Goal: Task Accomplishment & Management: Complete application form

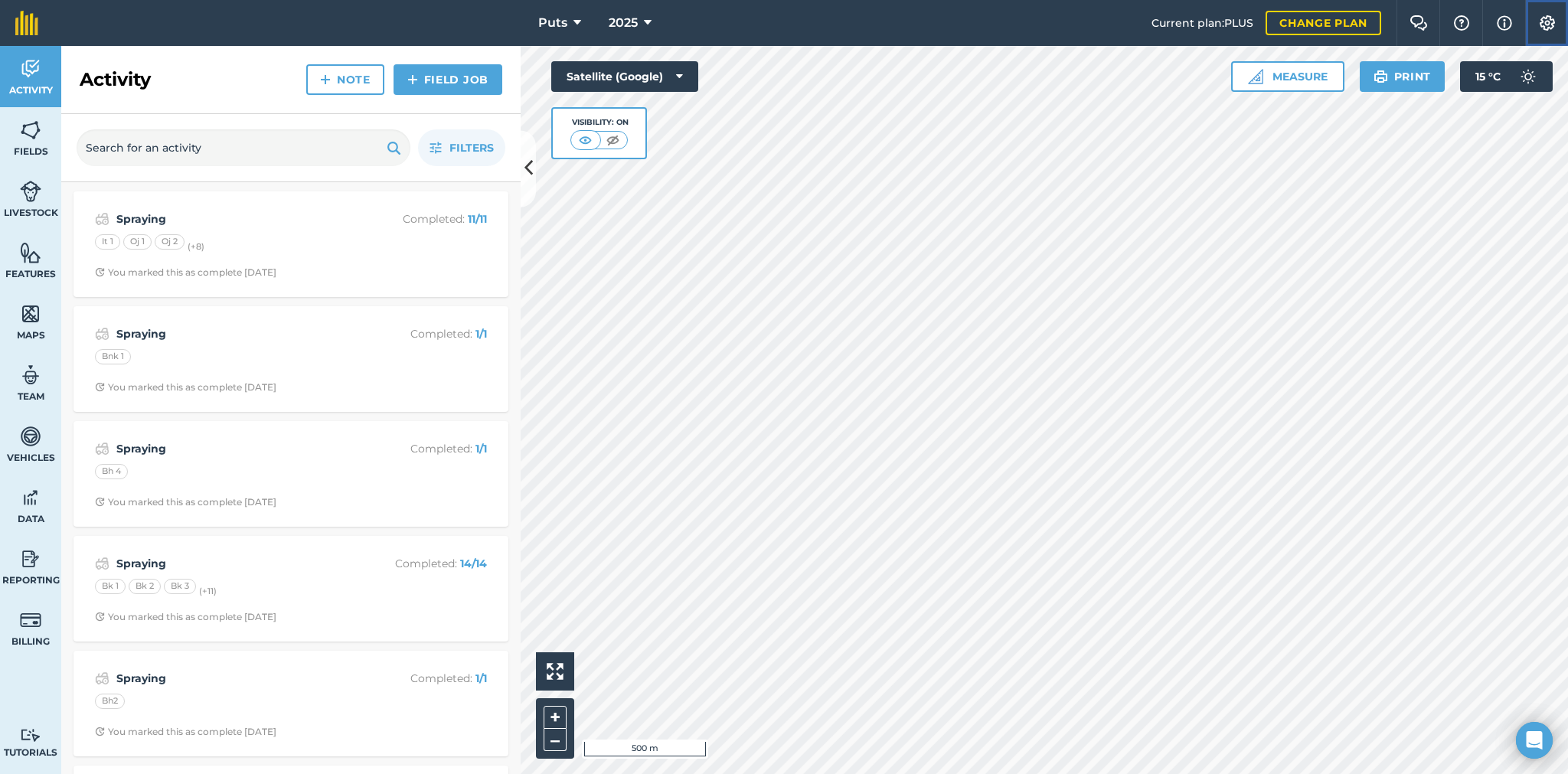
click at [1546, 24] on img at bounding box center [1547, 22] width 19 height 15
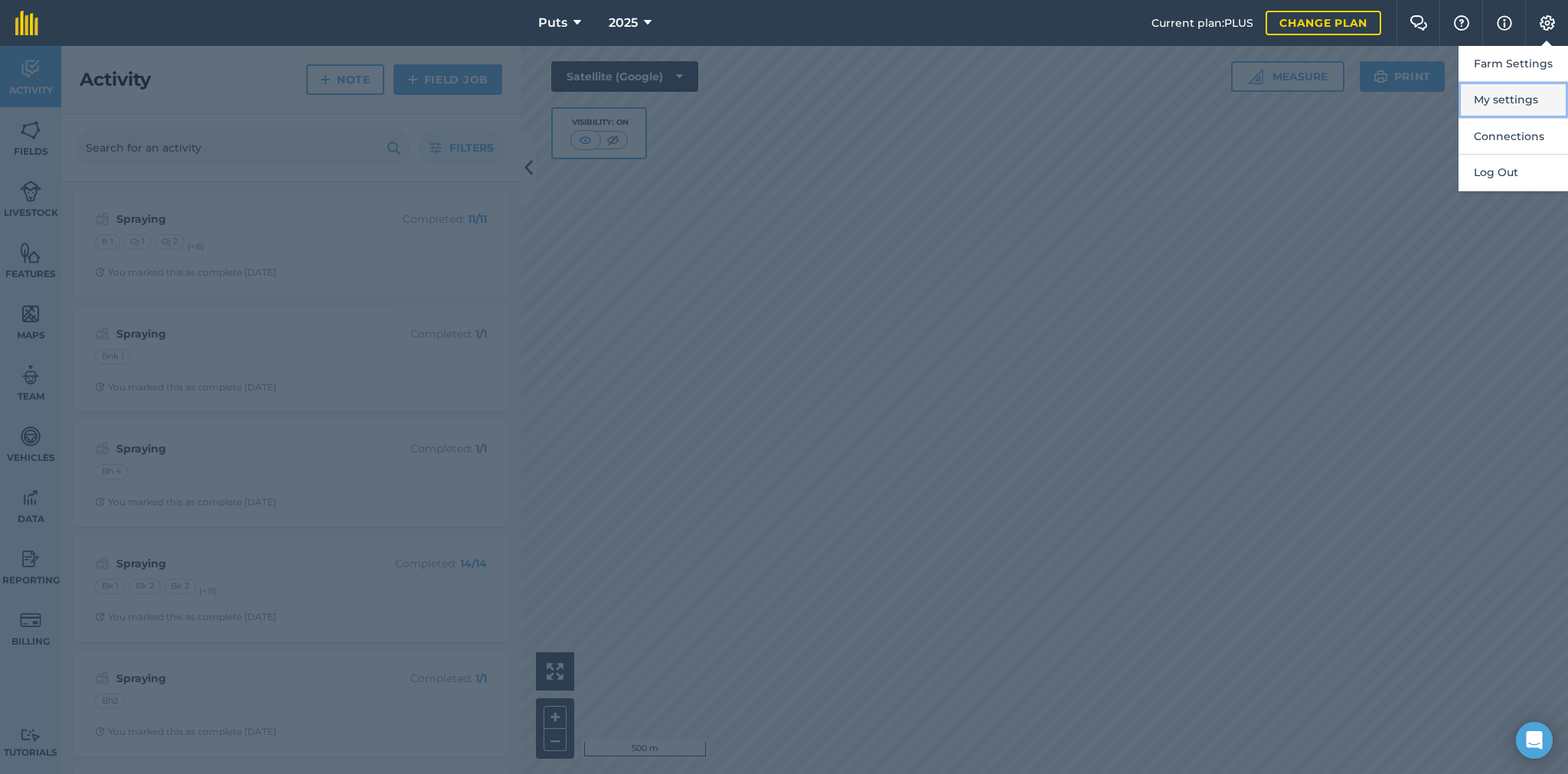
click at [1509, 98] on button "My settings" at bounding box center [1513, 99] width 110 height 36
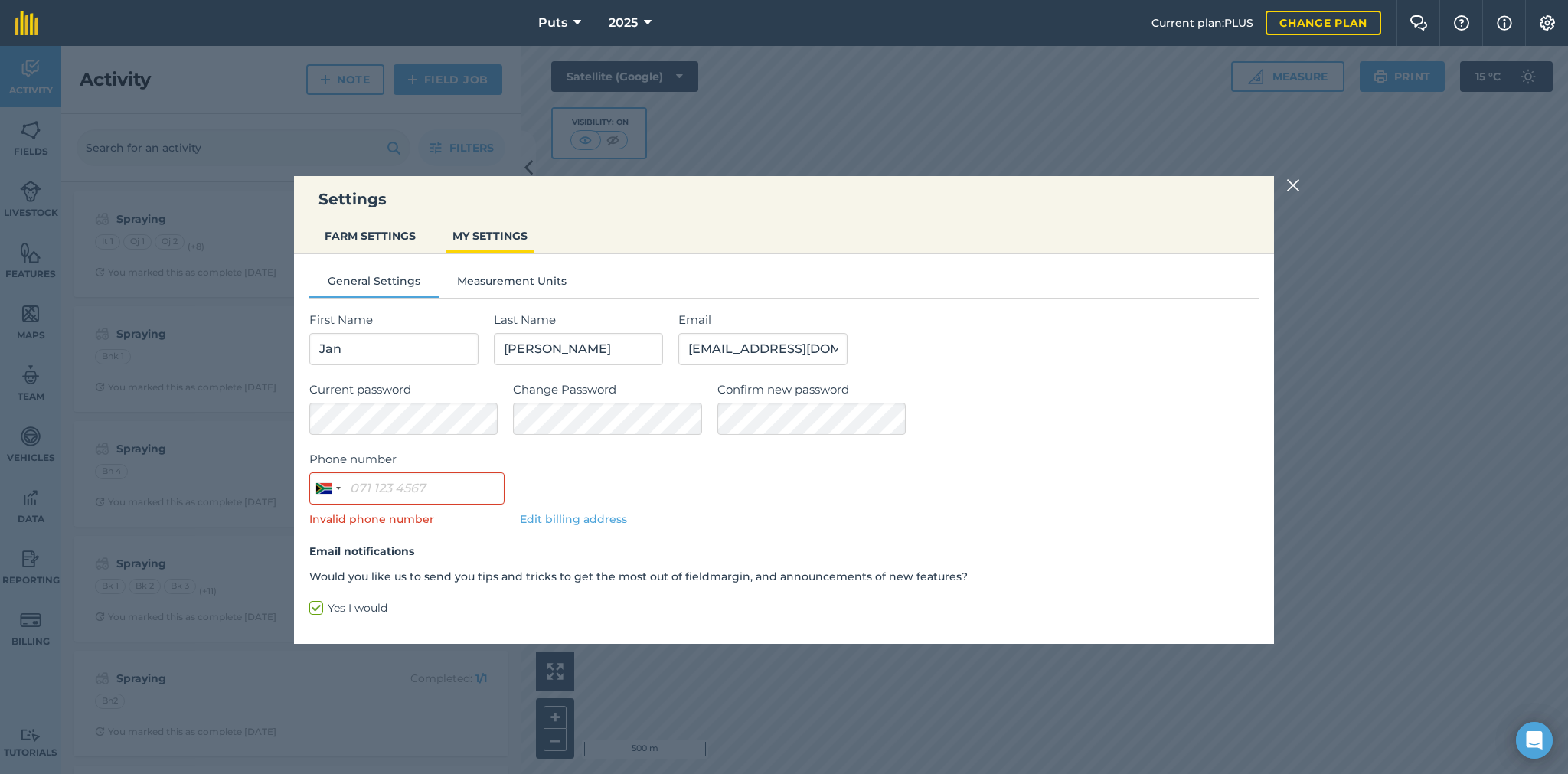
click at [1298, 185] on img at bounding box center [1292, 185] width 14 height 19
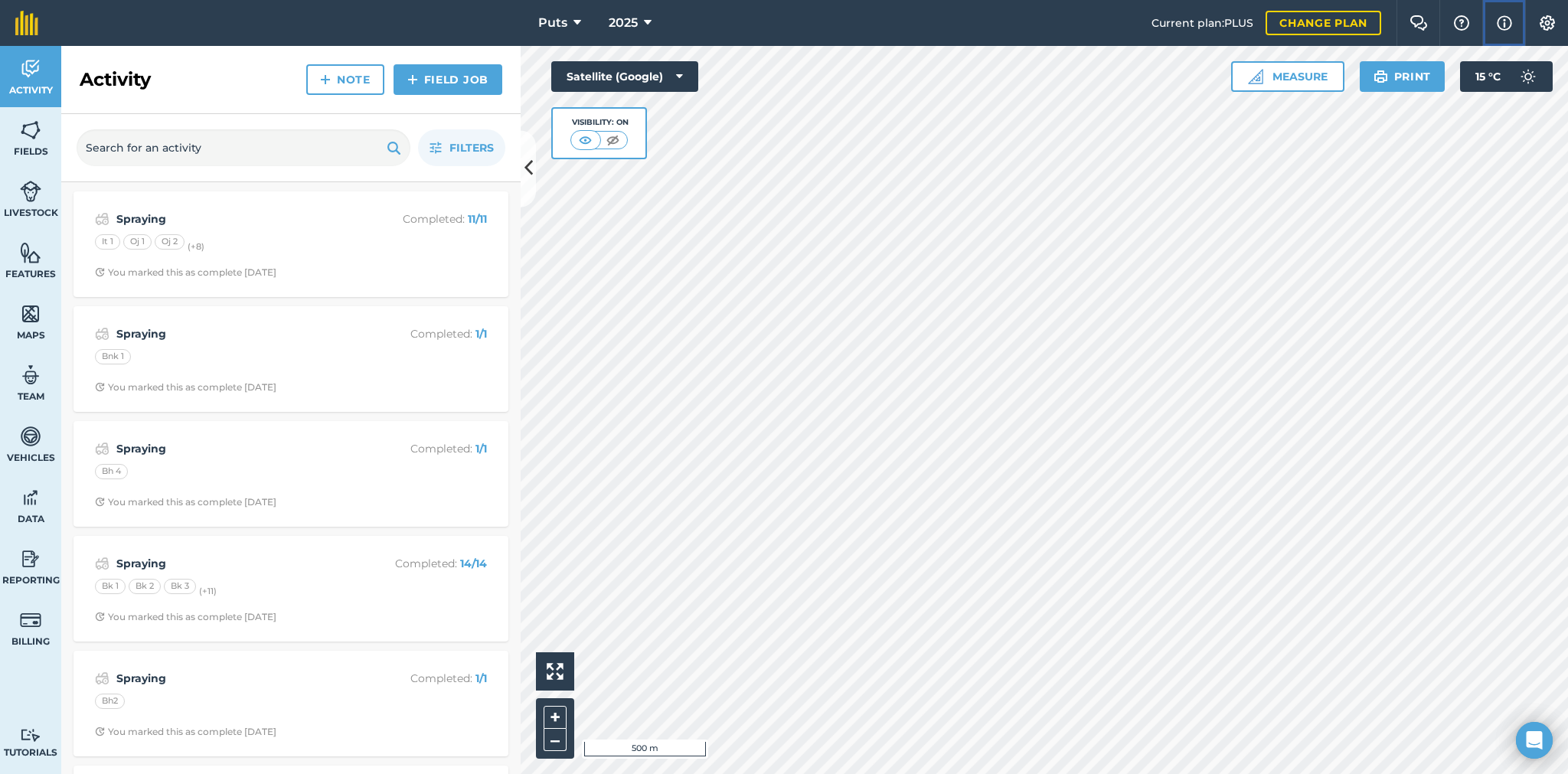
click at [1498, 20] on img at bounding box center [1504, 23] width 15 height 19
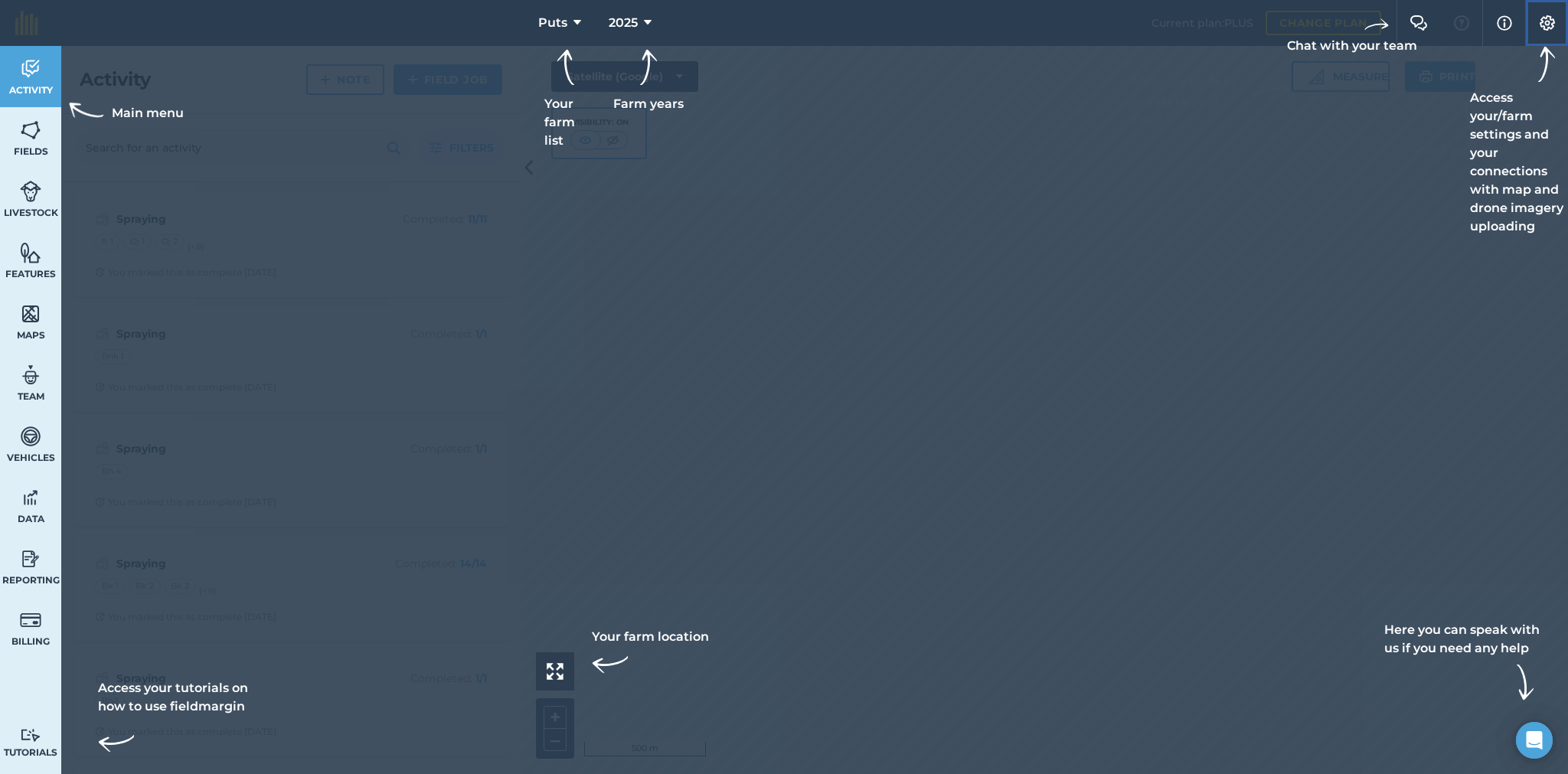
click at [1553, 17] on img at bounding box center [1547, 22] width 19 height 15
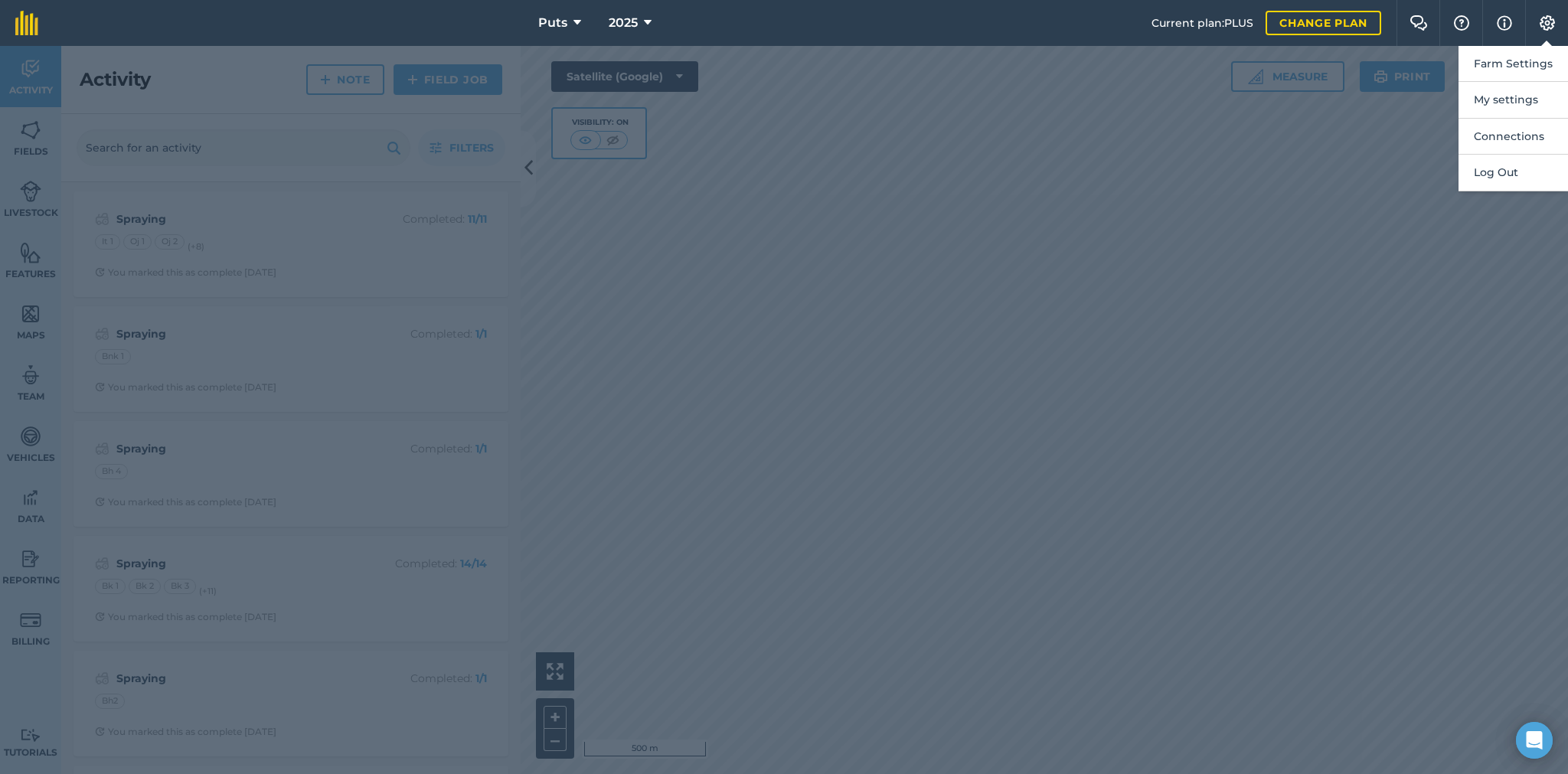
click at [970, 281] on div at bounding box center [784, 409] width 1568 height 728
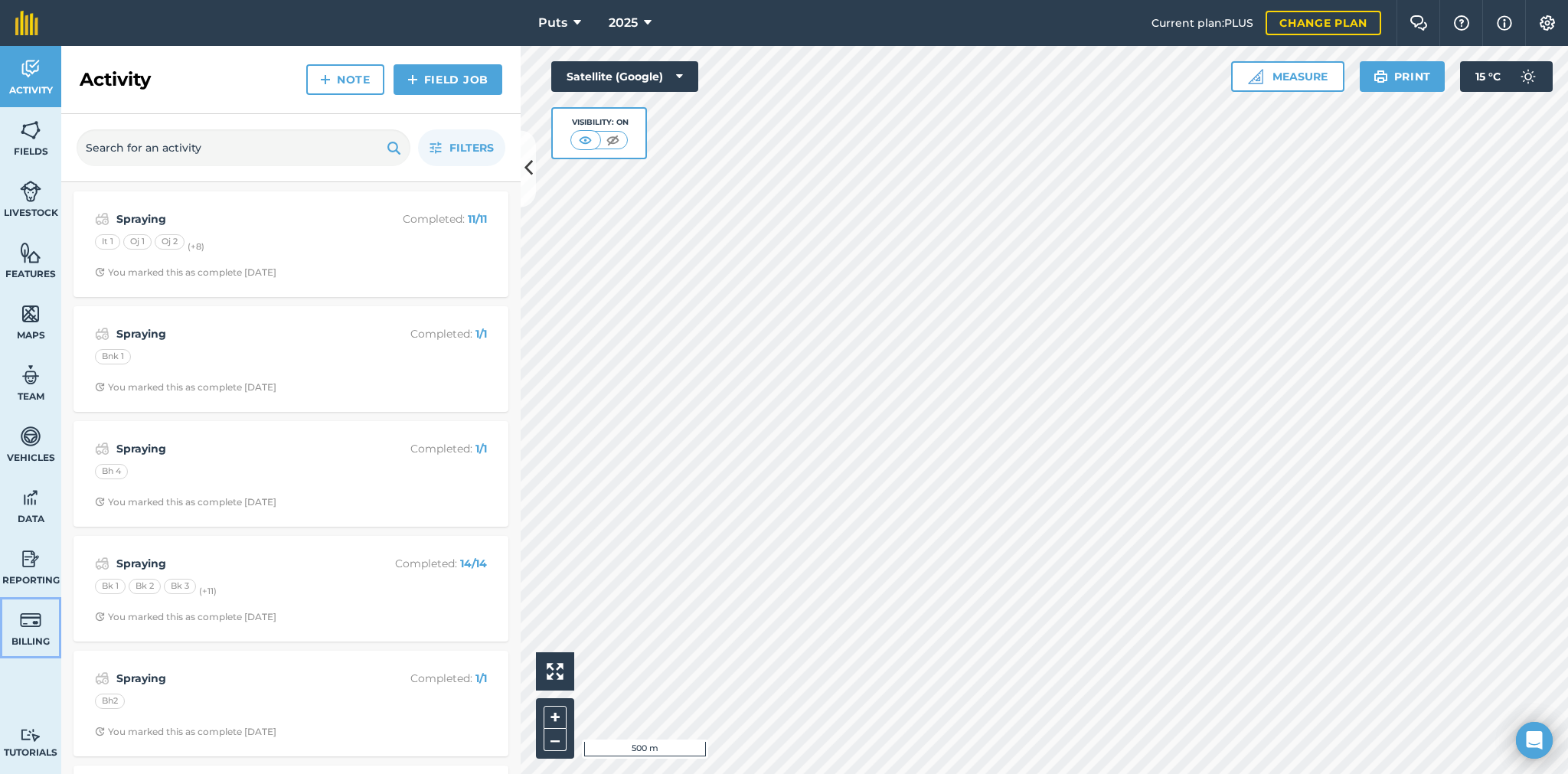
click at [33, 628] on img at bounding box center [30, 620] width 21 height 23
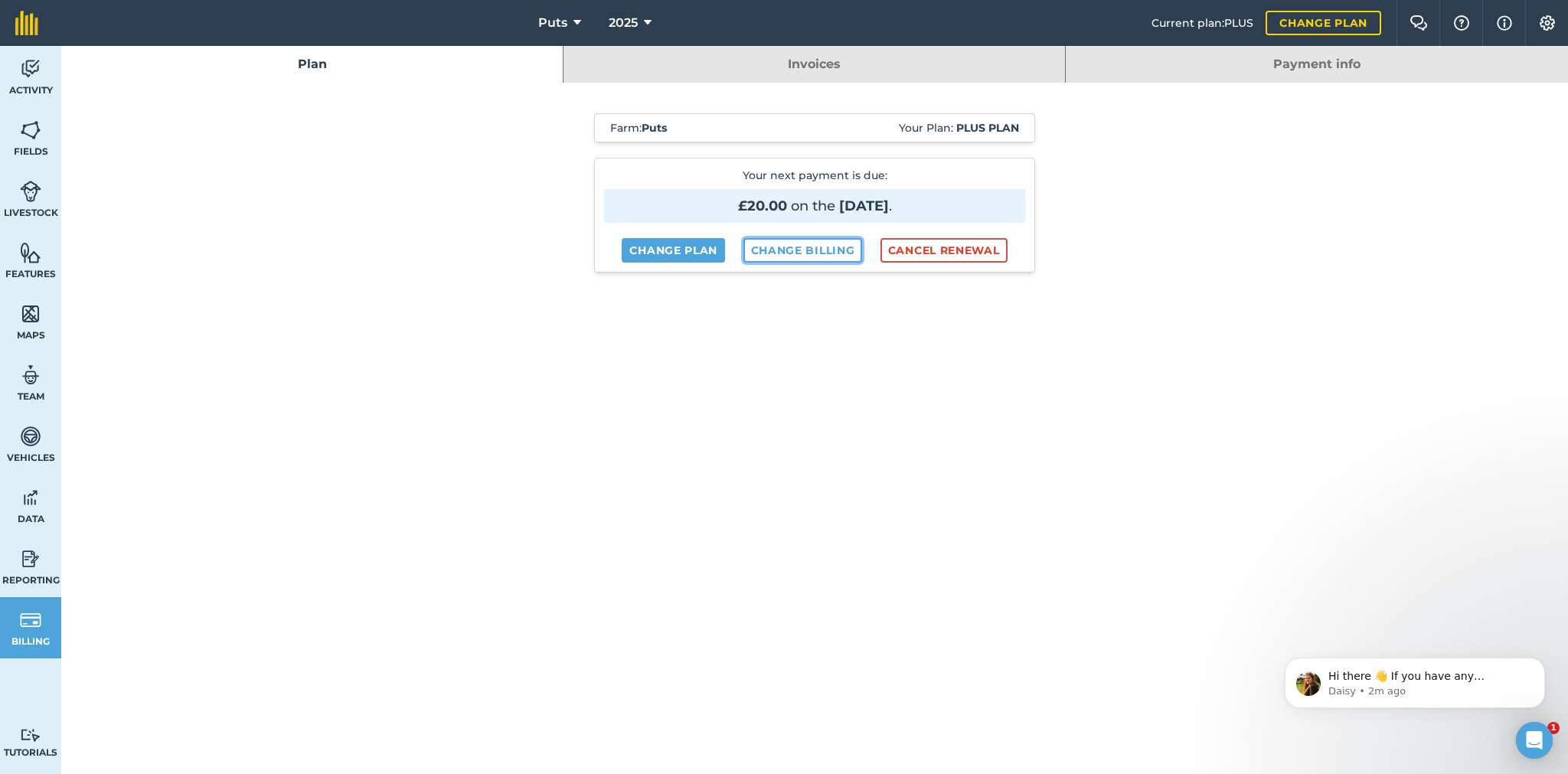
click at [778, 249] on link "Change billing" at bounding box center [803, 250] width 119 height 24
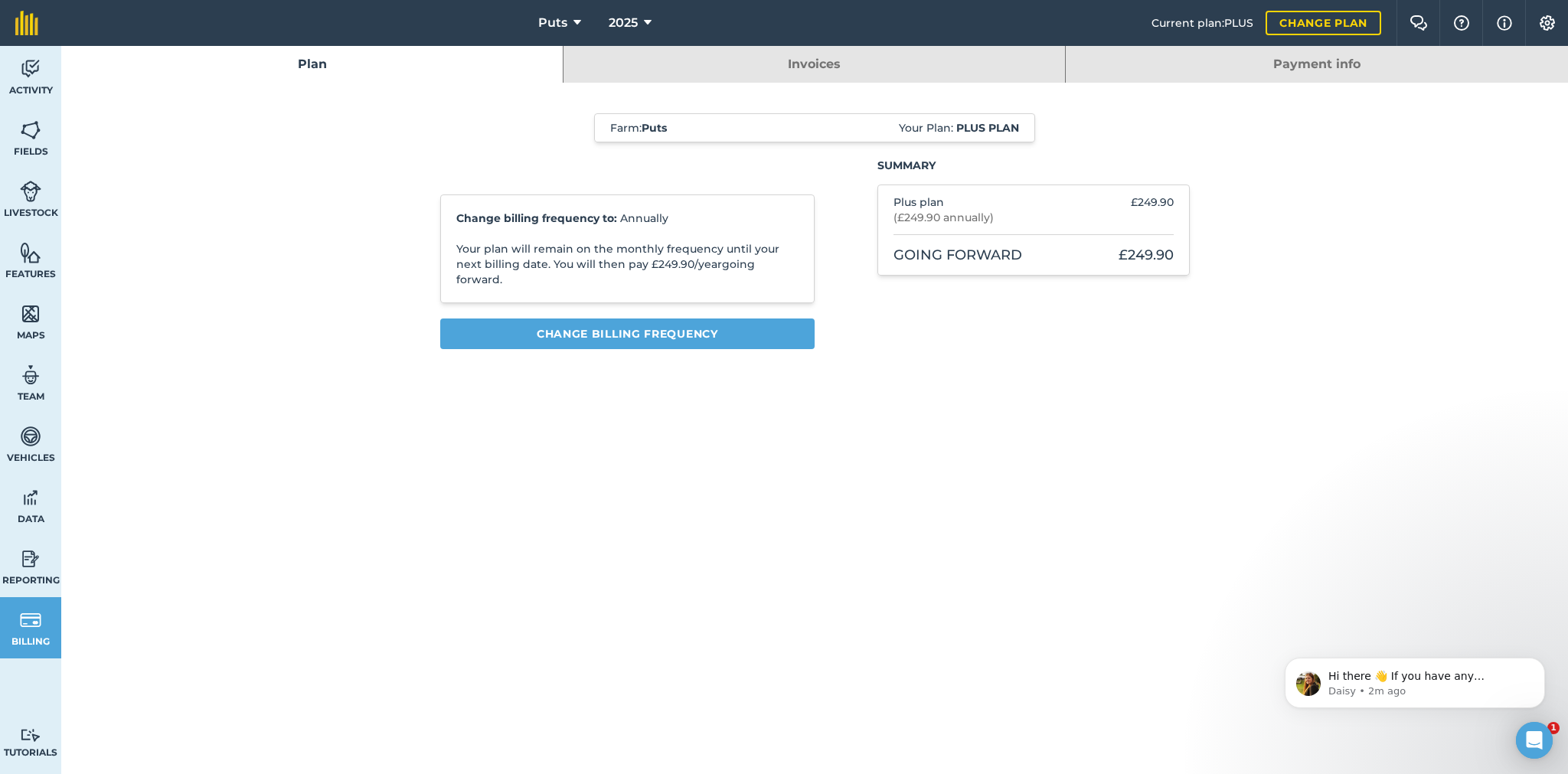
click at [1219, 67] on link "Payment info" at bounding box center [1316, 64] width 502 height 37
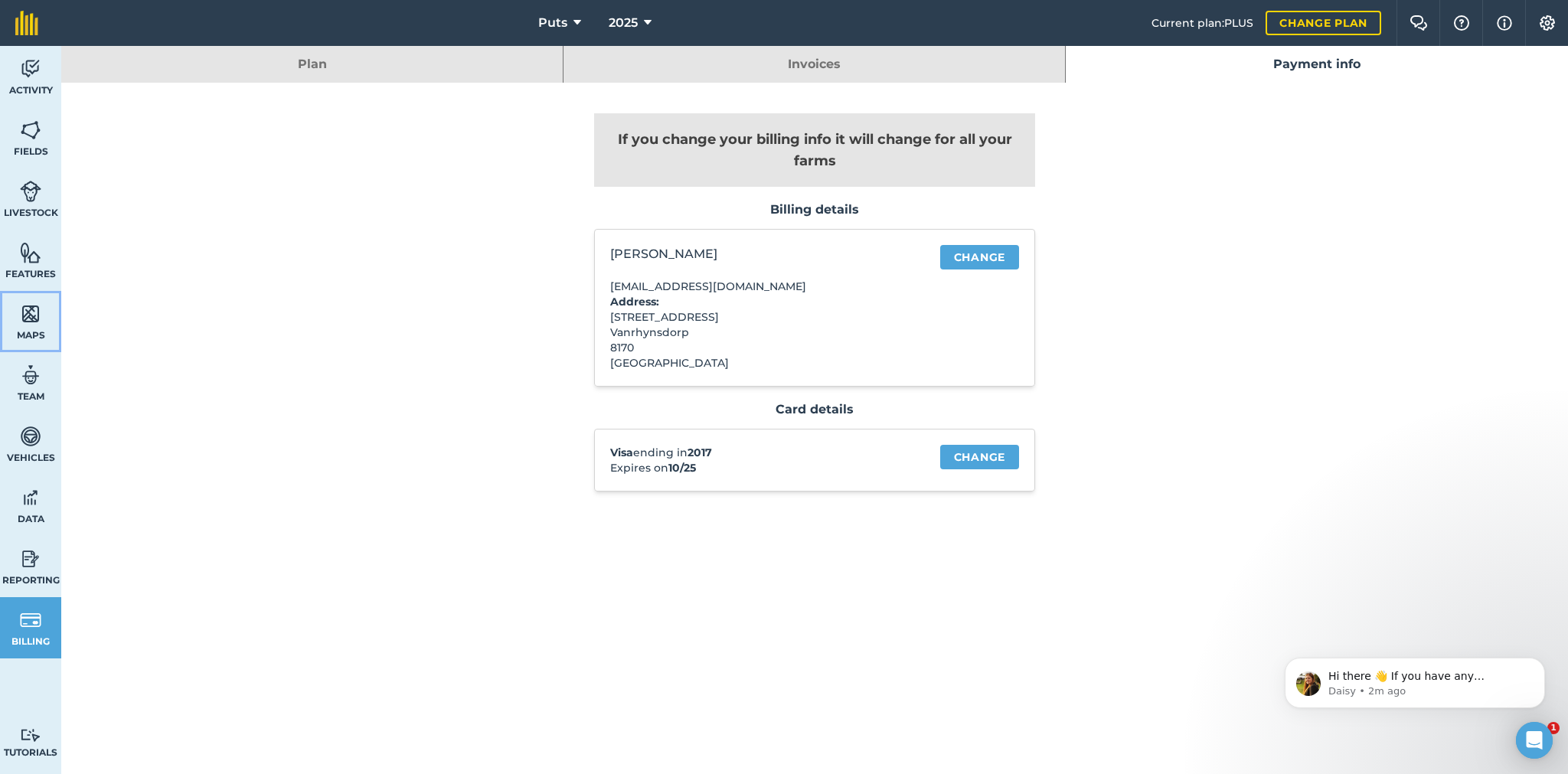
click at [28, 310] on img at bounding box center [30, 313] width 21 height 23
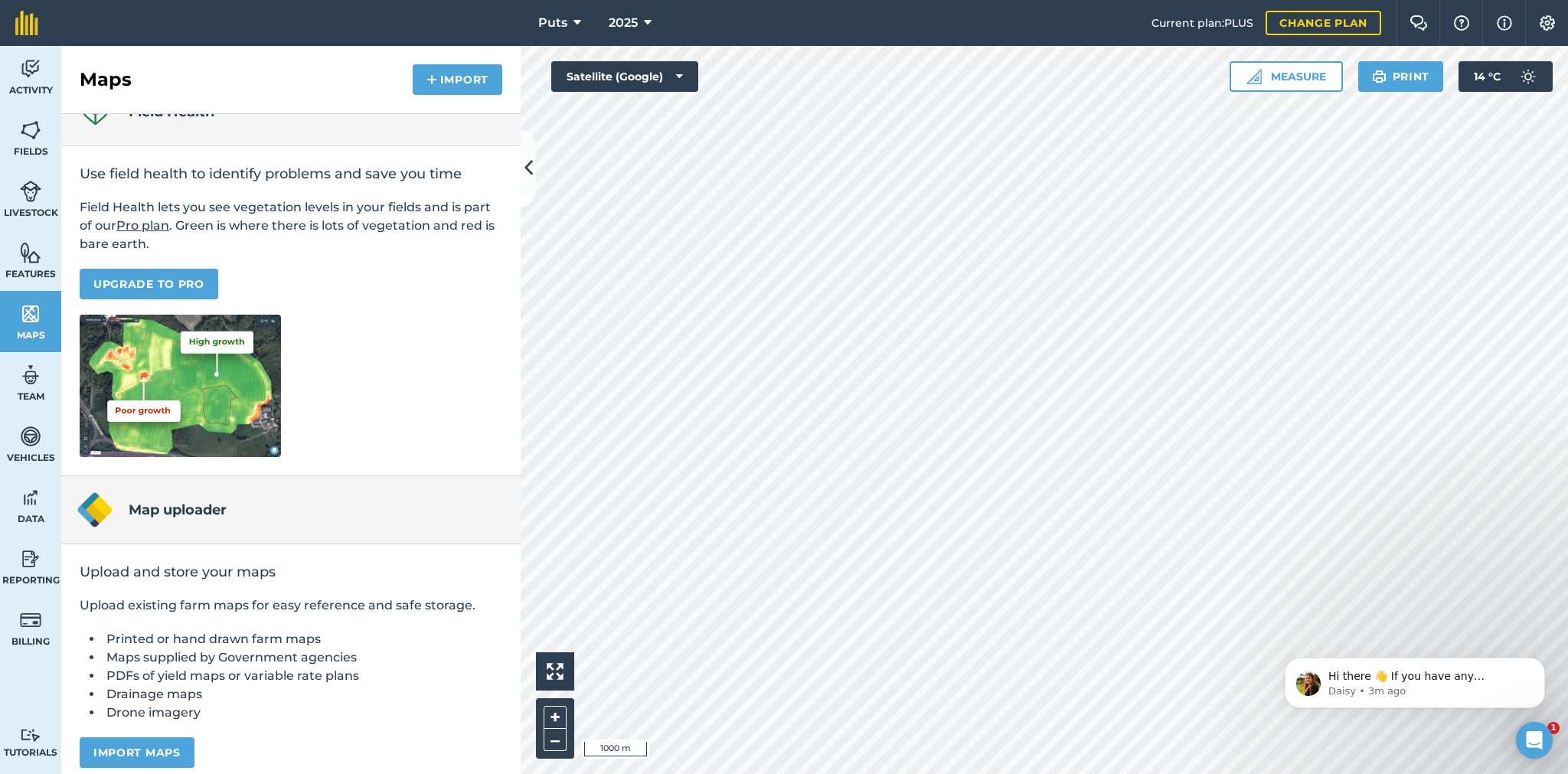
scroll to position [46, 0]
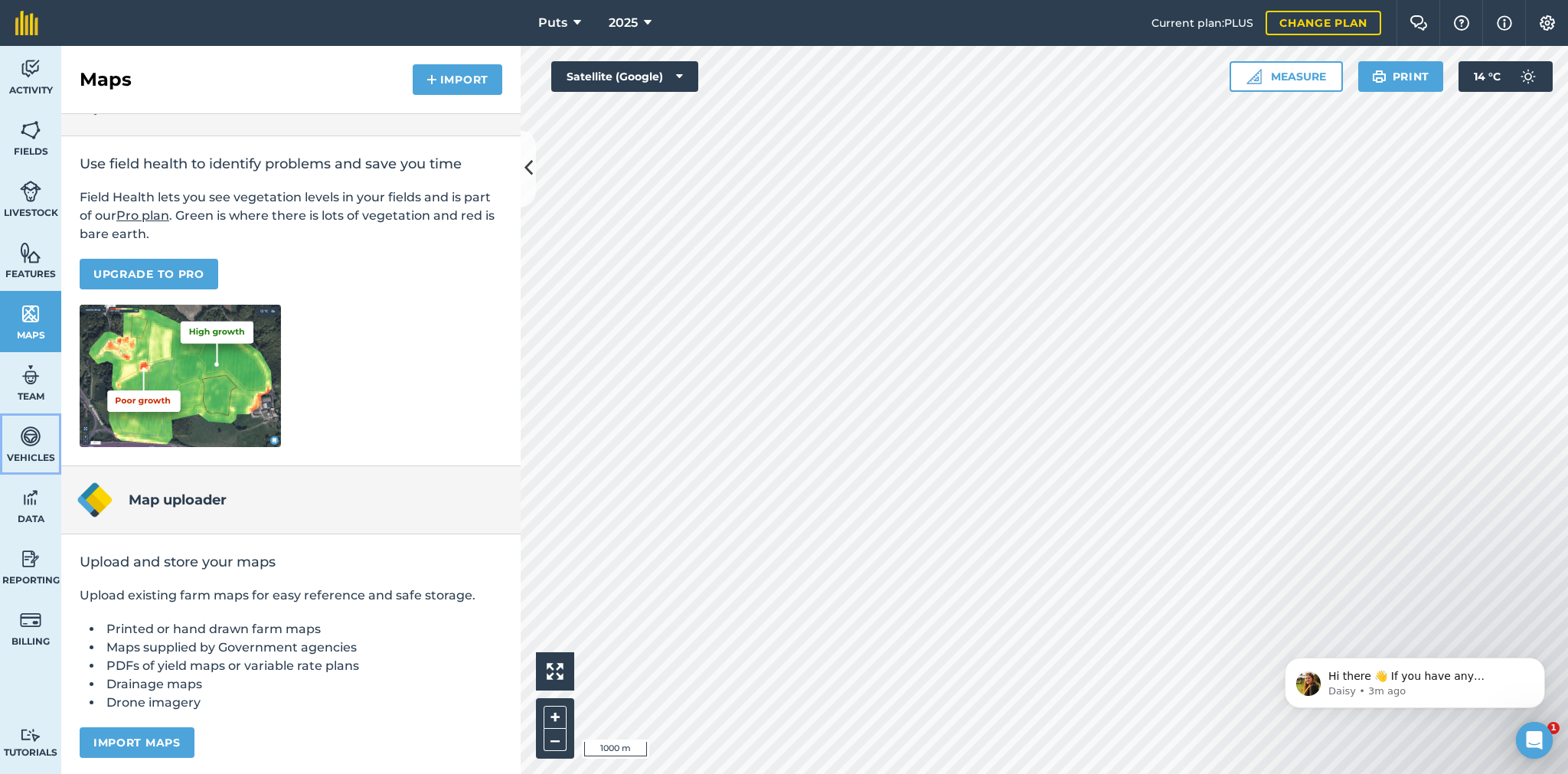
click at [31, 439] on img at bounding box center [30, 436] width 21 height 23
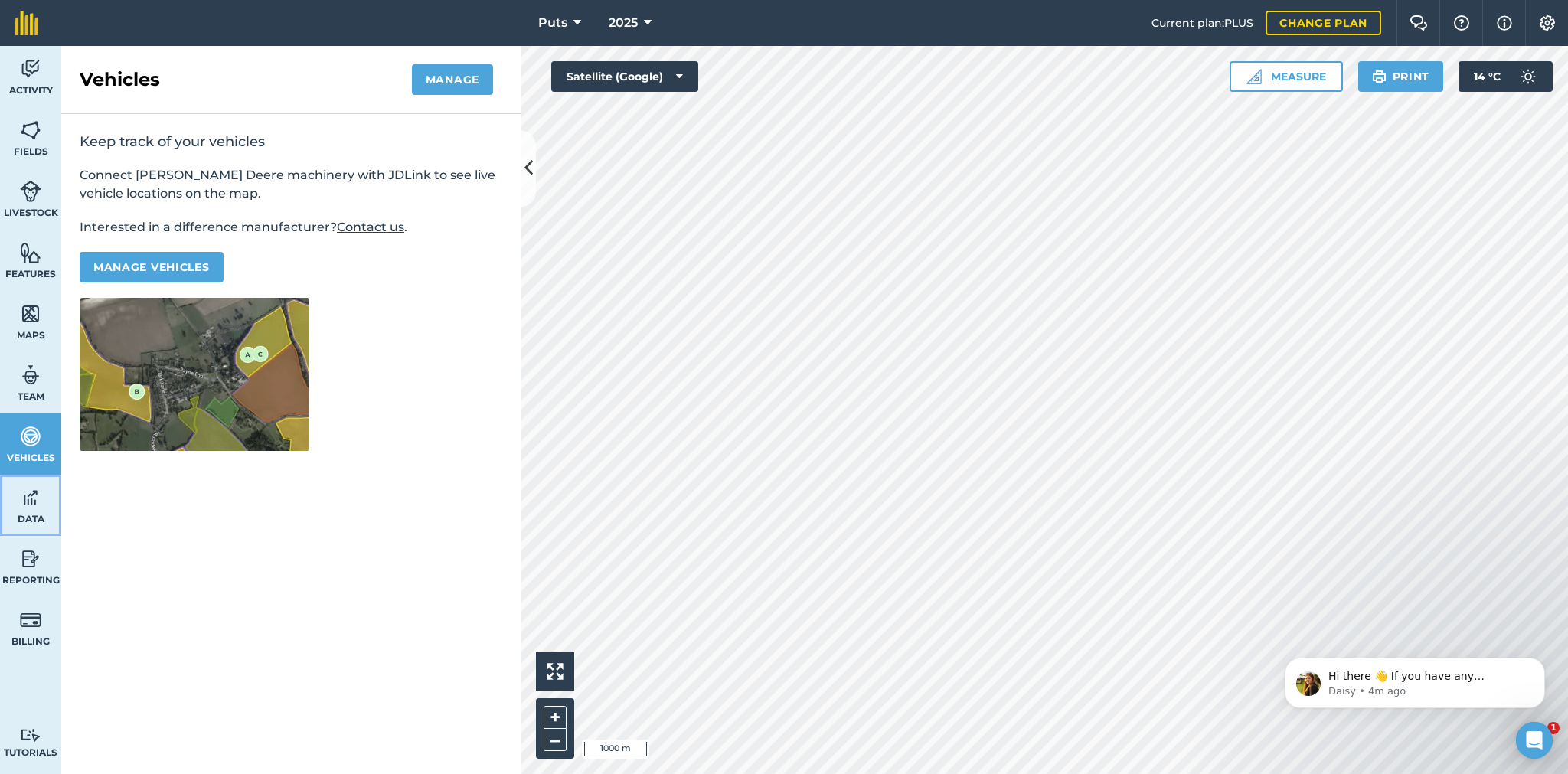
click at [36, 497] on img at bounding box center [30, 497] width 21 height 23
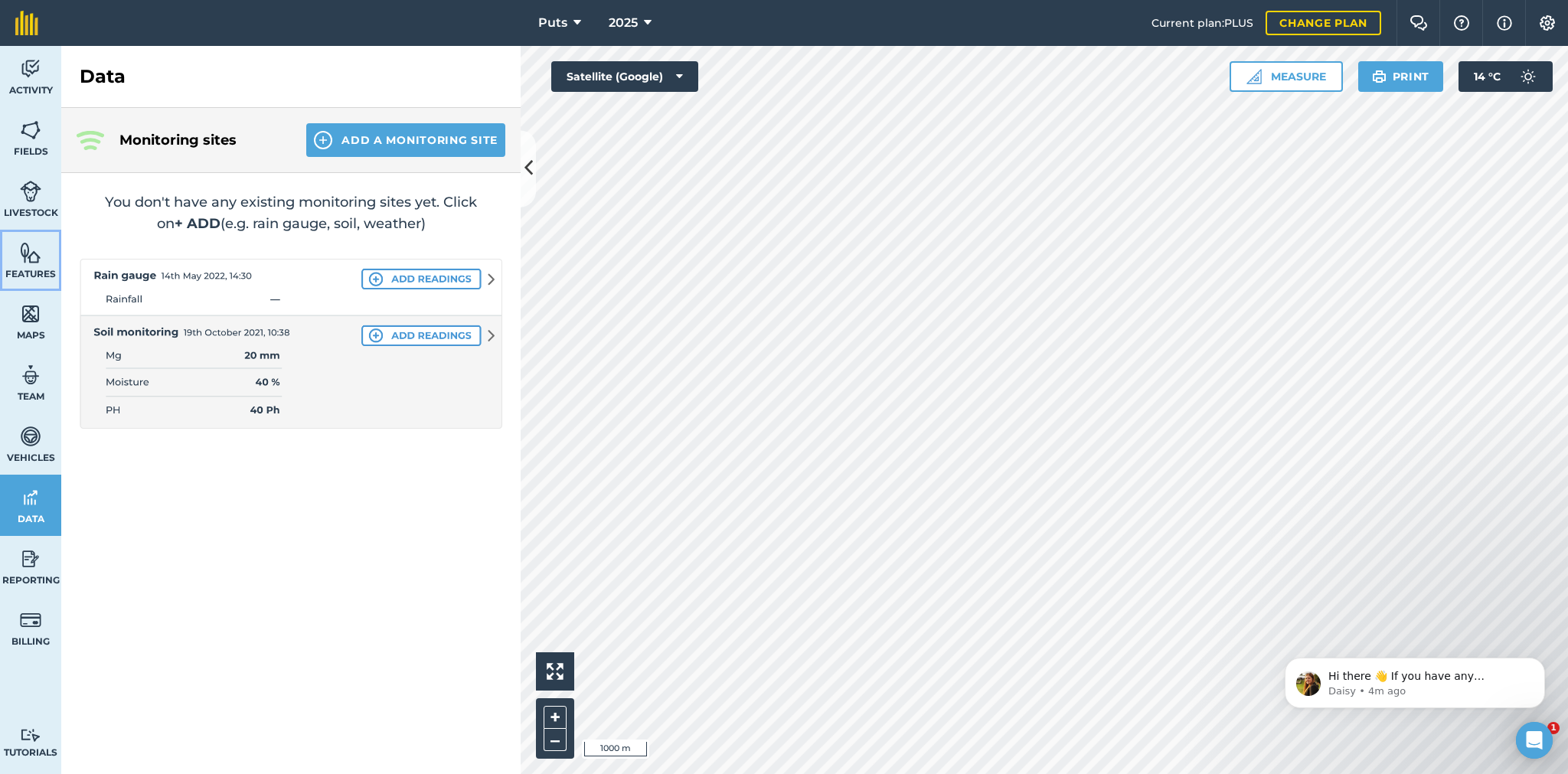
click at [42, 249] on link "Features" at bounding box center [31, 260] width 61 height 61
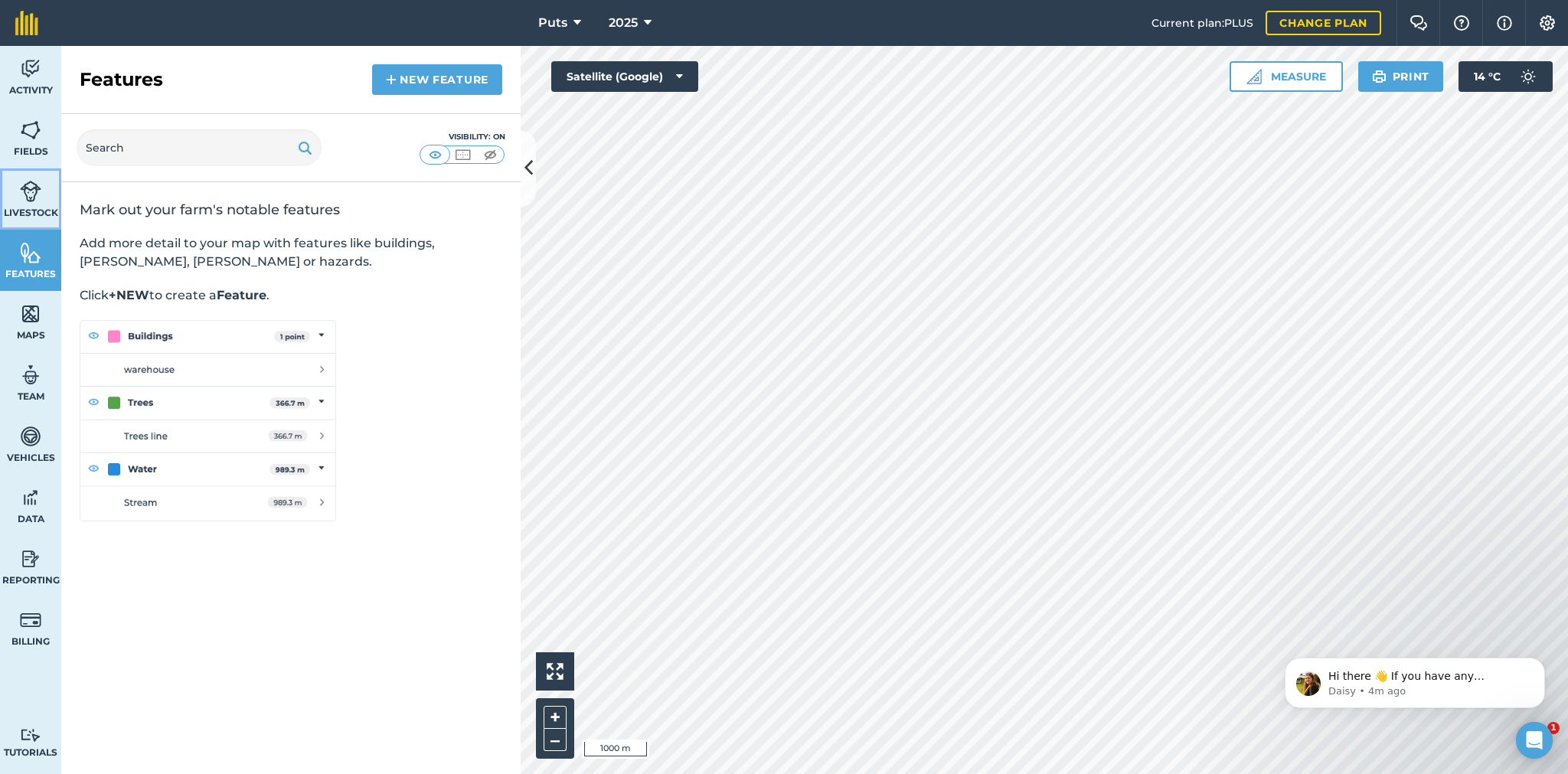
click at [28, 185] on img at bounding box center [30, 191] width 21 height 23
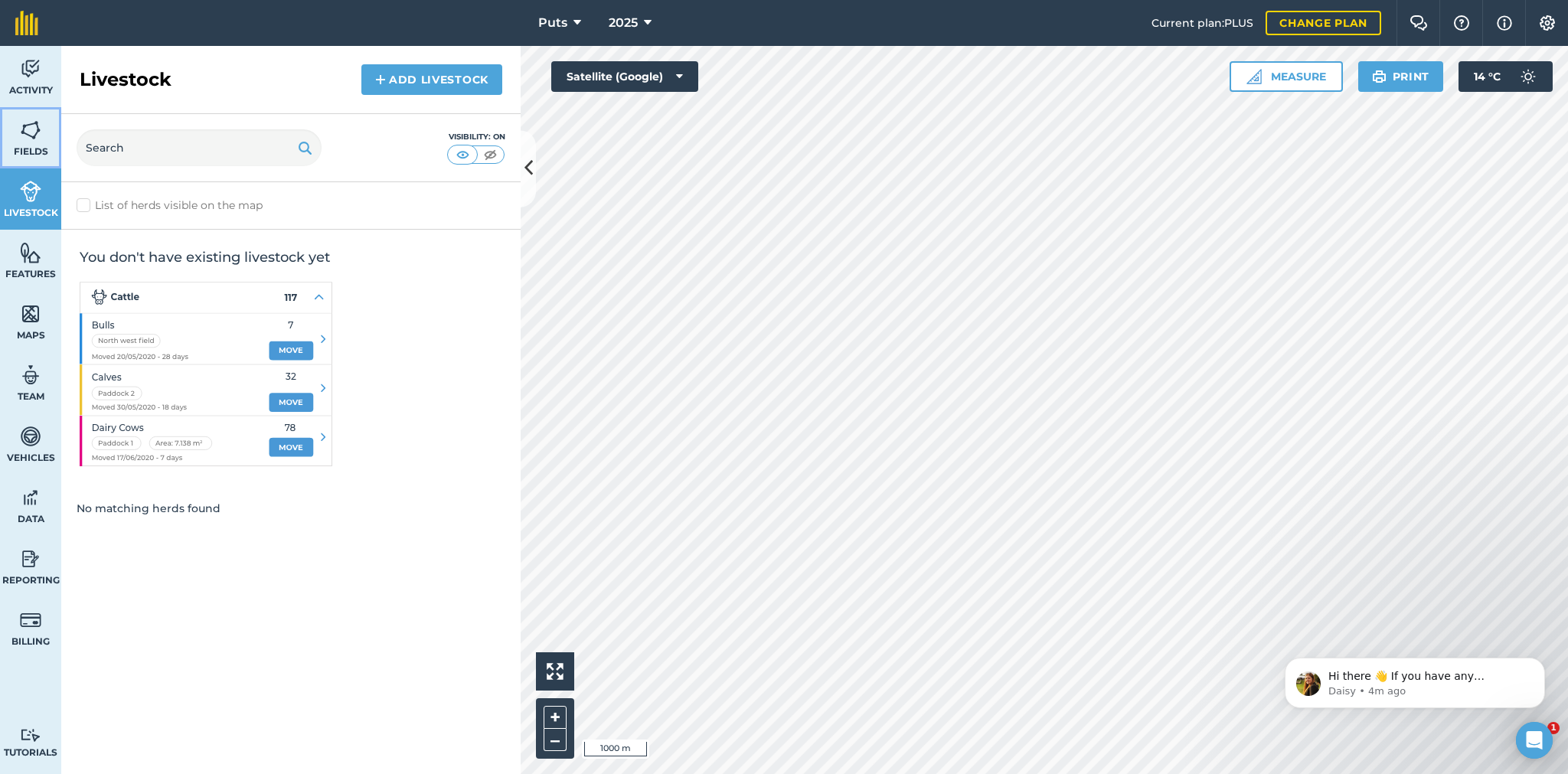
click at [28, 124] on img at bounding box center [30, 130] width 21 height 23
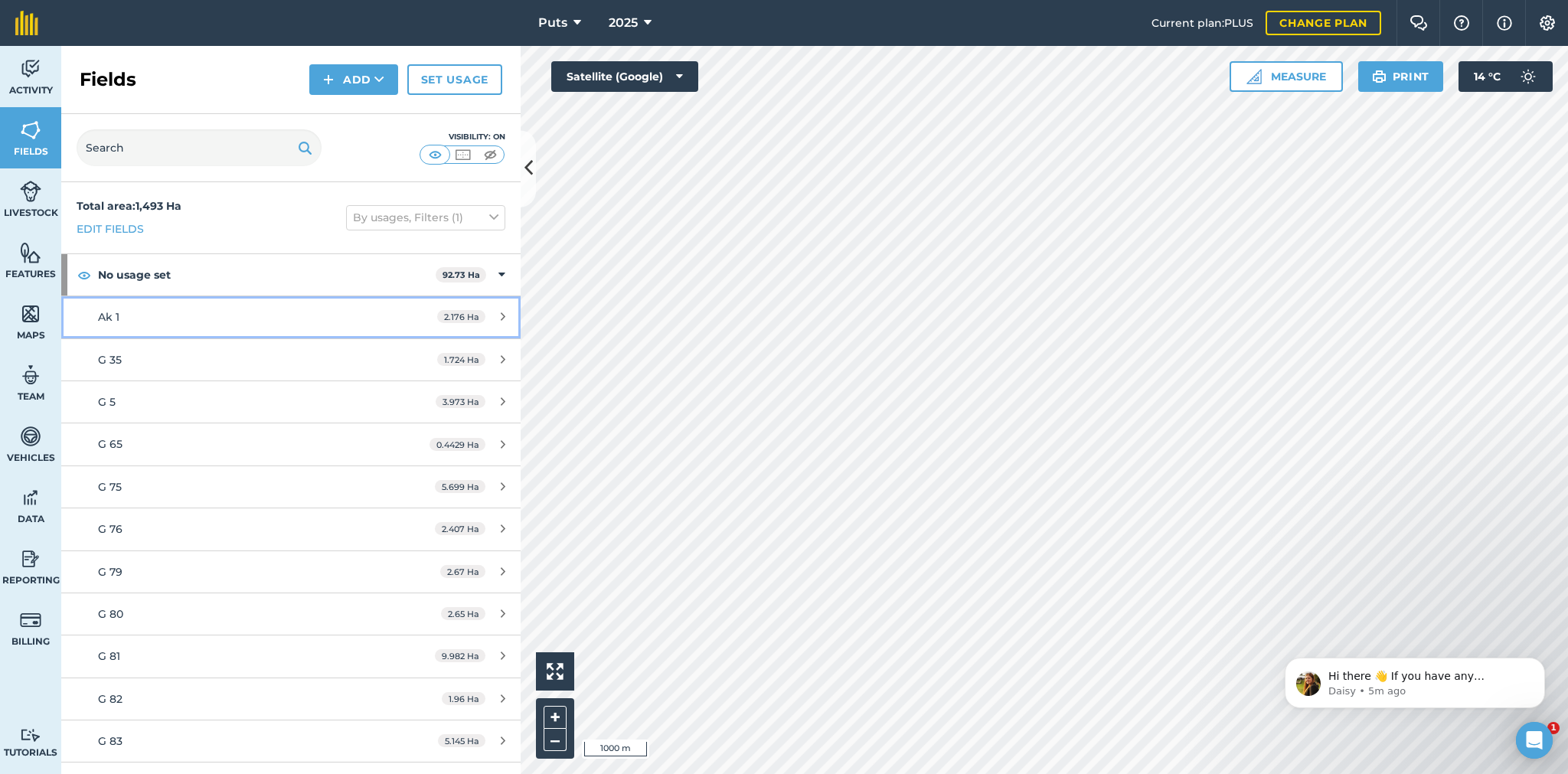
click at [171, 308] on div "Ak 1" at bounding box center [242, 317] width 288 height 17
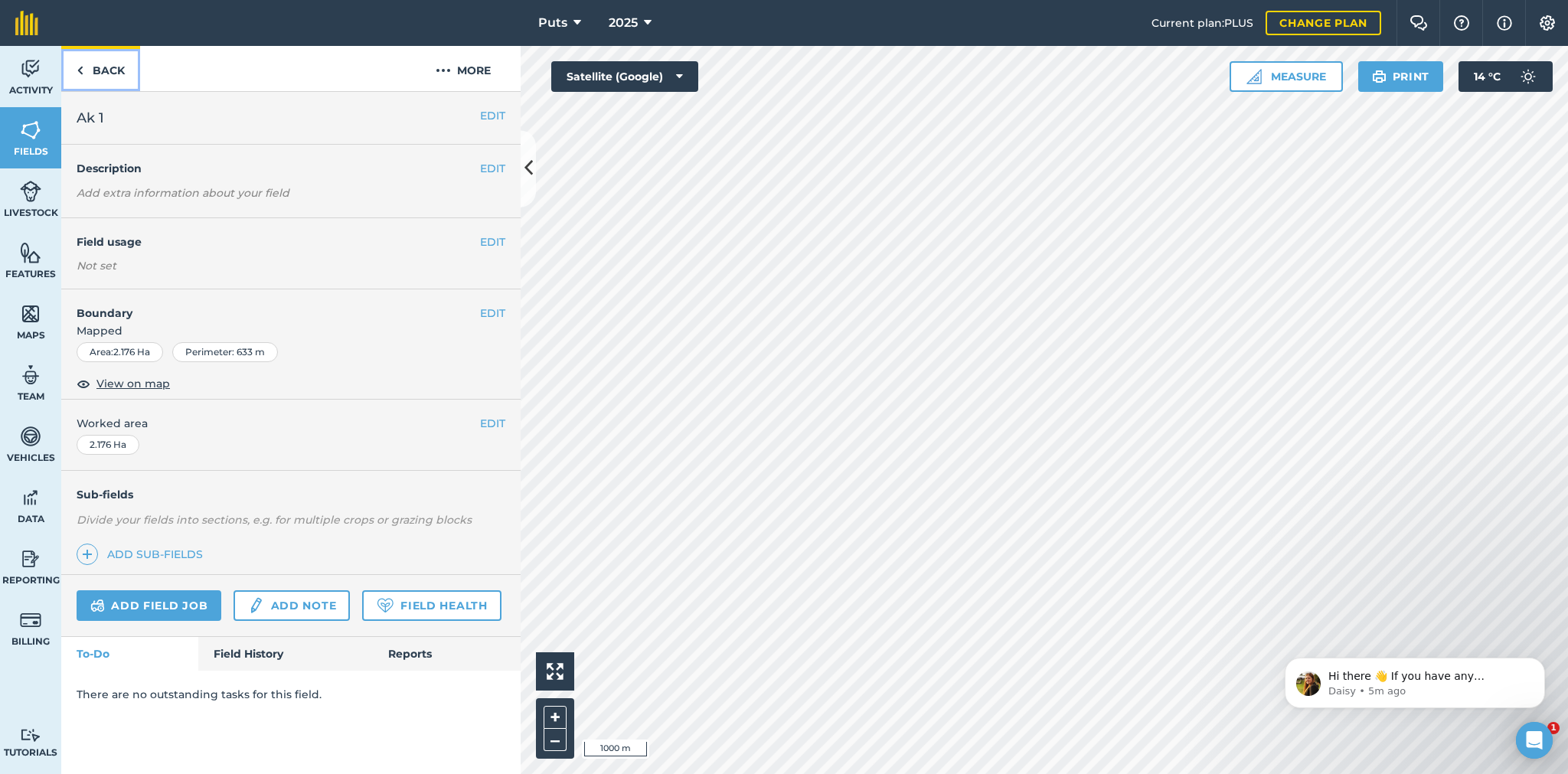
click at [93, 72] on link "Back" at bounding box center [100, 68] width 79 height 46
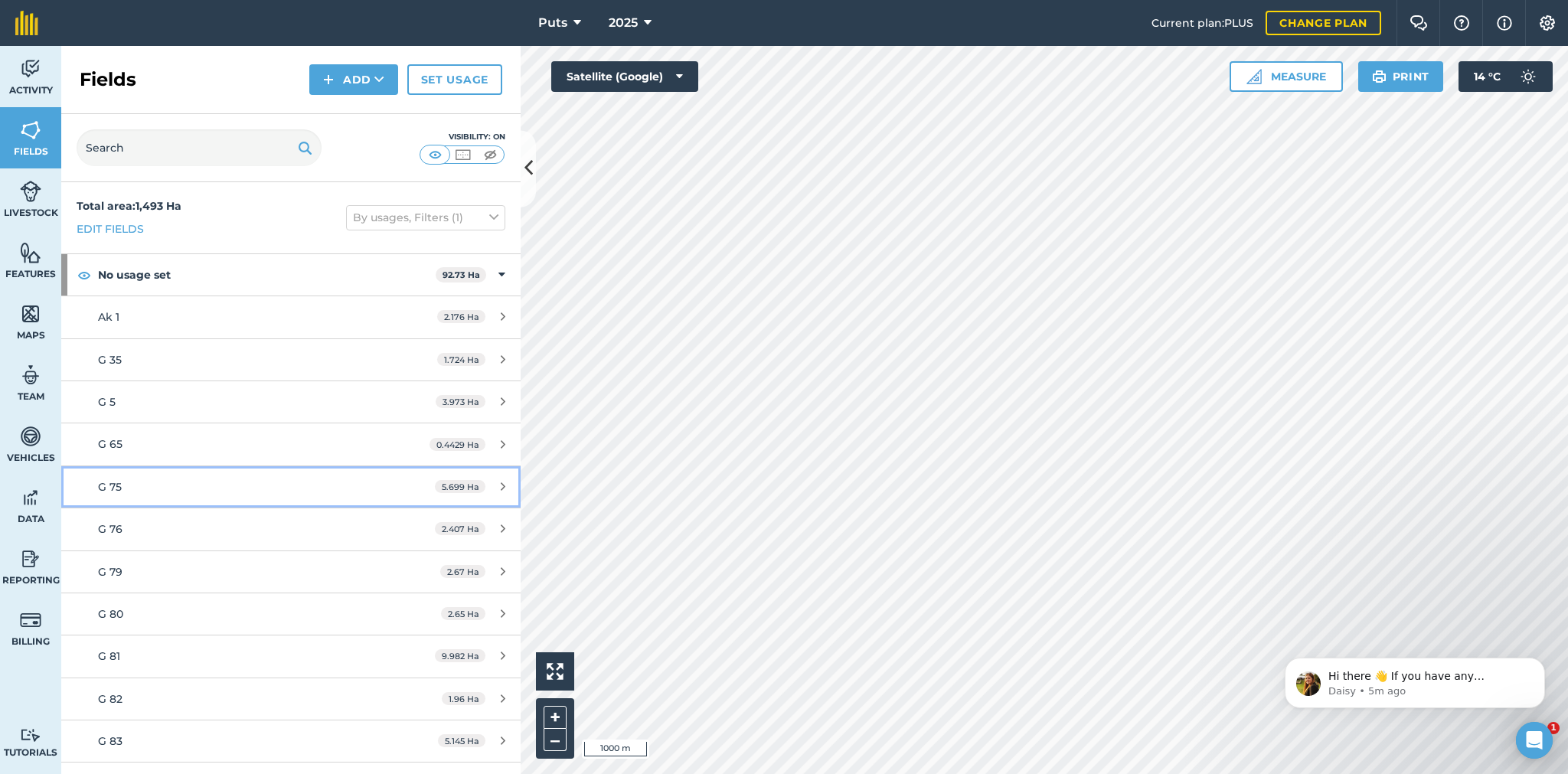
click at [165, 479] on div "G 75" at bounding box center [242, 487] width 288 height 17
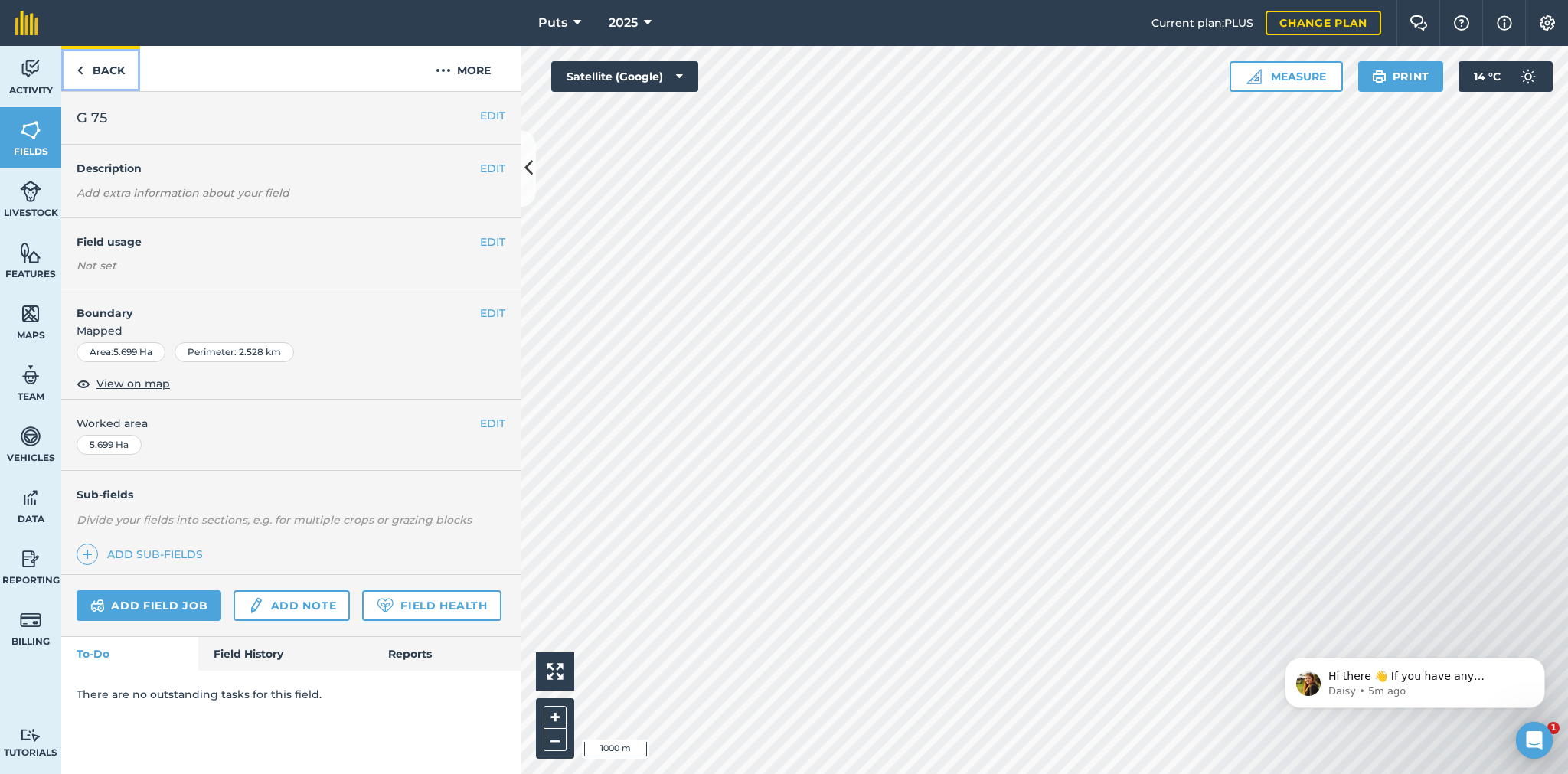
click at [102, 59] on link "Back" at bounding box center [100, 68] width 79 height 46
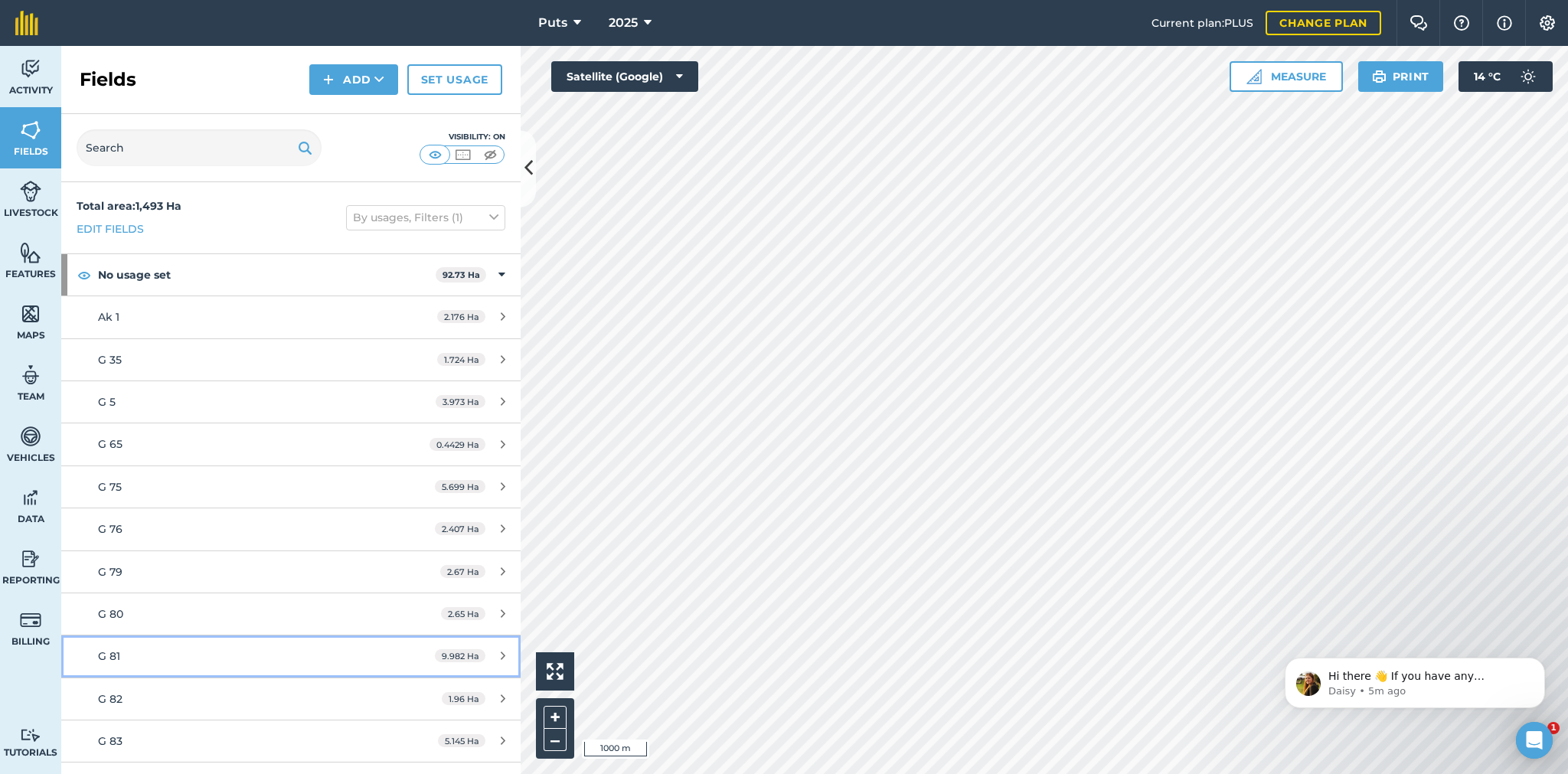
click at [211, 660] on div "G 81" at bounding box center [242, 656] width 288 height 17
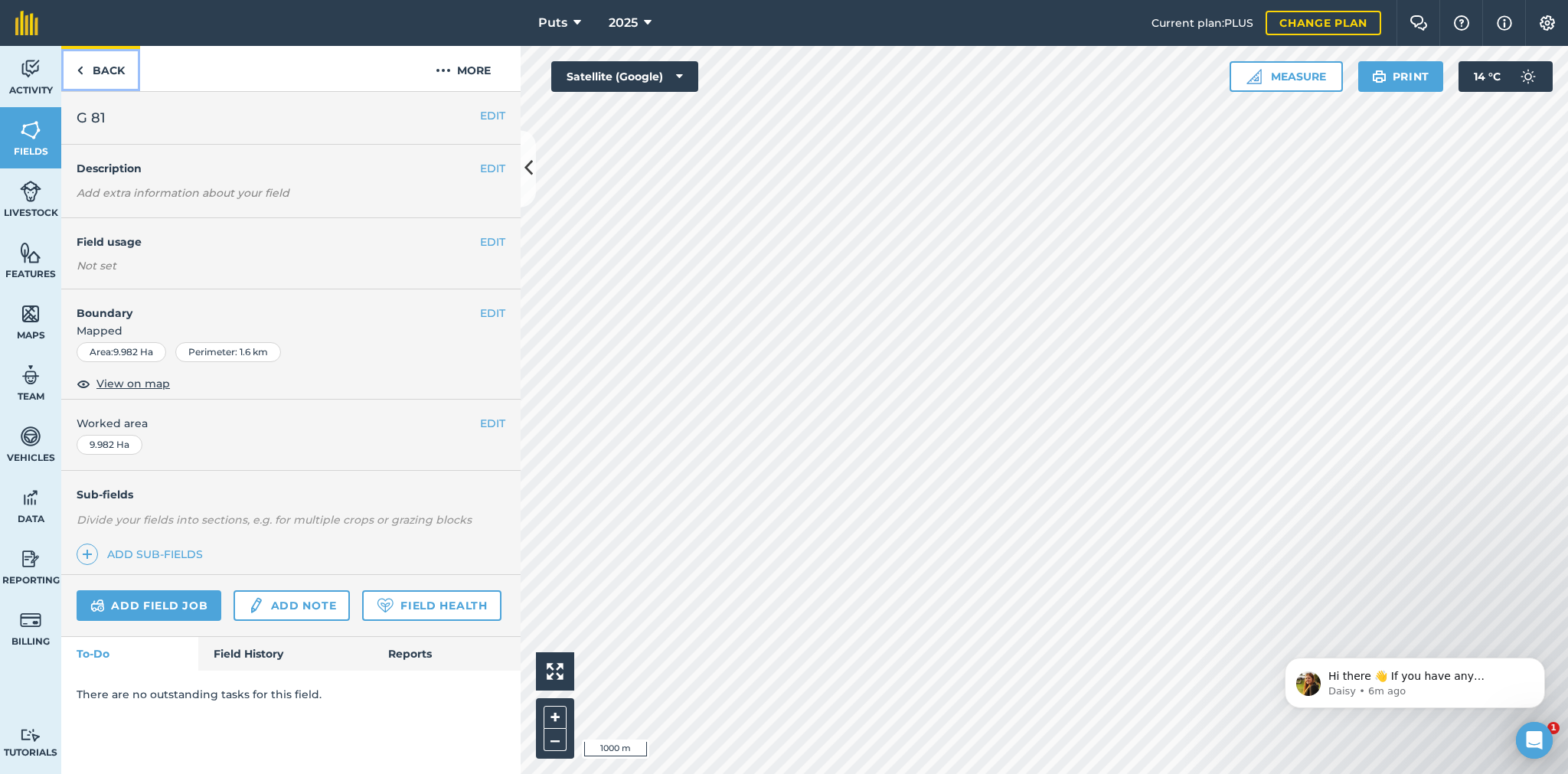
click at [113, 72] on link "Back" at bounding box center [100, 68] width 79 height 46
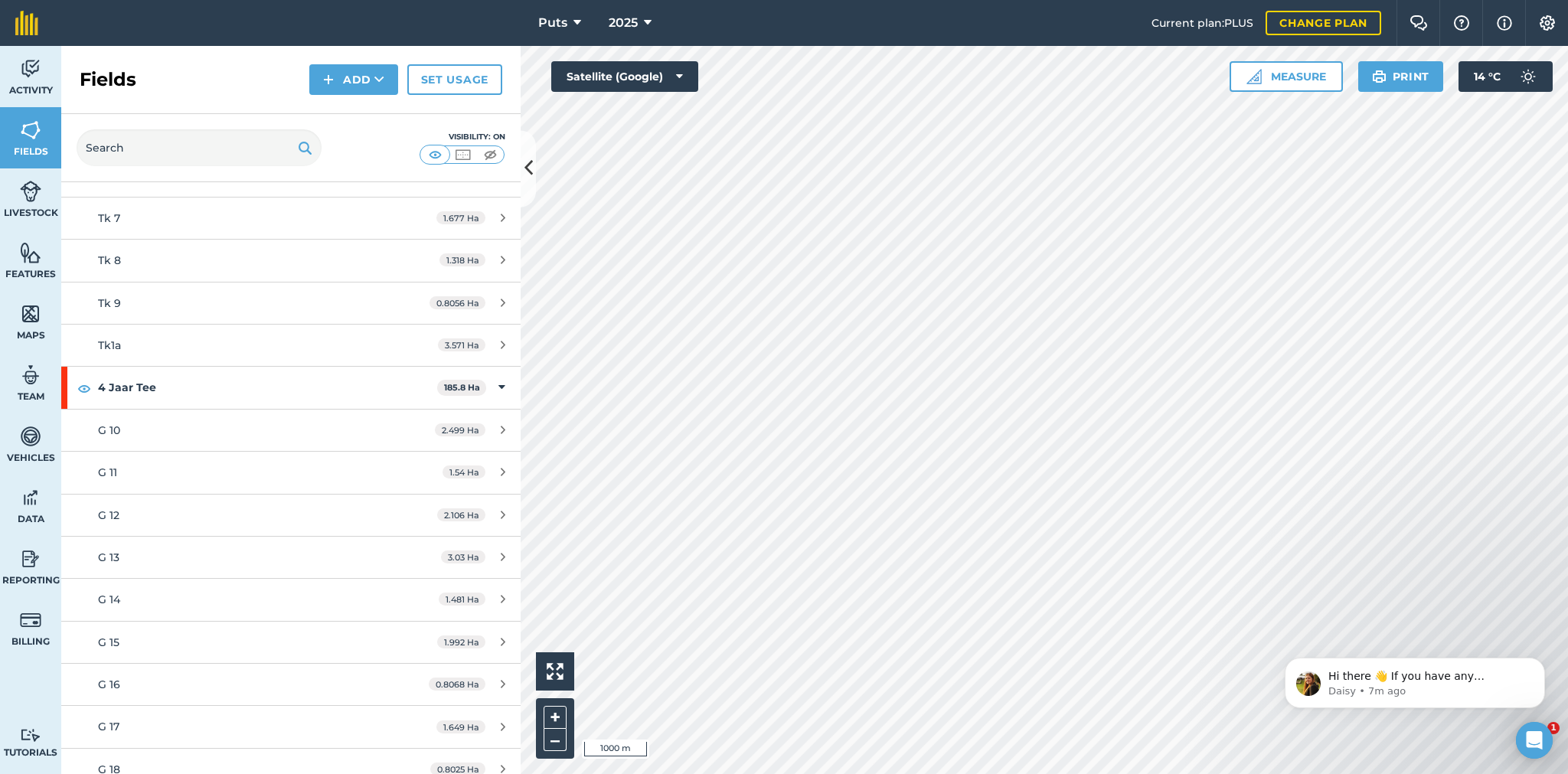
scroll to position [5433, 0]
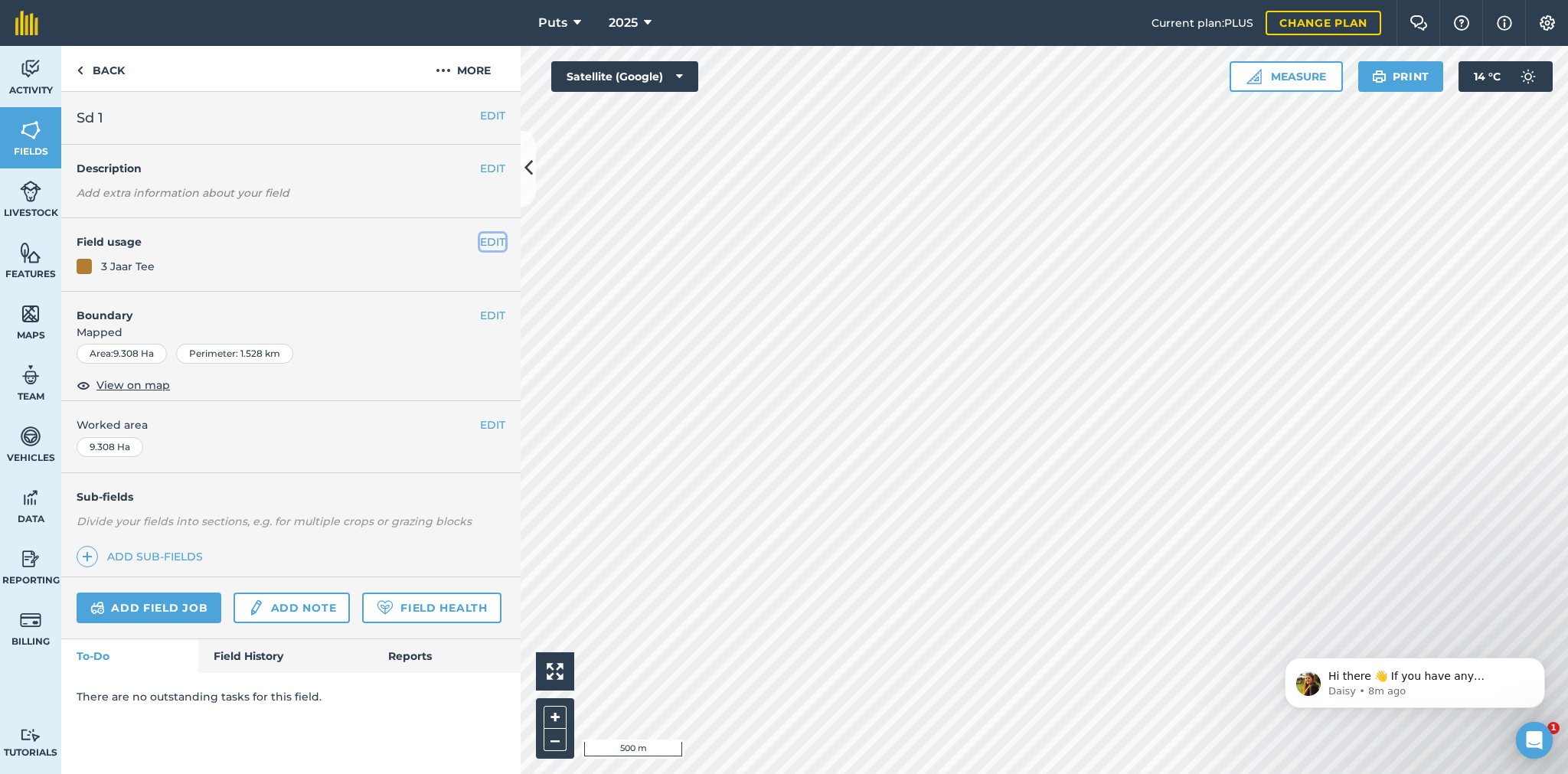
click at [492, 247] on button "EDIT" at bounding box center [492, 242] width 25 height 17
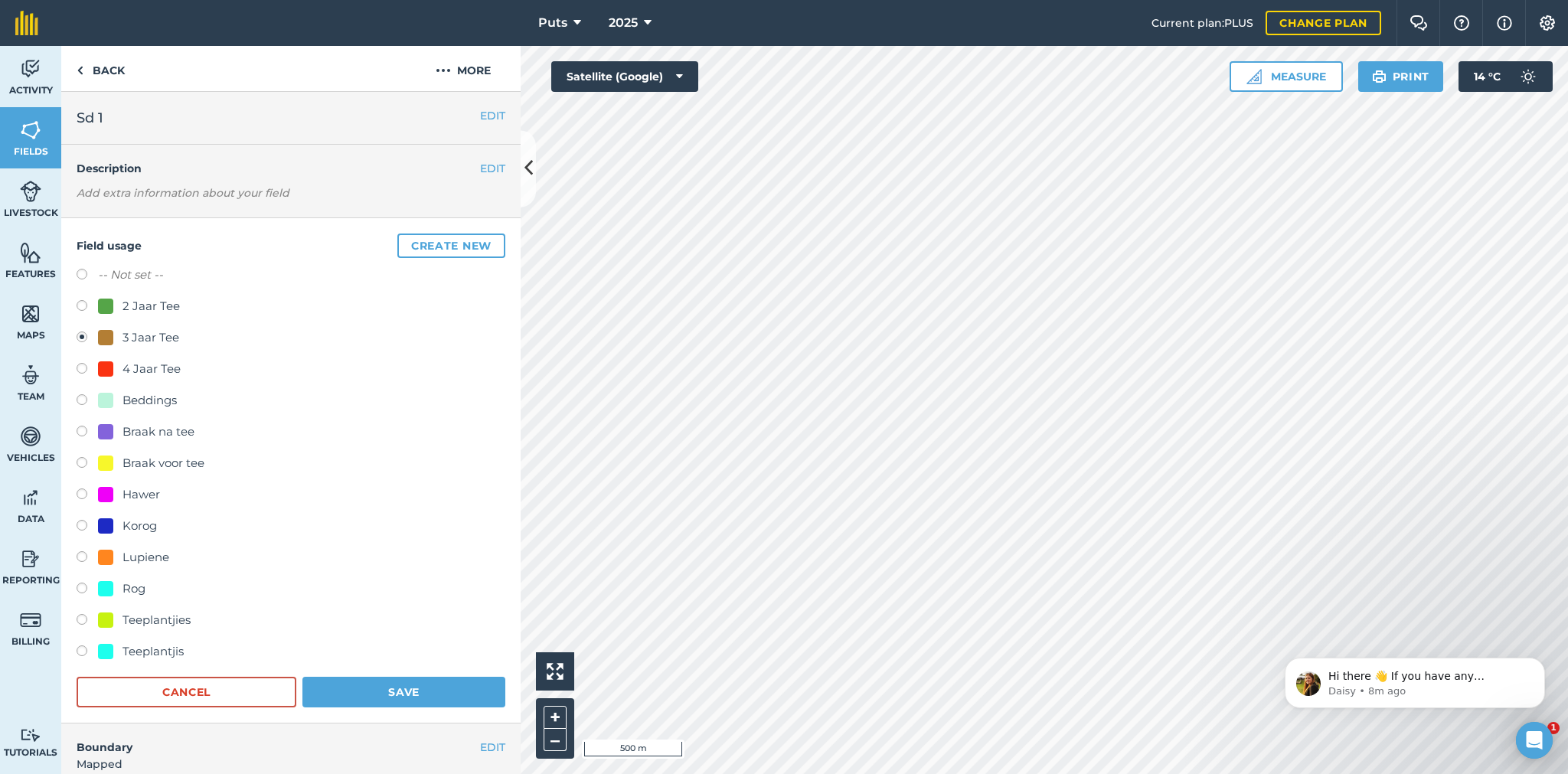
click at [83, 362] on label at bounding box center [86, 370] width 21 height 15
radio input "true"
radio input "false"
click at [396, 691] on button "Save" at bounding box center [403, 691] width 203 height 31
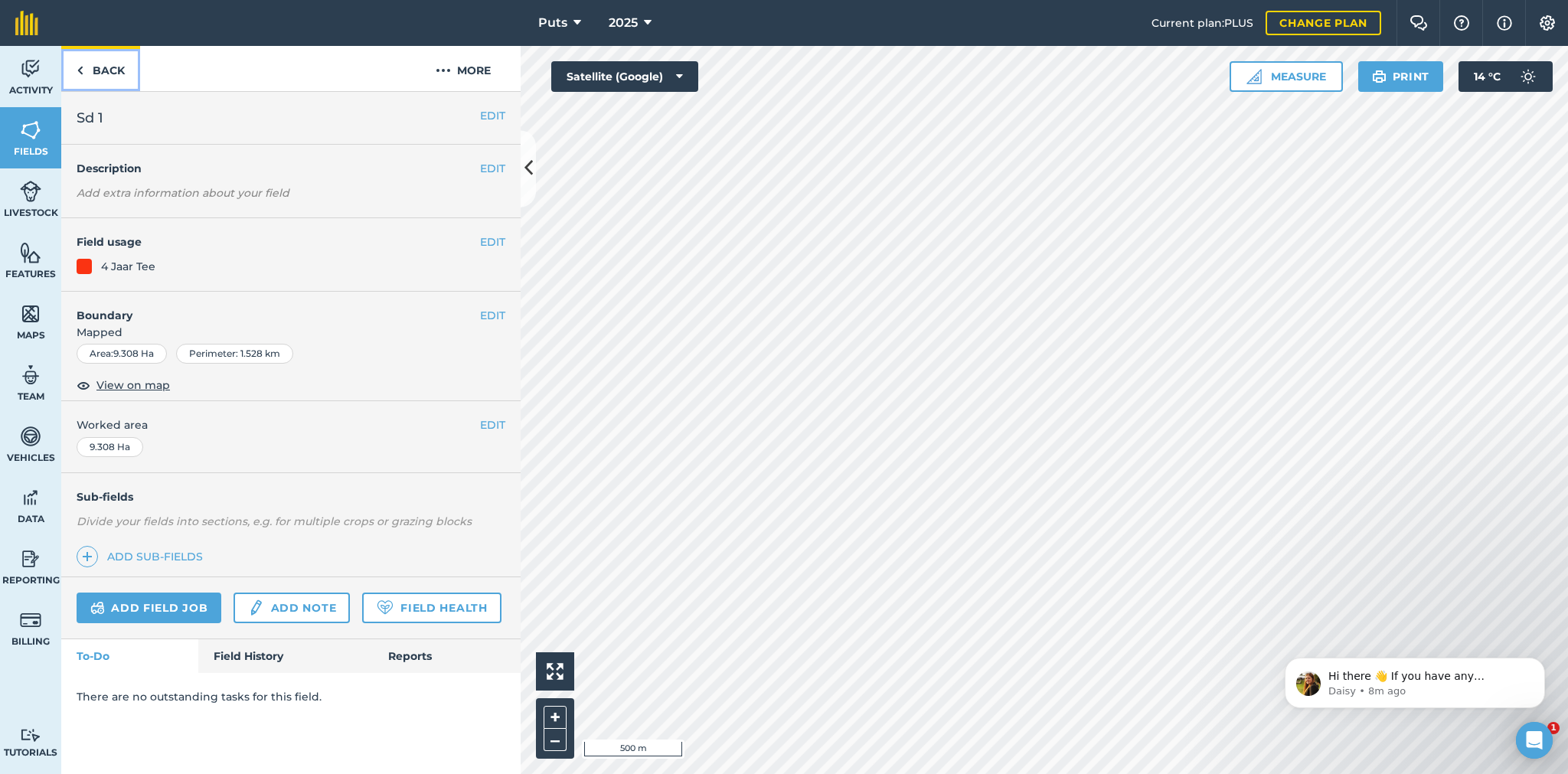
click at [98, 63] on link "Back" at bounding box center [100, 68] width 79 height 46
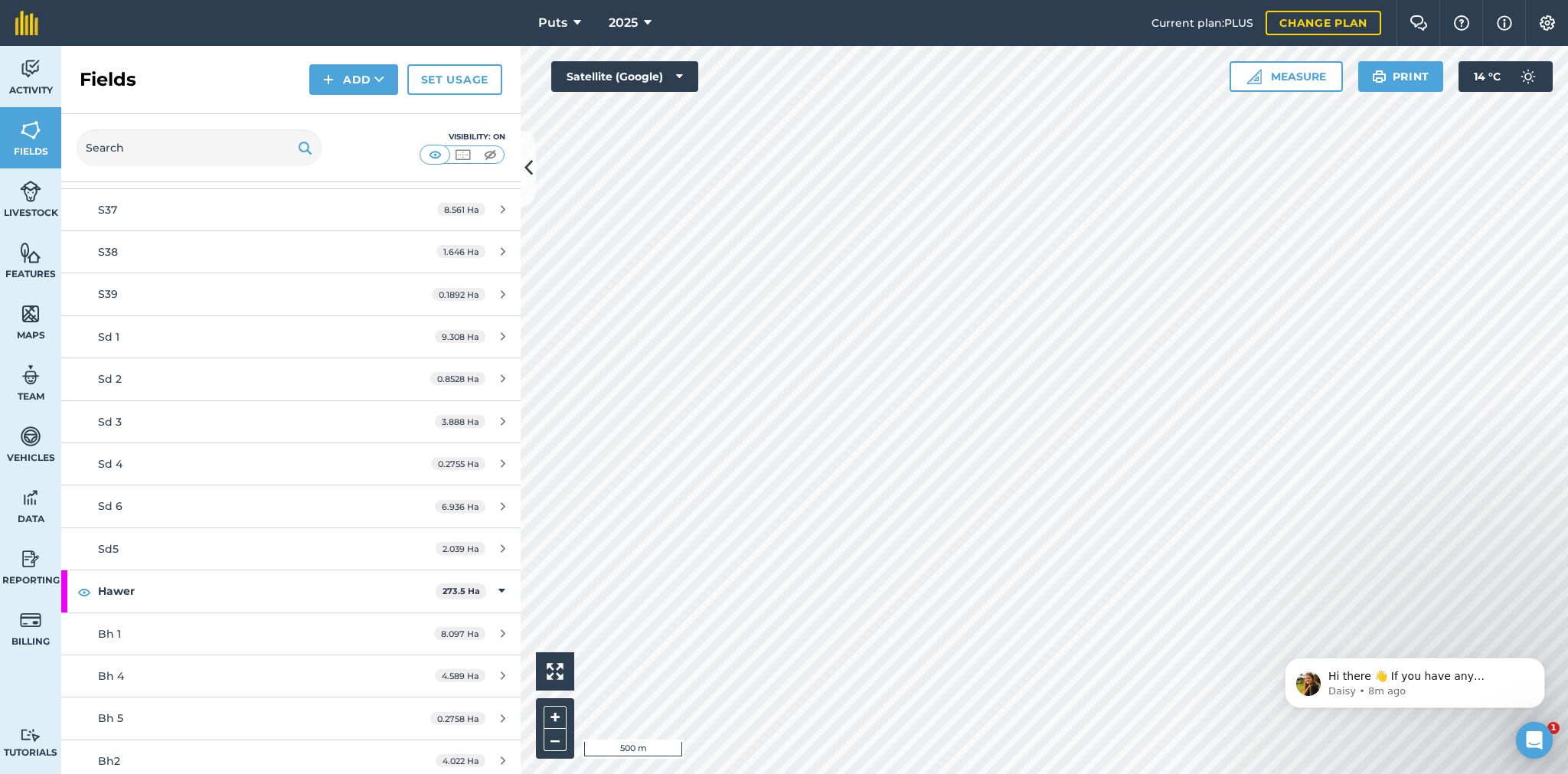
scroll to position [7728, 0]
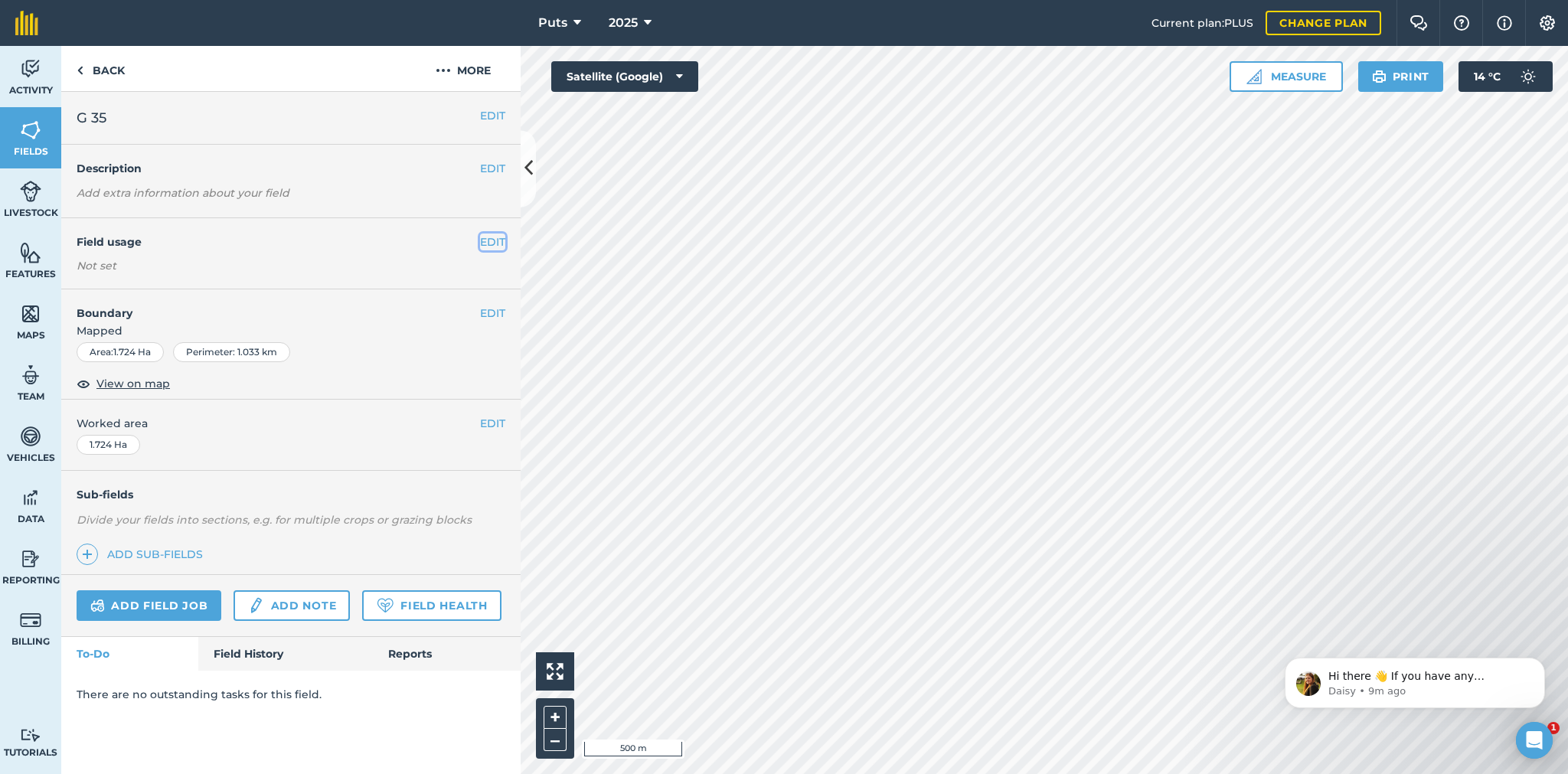
click at [487, 240] on button "EDIT" at bounding box center [492, 242] width 25 height 17
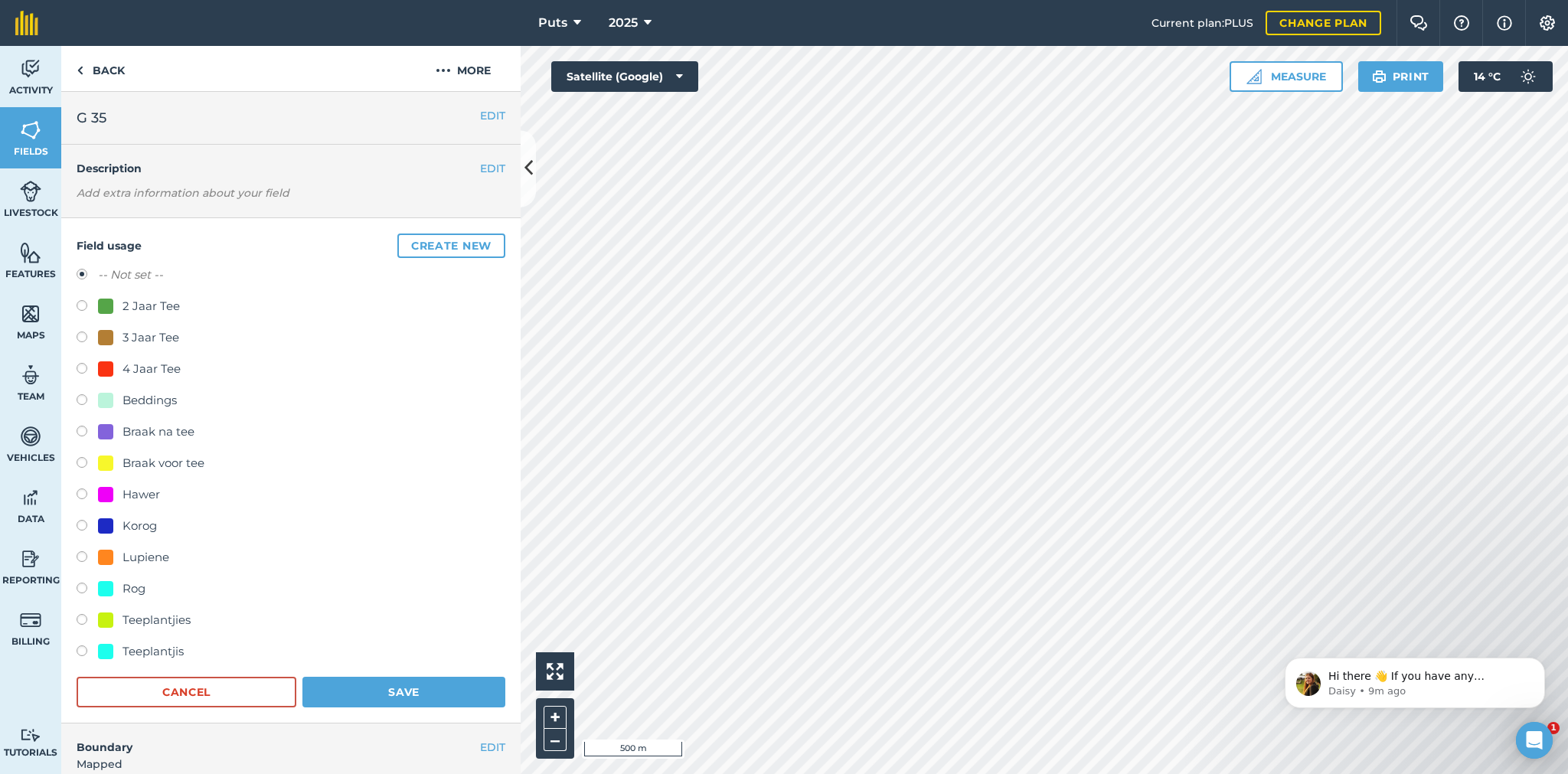
click at [83, 492] on label at bounding box center [86, 495] width 21 height 15
radio input "true"
radio input "false"
click at [412, 695] on button "Save" at bounding box center [403, 691] width 203 height 31
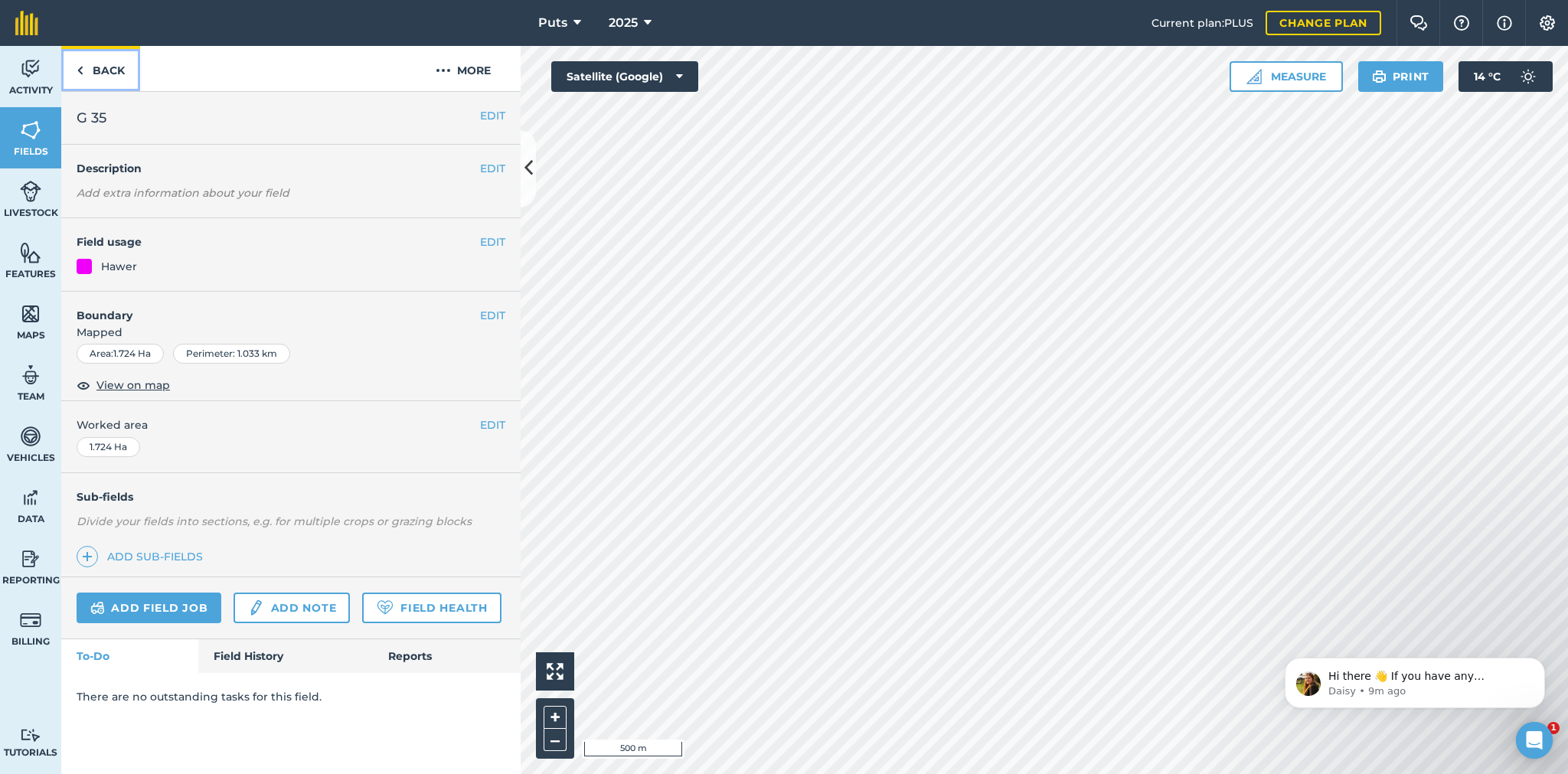
click at [120, 70] on link "Back" at bounding box center [100, 68] width 79 height 46
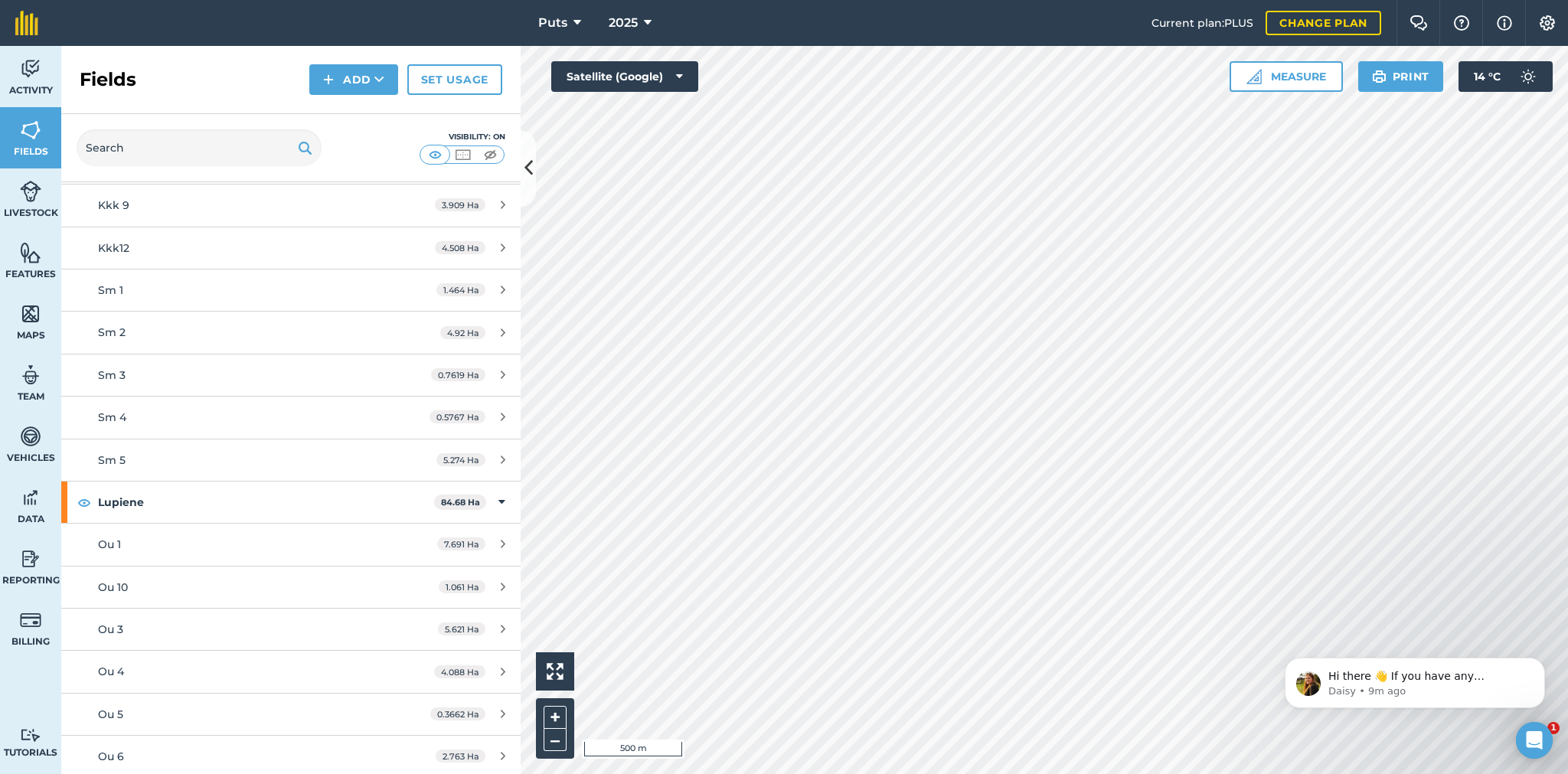
scroll to position [12089, 0]
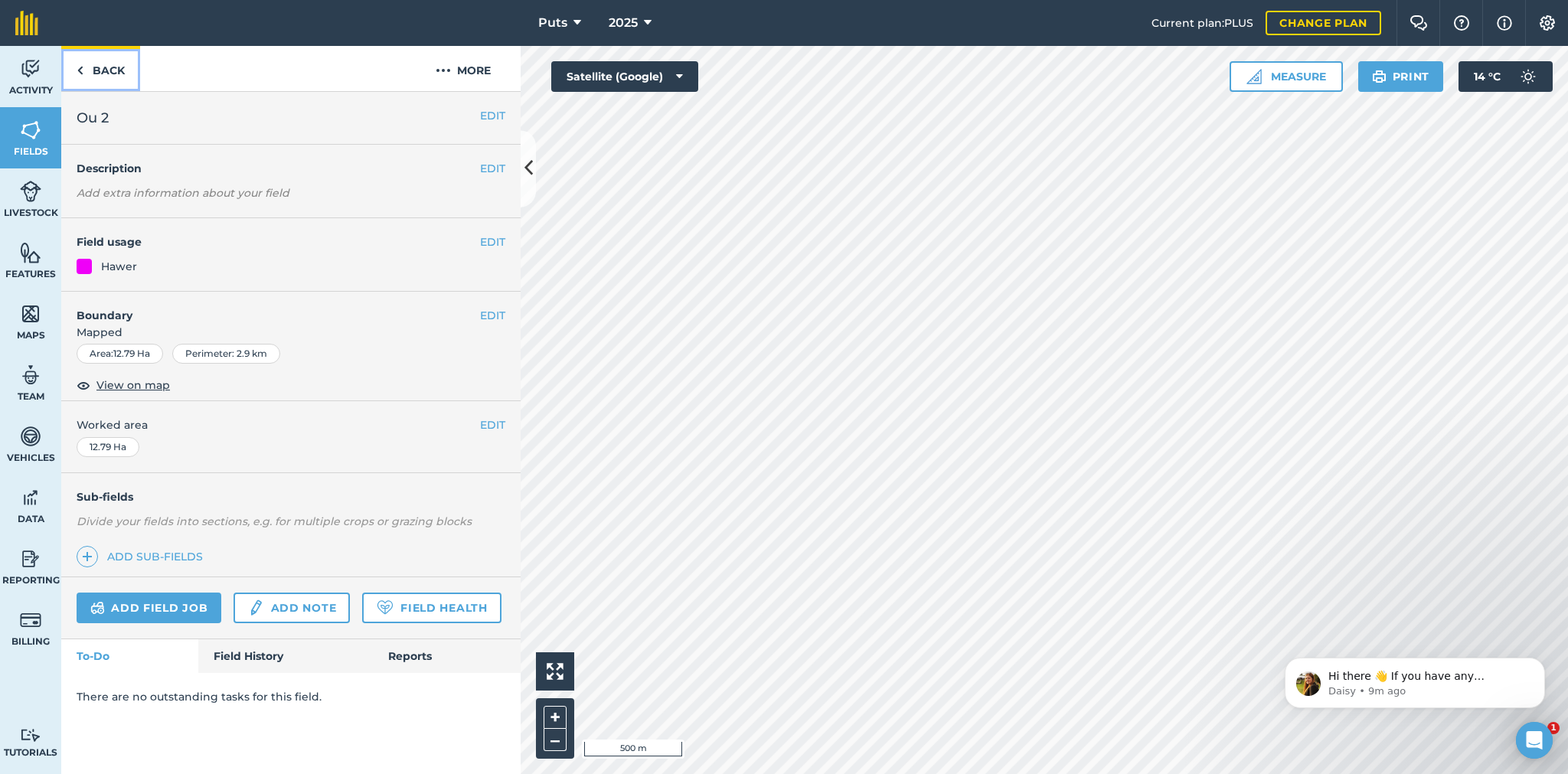
click at [106, 64] on link "Back" at bounding box center [100, 68] width 79 height 46
click at [112, 73] on link "Back" at bounding box center [100, 68] width 79 height 46
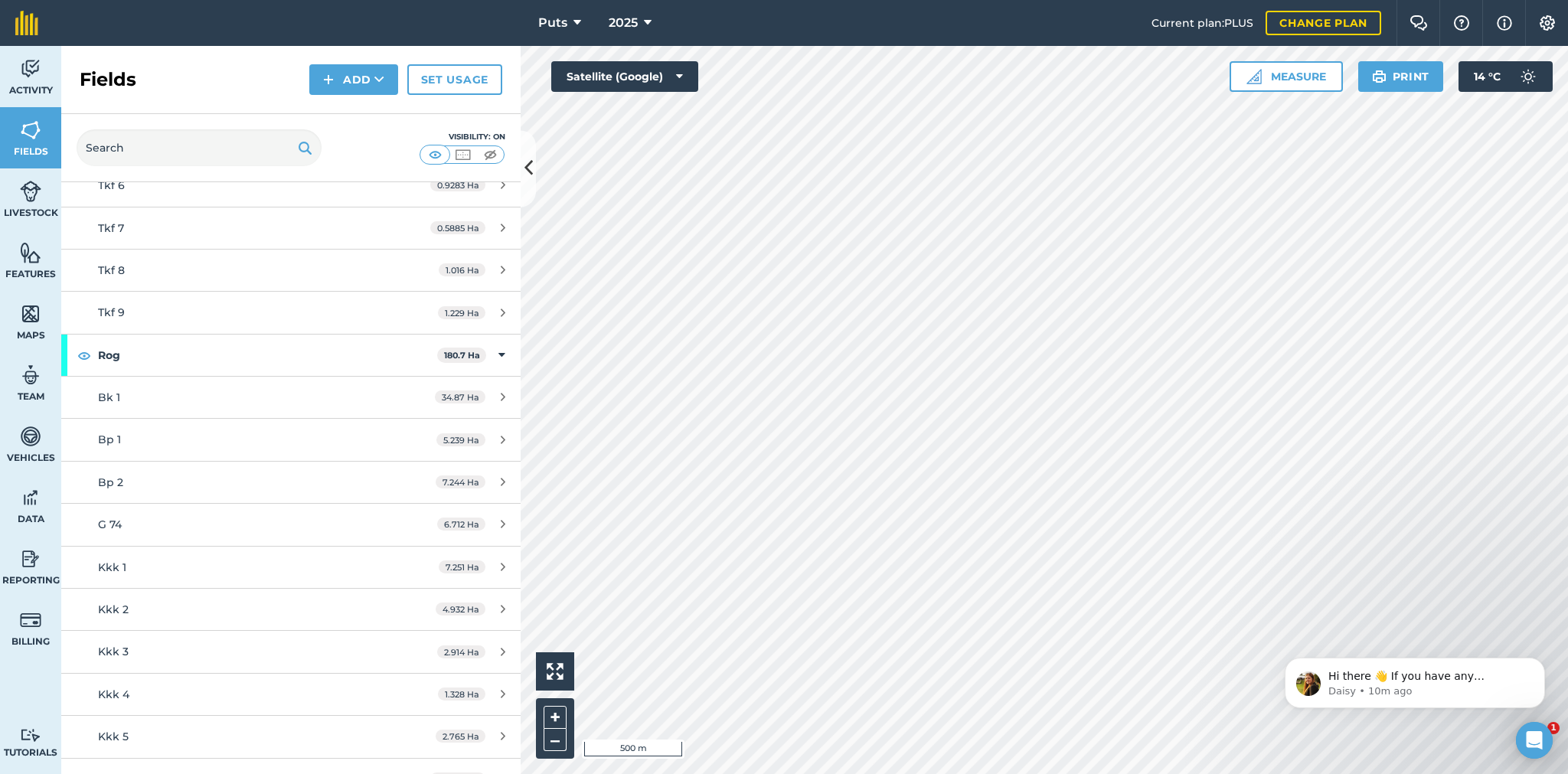
scroll to position [12702, 0]
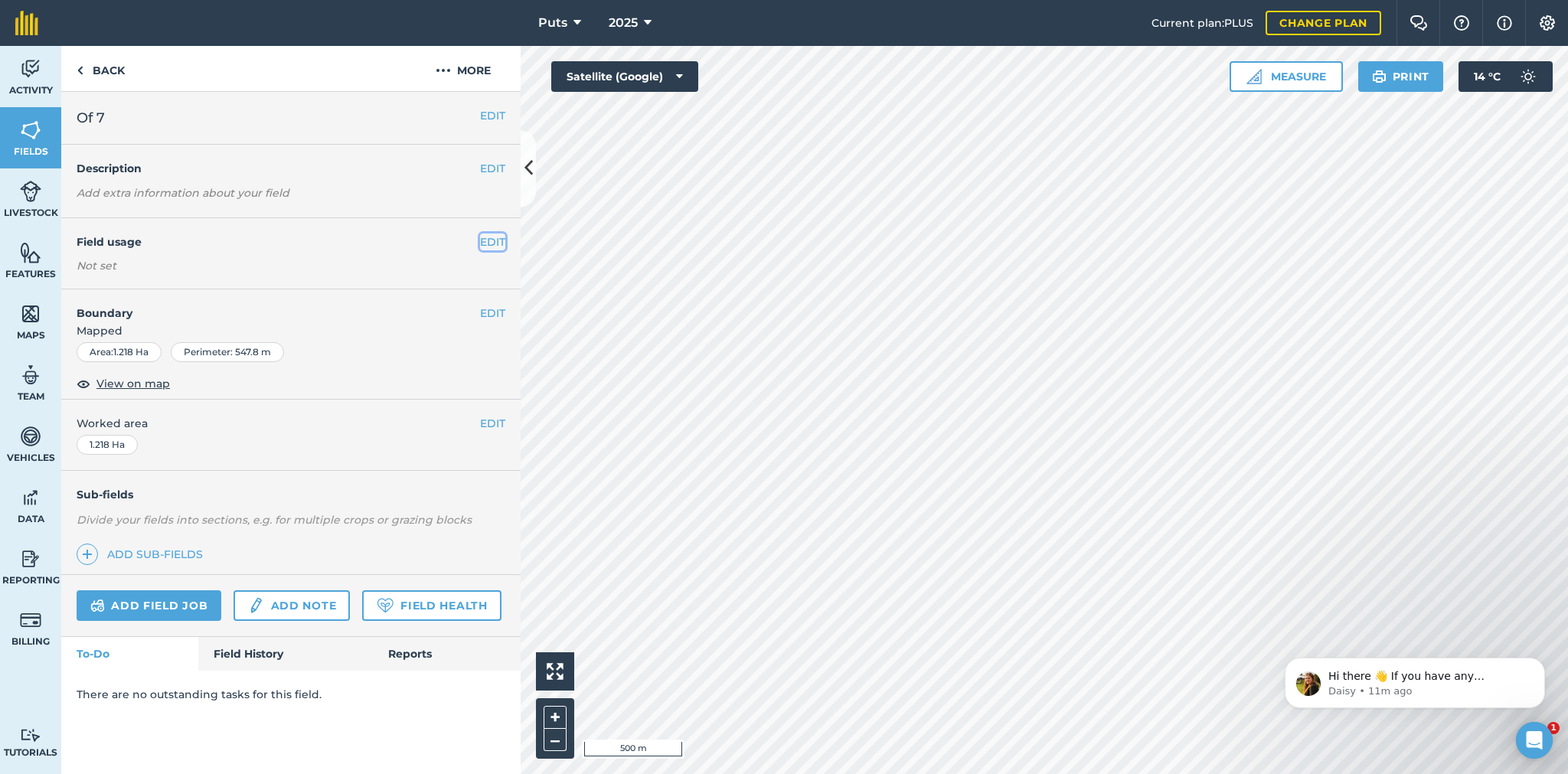
click at [502, 241] on button "EDIT" at bounding box center [492, 242] width 25 height 17
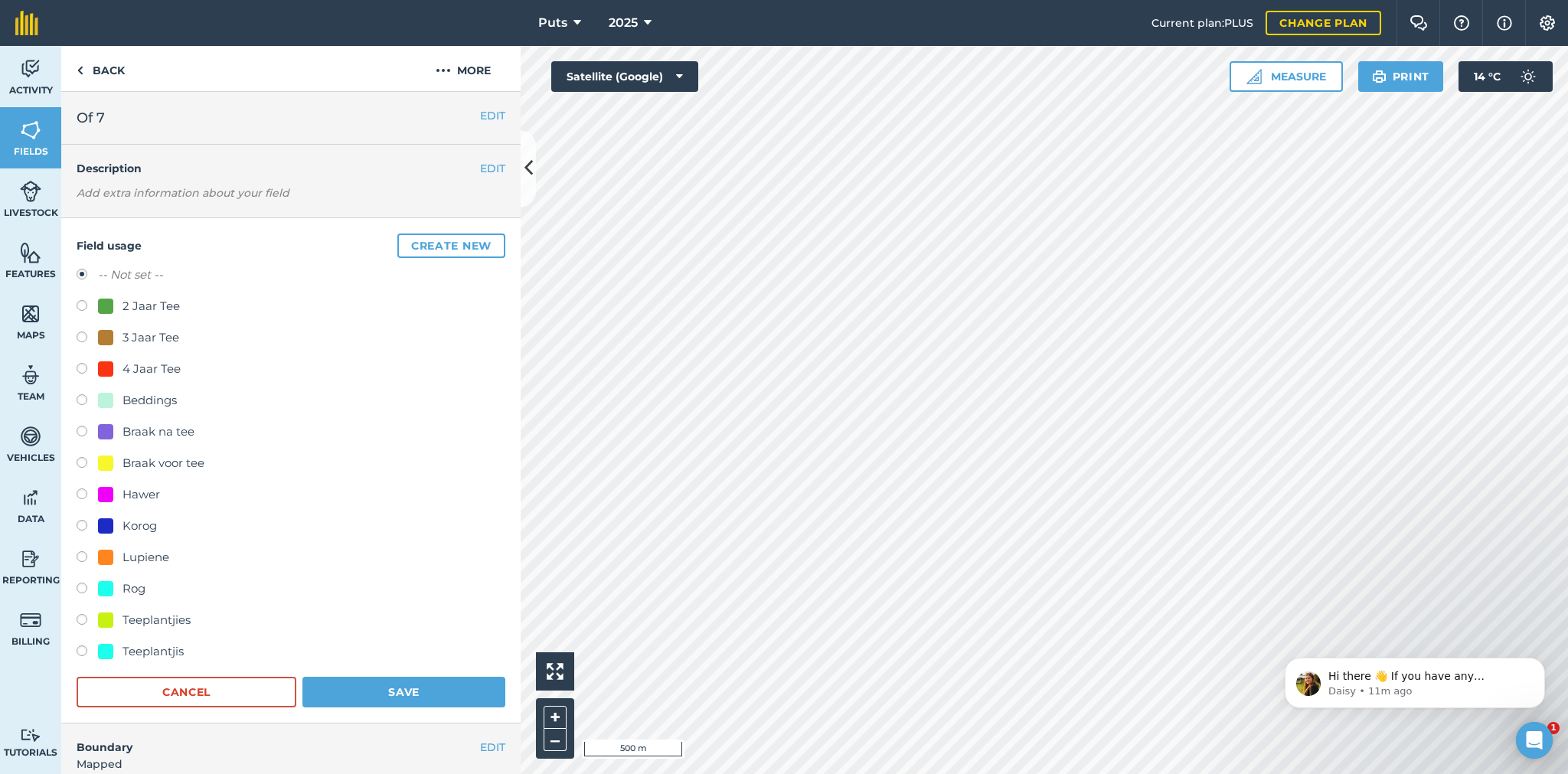
click at [83, 493] on label at bounding box center [86, 495] width 21 height 15
radio input "true"
radio input "false"
click at [388, 689] on button "Save" at bounding box center [403, 691] width 203 height 31
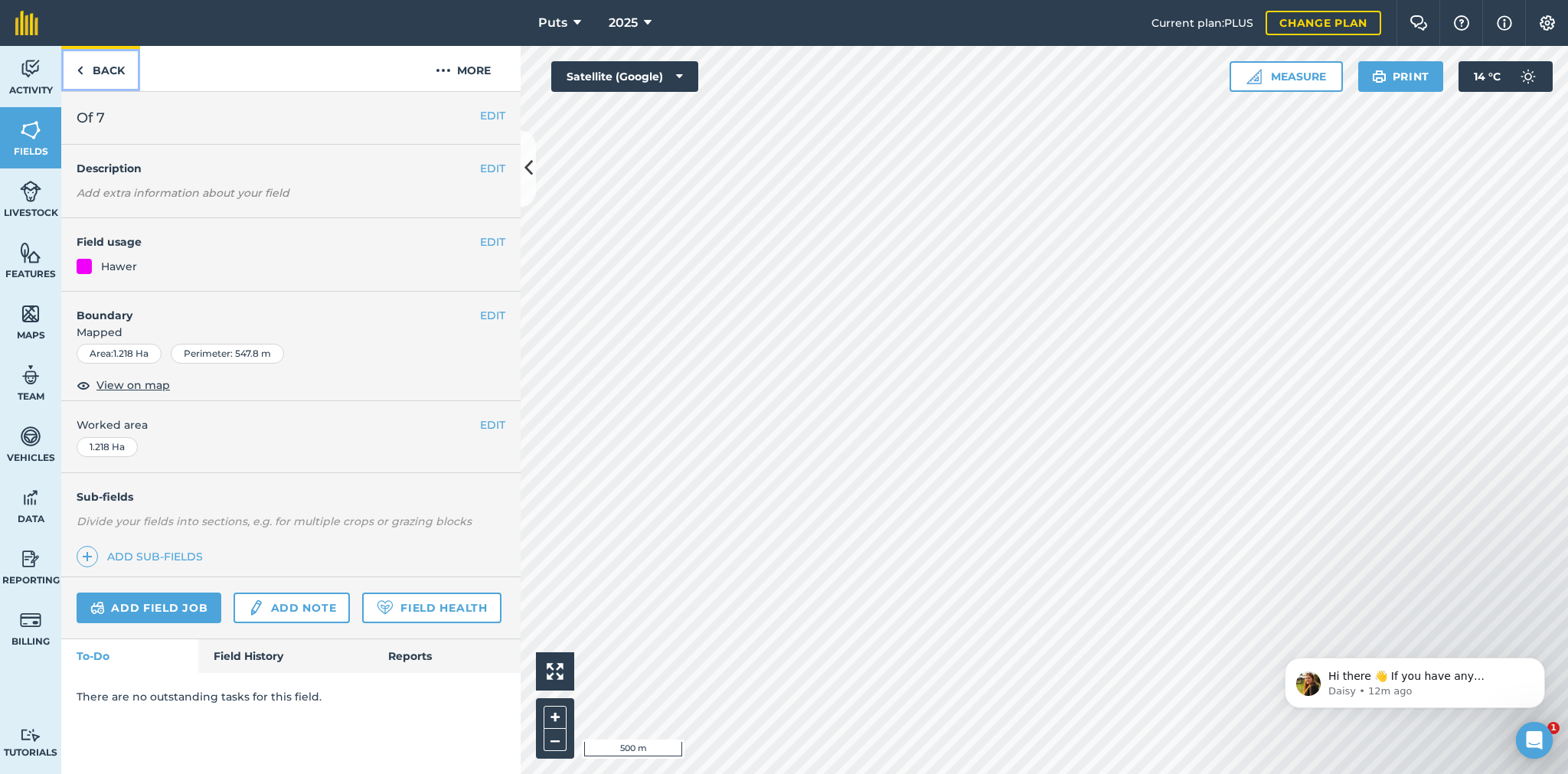
click at [111, 69] on link "Back" at bounding box center [100, 68] width 79 height 46
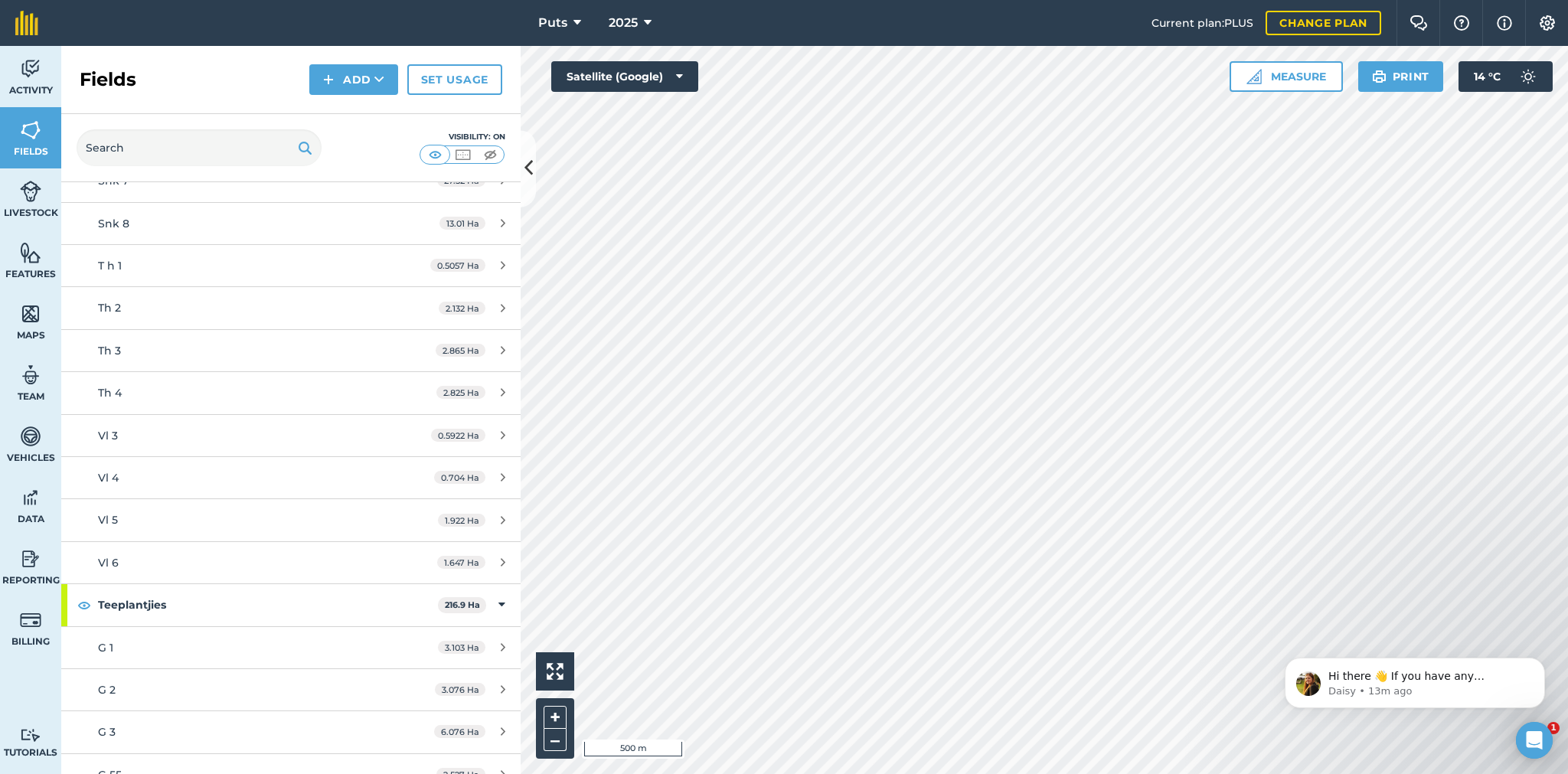
scroll to position [14615, 0]
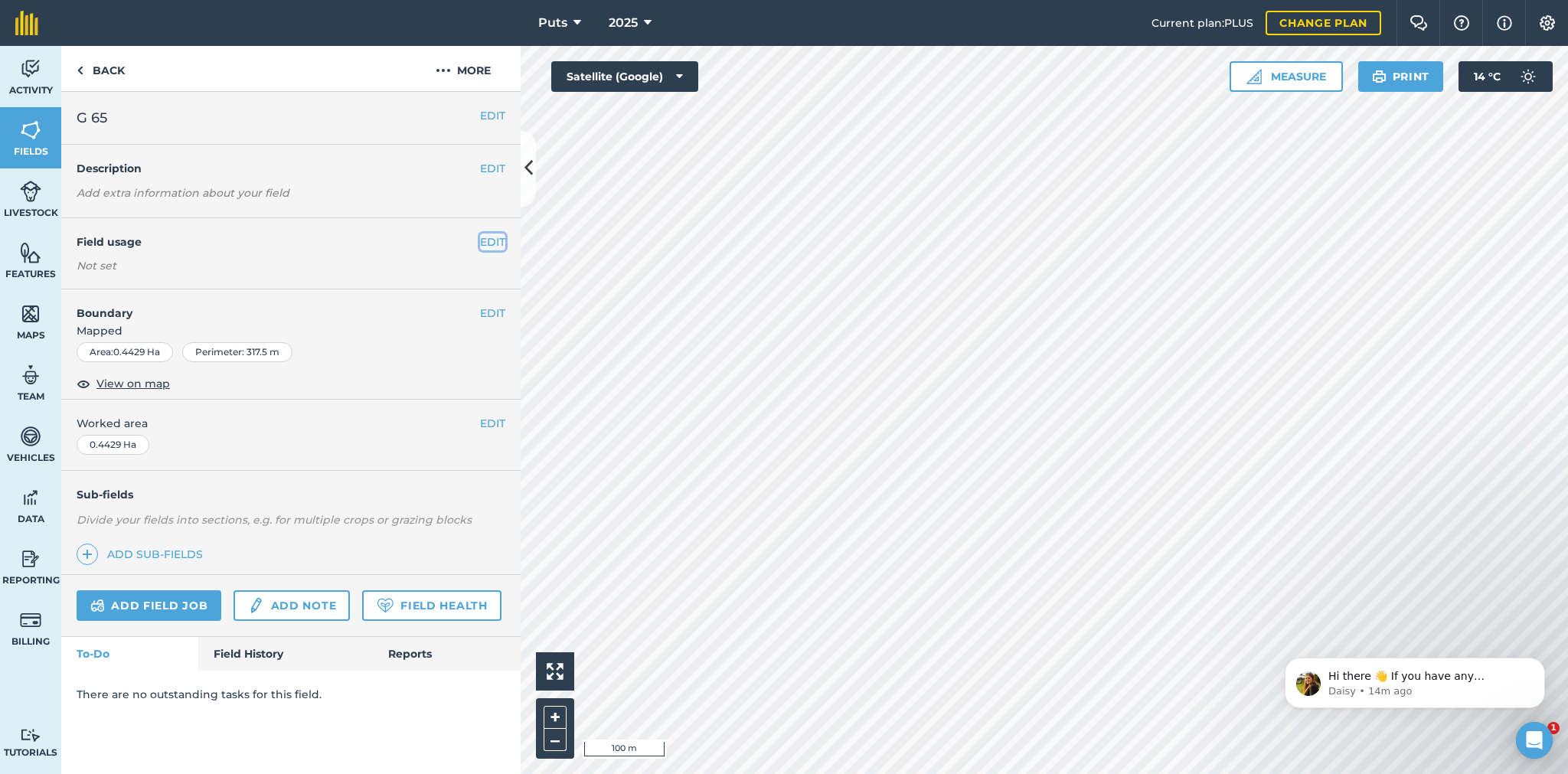
click at [487, 237] on button "EDIT" at bounding box center [492, 242] width 25 height 17
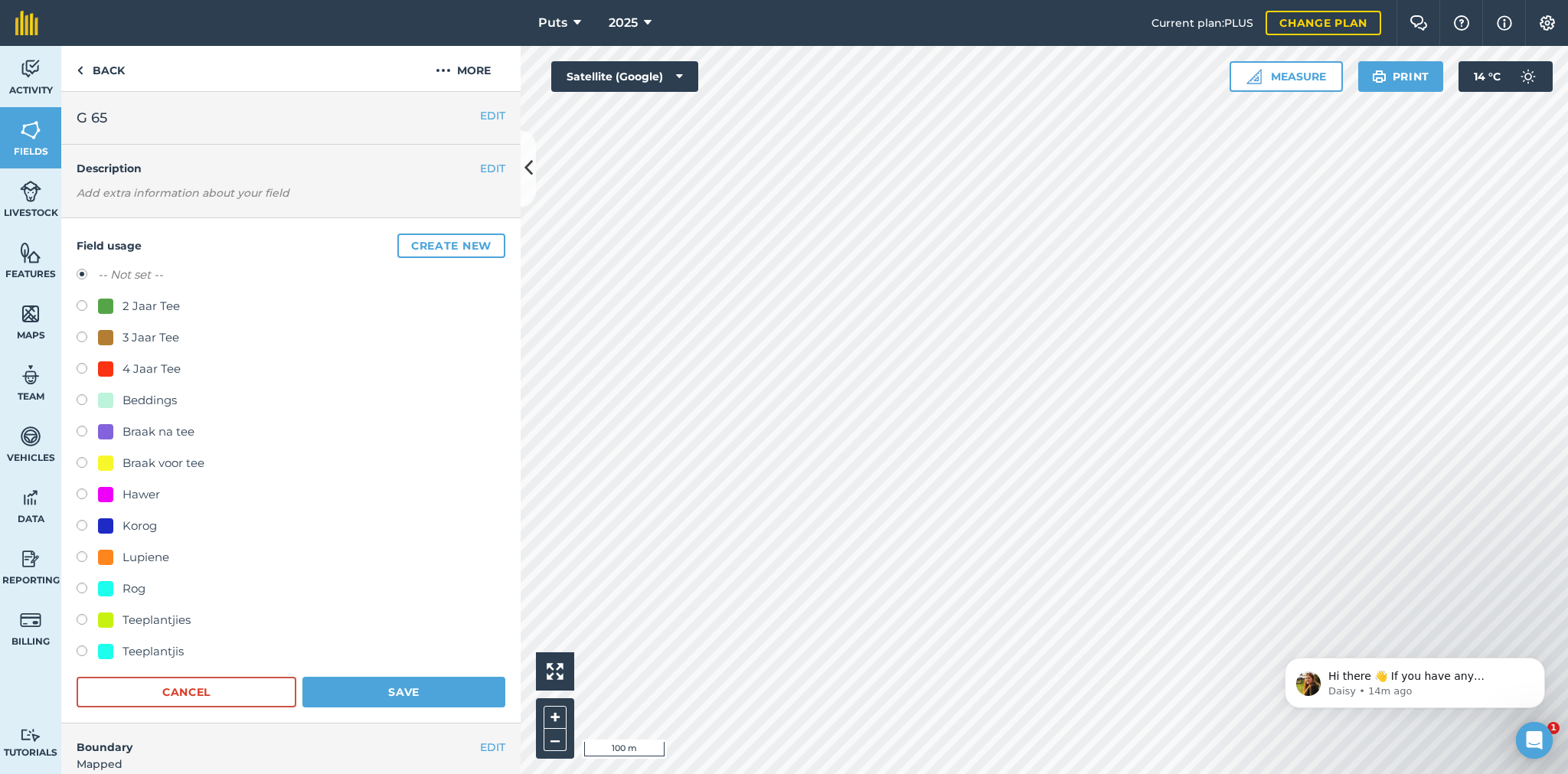
click at [80, 306] on label at bounding box center [86, 308] width 21 height 15
radio input "true"
radio input "false"
click at [371, 691] on button "Save" at bounding box center [403, 691] width 203 height 31
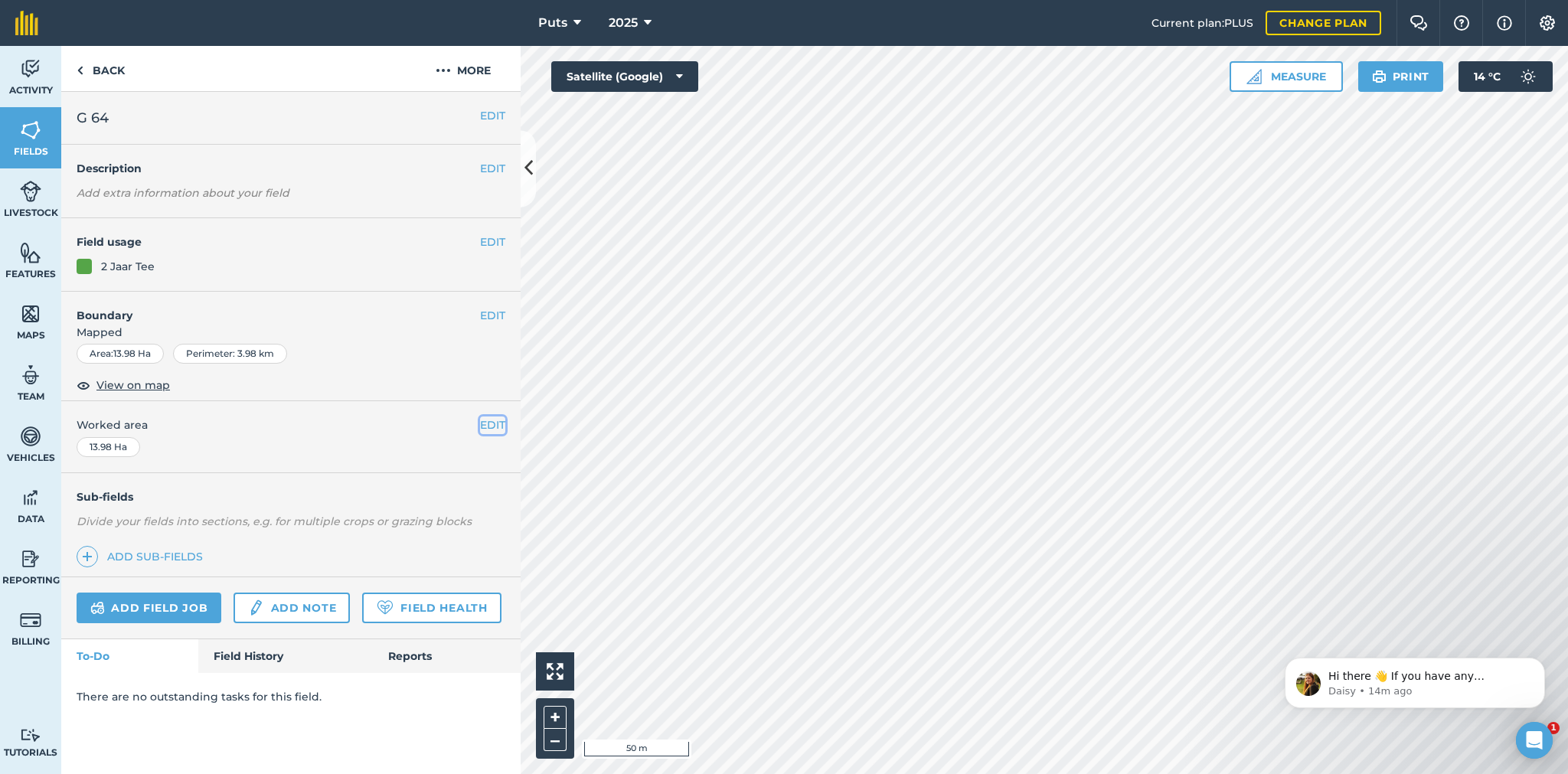
click at [493, 423] on button "EDIT" at bounding box center [492, 425] width 25 height 17
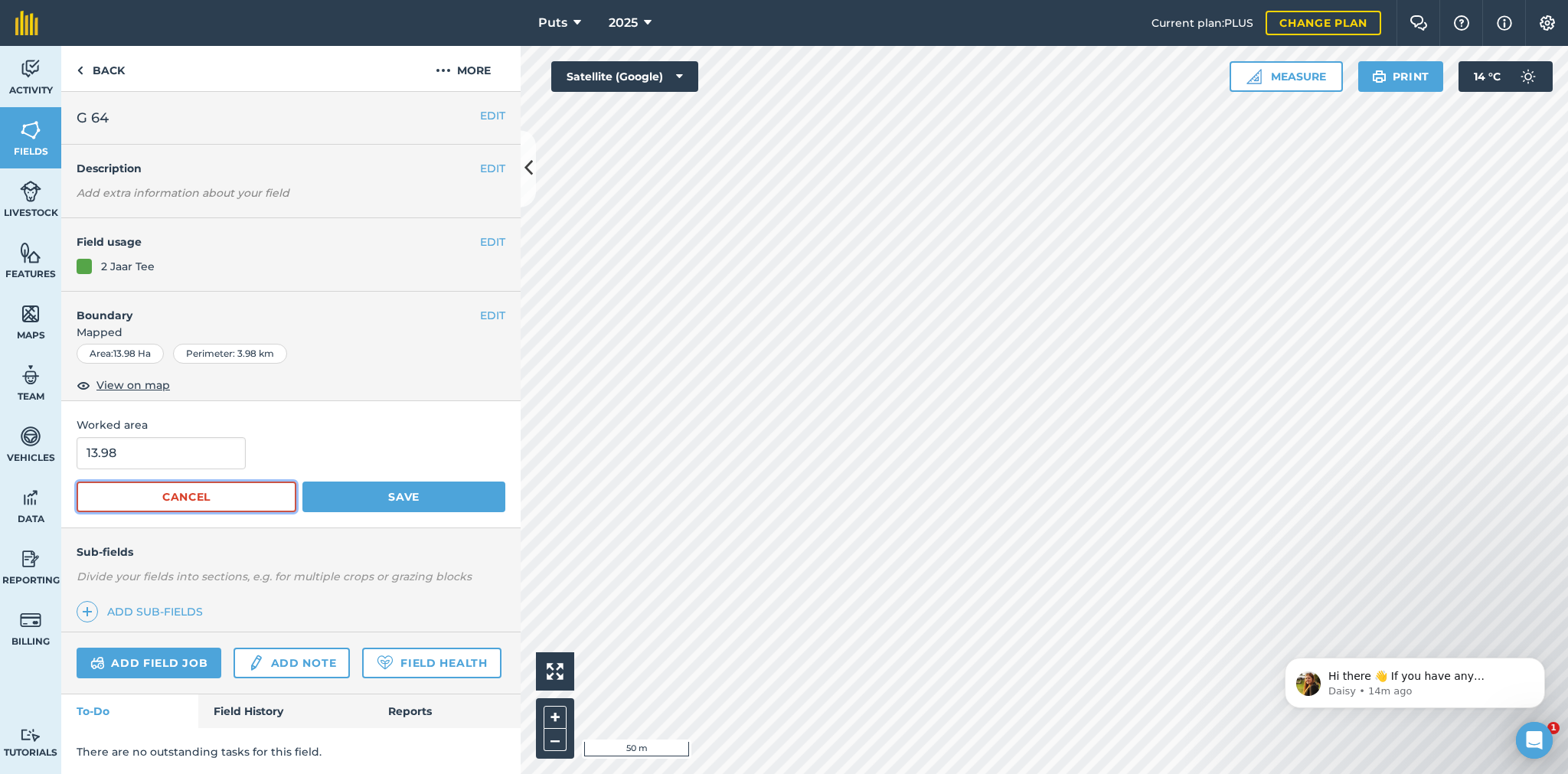
click at [232, 497] on button "Cancel" at bounding box center [186, 496] width 219 height 31
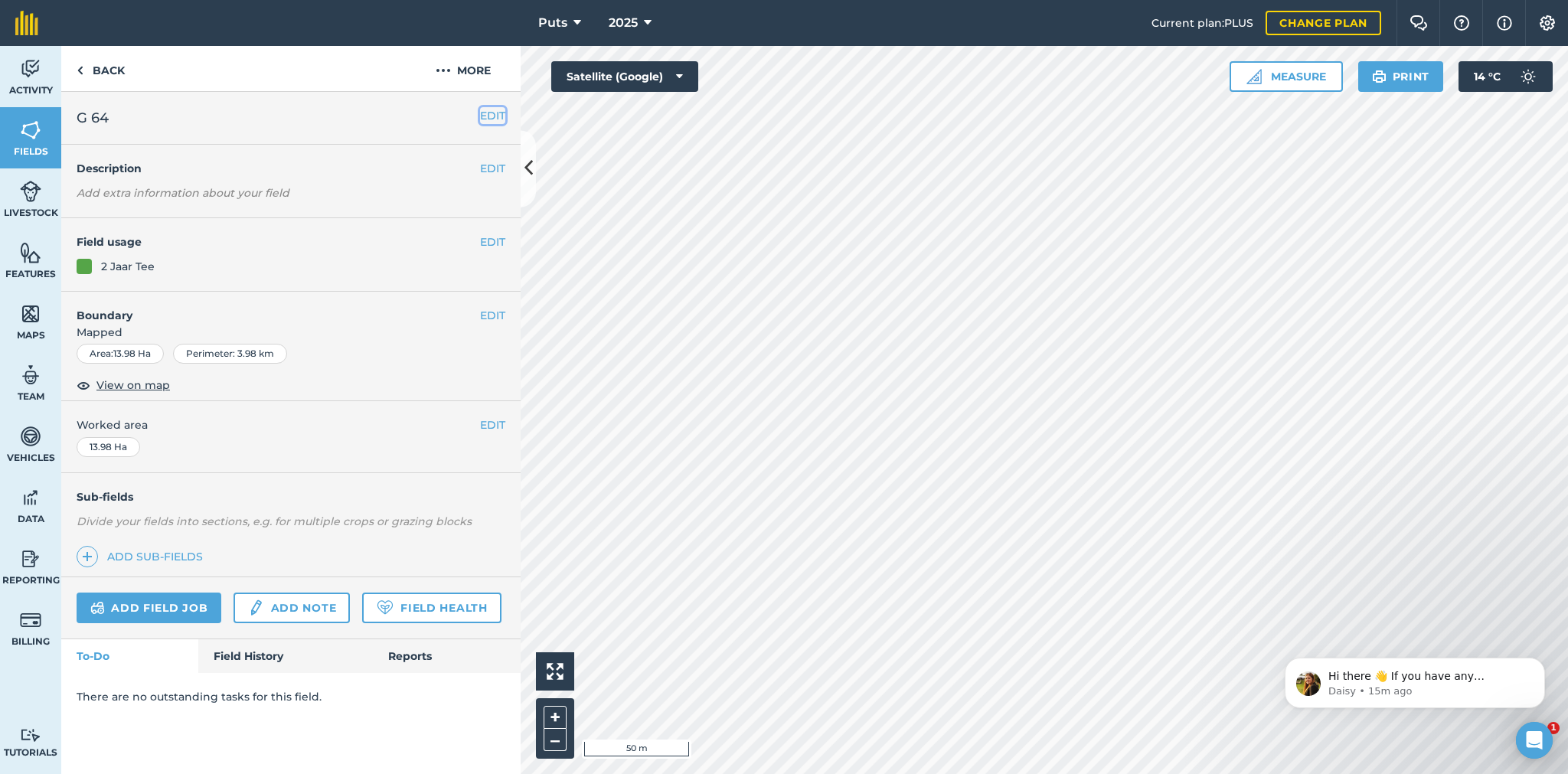
click at [493, 118] on button "EDIT" at bounding box center [492, 115] width 25 height 17
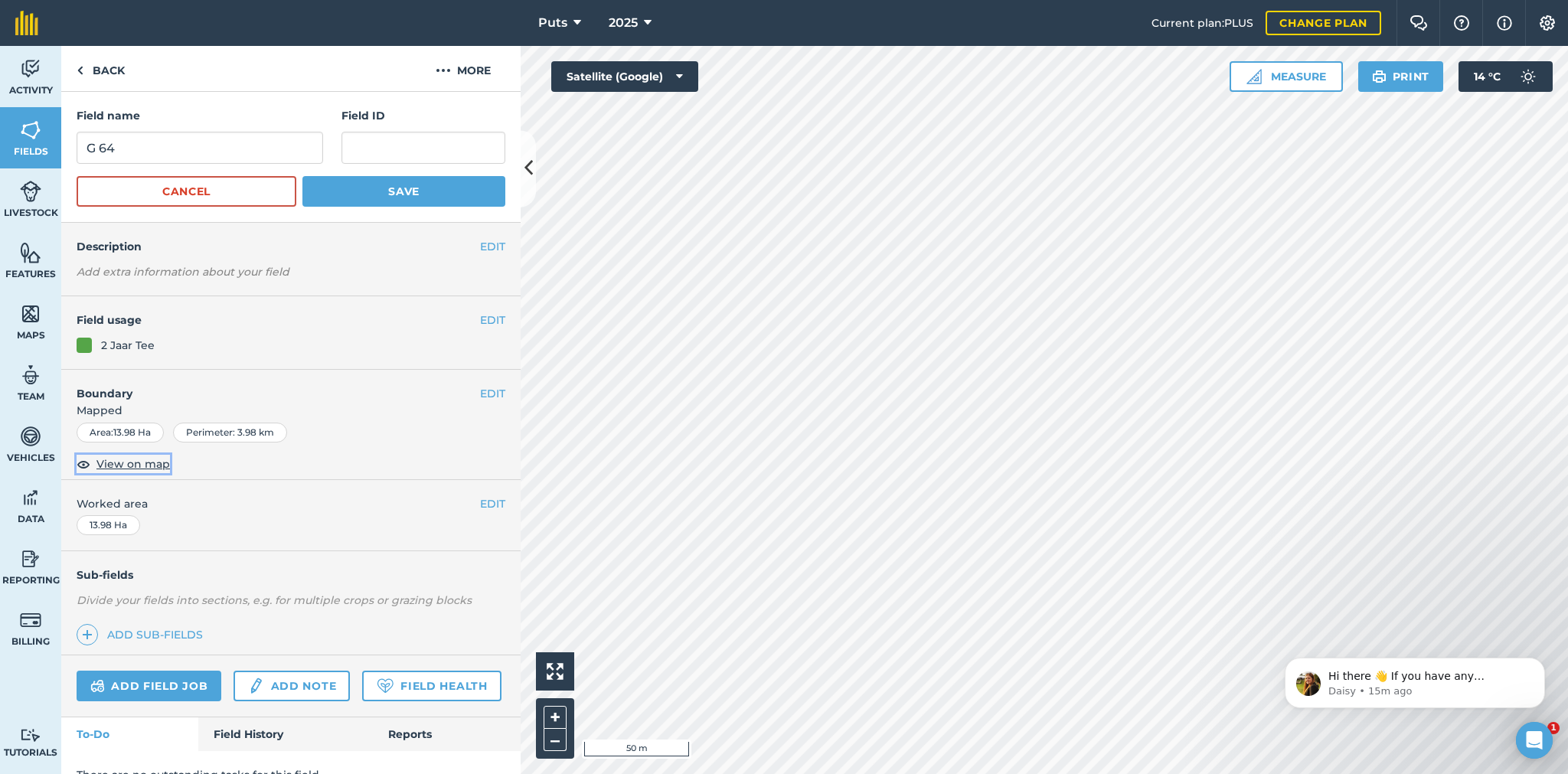
click at [109, 464] on span "View on map" at bounding box center [133, 464] width 73 height 17
click at [127, 460] on span "View on map" at bounding box center [133, 464] width 73 height 17
click at [193, 457] on div "EDIT Boundary Mapped Area : 13.98 Ha Perimeter : 3.98 km View on map" at bounding box center [291, 425] width 459 height 111
click at [480, 498] on button "EDIT" at bounding box center [492, 504] width 25 height 17
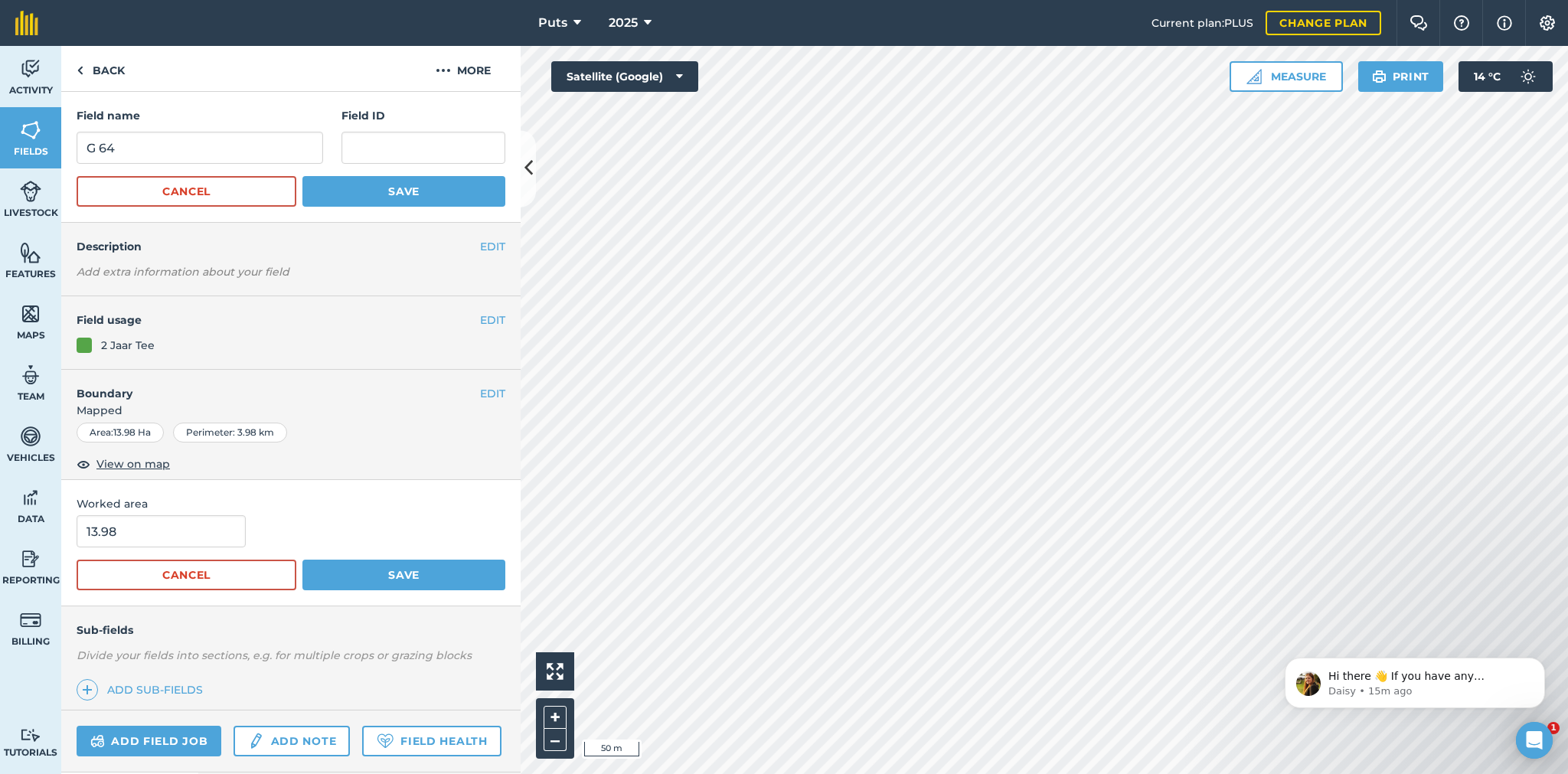
click at [468, 498] on span "Worked area" at bounding box center [290, 504] width 428 height 17
click at [242, 578] on button "Cancel" at bounding box center [186, 574] width 219 height 31
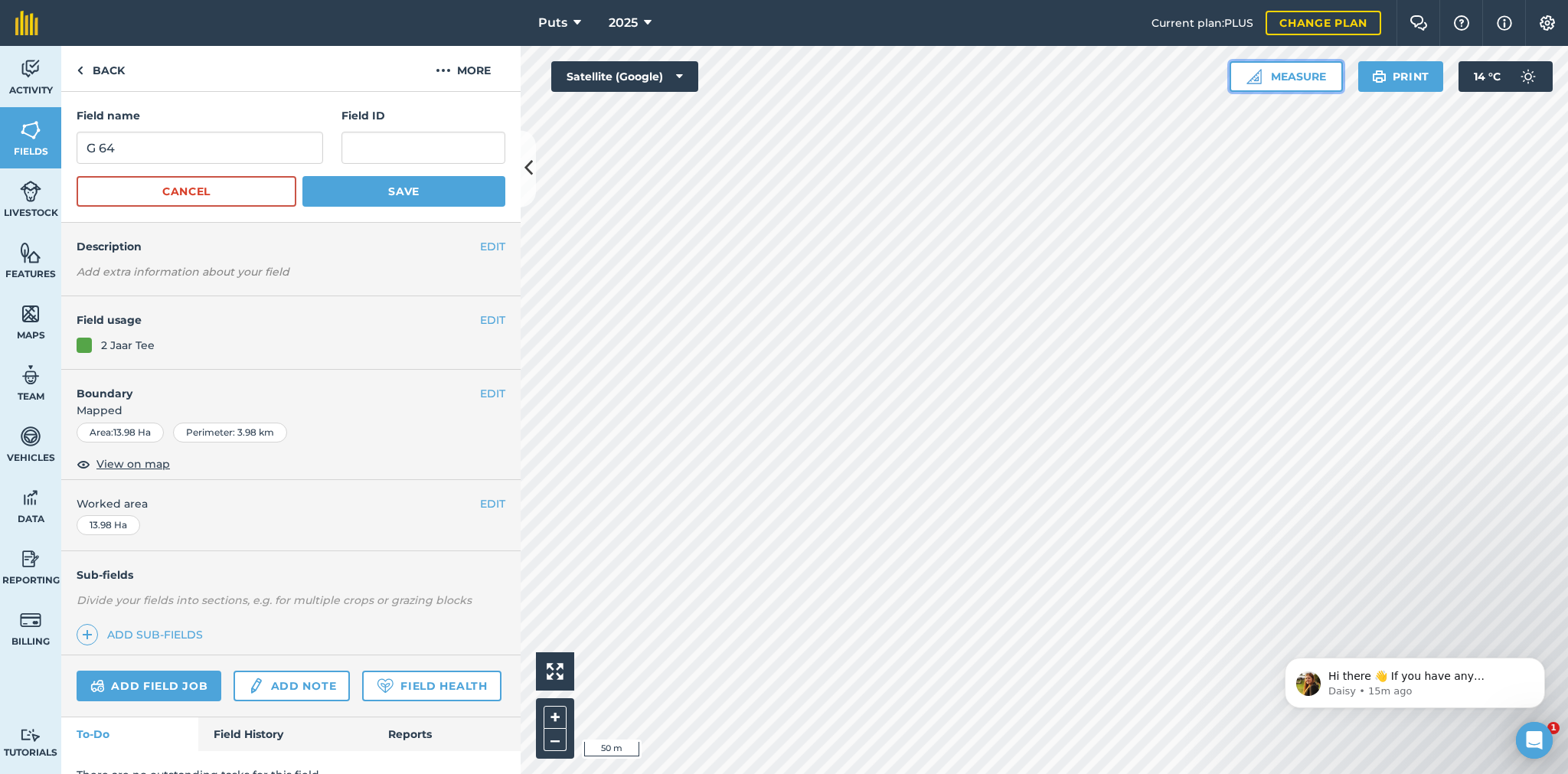
click at [1286, 72] on button "Measure" at bounding box center [1286, 76] width 113 height 31
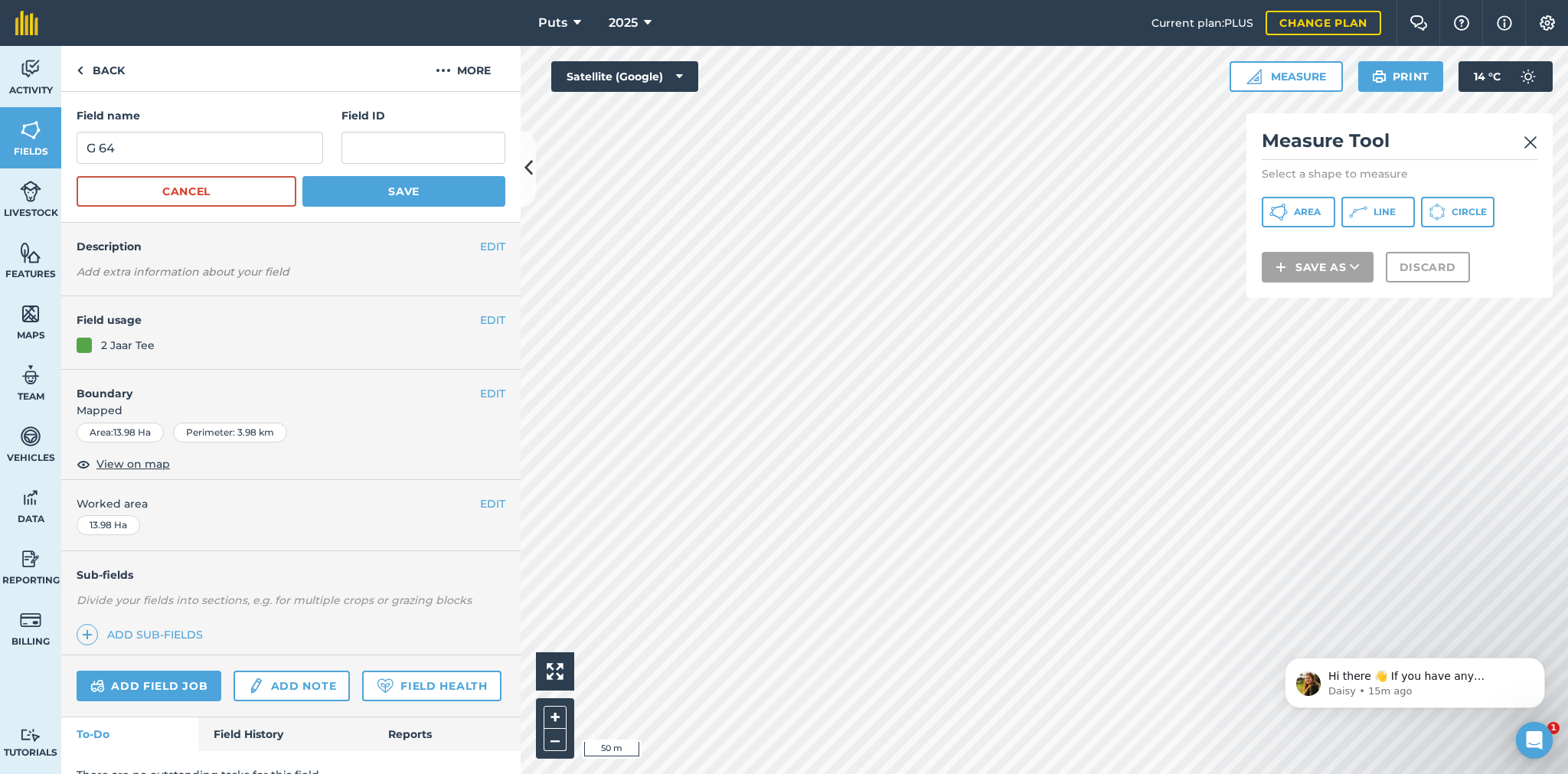
click at [1535, 144] on img at bounding box center [1530, 142] width 14 height 19
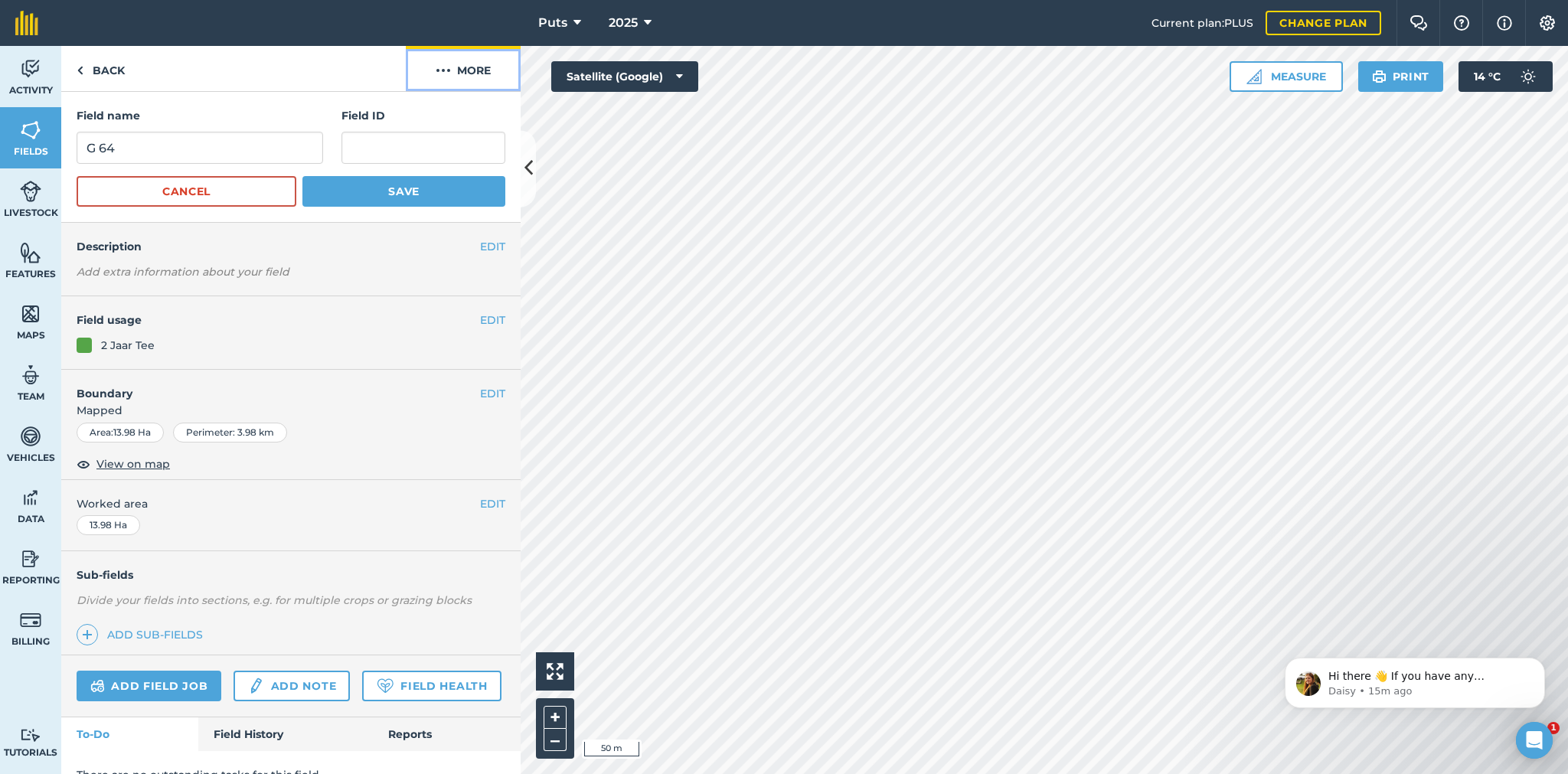
click at [464, 67] on button "More" at bounding box center [463, 68] width 115 height 46
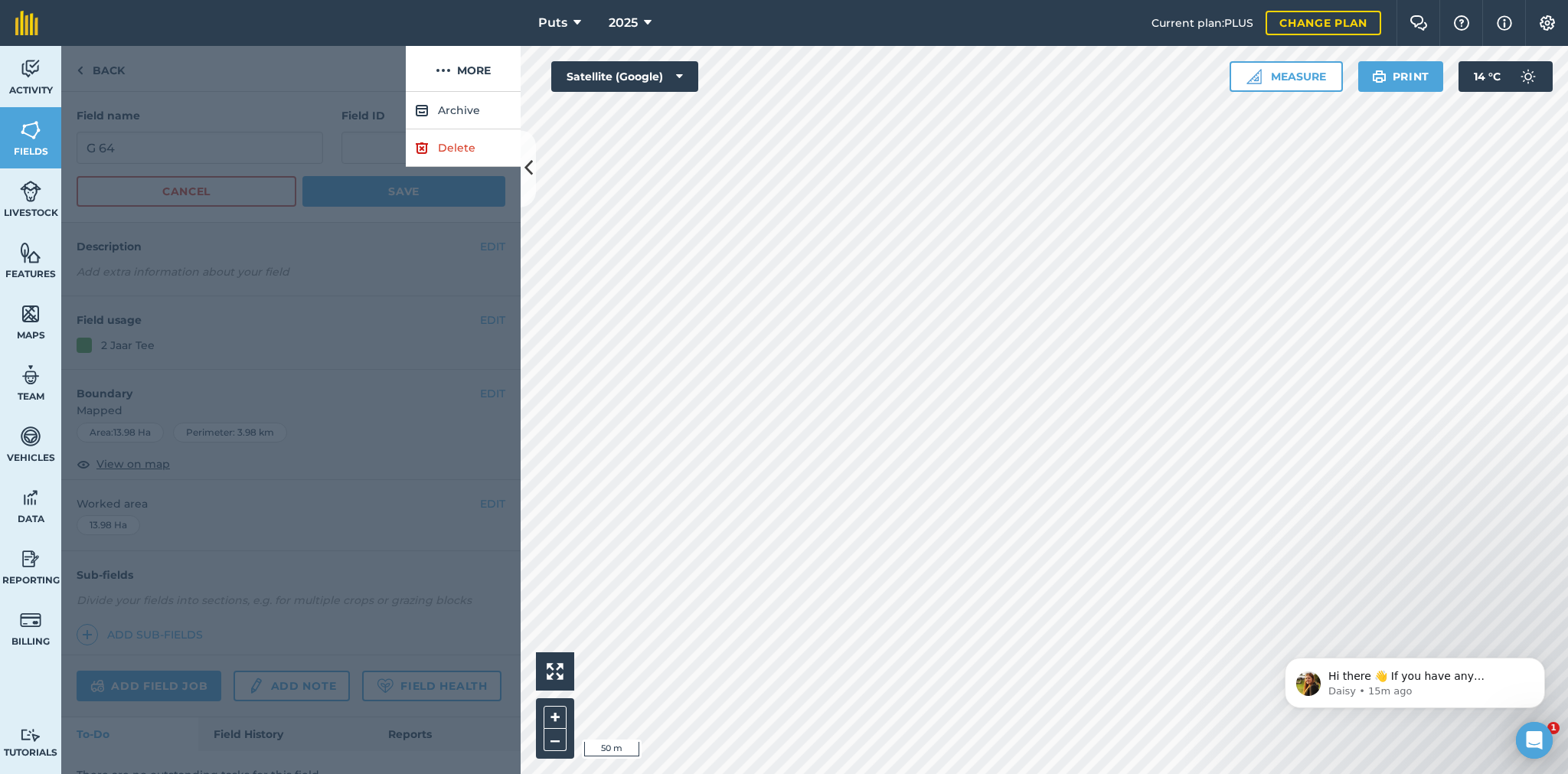
click at [478, 378] on div at bounding box center [291, 433] width 459 height 682
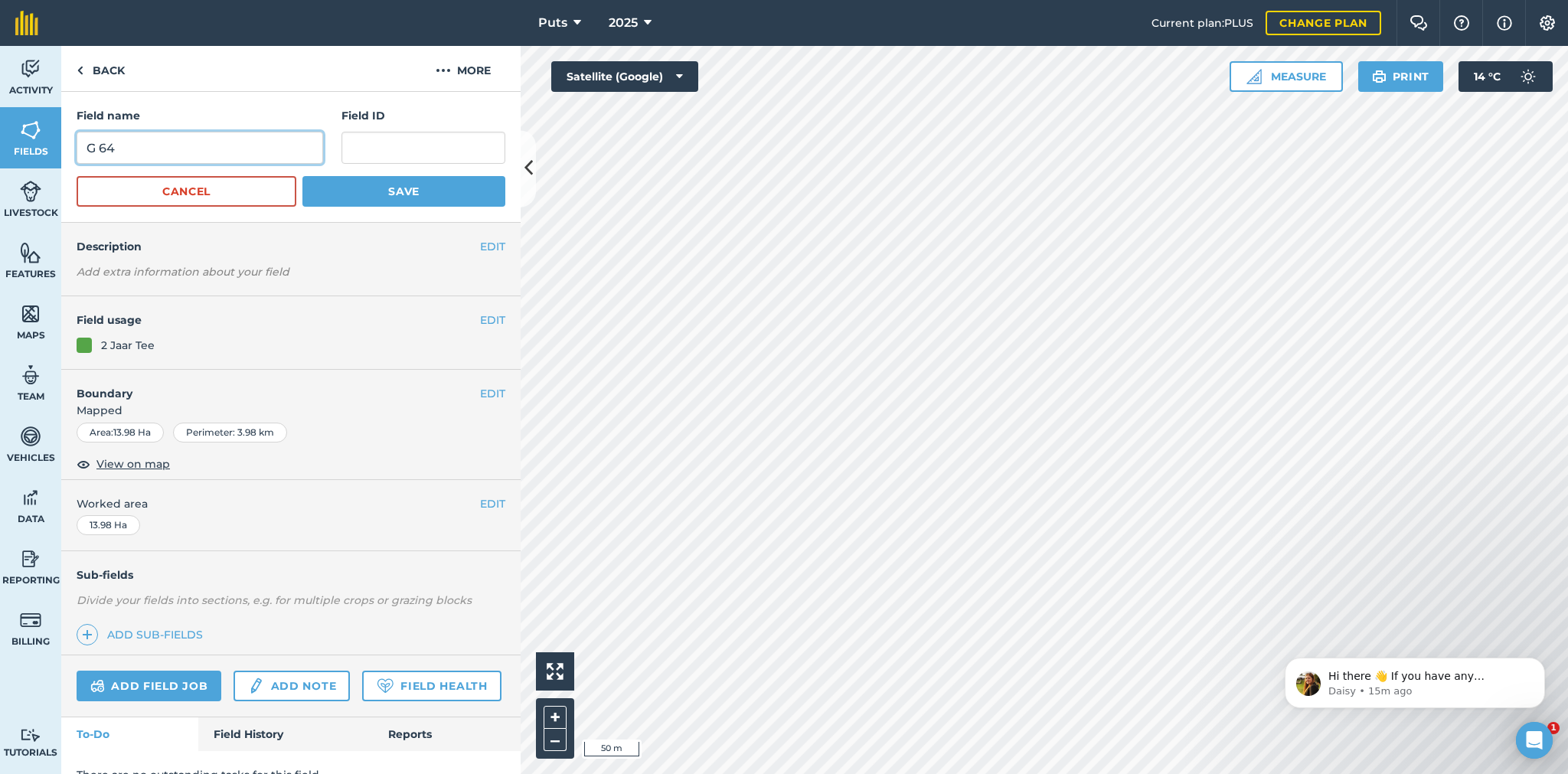
click at [143, 149] on input "G 64" at bounding box center [199, 148] width 246 height 33
click at [480, 388] on button "EDIT" at bounding box center [492, 393] width 25 height 17
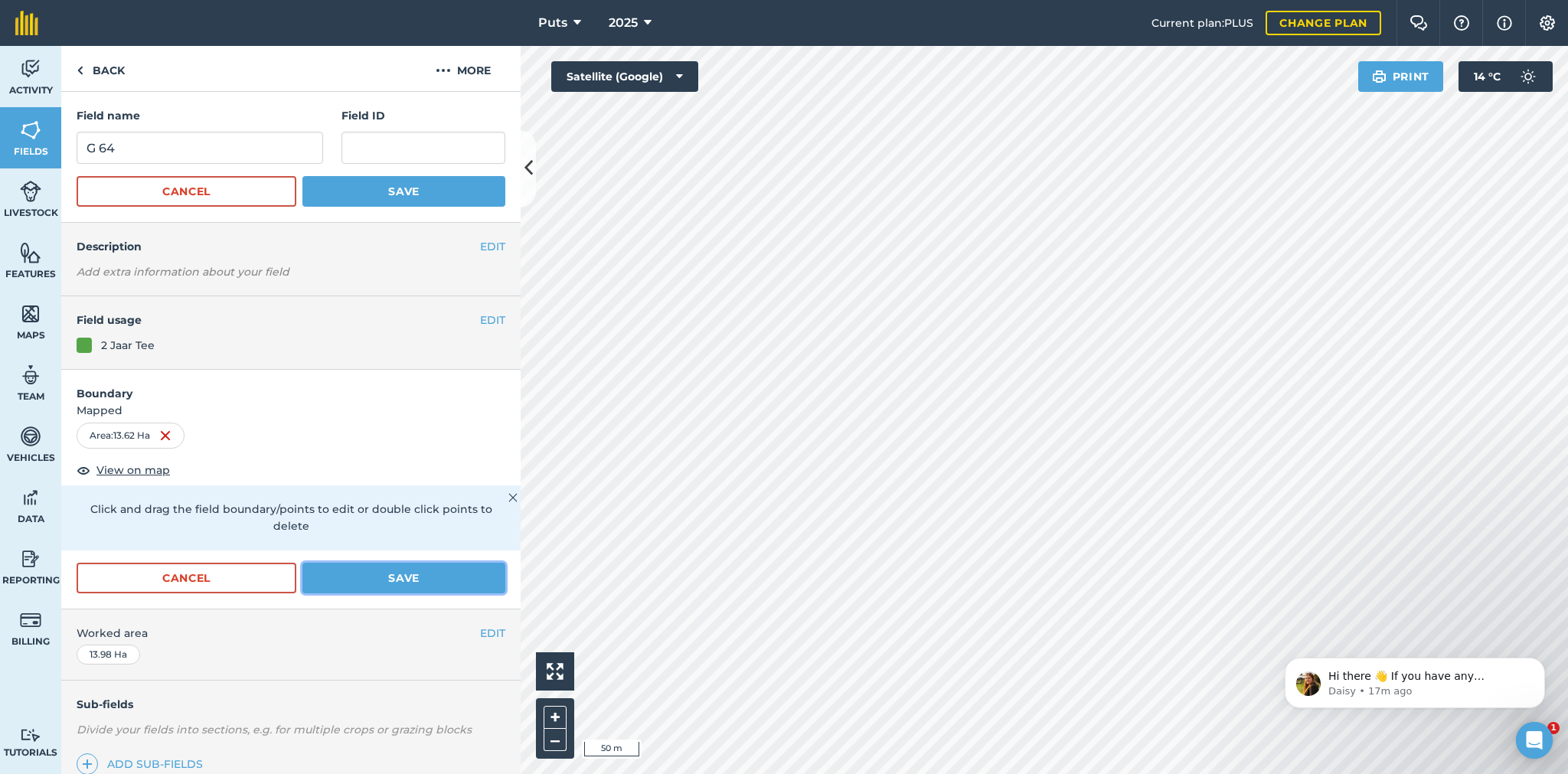
click at [389, 577] on button "Save" at bounding box center [403, 577] width 203 height 31
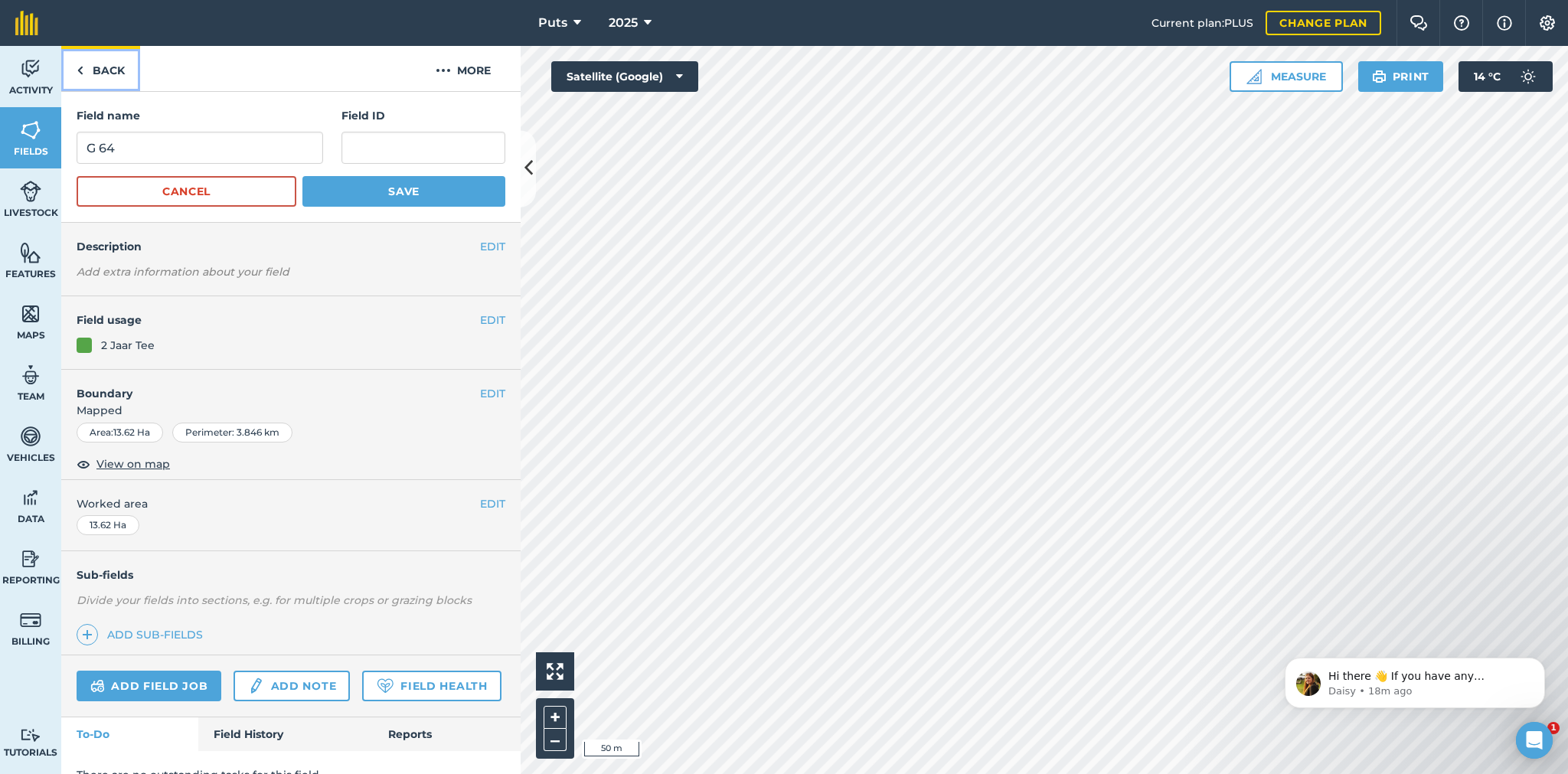
click at [107, 72] on link "Back" at bounding box center [100, 68] width 79 height 46
click at [98, 69] on link "Back" at bounding box center [100, 68] width 79 height 46
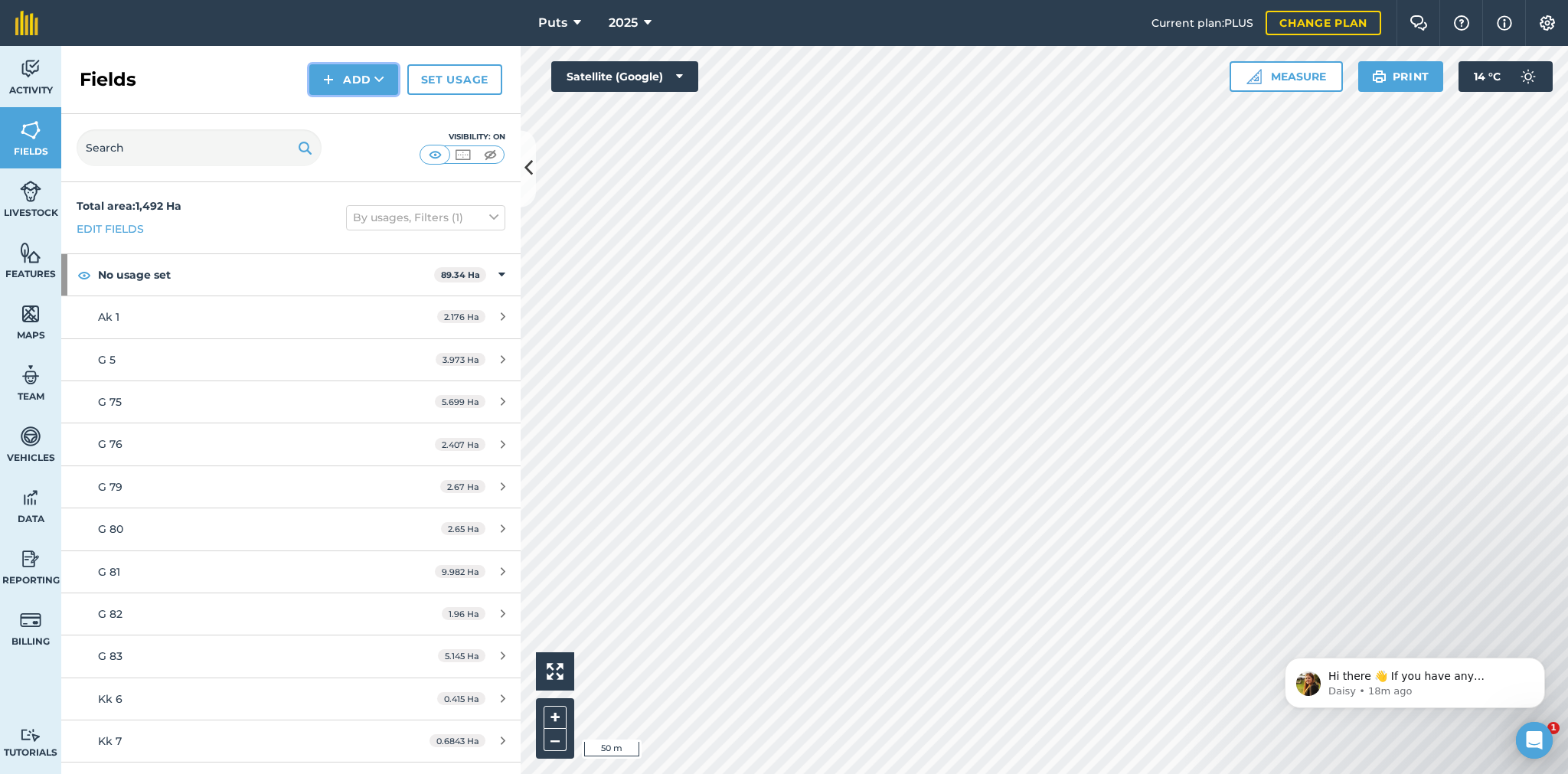
click at [338, 78] on button "Add" at bounding box center [354, 79] width 89 height 31
click at [337, 108] on link "Draw" at bounding box center [353, 114] width 85 height 33
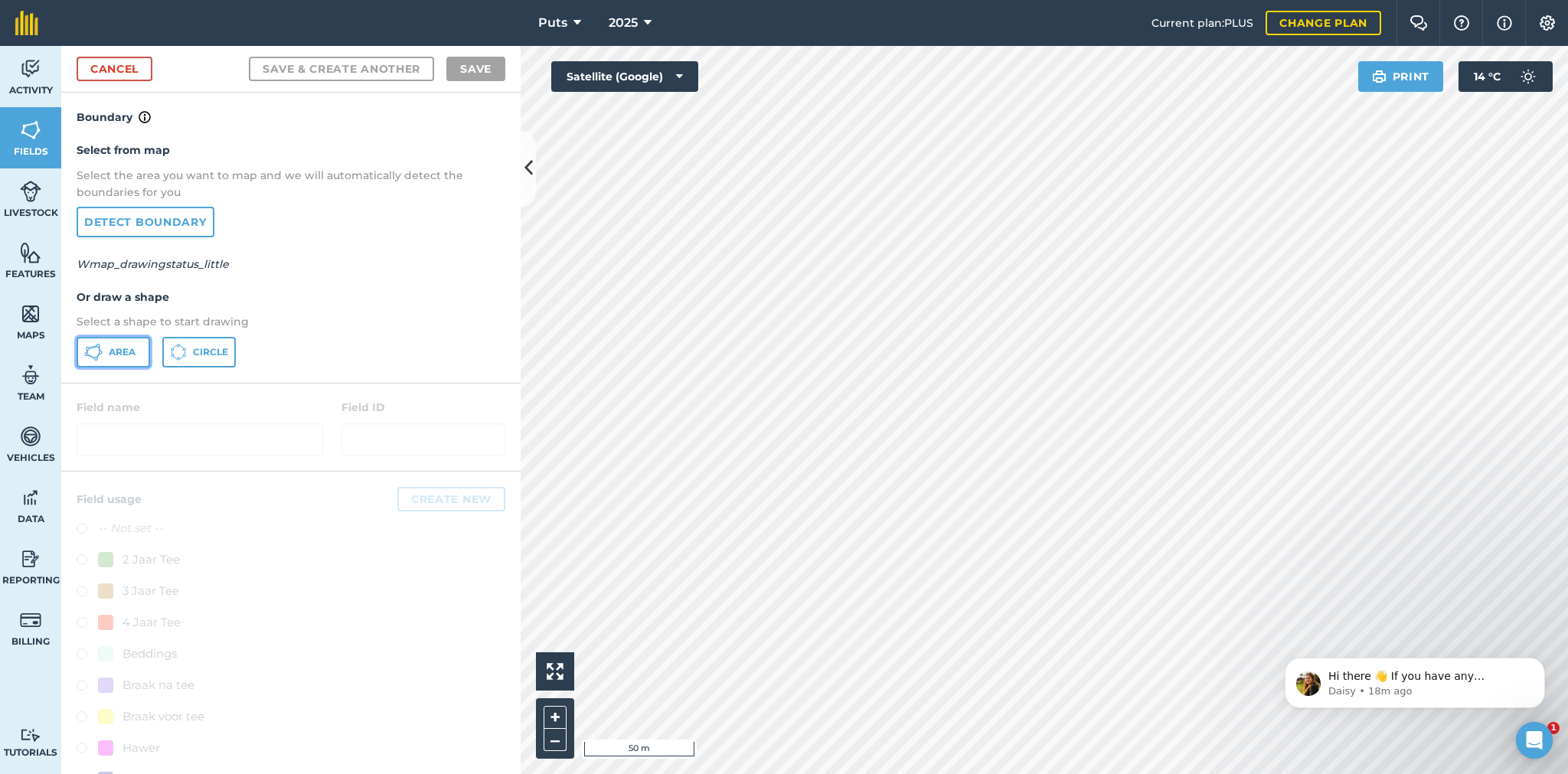
click at [119, 346] on span "Area" at bounding box center [122, 351] width 27 height 12
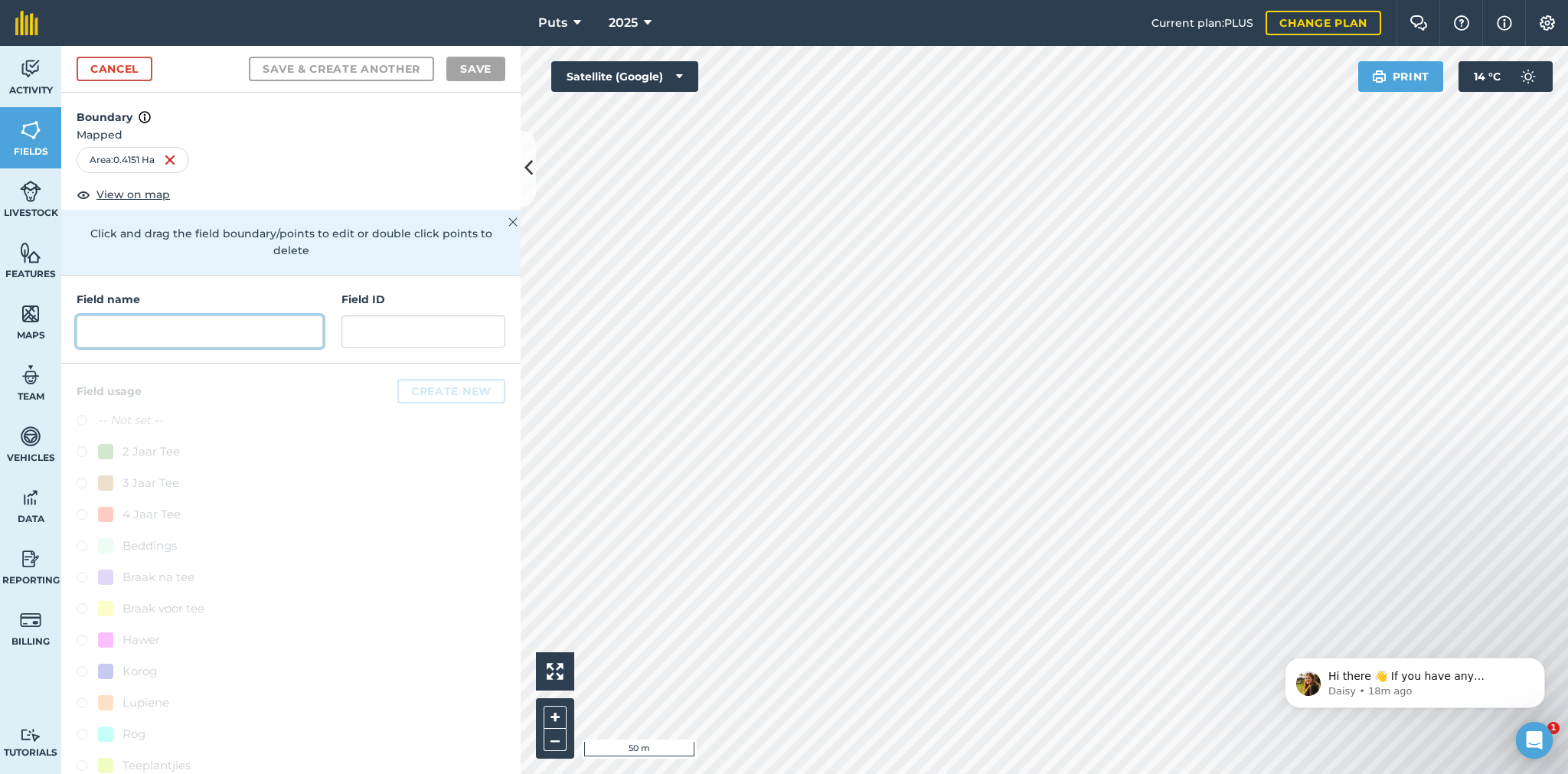
click at [160, 334] on input "text" at bounding box center [199, 331] width 246 height 33
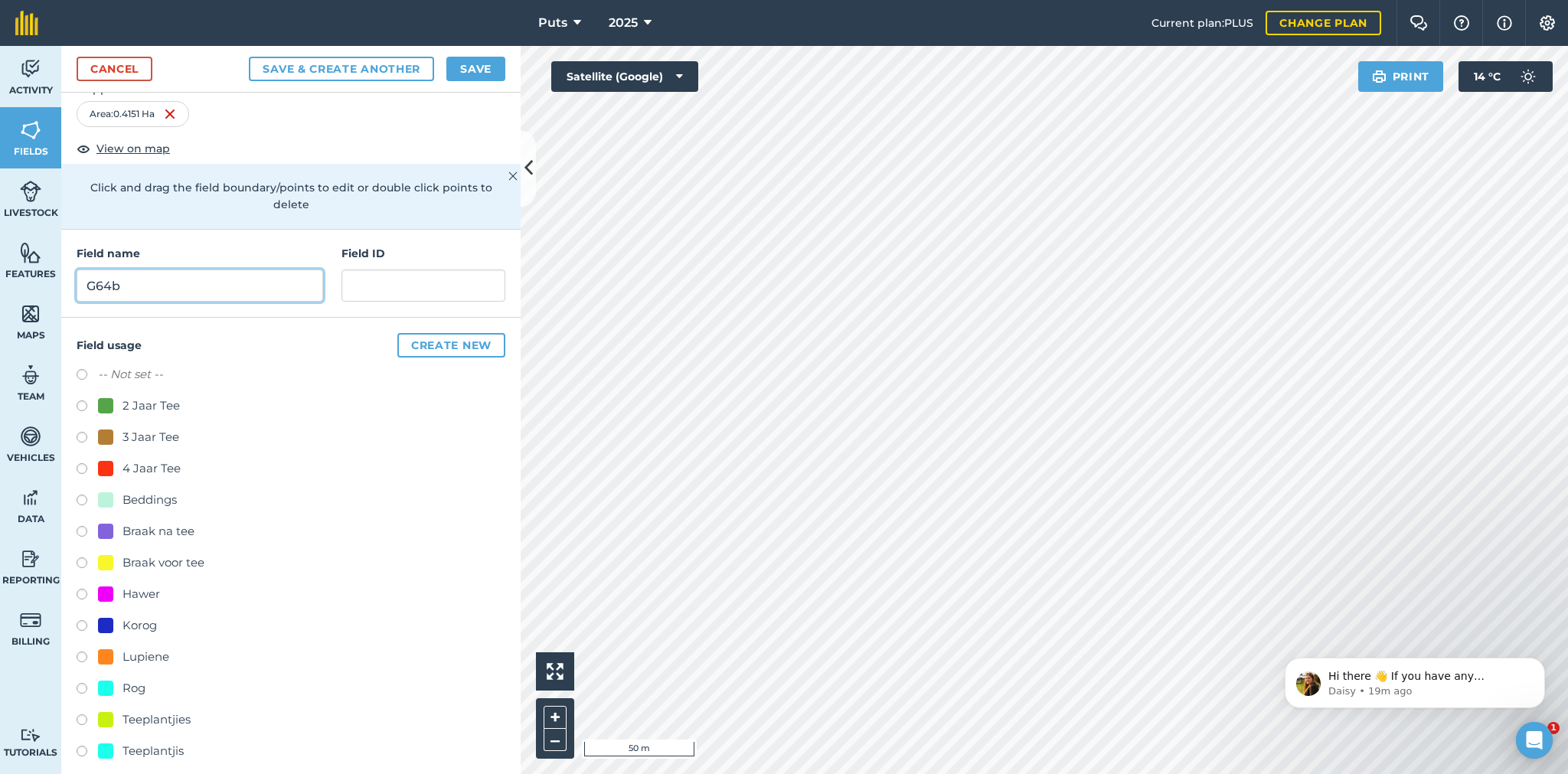
scroll to position [59, 0]
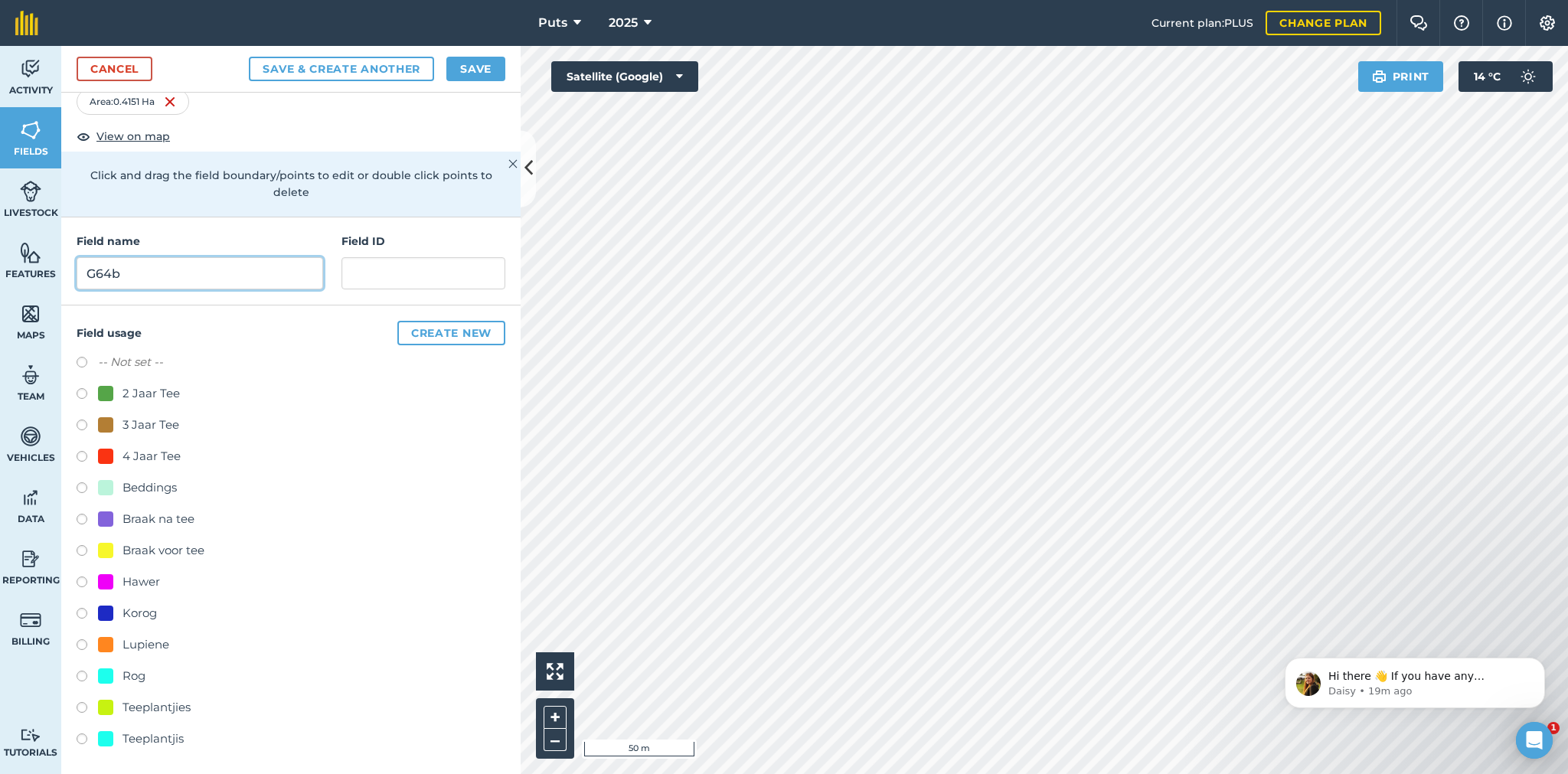
type input "G64b"
click at [79, 703] on label at bounding box center [86, 709] width 21 height 15
radio input "true"
click at [457, 327] on button "Create new" at bounding box center [451, 333] width 108 height 24
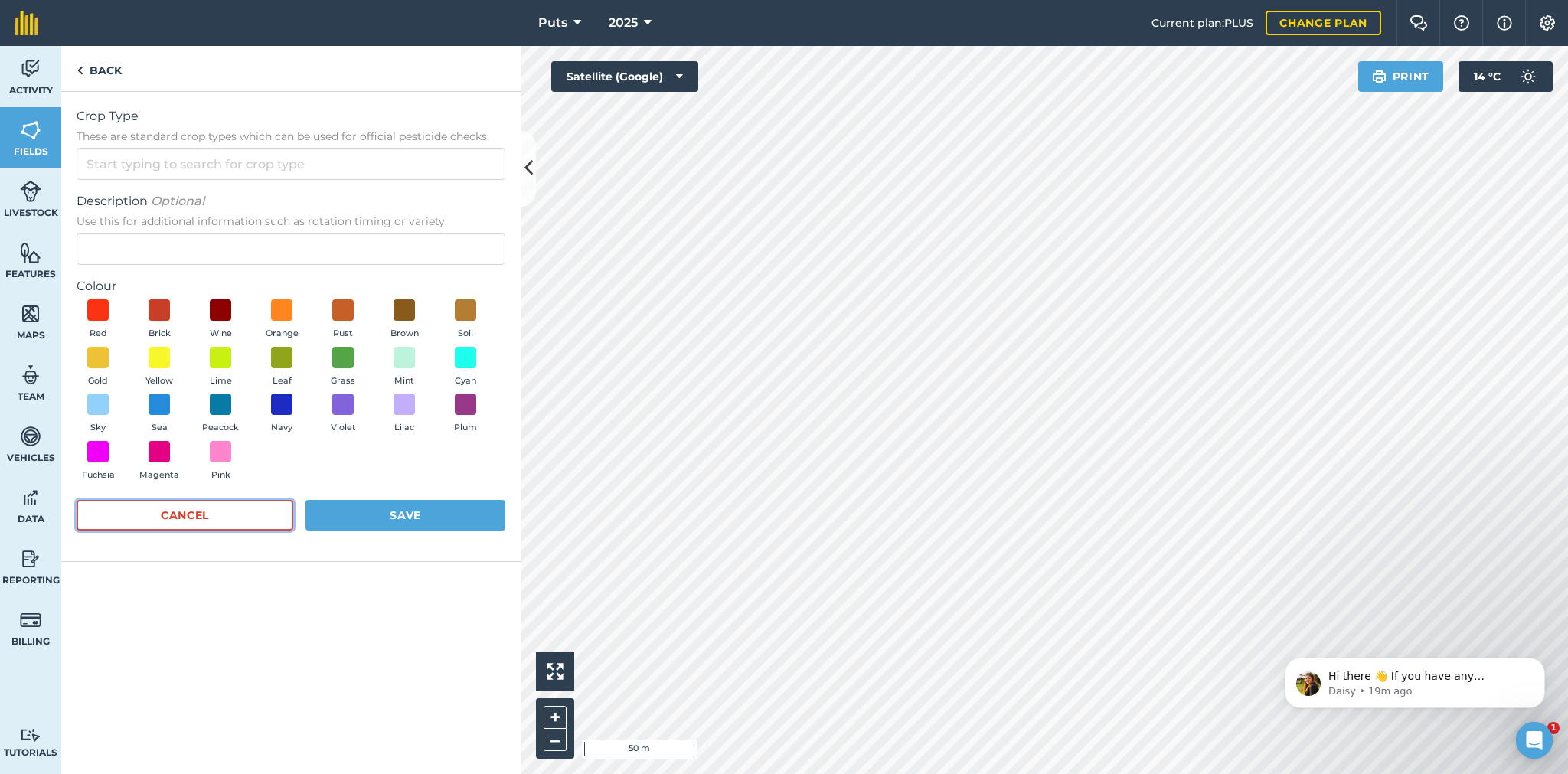
click at [249, 511] on button "Cancel" at bounding box center [184, 515] width 217 height 31
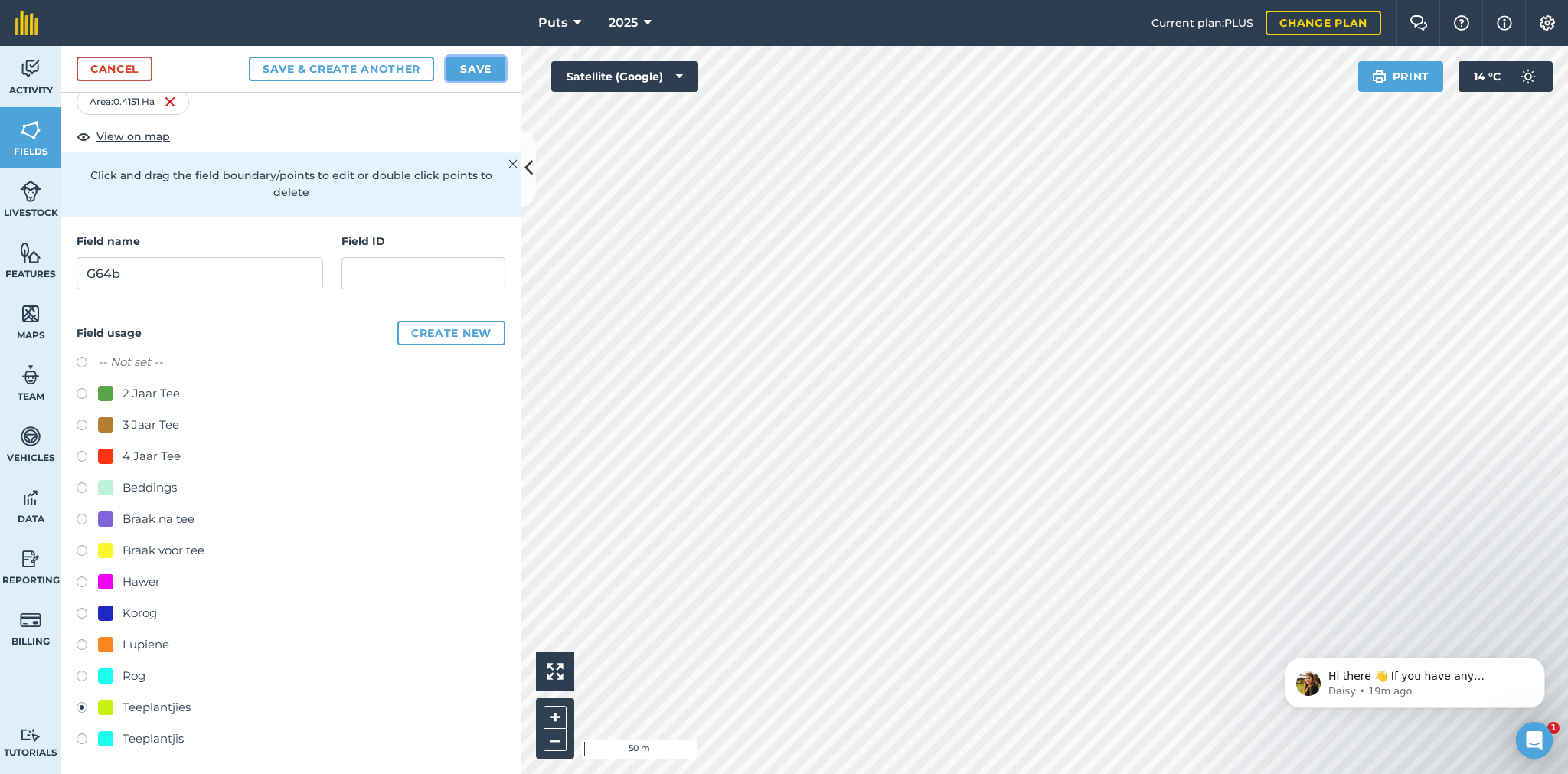
click at [475, 63] on button "Save" at bounding box center [475, 69] width 59 height 24
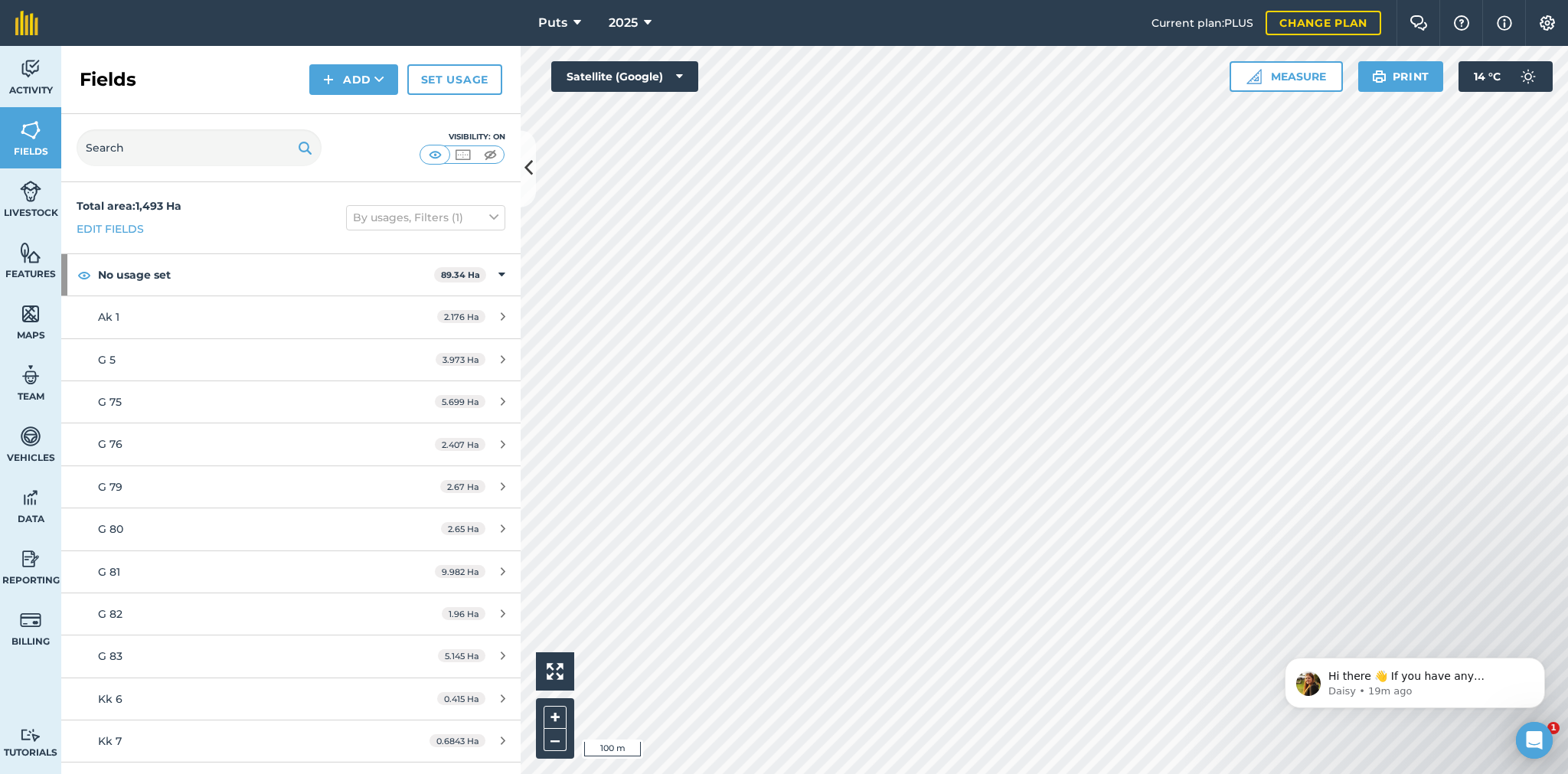
click at [1139, 773] on html "Puts 2025 Current plan : PLUS Change plan Farm Chat Help Info Settings Puts - 2…" at bounding box center [784, 387] width 1568 height 774
click at [1142, 773] on html "Puts 2025 Current plan : PLUS Change plan Farm Chat Help Info Settings Puts - 2…" at bounding box center [784, 387] width 1568 height 774
click at [906, 773] on html "Puts 2025 Current plan : PLUS Change plan Farm Chat Help Info Settings Puts - 2…" at bounding box center [784, 387] width 1568 height 774
click at [450, 773] on html "Puts 2025 Current plan : PLUS Change plan Farm Chat Help Info Settings Puts - 2…" at bounding box center [784, 387] width 1568 height 774
click at [426, 773] on html "Puts 2025 Current plan : PLUS Change plan Farm Chat Help Info Settings Puts - 2…" at bounding box center [784, 387] width 1568 height 774
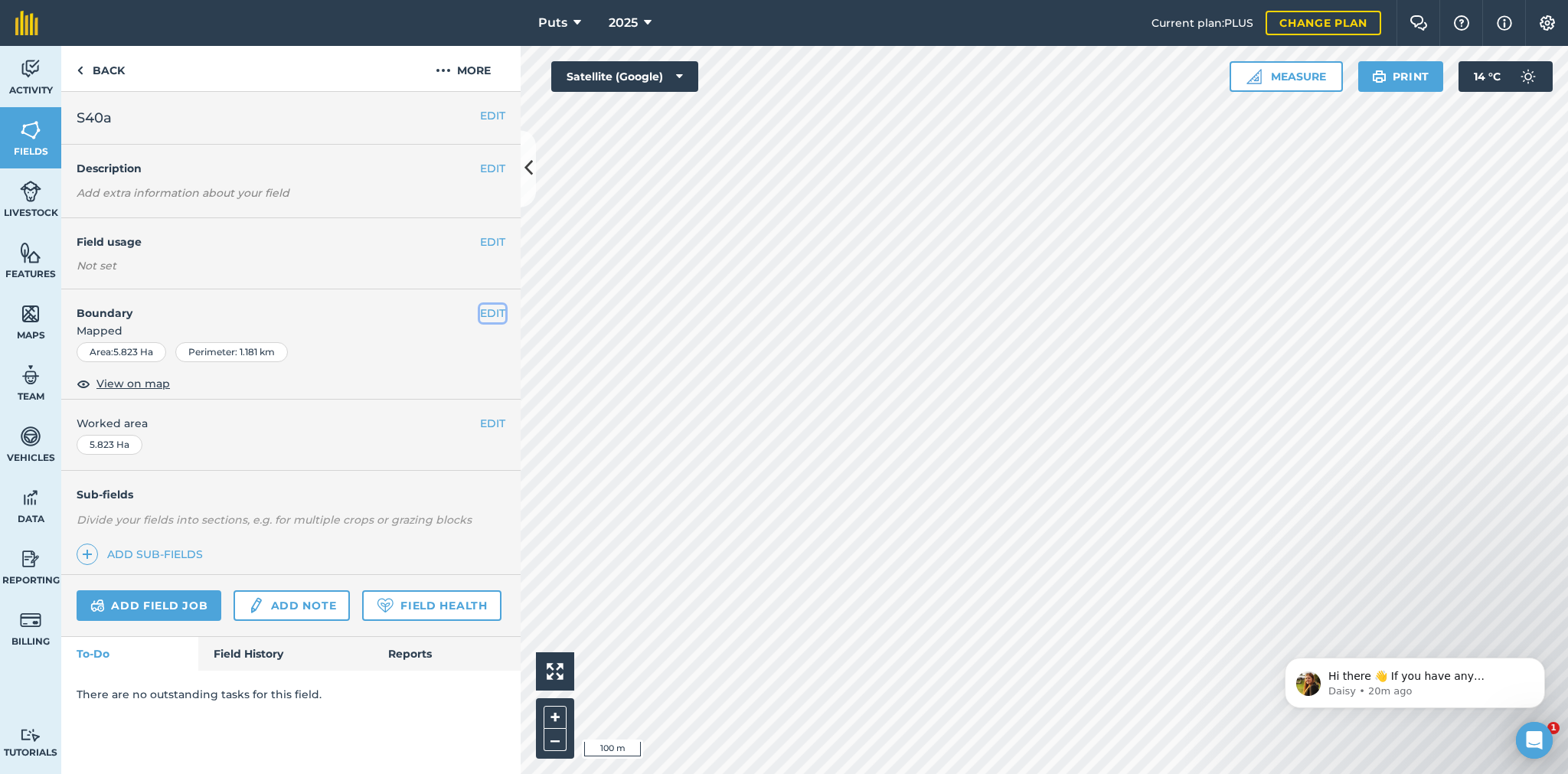
click at [498, 310] on button "EDIT" at bounding box center [492, 313] width 25 height 17
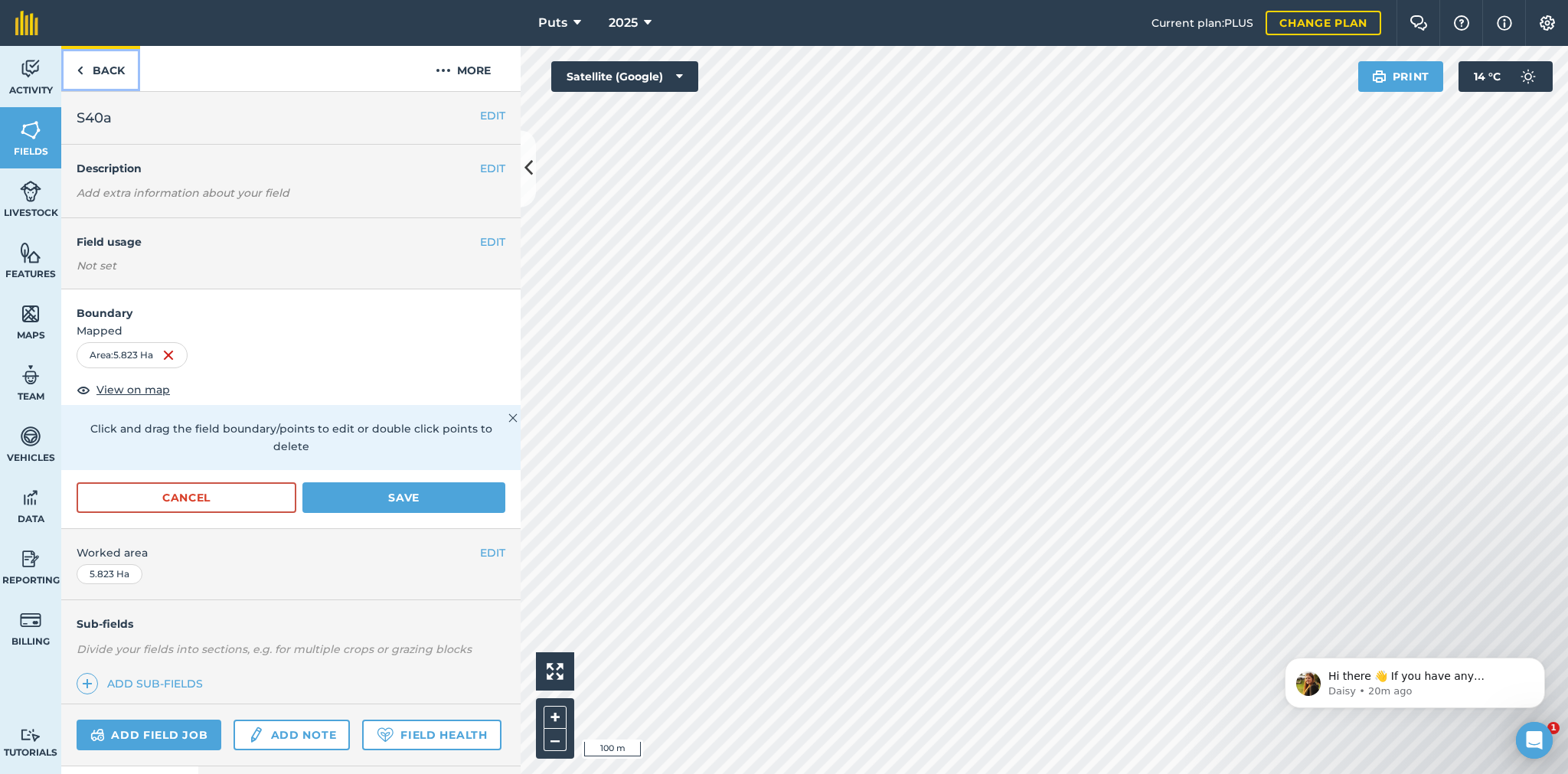
click at [103, 69] on link "Back" at bounding box center [100, 68] width 79 height 46
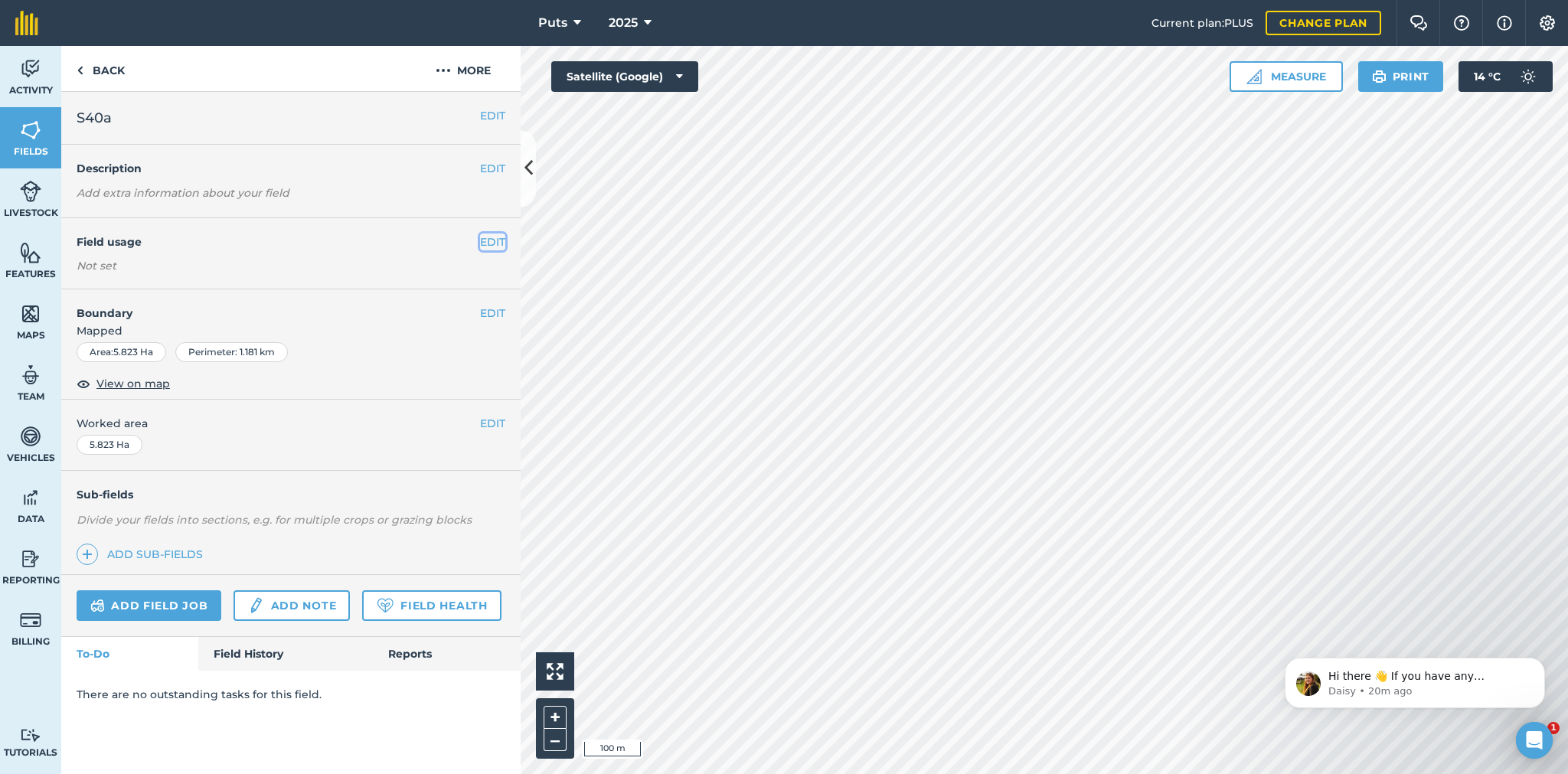
click at [490, 243] on button "EDIT" at bounding box center [492, 242] width 25 height 17
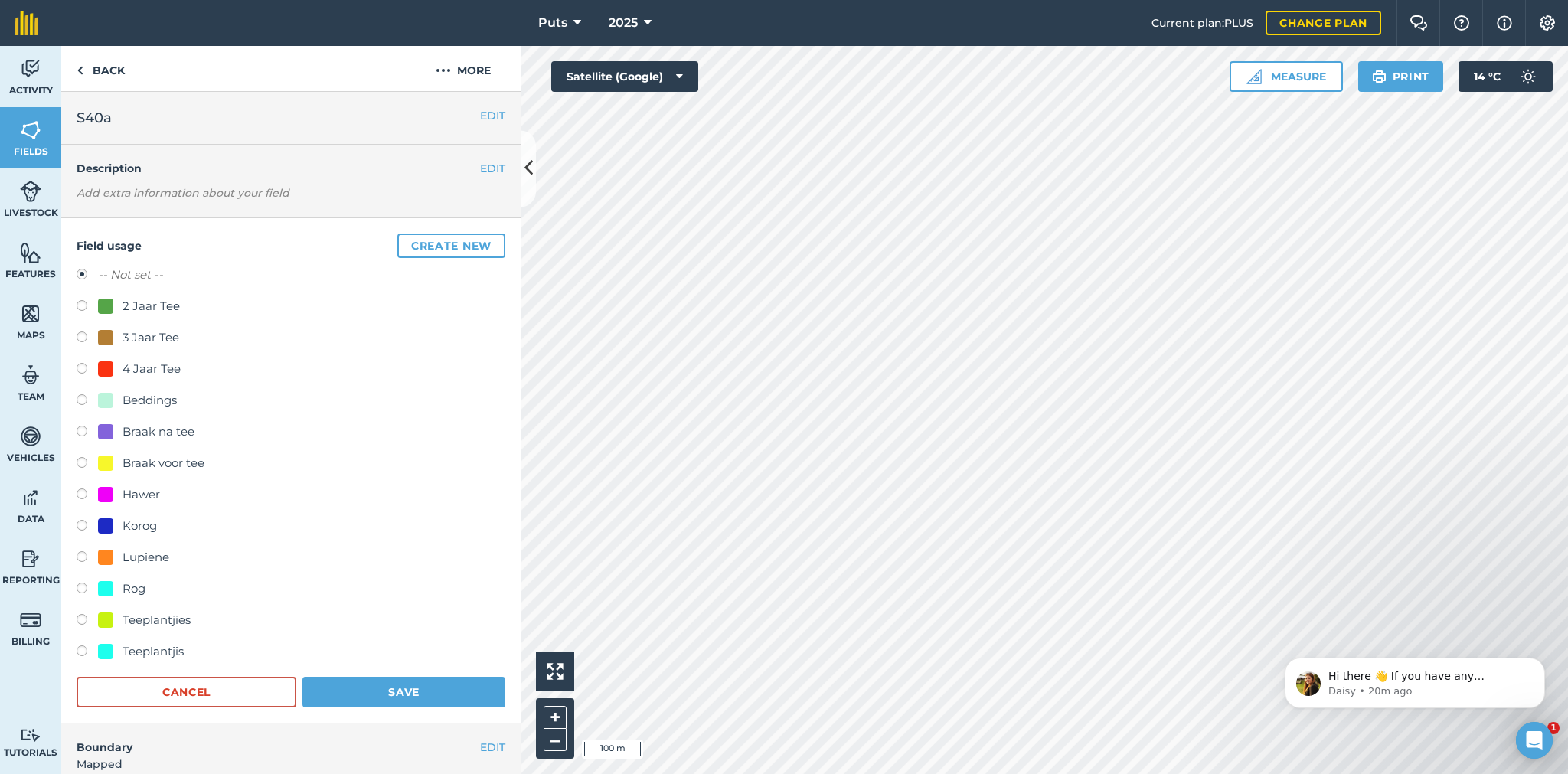
click at [78, 304] on label at bounding box center [86, 308] width 21 height 15
radio input "true"
radio input "false"
click at [397, 683] on button "Save" at bounding box center [403, 691] width 203 height 31
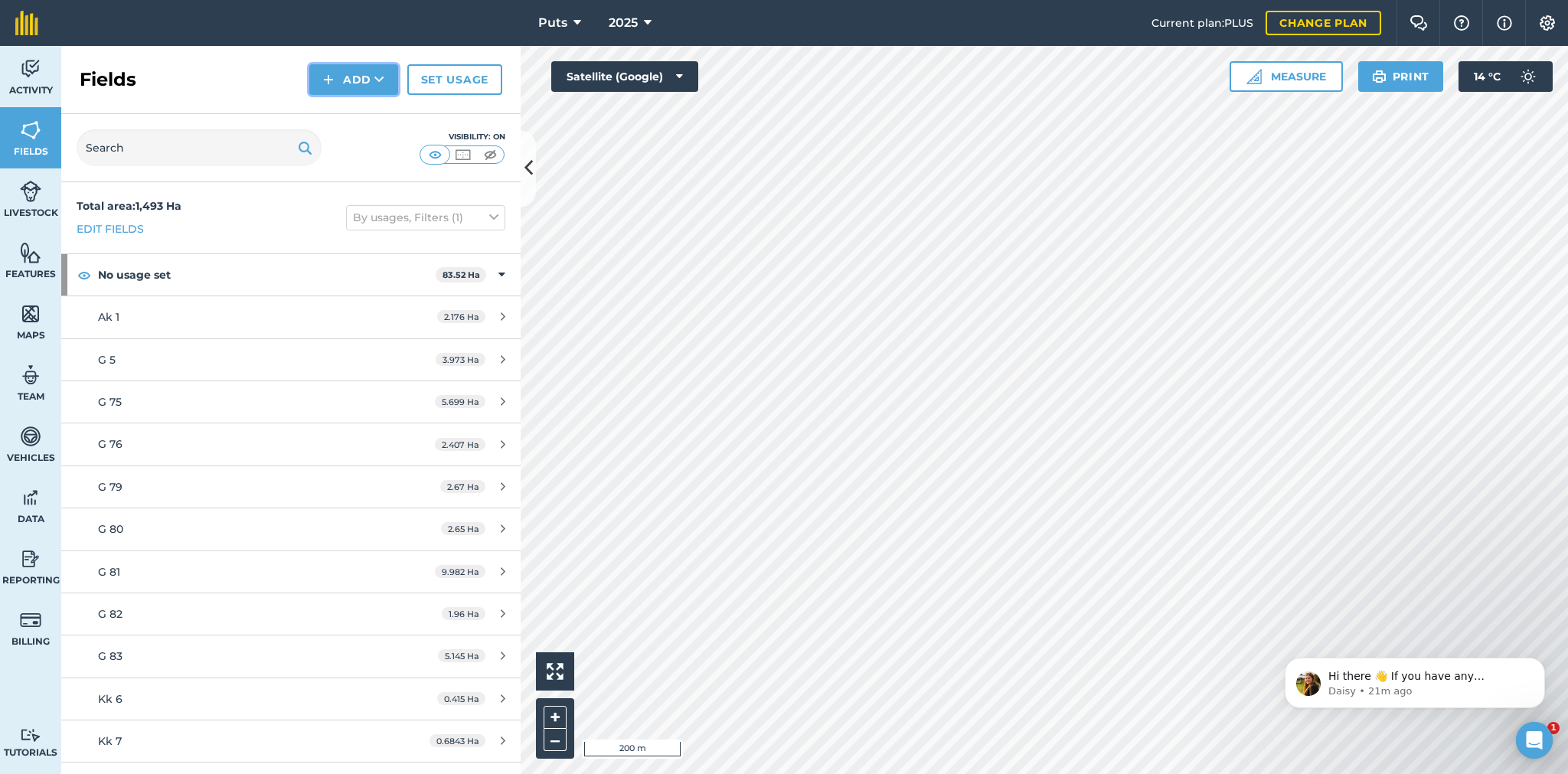
click at [356, 77] on button "Add" at bounding box center [354, 79] width 89 height 31
click at [362, 84] on button "Add" at bounding box center [354, 79] width 89 height 31
click at [348, 111] on link "Draw" at bounding box center [353, 114] width 85 height 33
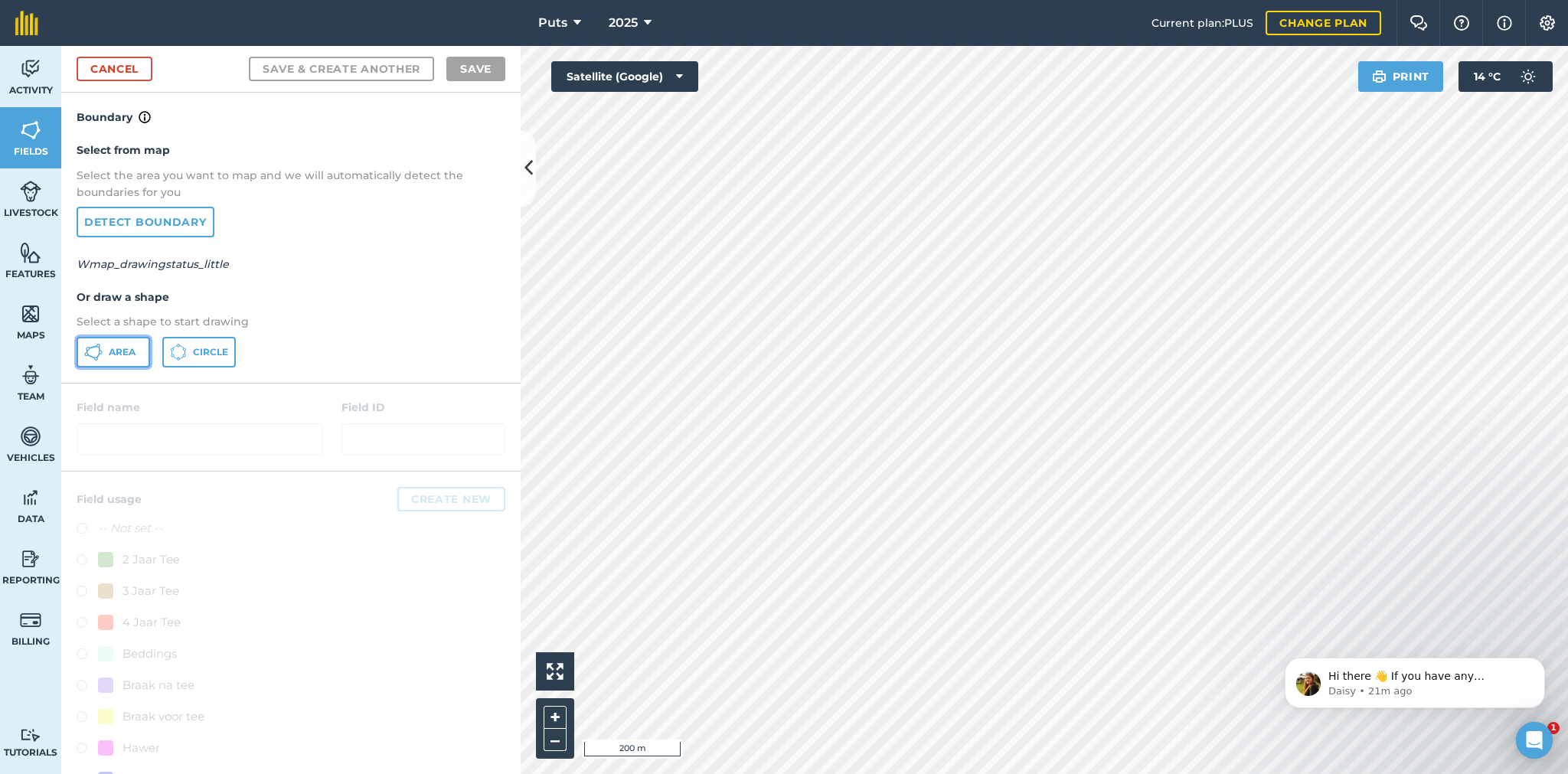
click at [114, 349] on span "Area" at bounding box center [122, 351] width 27 height 12
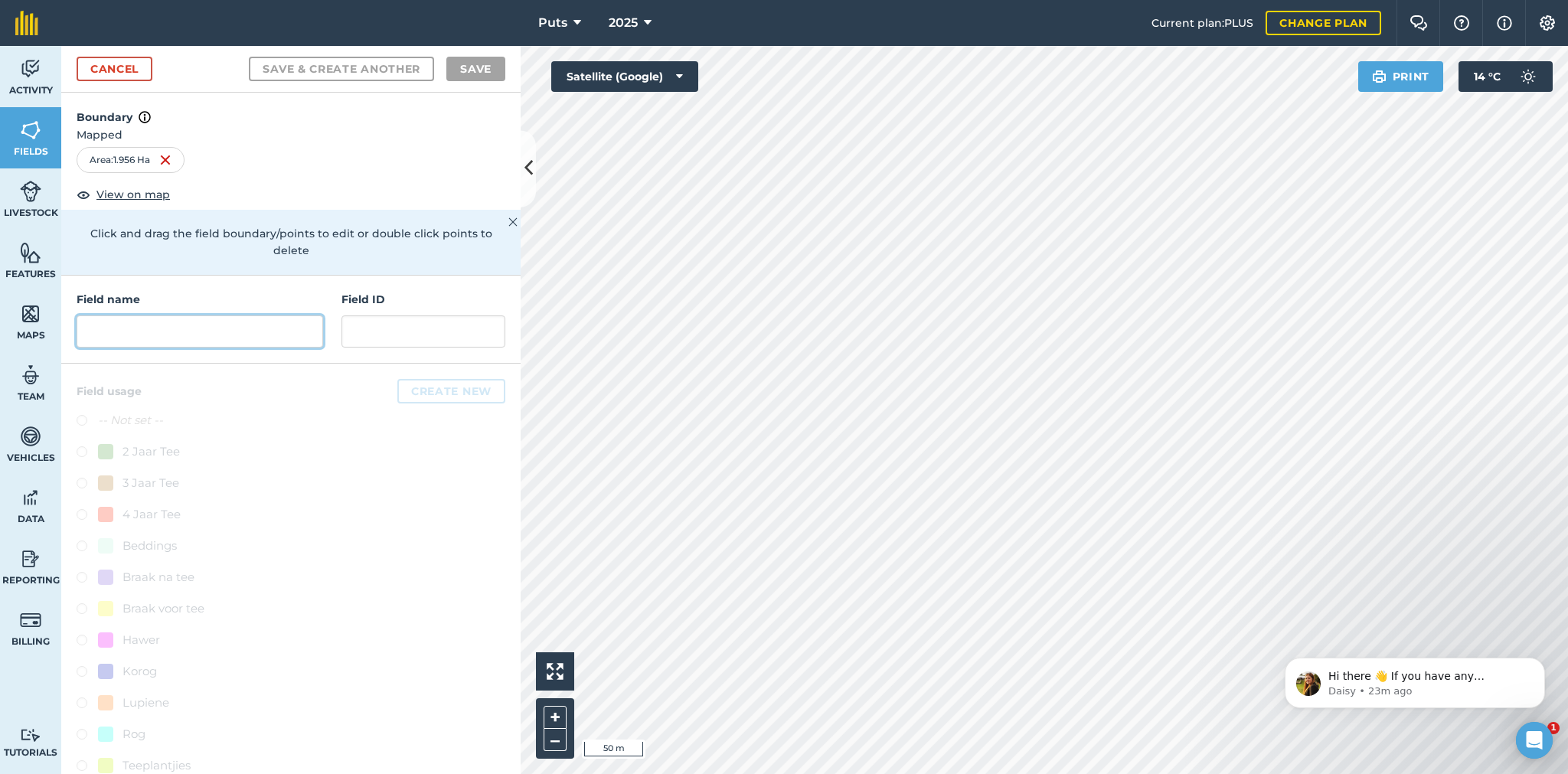
click at [117, 332] on input "text" at bounding box center [199, 331] width 246 height 33
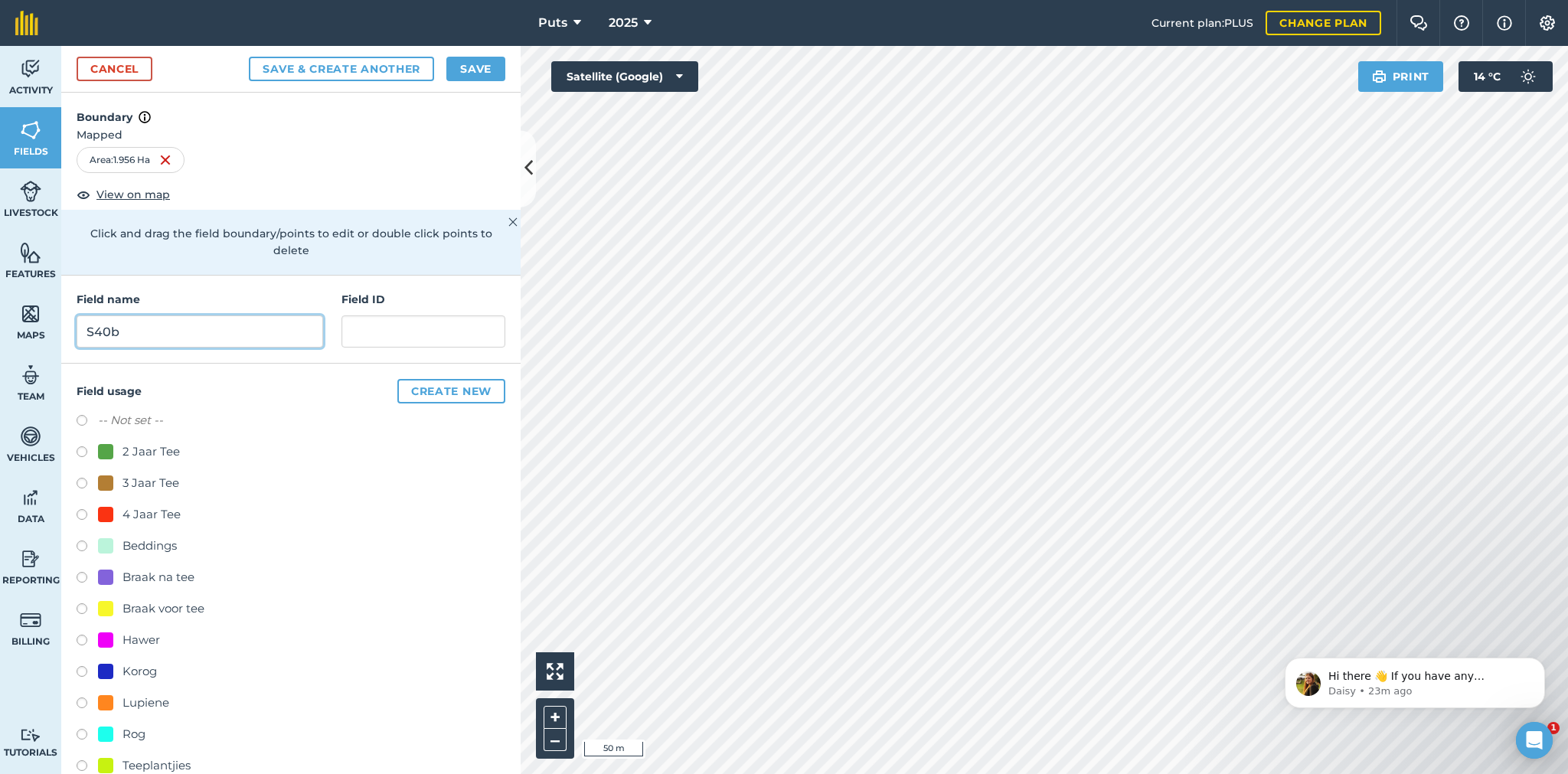
type input "S40b"
click at [78, 448] on label at bounding box center [86, 453] width 21 height 15
radio input "true"
click at [469, 68] on button "Save" at bounding box center [475, 69] width 59 height 24
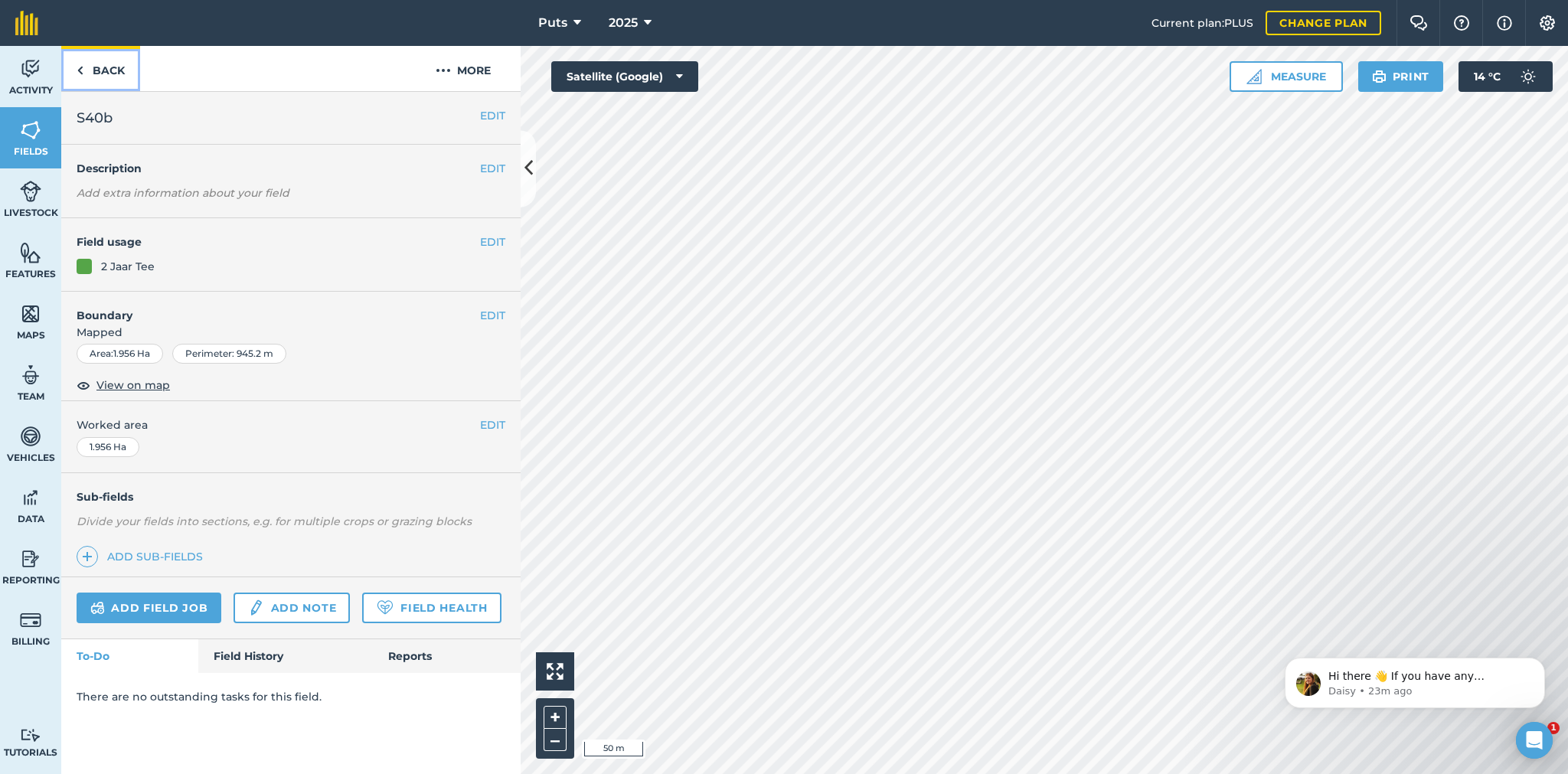
click at [108, 69] on link "Back" at bounding box center [100, 68] width 79 height 46
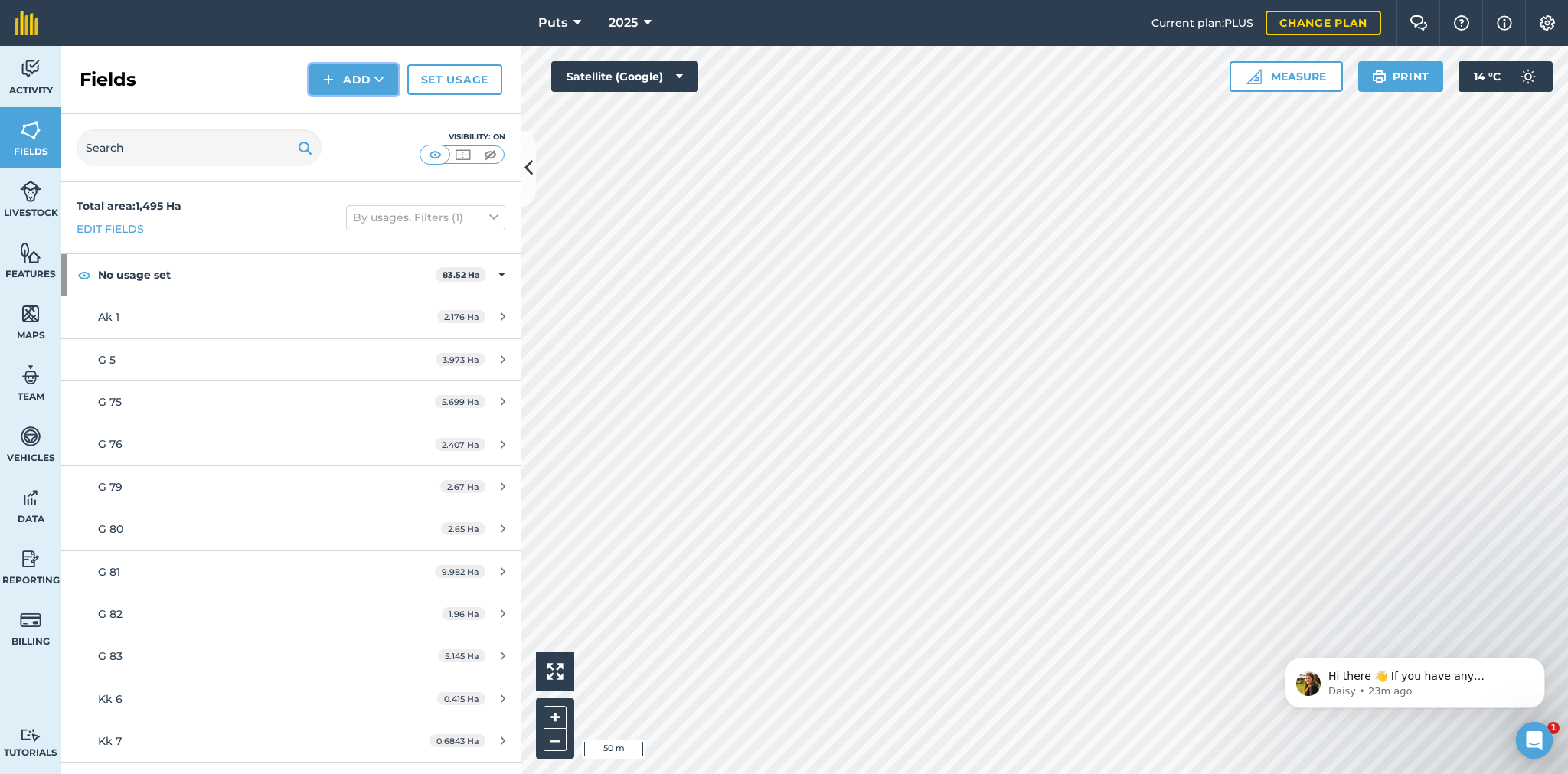
click at [356, 74] on button "Add" at bounding box center [354, 79] width 89 height 31
click at [354, 110] on link "Draw" at bounding box center [353, 114] width 85 height 33
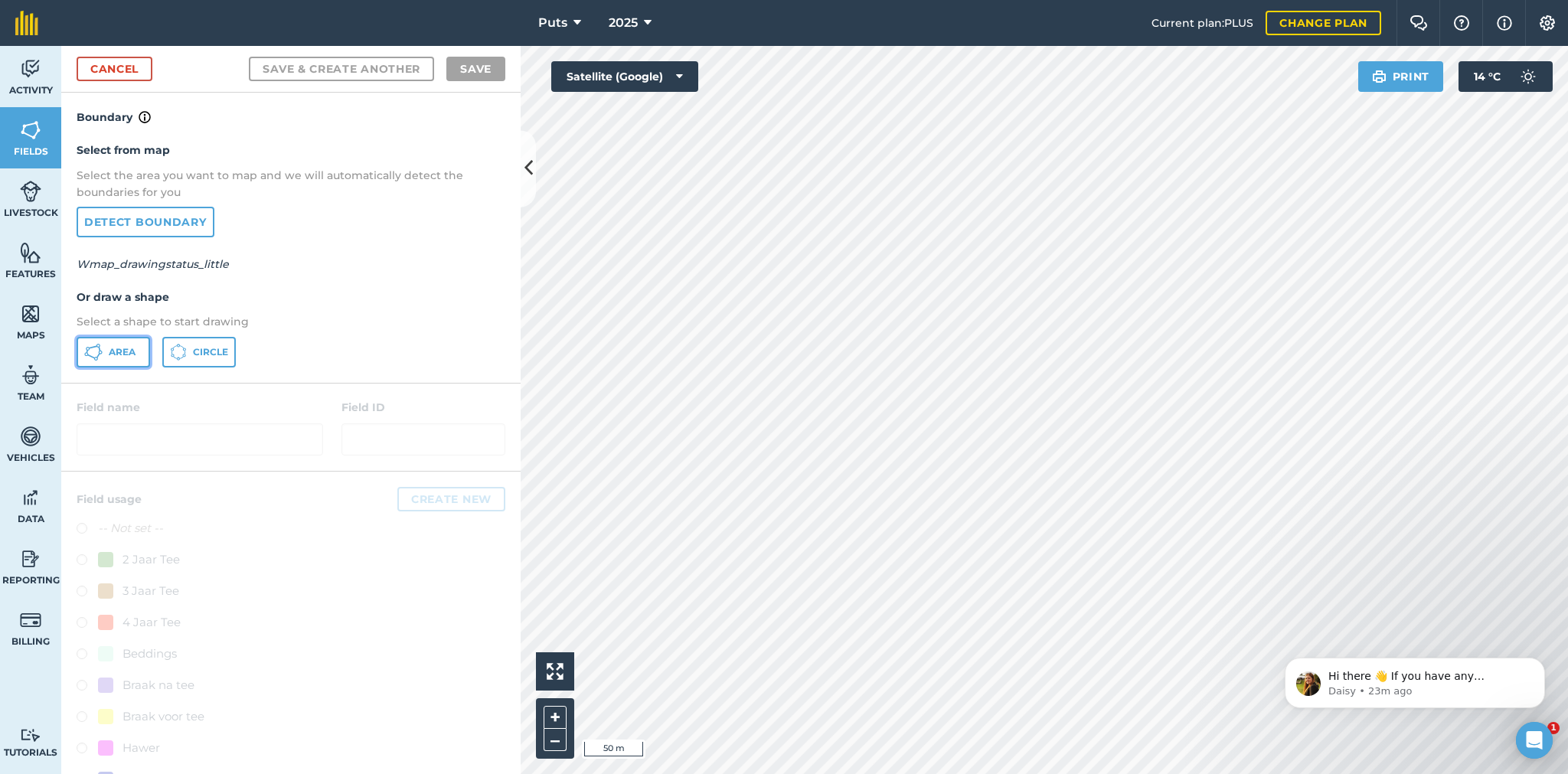
click at [119, 351] on span "Area" at bounding box center [122, 351] width 27 height 12
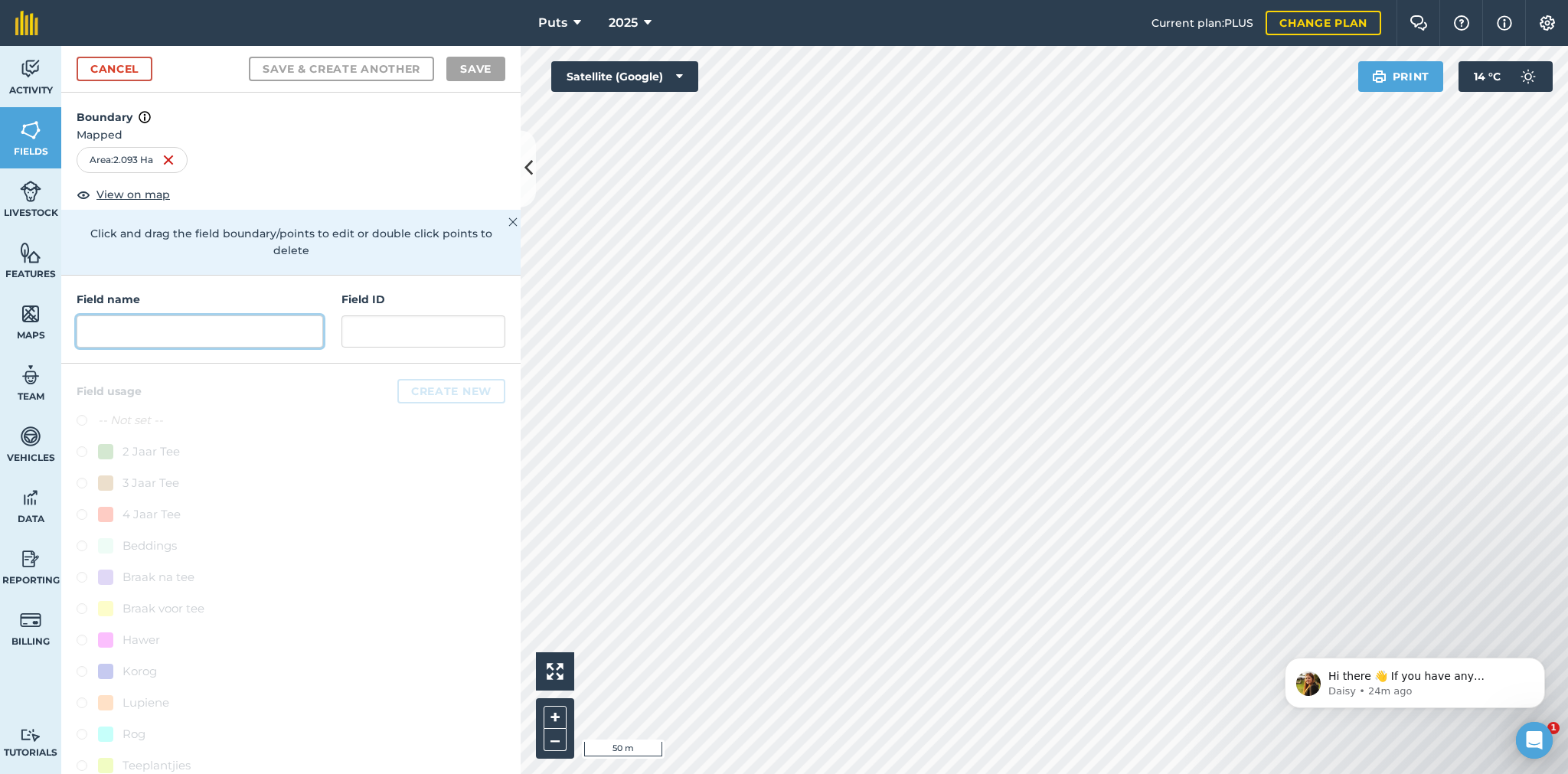
click at [119, 332] on input "text" at bounding box center [199, 331] width 246 height 33
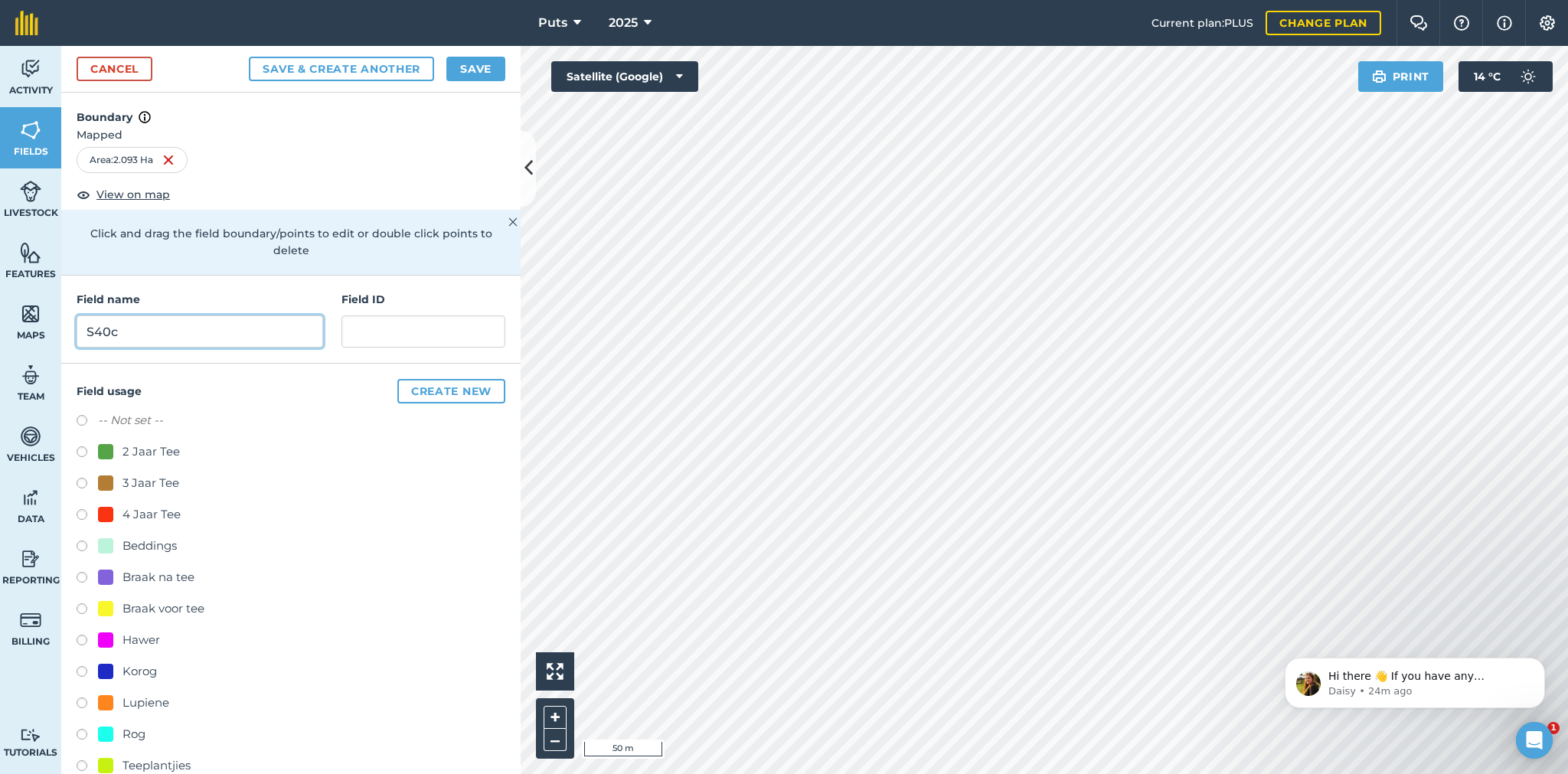
type input "S40c"
click at [80, 449] on label at bounding box center [86, 453] width 21 height 15
radio input "true"
click at [469, 69] on button "Save" at bounding box center [475, 69] width 59 height 24
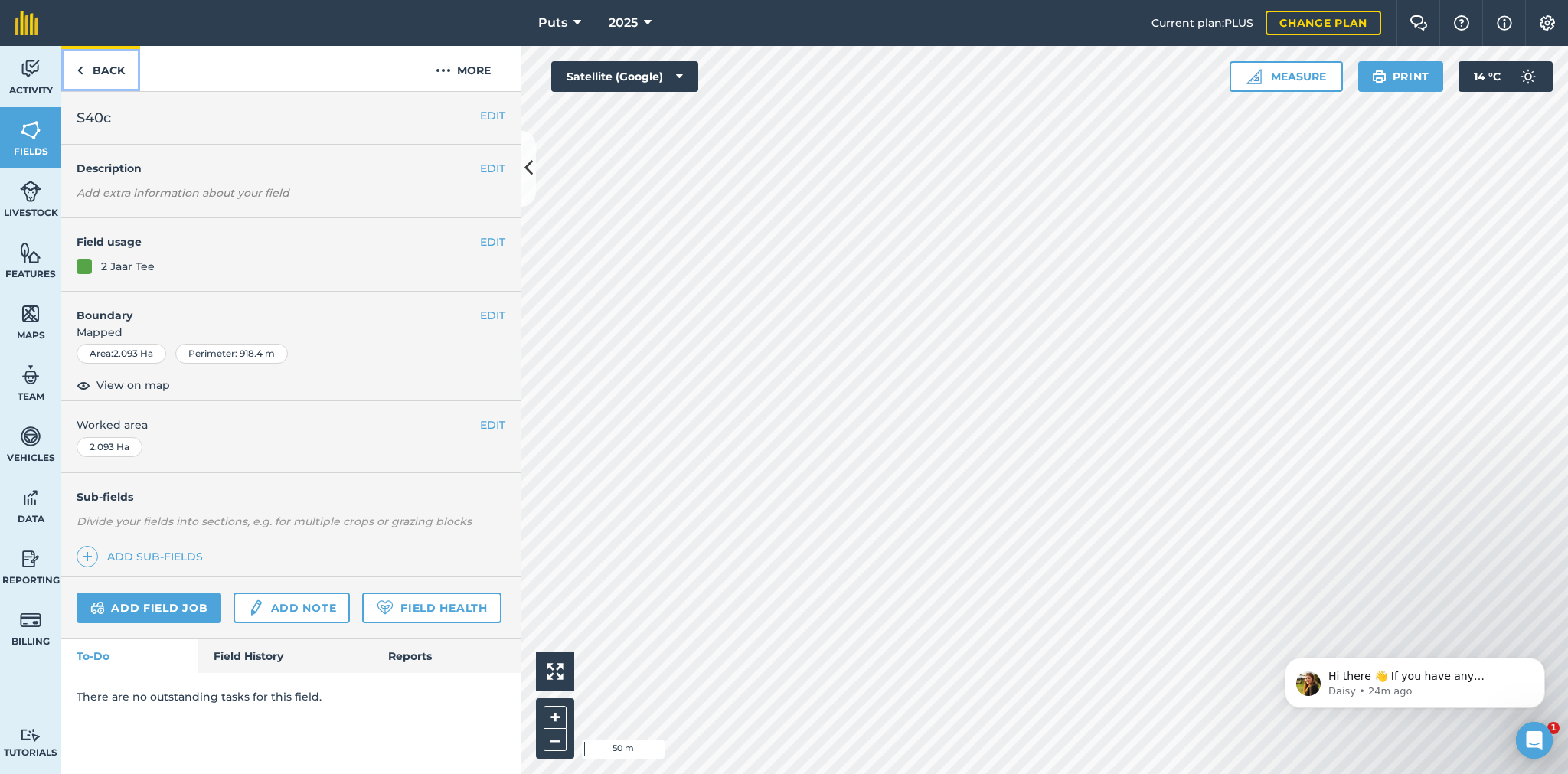
click at [112, 74] on link "Back" at bounding box center [100, 68] width 79 height 46
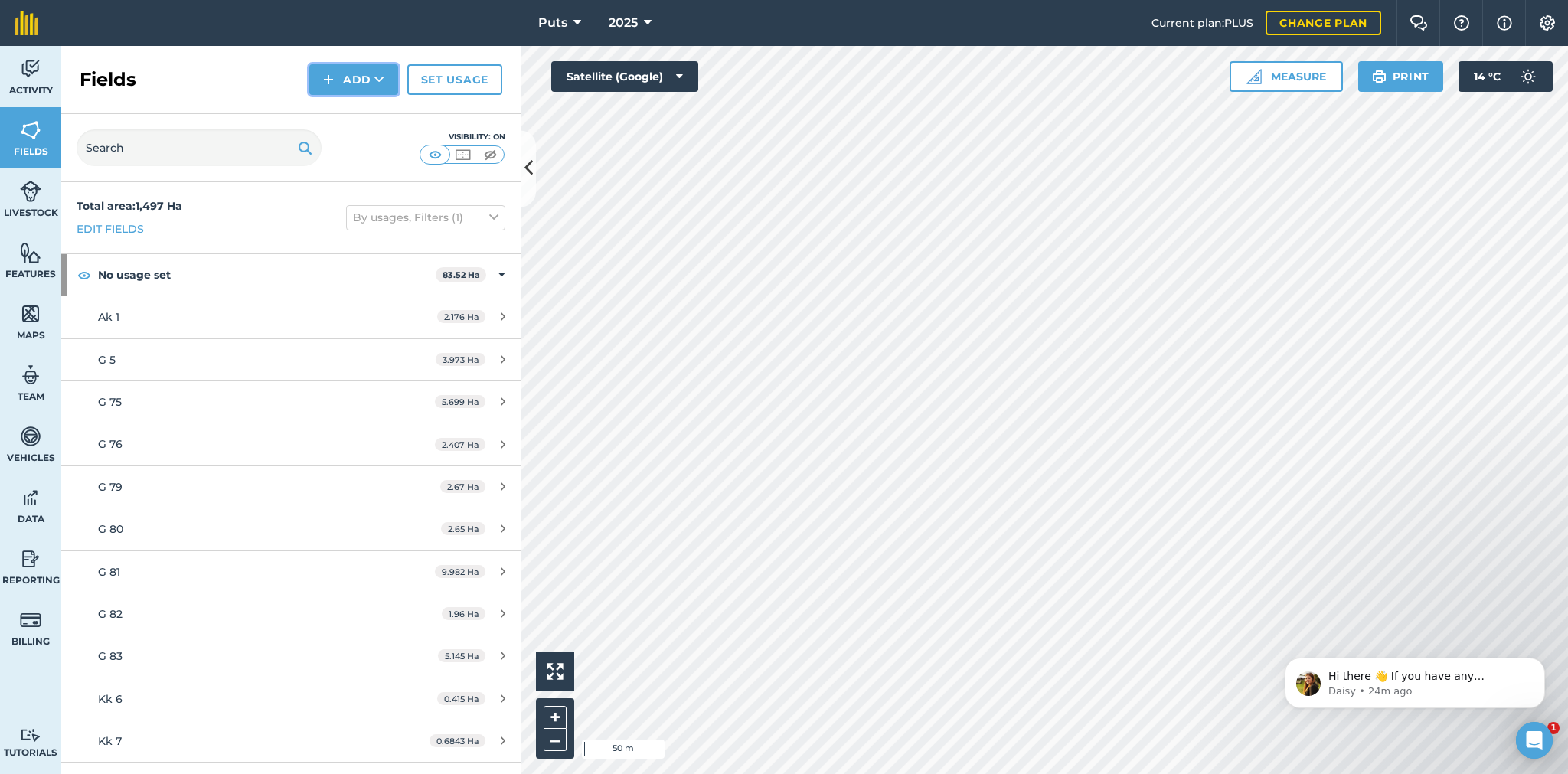
click at [349, 80] on button "Add" at bounding box center [354, 79] width 89 height 31
click at [340, 113] on link "Draw" at bounding box center [353, 114] width 85 height 33
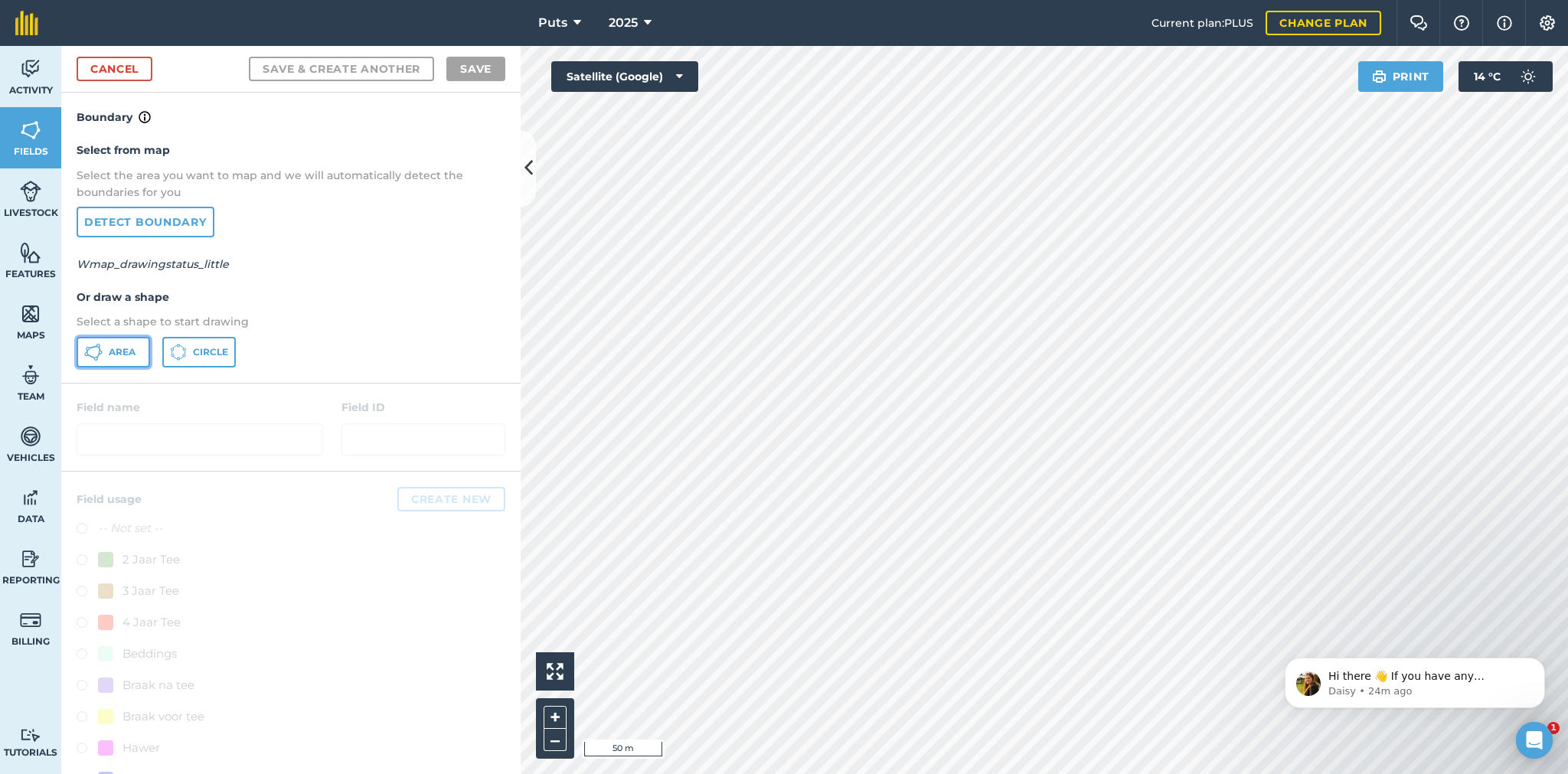
click at [104, 348] on button "Area" at bounding box center [112, 351] width 73 height 31
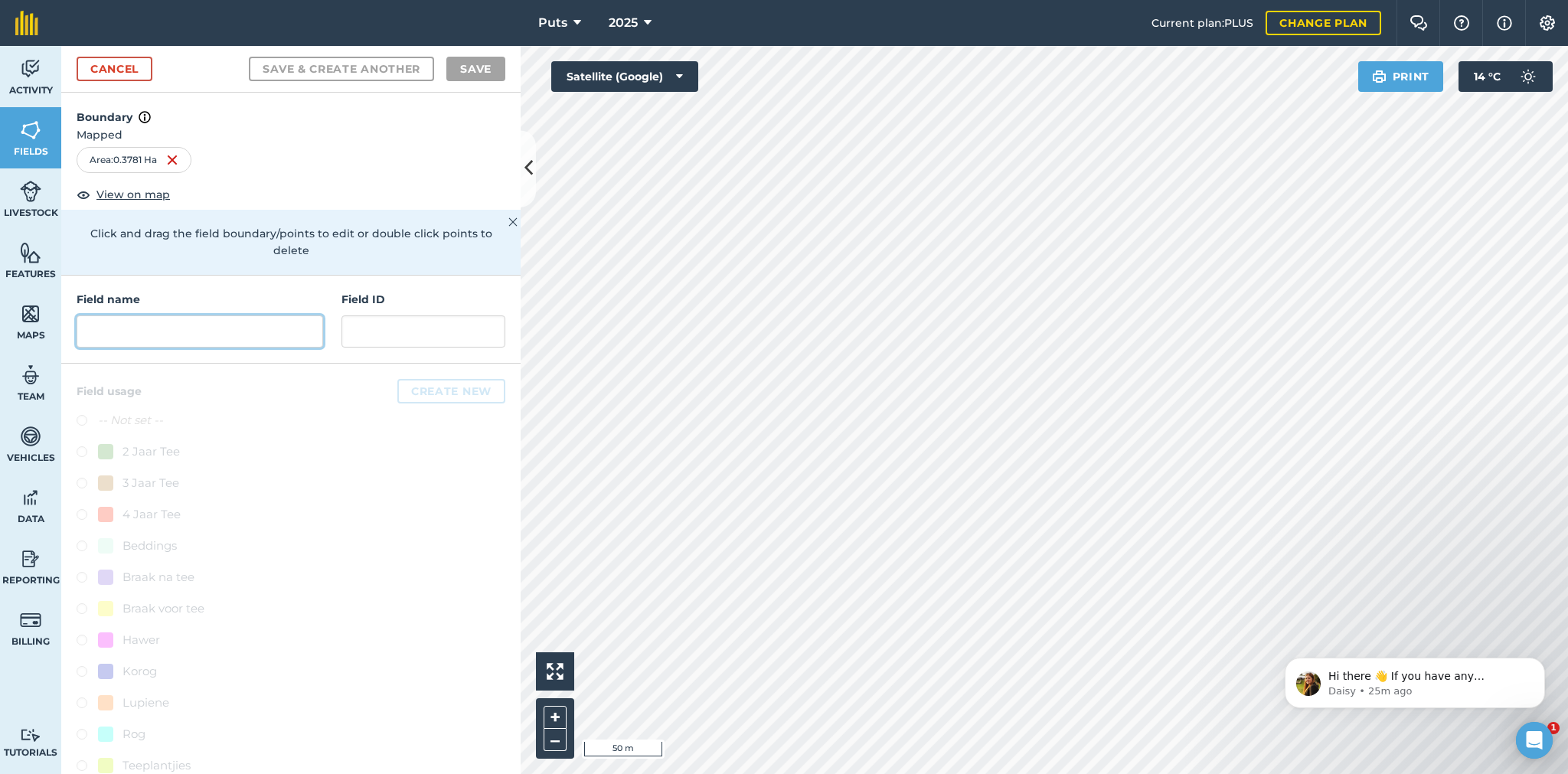
click at [117, 320] on input "text" at bounding box center [199, 331] width 246 height 33
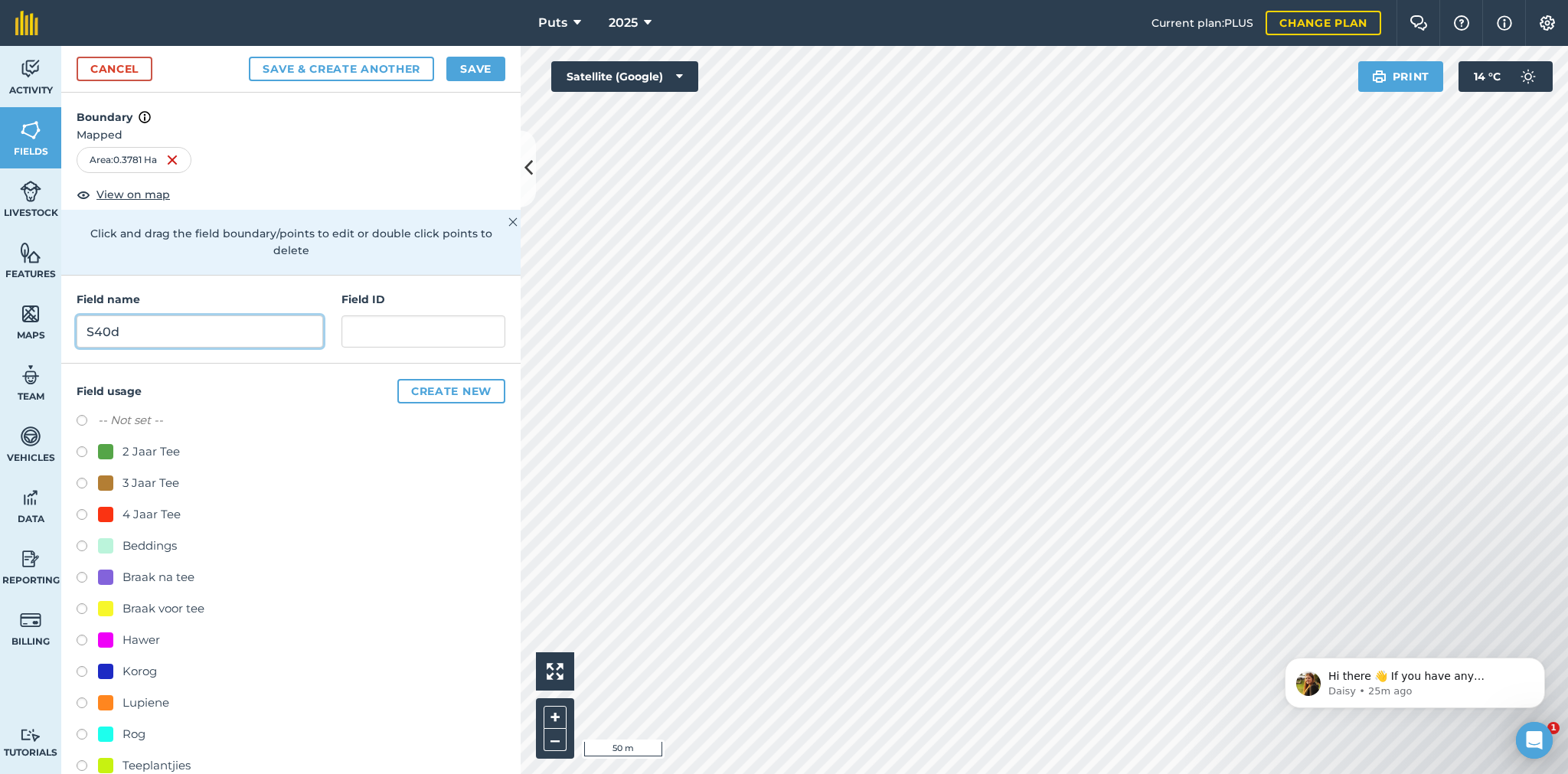
type input "S40d"
click at [80, 450] on label at bounding box center [86, 453] width 21 height 15
radio input "true"
click at [478, 69] on button "Save" at bounding box center [475, 69] width 59 height 24
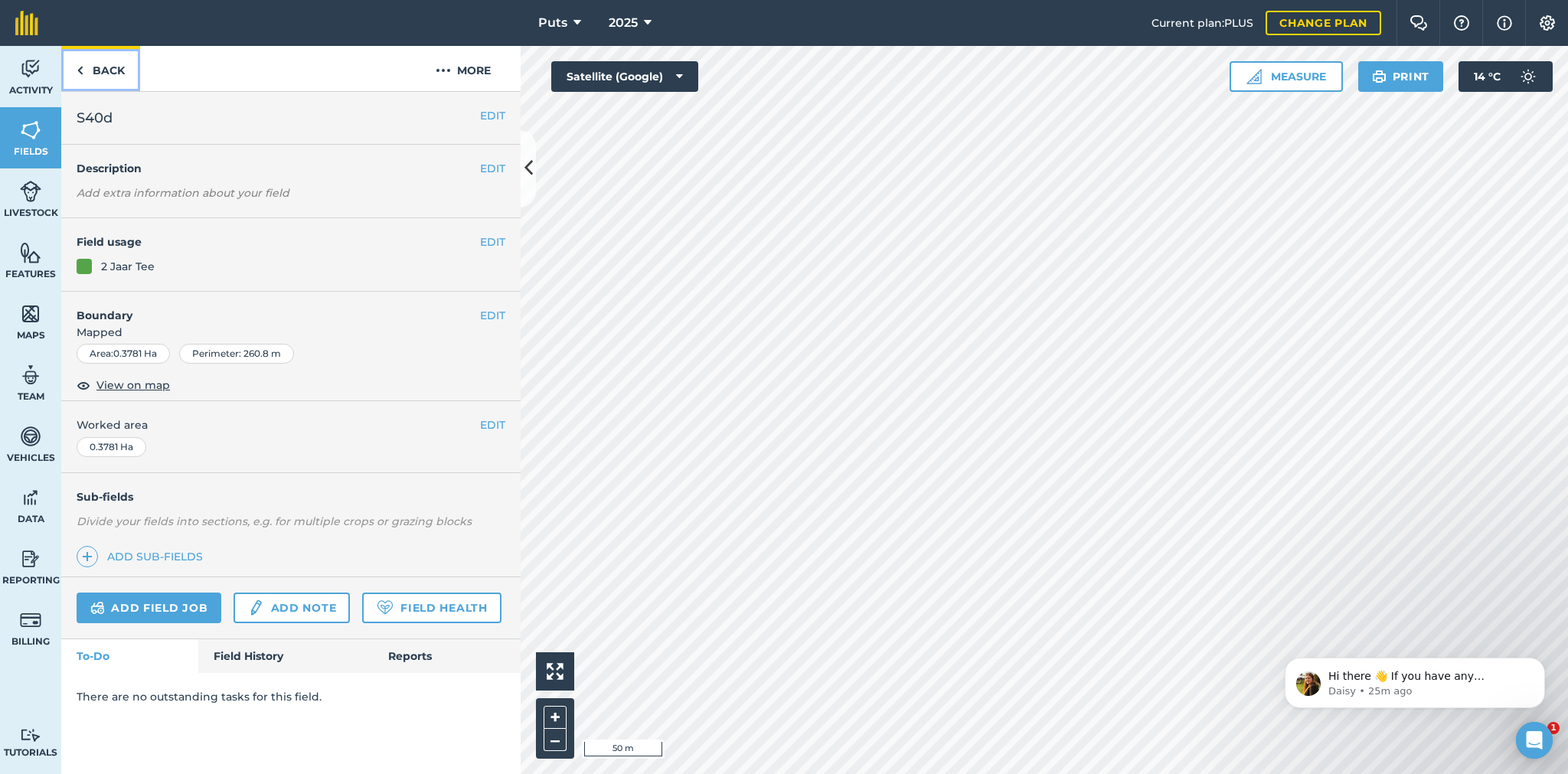
click at [116, 67] on link "Back" at bounding box center [100, 68] width 79 height 46
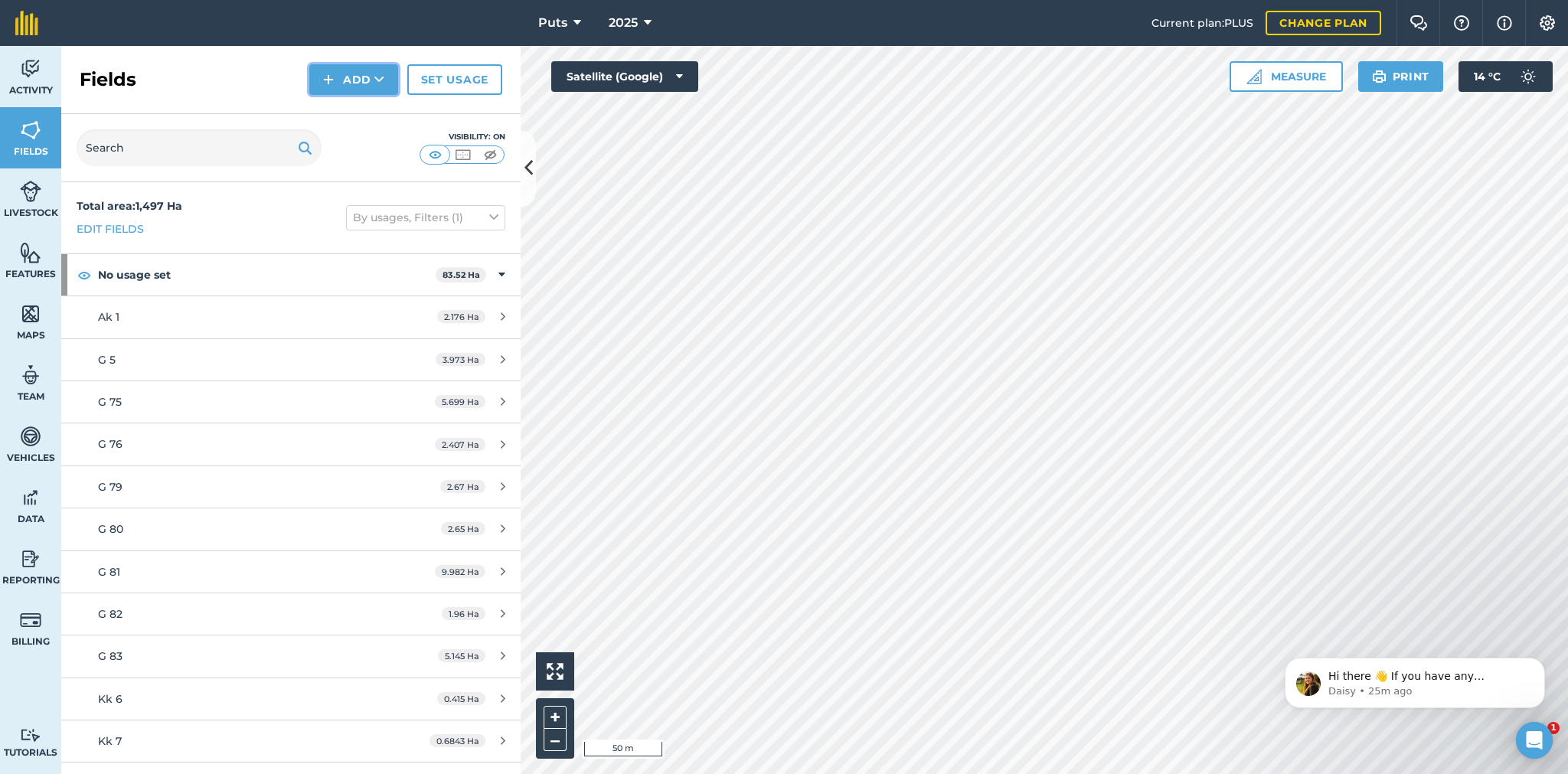
click at [356, 77] on button "Add" at bounding box center [354, 79] width 89 height 31
click at [353, 115] on link "Draw" at bounding box center [353, 114] width 85 height 33
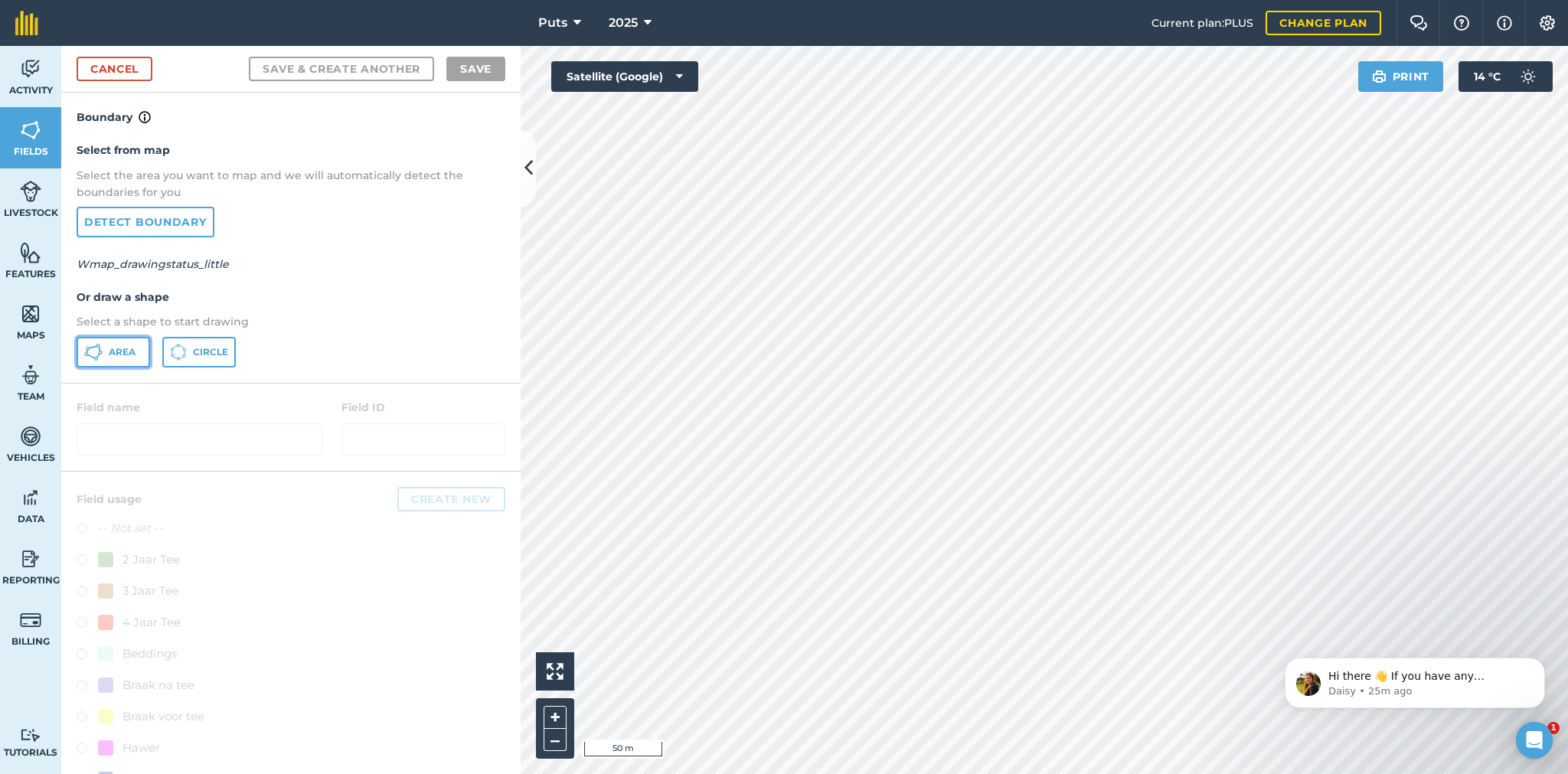
click at [131, 350] on span "Area" at bounding box center [122, 351] width 27 height 12
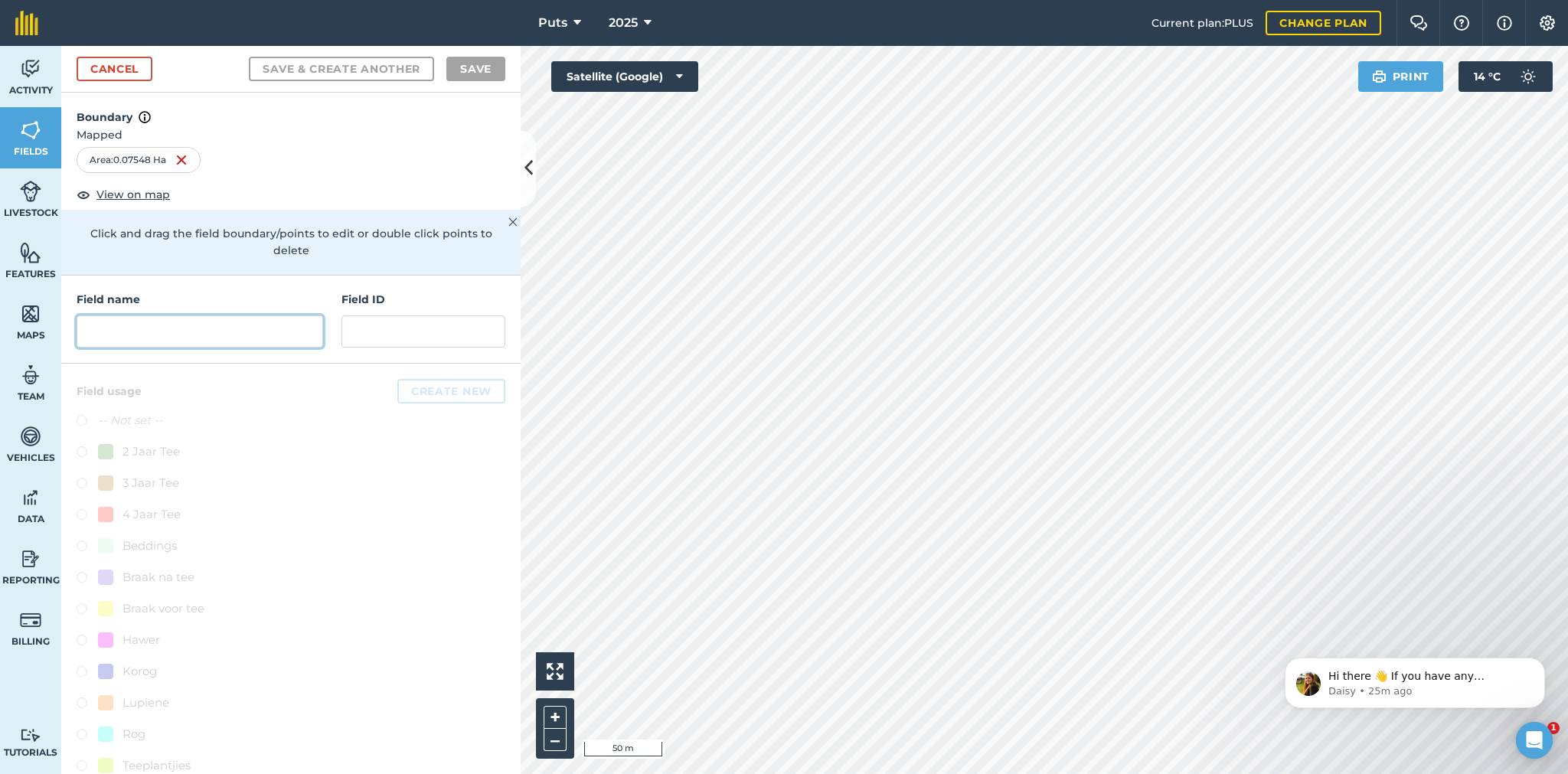
click at [113, 321] on input "text" at bounding box center [199, 331] width 246 height 33
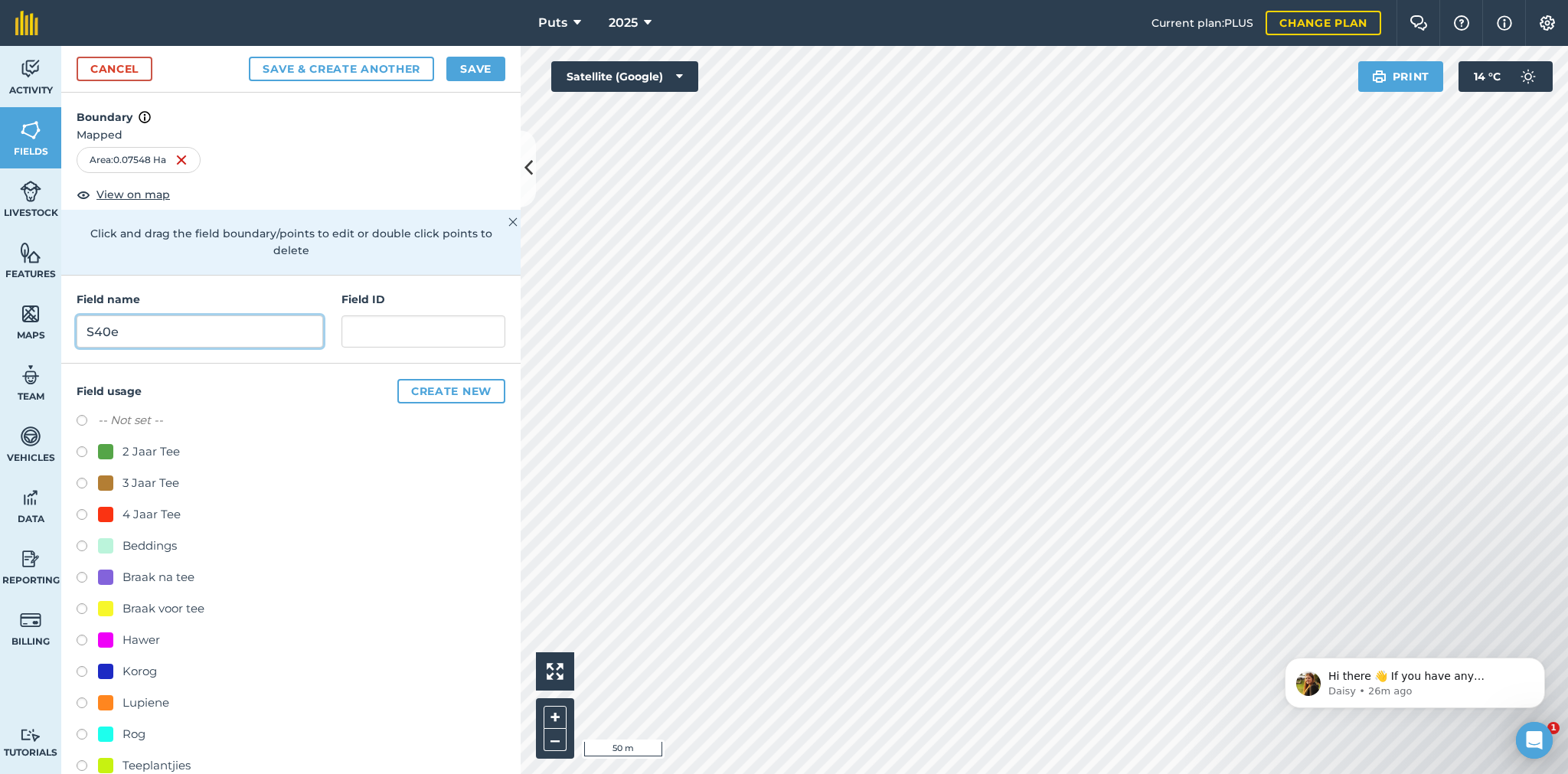
type input "S40e"
click at [80, 452] on label at bounding box center [86, 453] width 21 height 15
radio input "true"
click at [481, 71] on button "Save" at bounding box center [475, 69] width 59 height 24
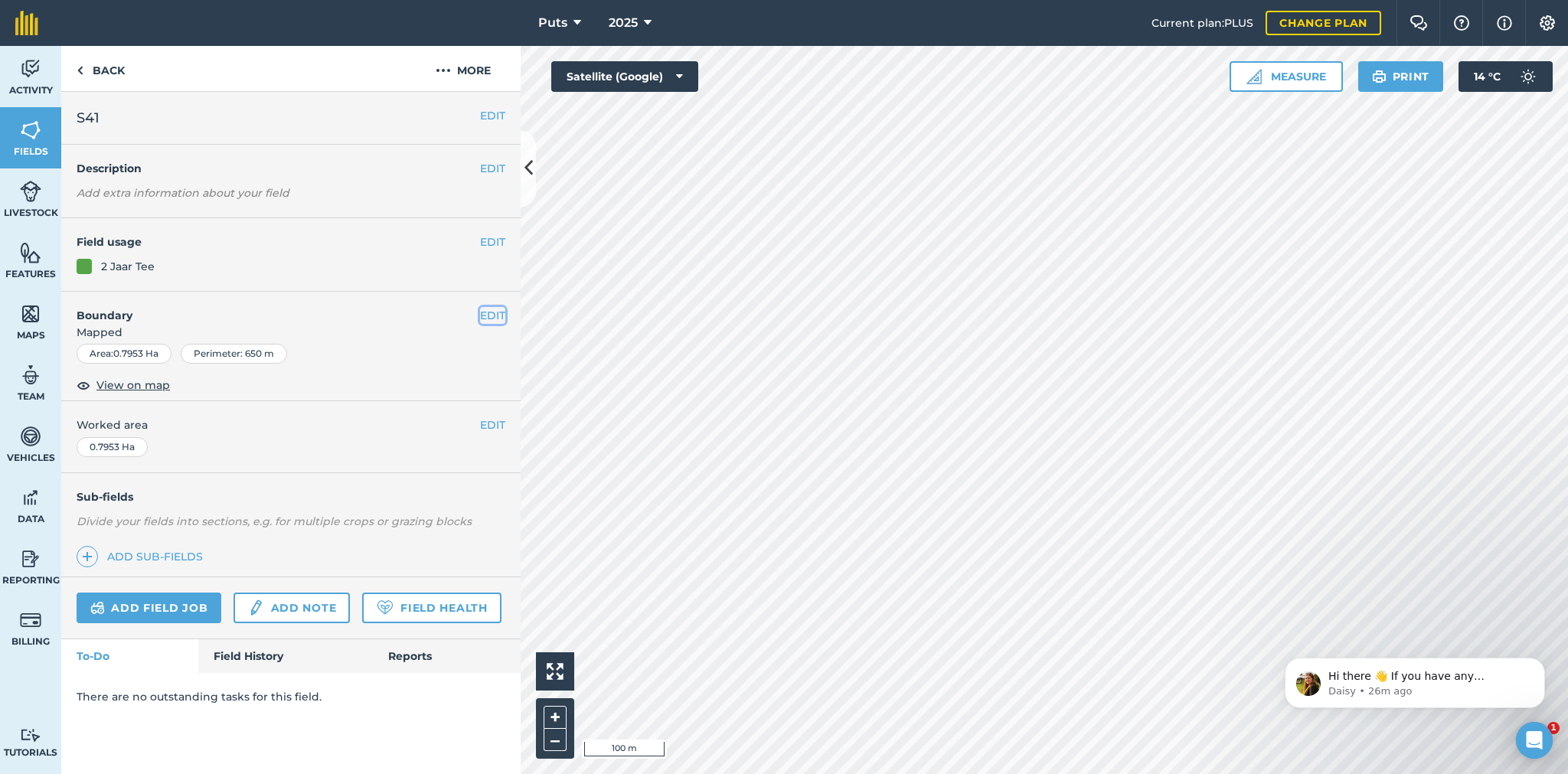
click at [487, 315] on button "EDIT" at bounding box center [492, 315] width 25 height 17
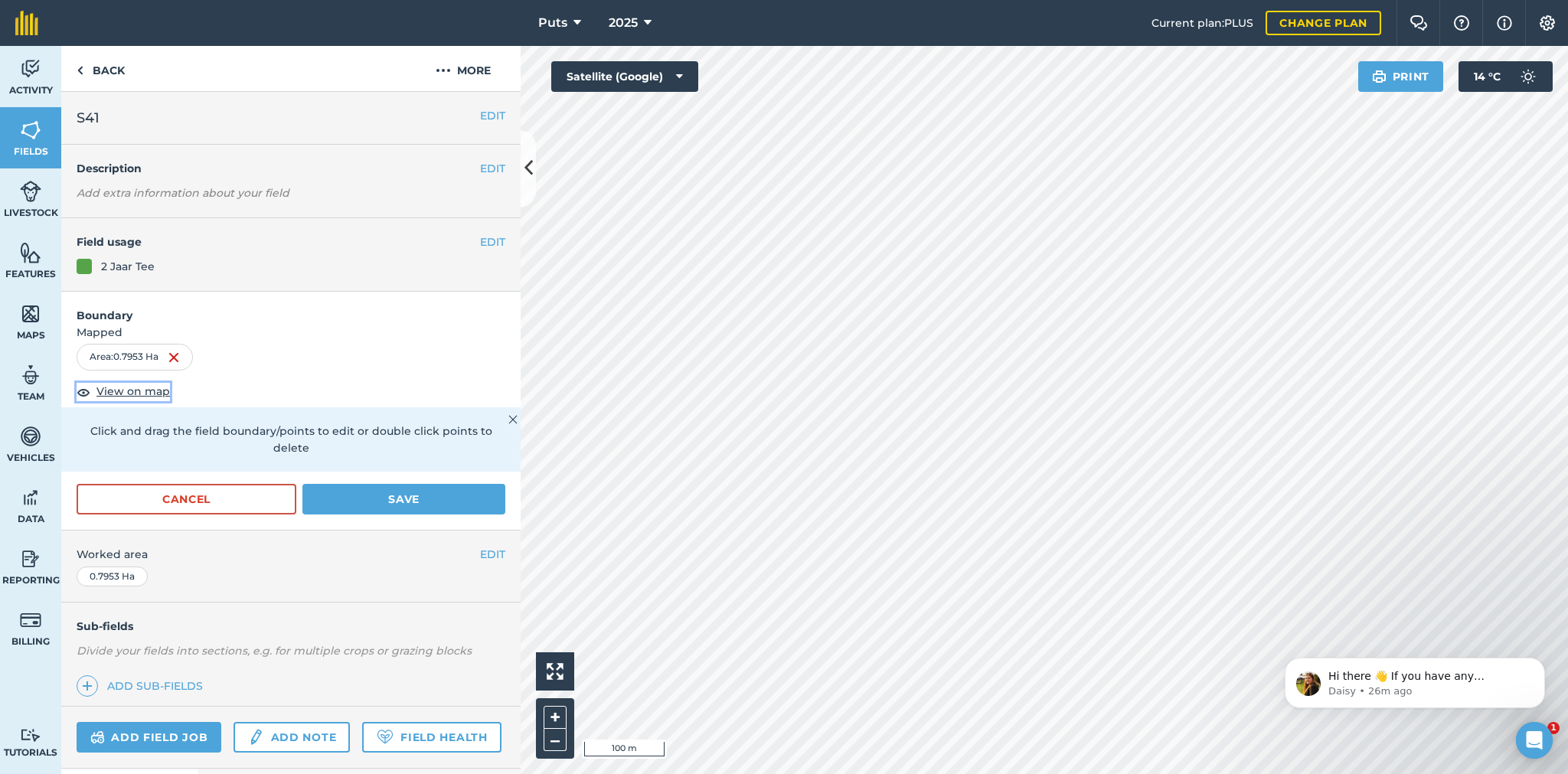
click at [121, 390] on span "View on map" at bounding box center [133, 391] width 73 height 17
click at [480, 550] on button "EDIT" at bounding box center [492, 554] width 25 height 17
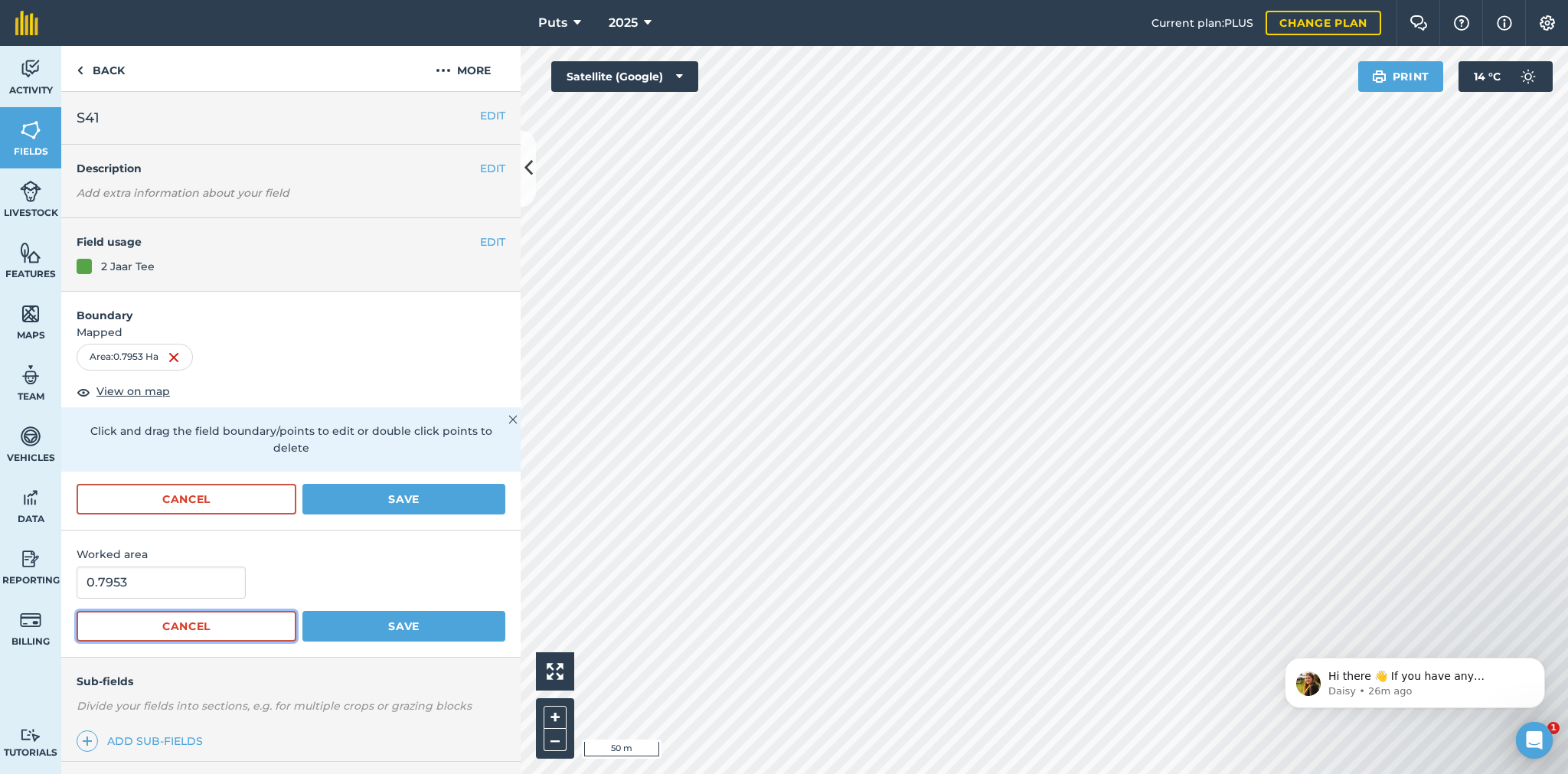
click at [233, 623] on button "Cancel" at bounding box center [186, 625] width 219 height 31
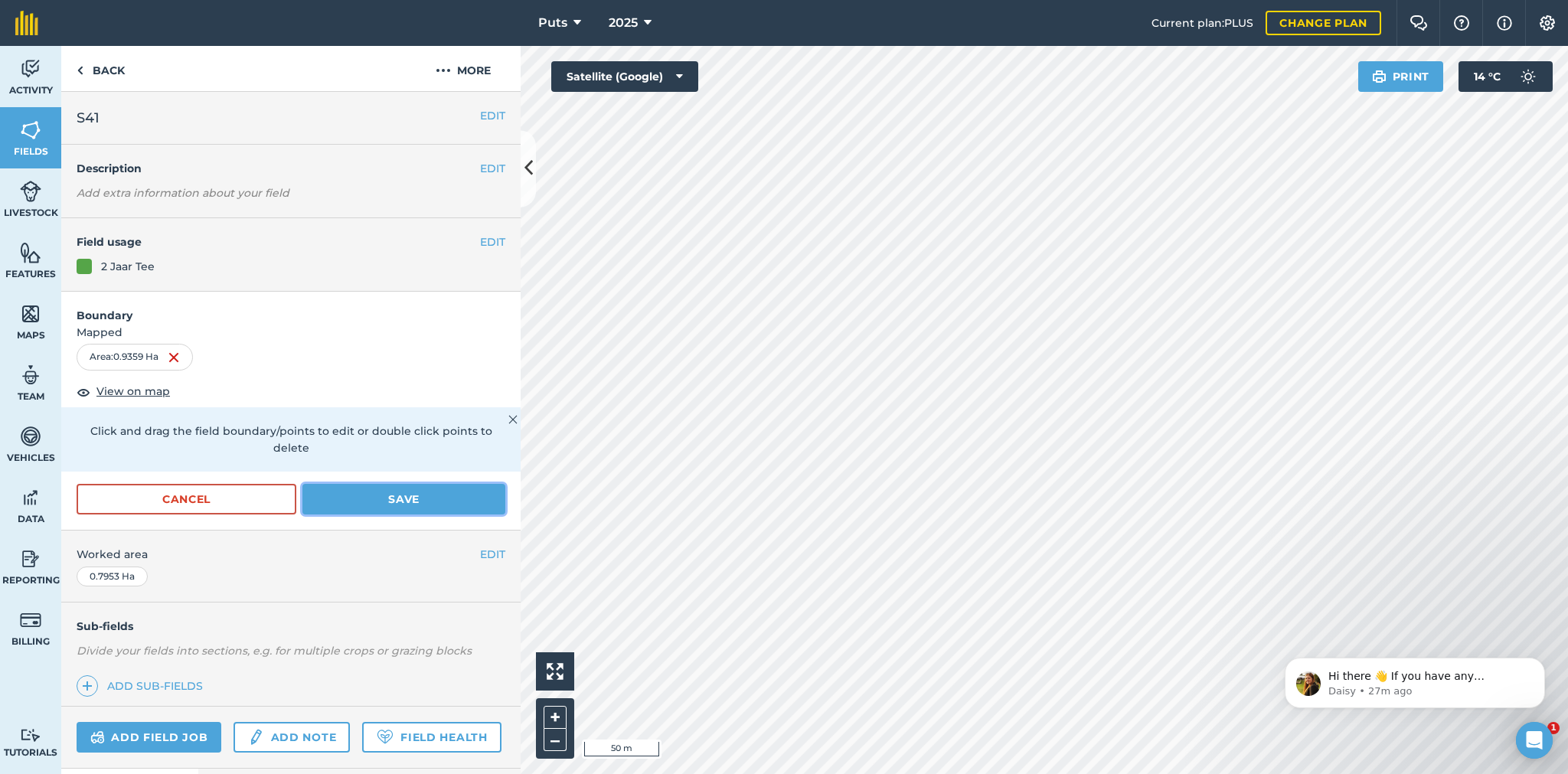
click at [383, 497] on button "Save" at bounding box center [403, 498] width 203 height 31
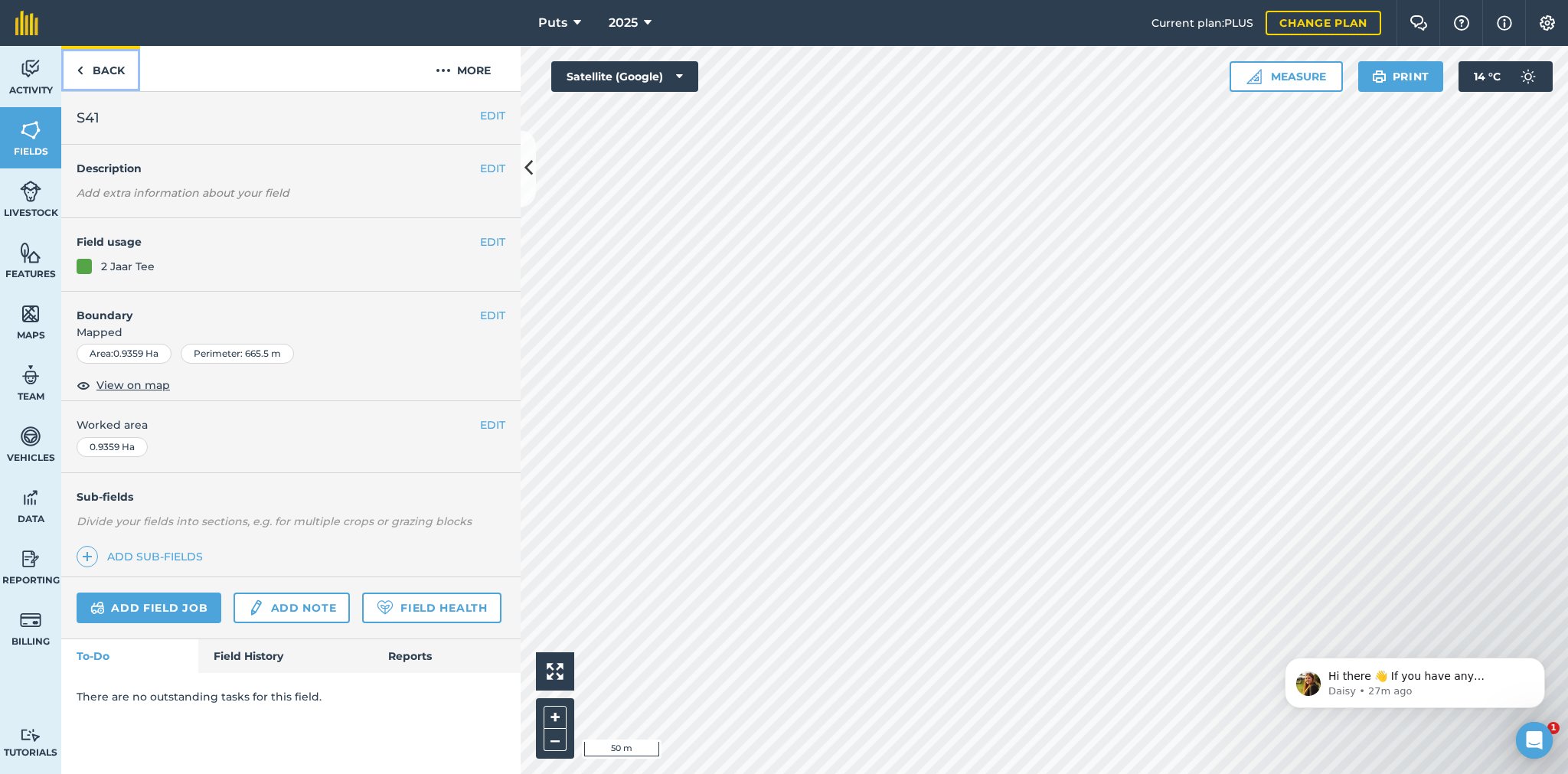
click at [107, 67] on link "Back" at bounding box center [100, 68] width 79 height 46
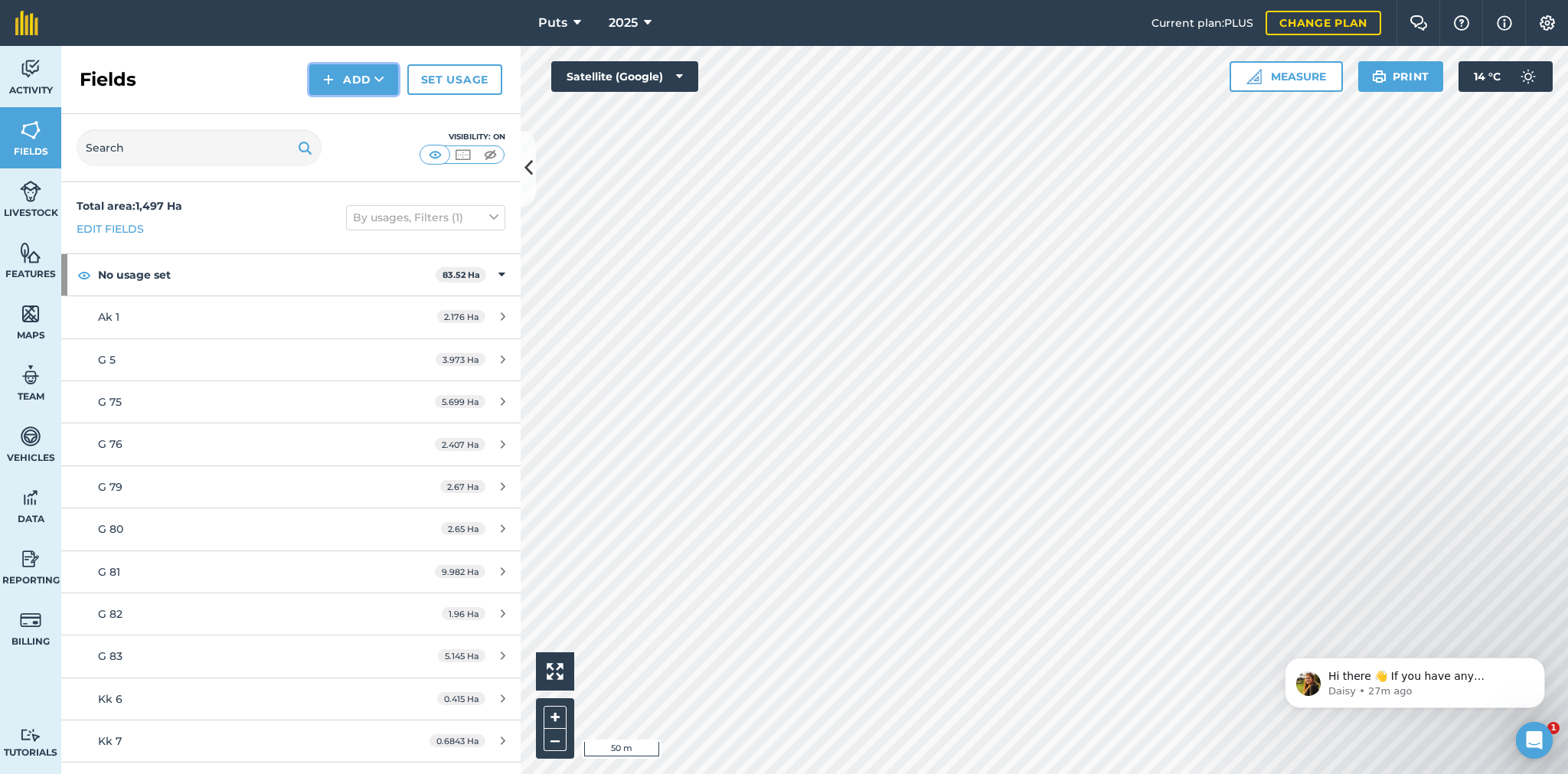
click at [364, 72] on button "Add" at bounding box center [354, 79] width 89 height 31
click at [357, 110] on link "Draw" at bounding box center [353, 114] width 85 height 33
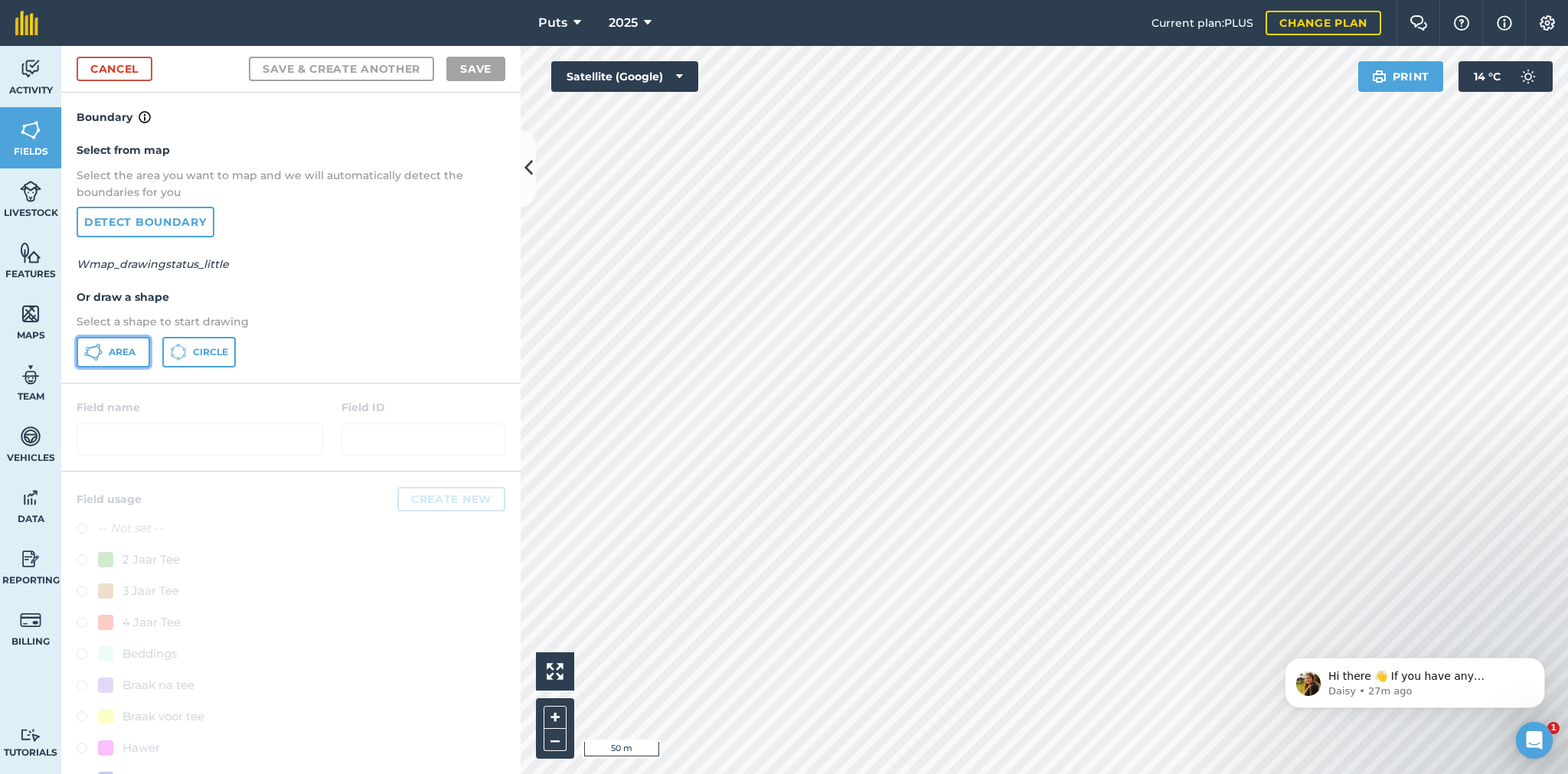
click at [115, 355] on span "Area" at bounding box center [122, 351] width 27 height 12
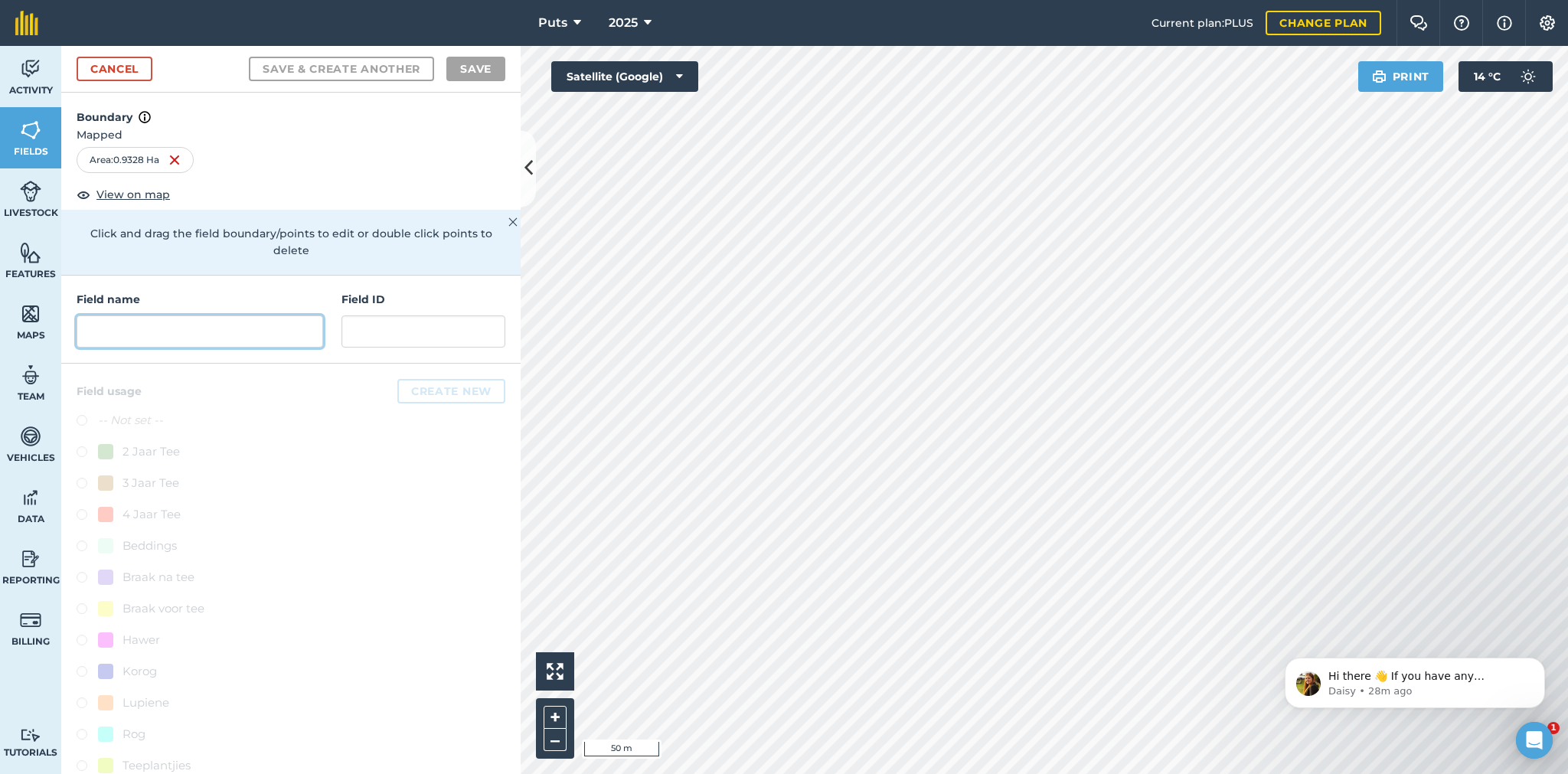
click at [107, 329] on input "text" at bounding box center [199, 331] width 246 height 33
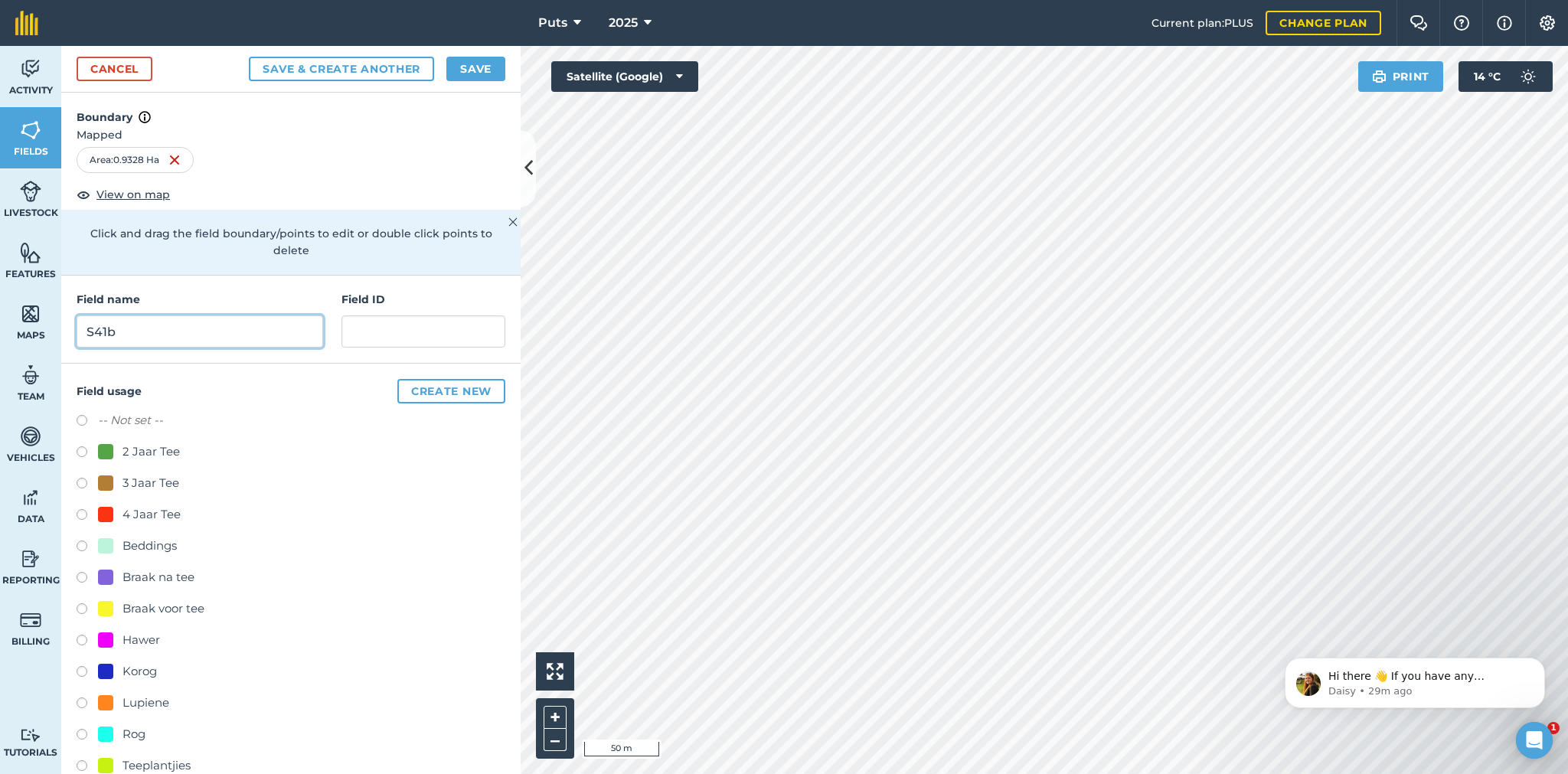
type input "S41b"
click at [81, 448] on label at bounding box center [86, 453] width 21 height 15
radio input "true"
click at [467, 63] on button "Save" at bounding box center [475, 69] width 59 height 24
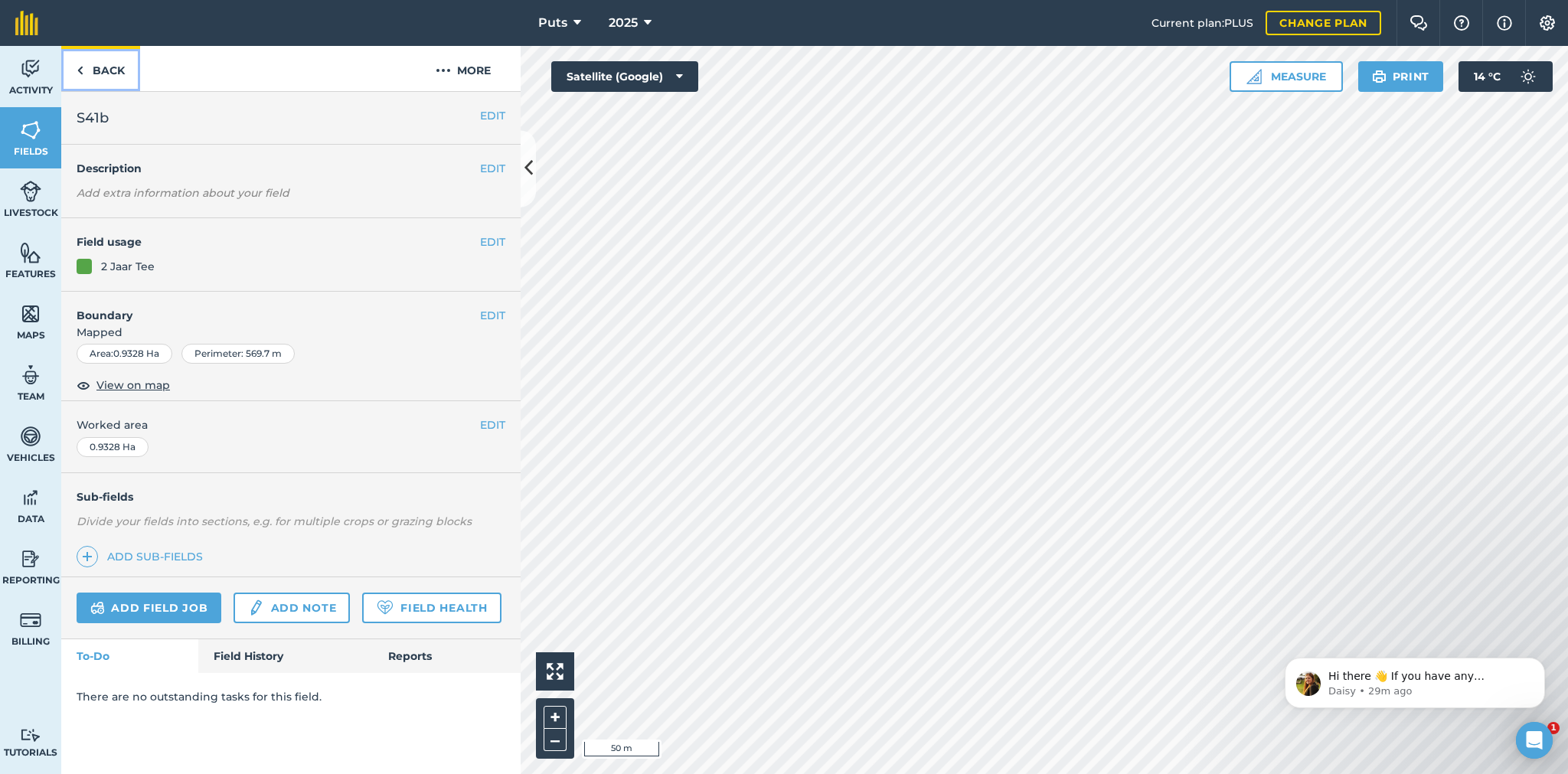
click at [104, 68] on link "Back" at bounding box center [100, 68] width 79 height 46
click at [495, 307] on button "EDIT" at bounding box center [492, 315] width 25 height 17
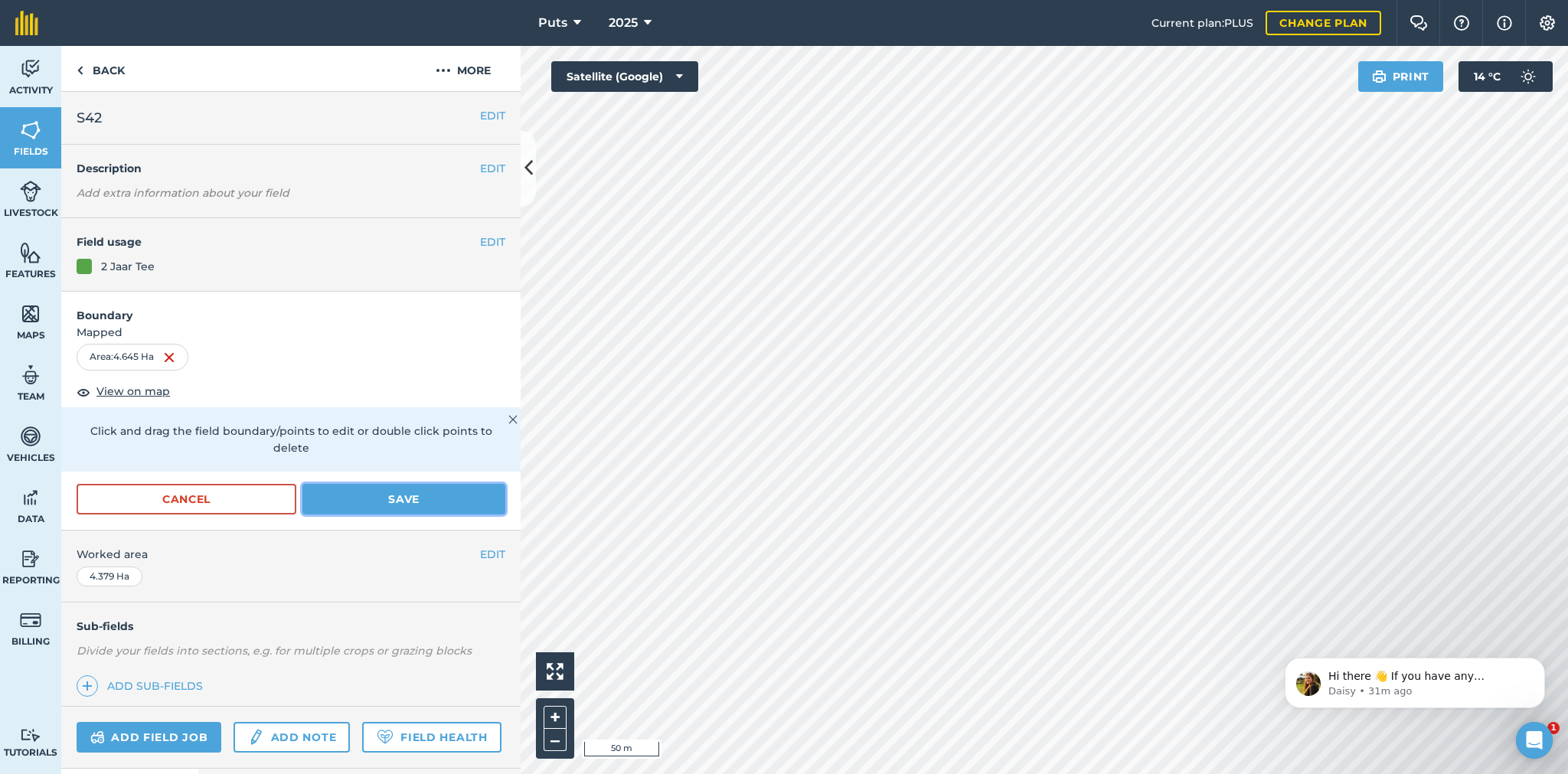
click at [389, 492] on button "Save" at bounding box center [403, 498] width 203 height 31
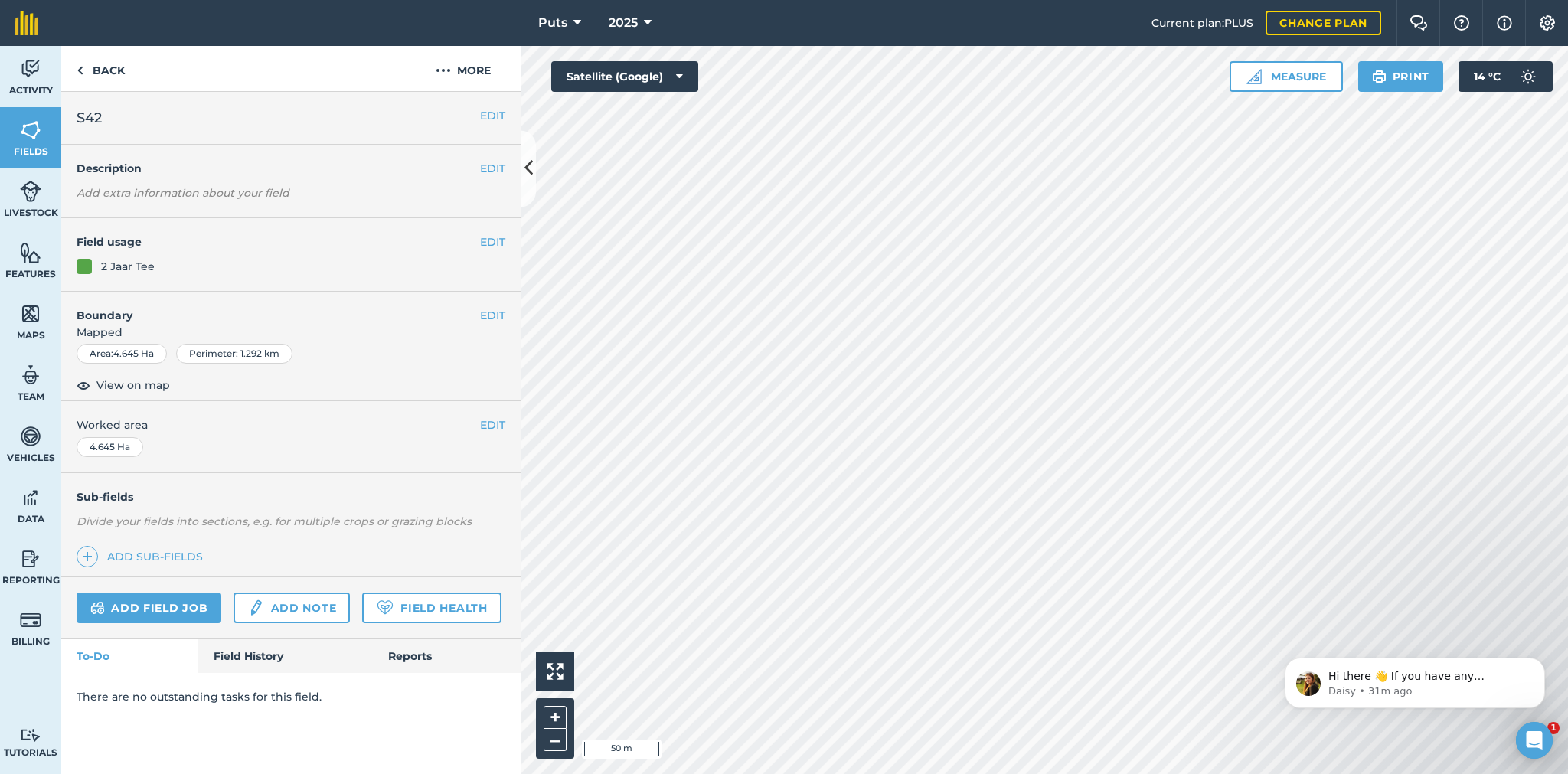
click at [637, 0] on html "Puts 2025 Current plan : PLUS Change plan Farm Chat Help Info Settings Puts - 2…" at bounding box center [784, 387] width 1568 height 774
click at [89, 69] on link "Back" at bounding box center [100, 68] width 79 height 46
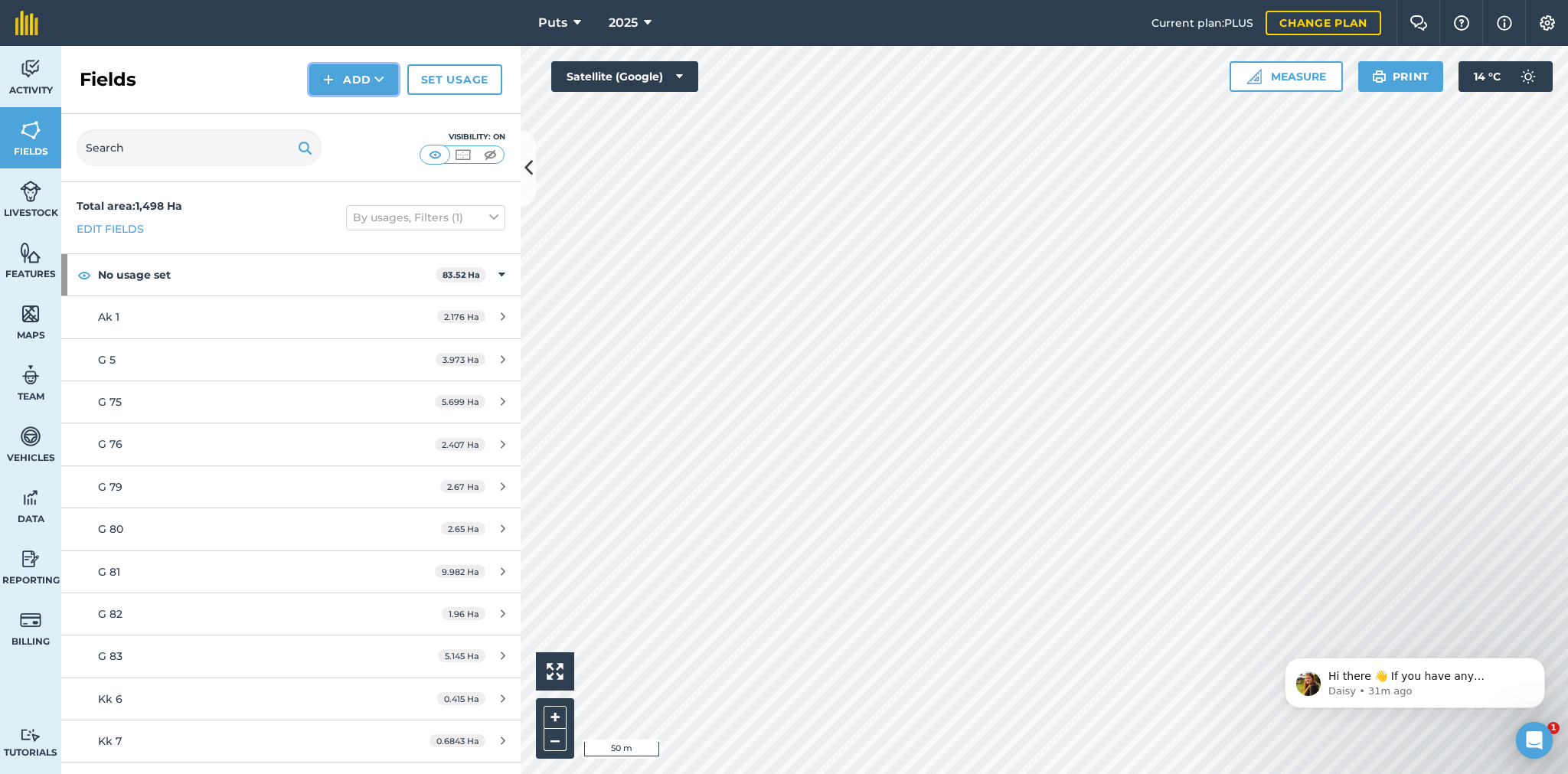
click at [357, 71] on button "Add" at bounding box center [354, 79] width 89 height 31
click at [362, 113] on link "Draw" at bounding box center [353, 114] width 85 height 33
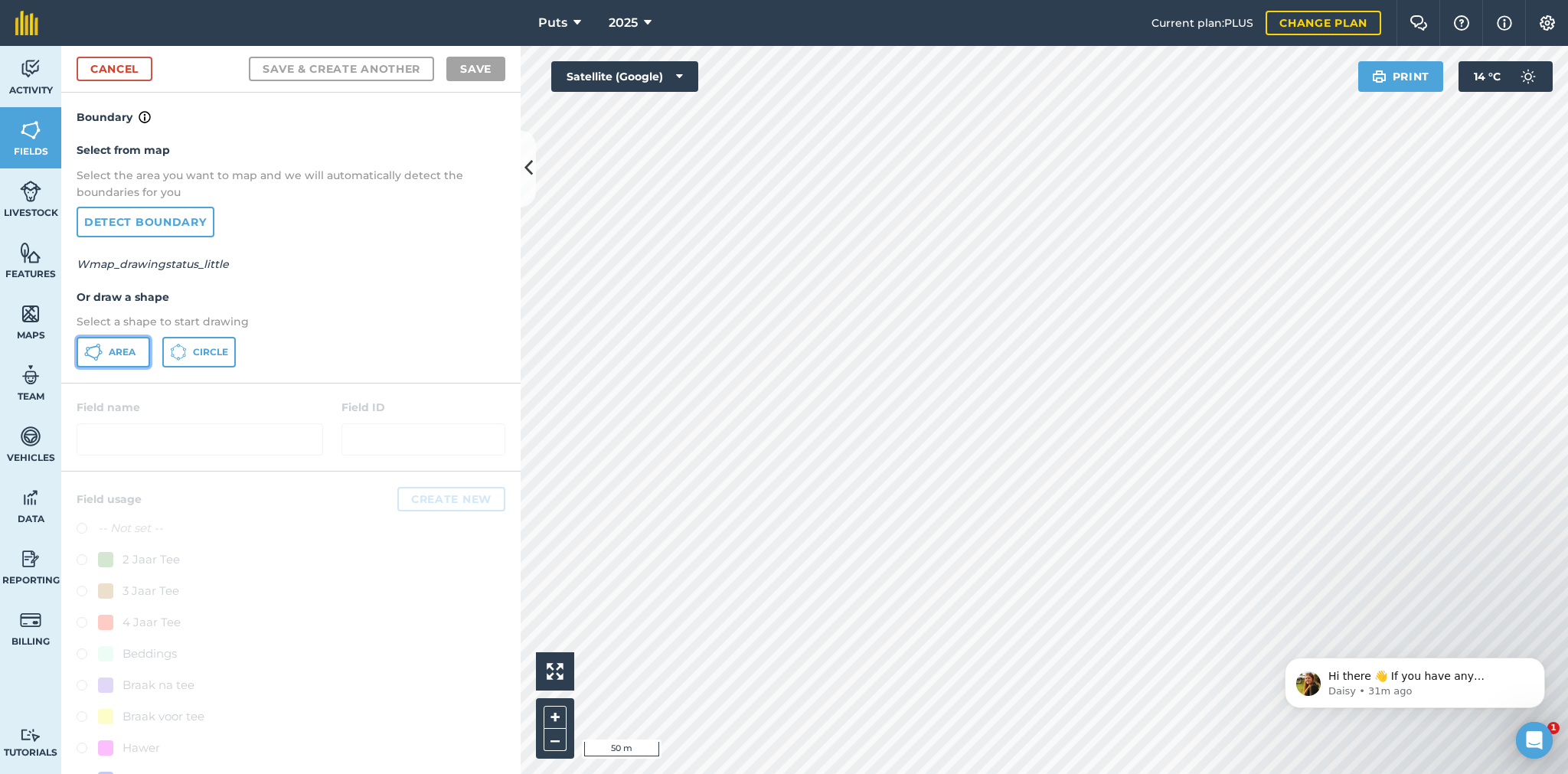
click at [112, 346] on span "Area" at bounding box center [122, 351] width 27 height 12
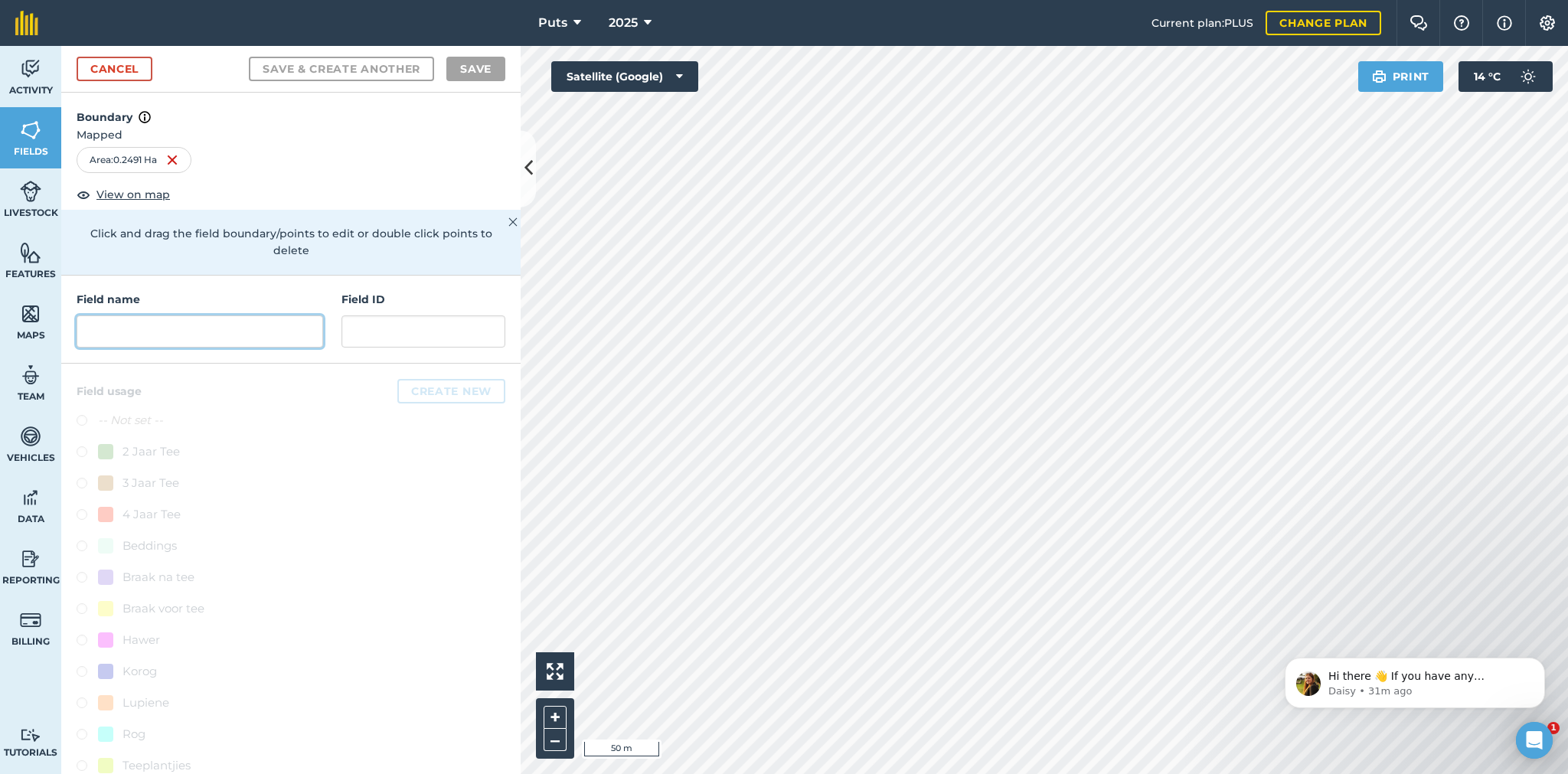
click at [99, 341] on input "text" at bounding box center [199, 331] width 246 height 33
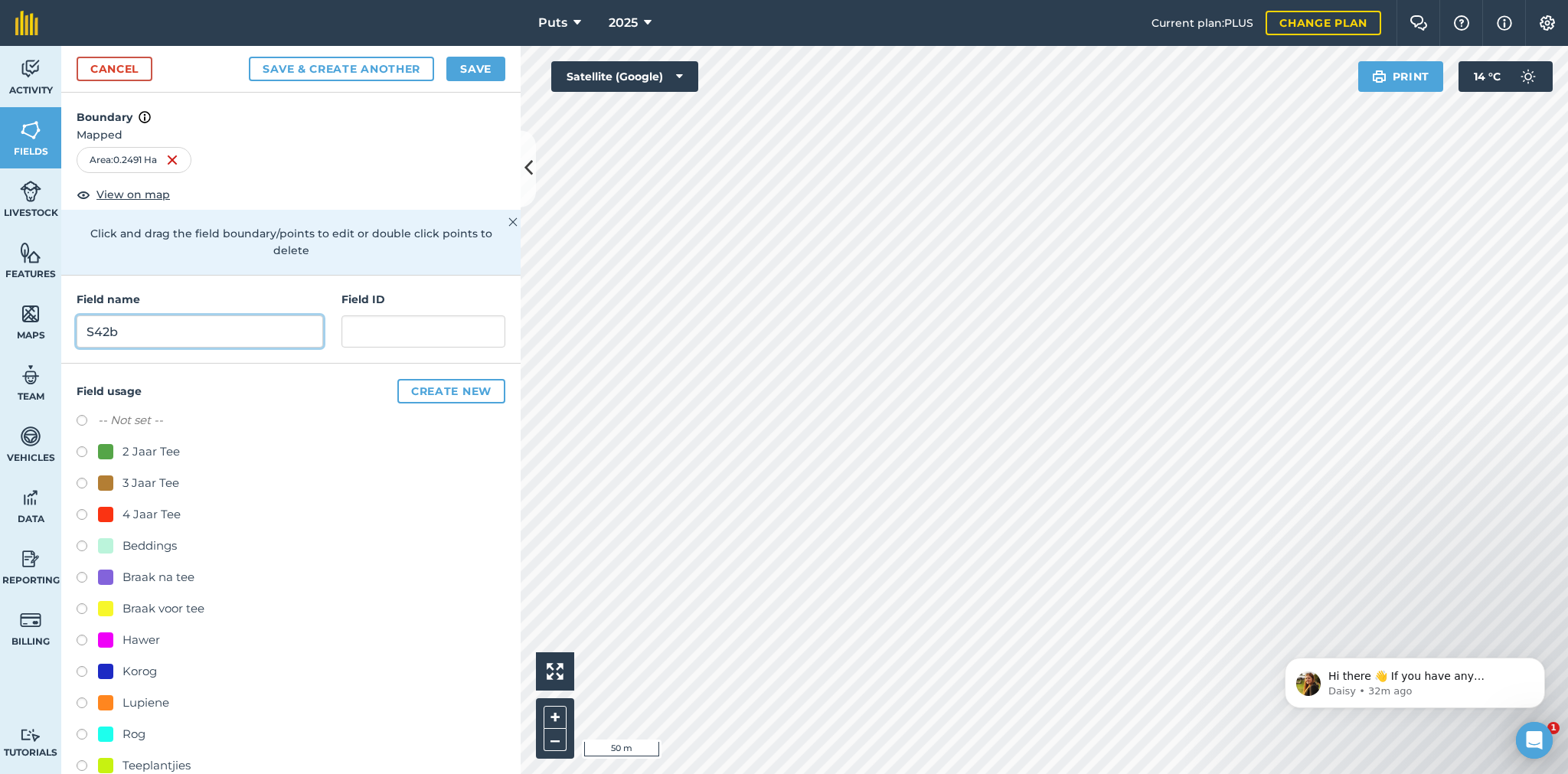
type input "S42b"
click at [80, 446] on label at bounding box center [86, 453] width 21 height 15
radio input "true"
click at [485, 66] on button "Save" at bounding box center [475, 69] width 59 height 24
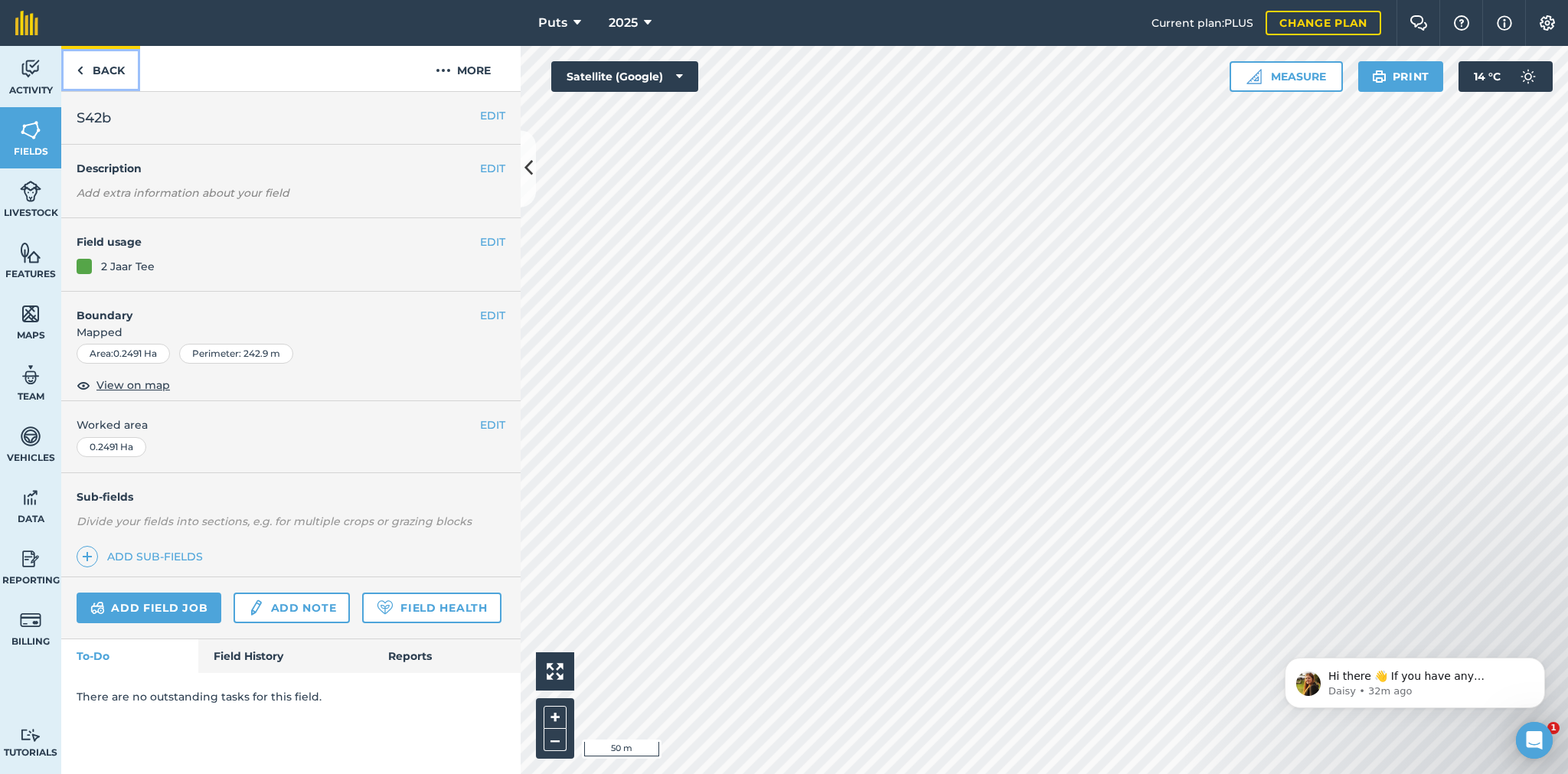
click at [98, 63] on link "Back" at bounding box center [100, 68] width 79 height 46
click at [492, 312] on button "EDIT" at bounding box center [492, 315] width 25 height 17
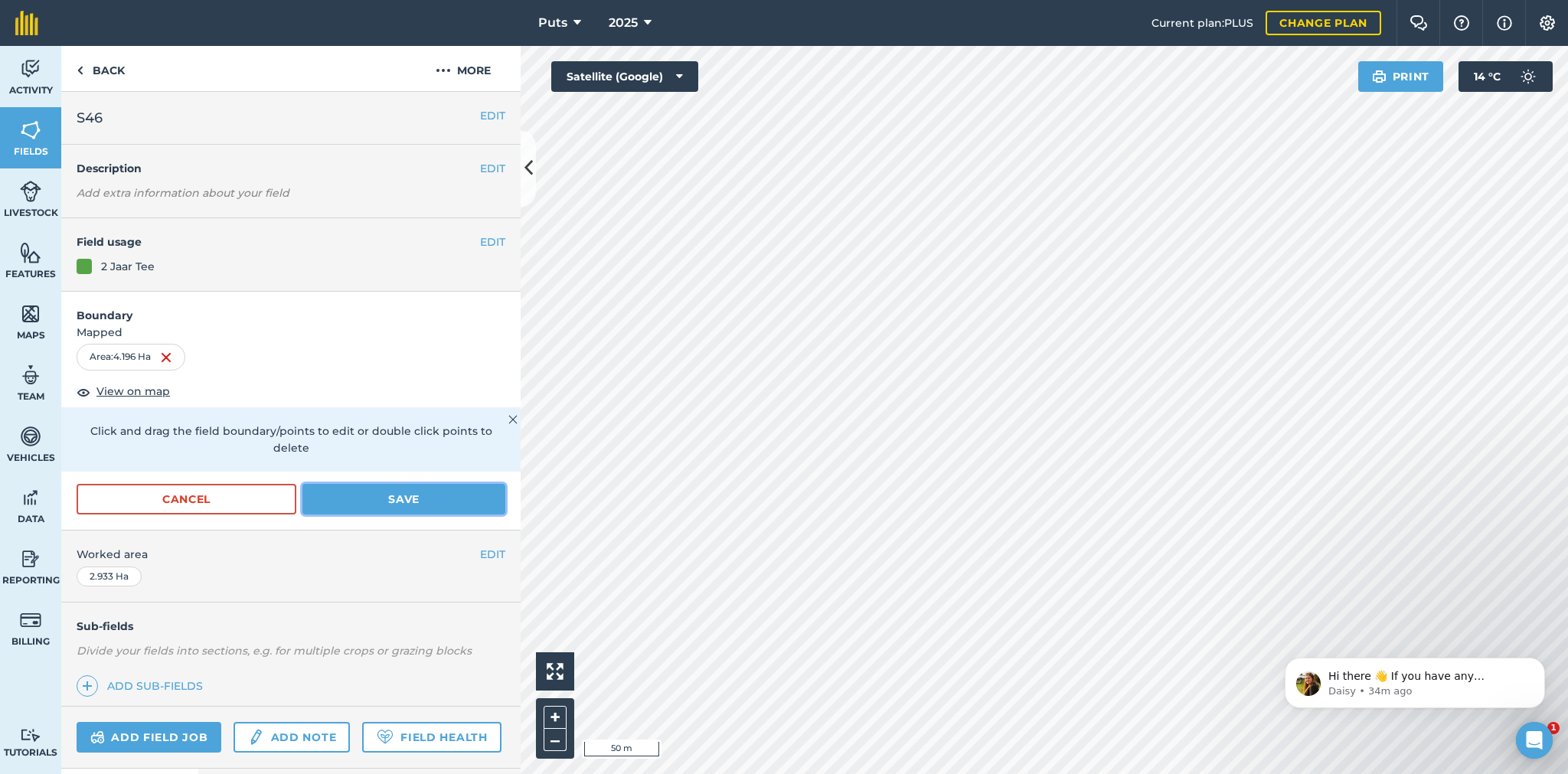
click at [402, 492] on button "Save" at bounding box center [403, 498] width 203 height 31
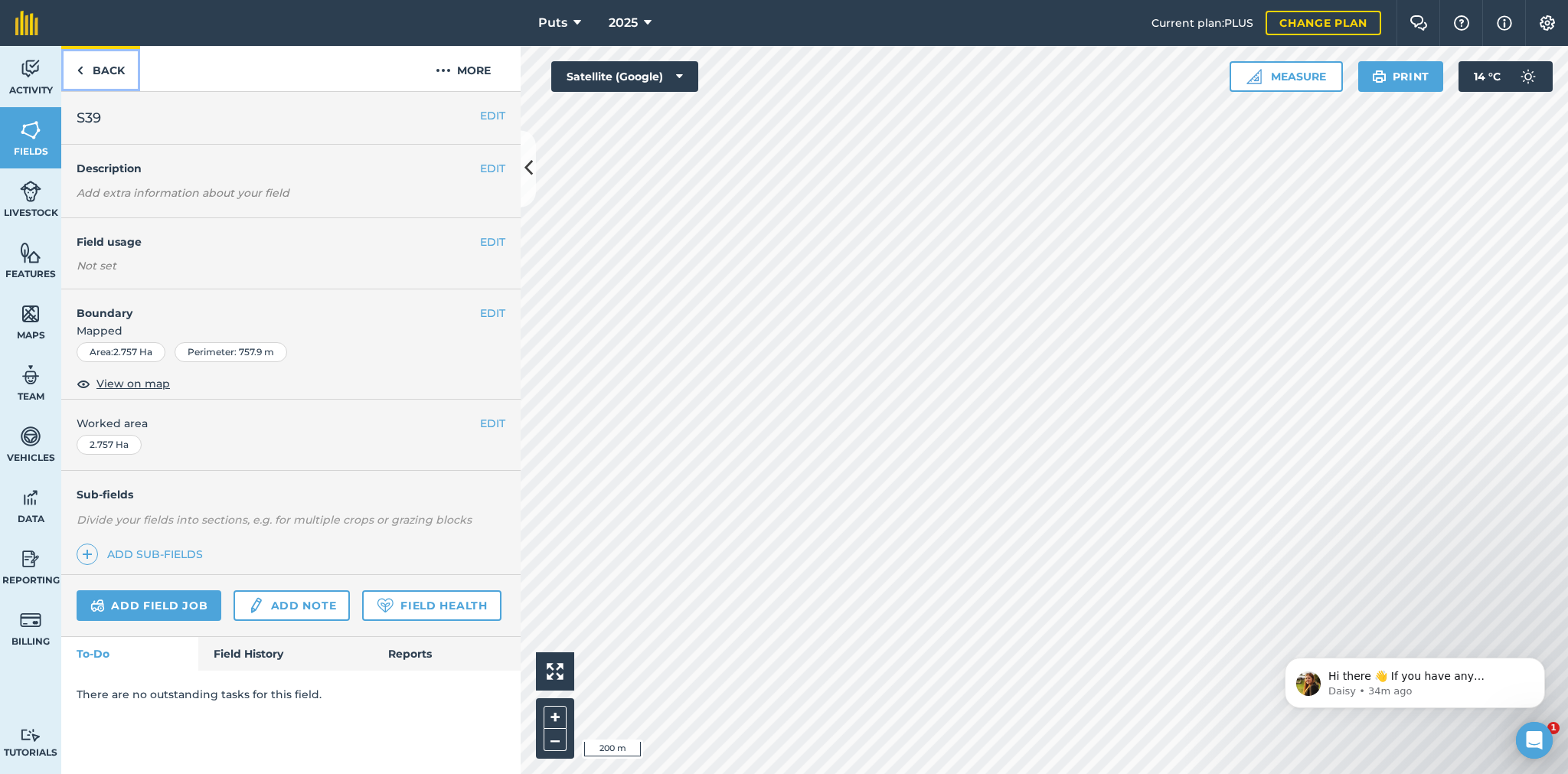
click at [91, 69] on link "Back" at bounding box center [100, 68] width 79 height 46
click at [480, 237] on button "EDIT" at bounding box center [492, 242] width 25 height 17
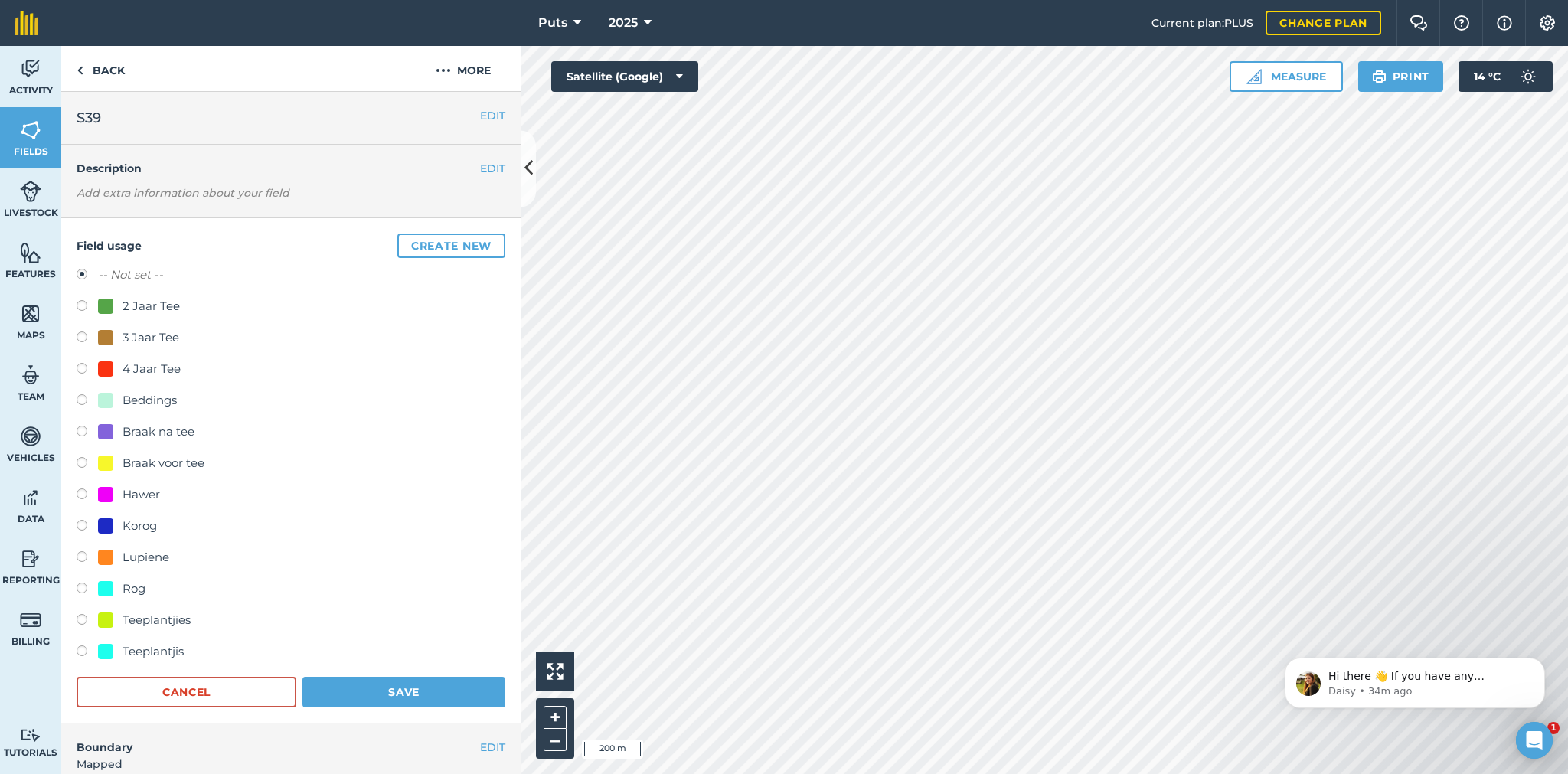
click at [80, 587] on label at bounding box center [86, 590] width 21 height 15
radio input "true"
radio input "false"
click at [384, 686] on button "Save" at bounding box center [403, 691] width 203 height 31
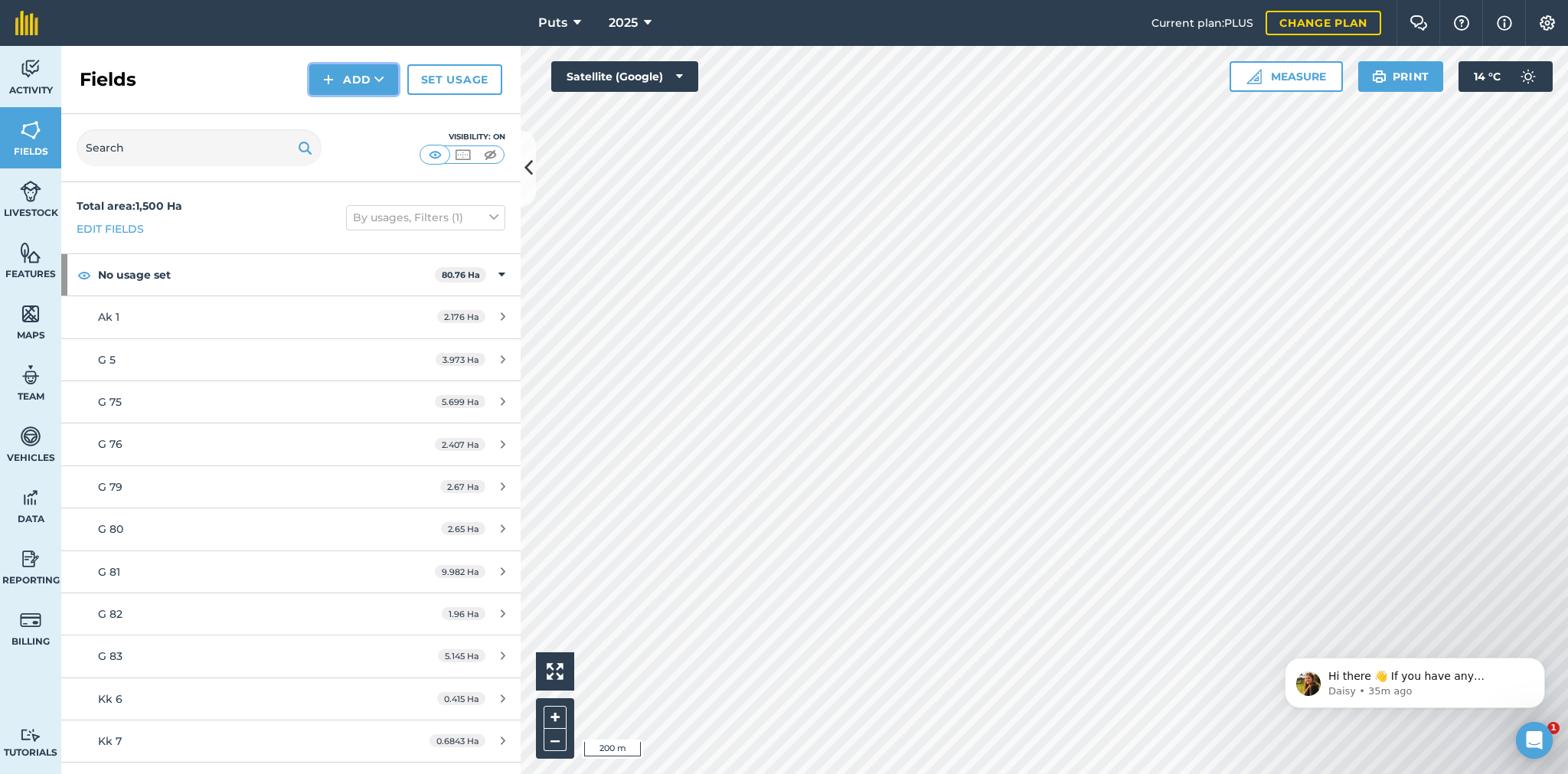
click at [358, 84] on button "Add" at bounding box center [354, 79] width 89 height 31
click at [353, 115] on link "Draw" at bounding box center [353, 114] width 85 height 33
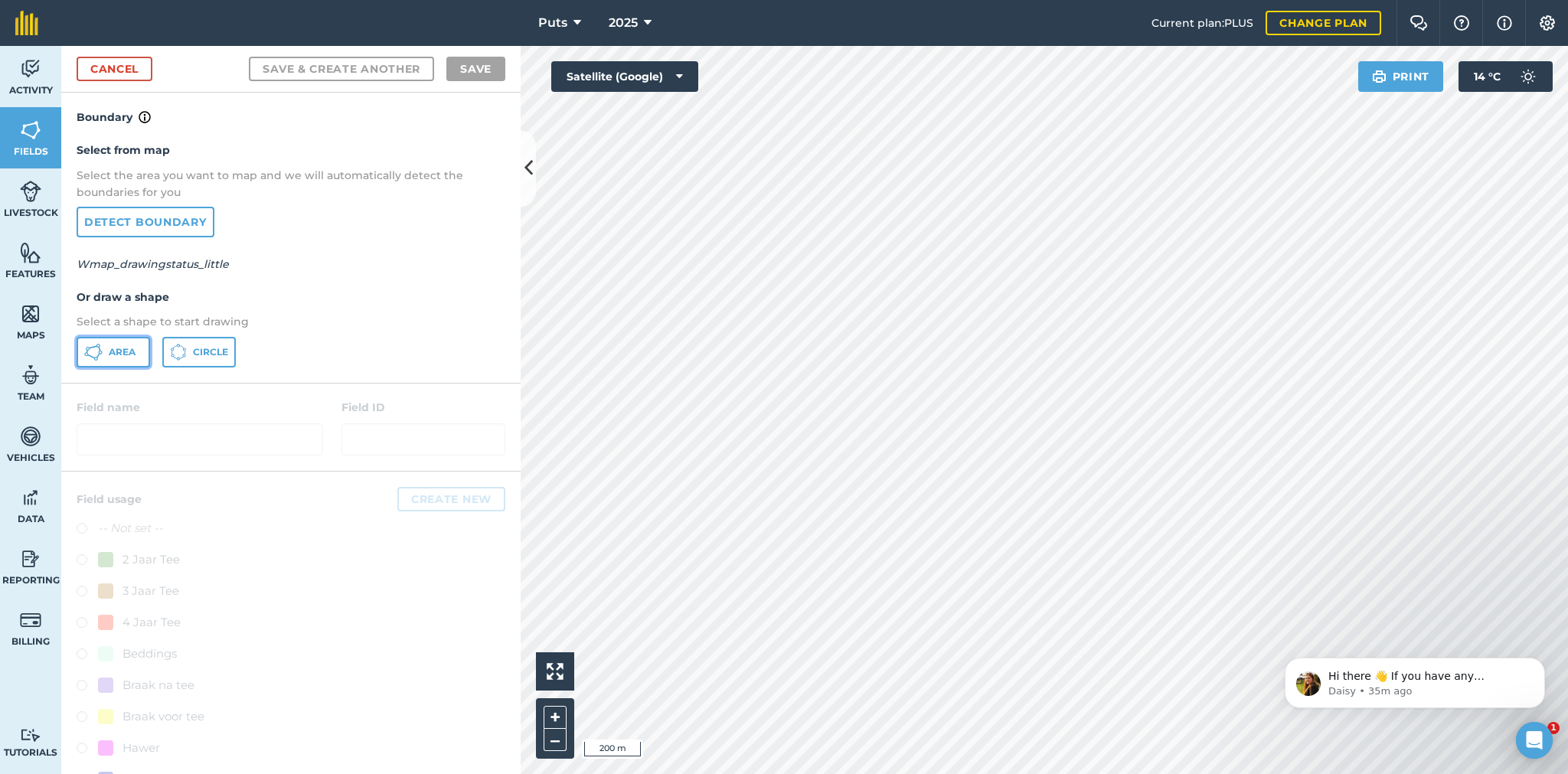
click at [115, 348] on span "Area" at bounding box center [122, 351] width 27 height 12
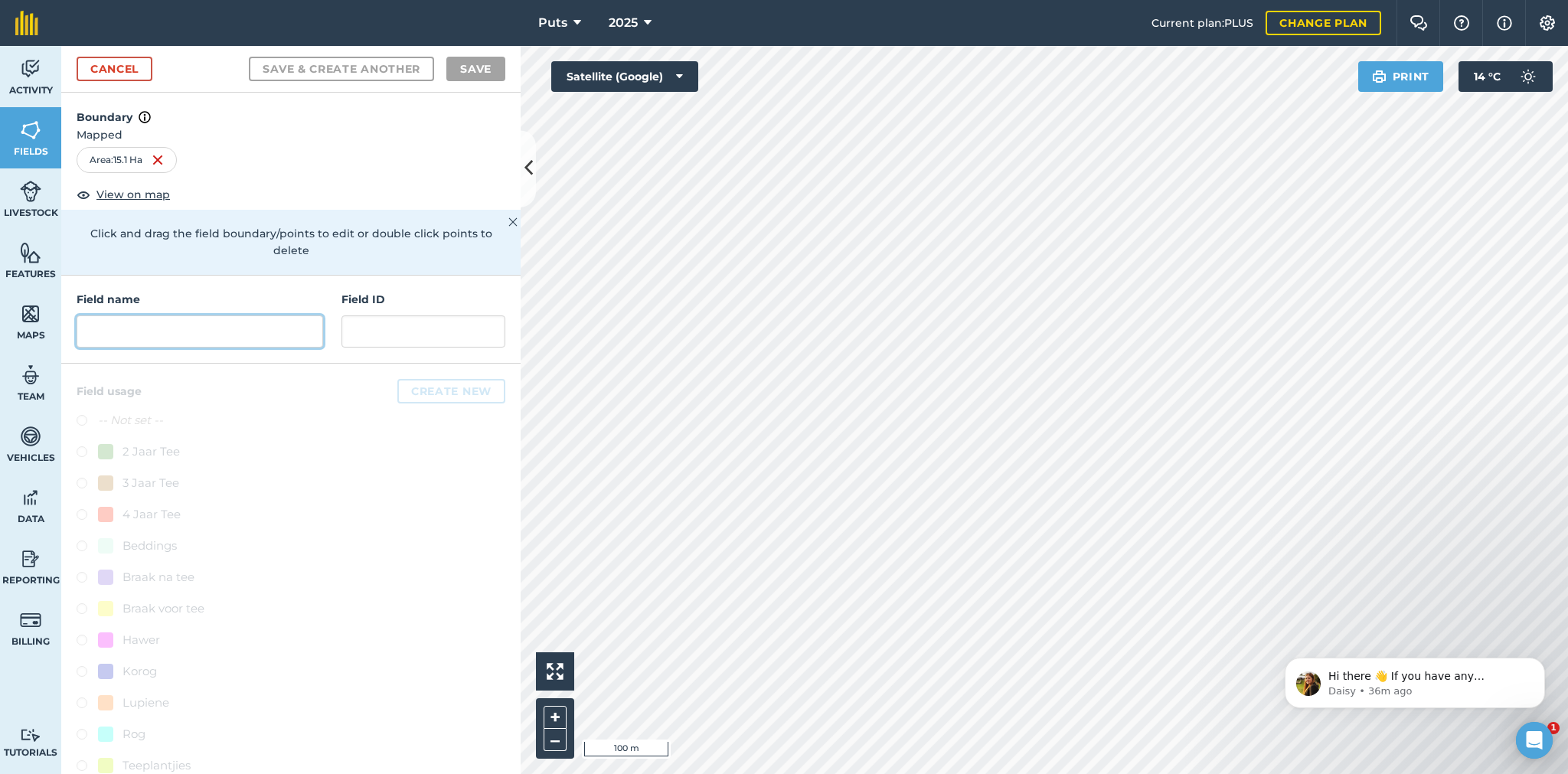
click at [99, 336] on input "text" at bounding box center [199, 331] width 246 height 33
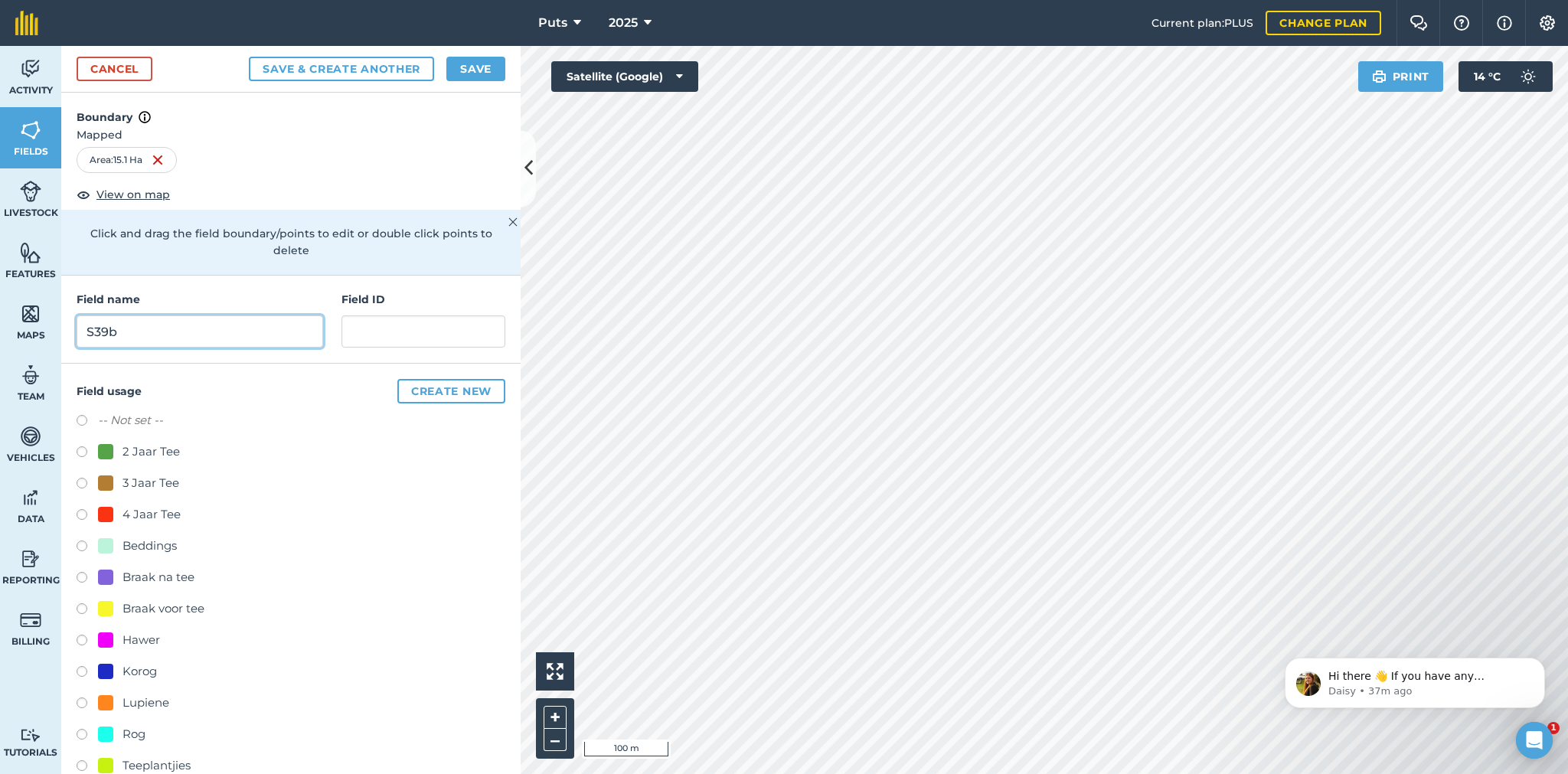
type input "S39b"
click at [80, 730] on label at bounding box center [86, 736] width 21 height 15
radio input "true"
click at [481, 66] on button "Save" at bounding box center [475, 69] width 59 height 24
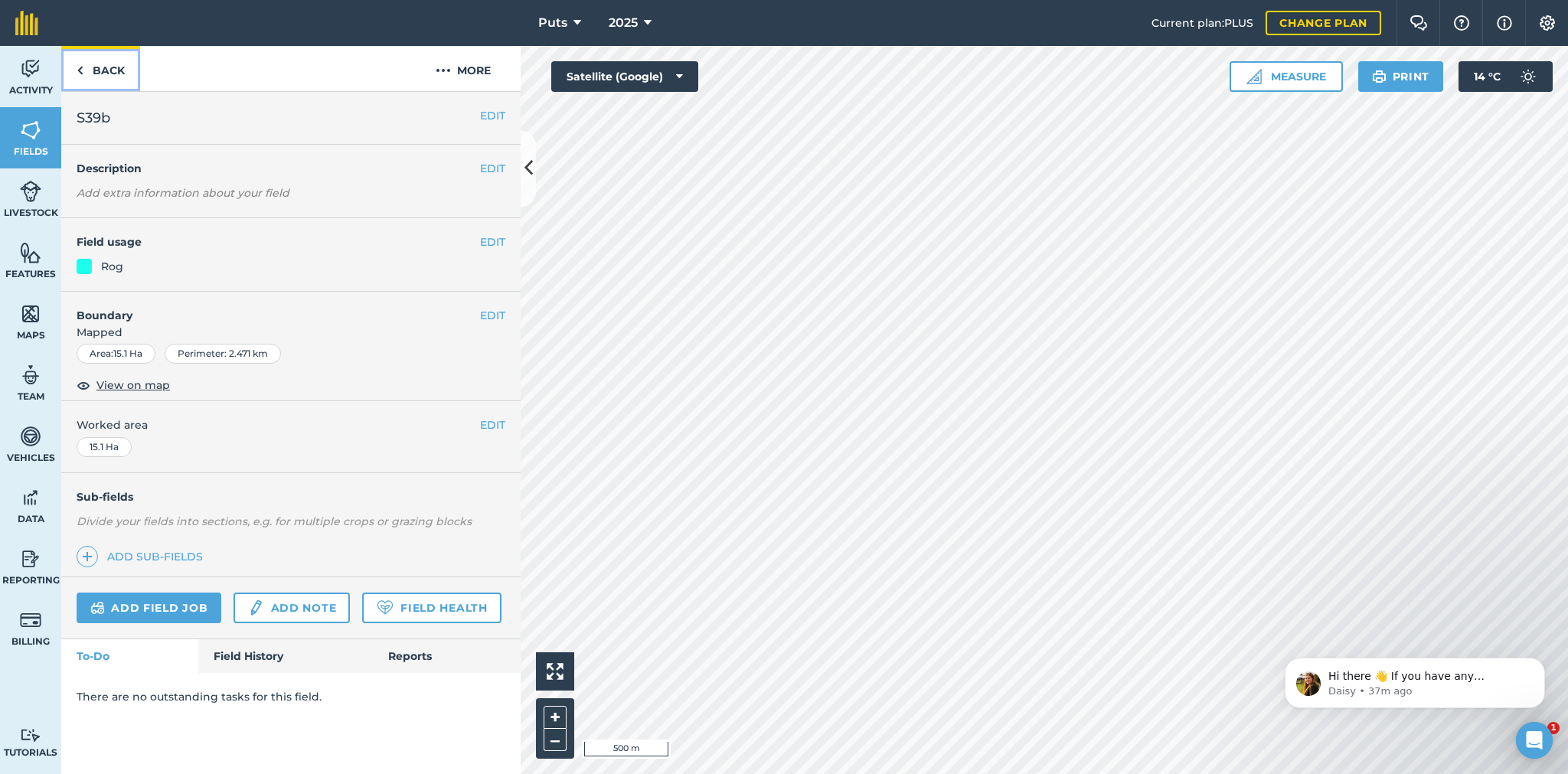
click at [93, 72] on link "Back" at bounding box center [100, 68] width 79 height 46
click at [101, 73] on link "Back" at bounding box center [100, 68] width 79 height 46
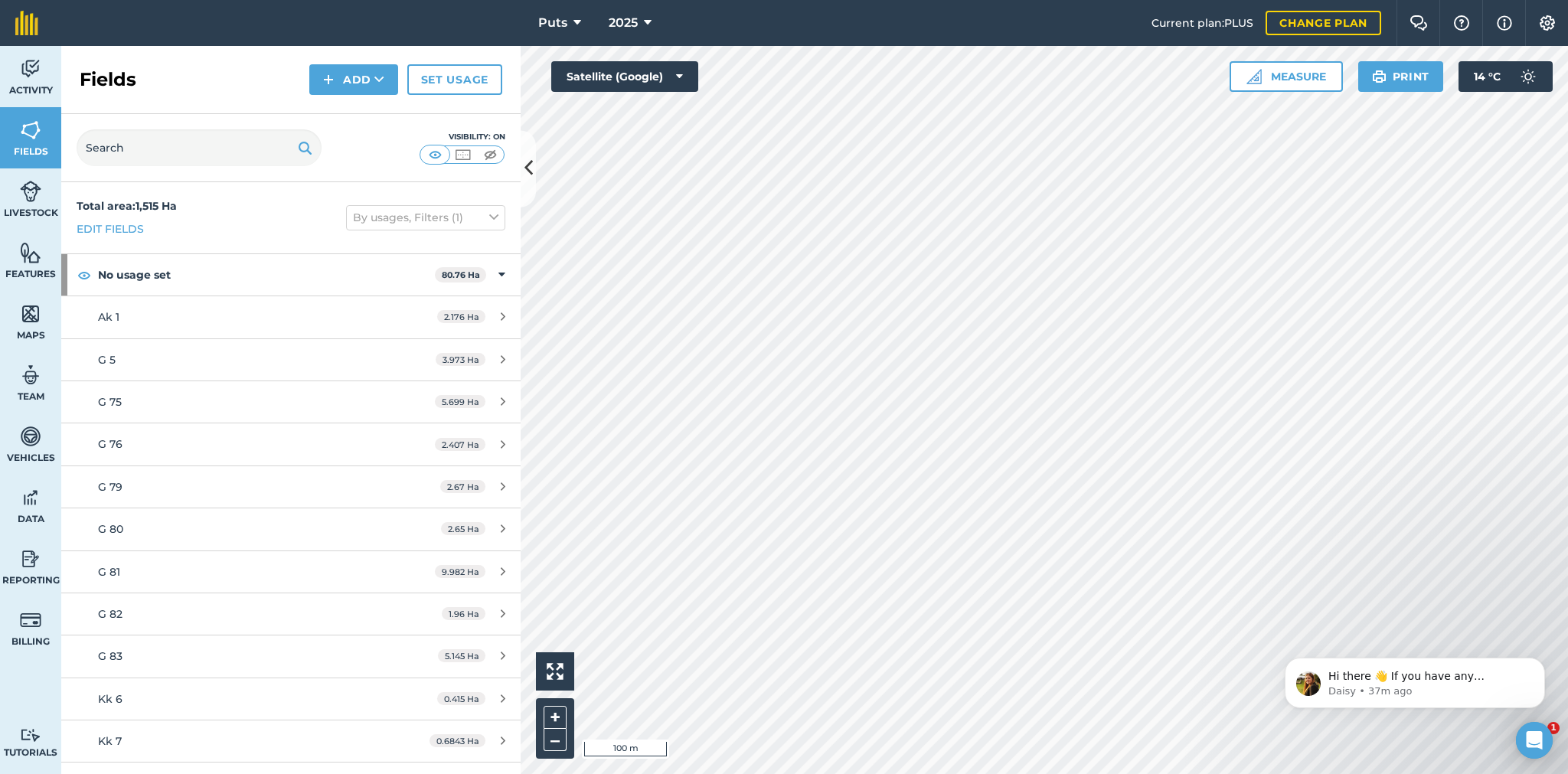
click at [852, 773] on html "Puts 2025 Current plan : PLUS Change plan Farm Chat Help Info Settings Puts - 2…" at bounding box center [784, 387] width 1568 height 774
click at [844, 773] on html "Puts 2025 Current plan : PLUS Change plan Farm Chat Help Info Settings Puts - 2…" at bounding box center [784, 387] width 1568 height 774
click at [775, 20] on div "Puts 2025 Current plan : PLUS Change plan Farm Chat Help Info Settings Puts - 2…" at bounding box center [784, 387] width 1568 height 774
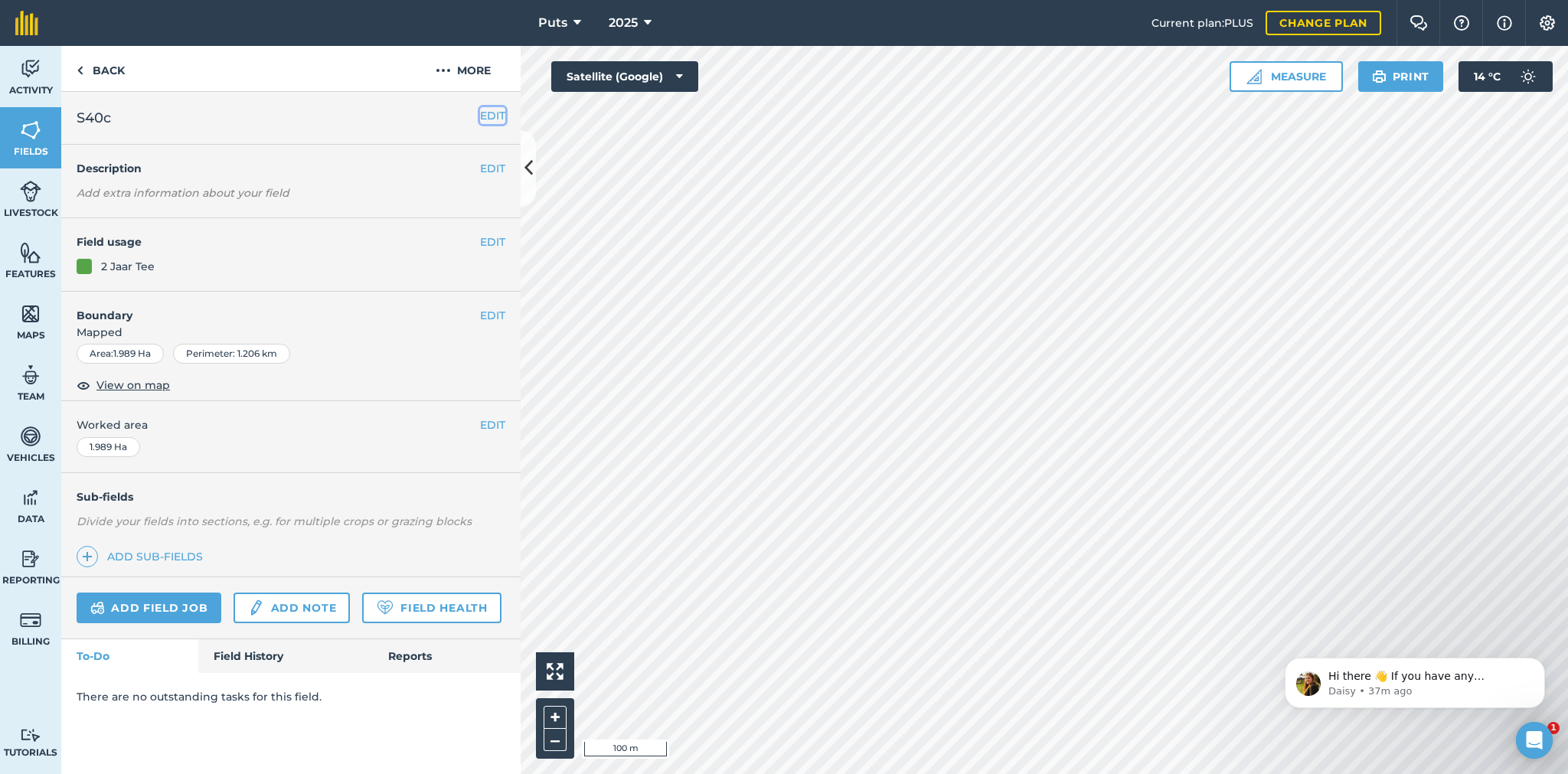
click at [494, 111] on button "EDIT" at bounding box center [492, 115] width 25 height 17
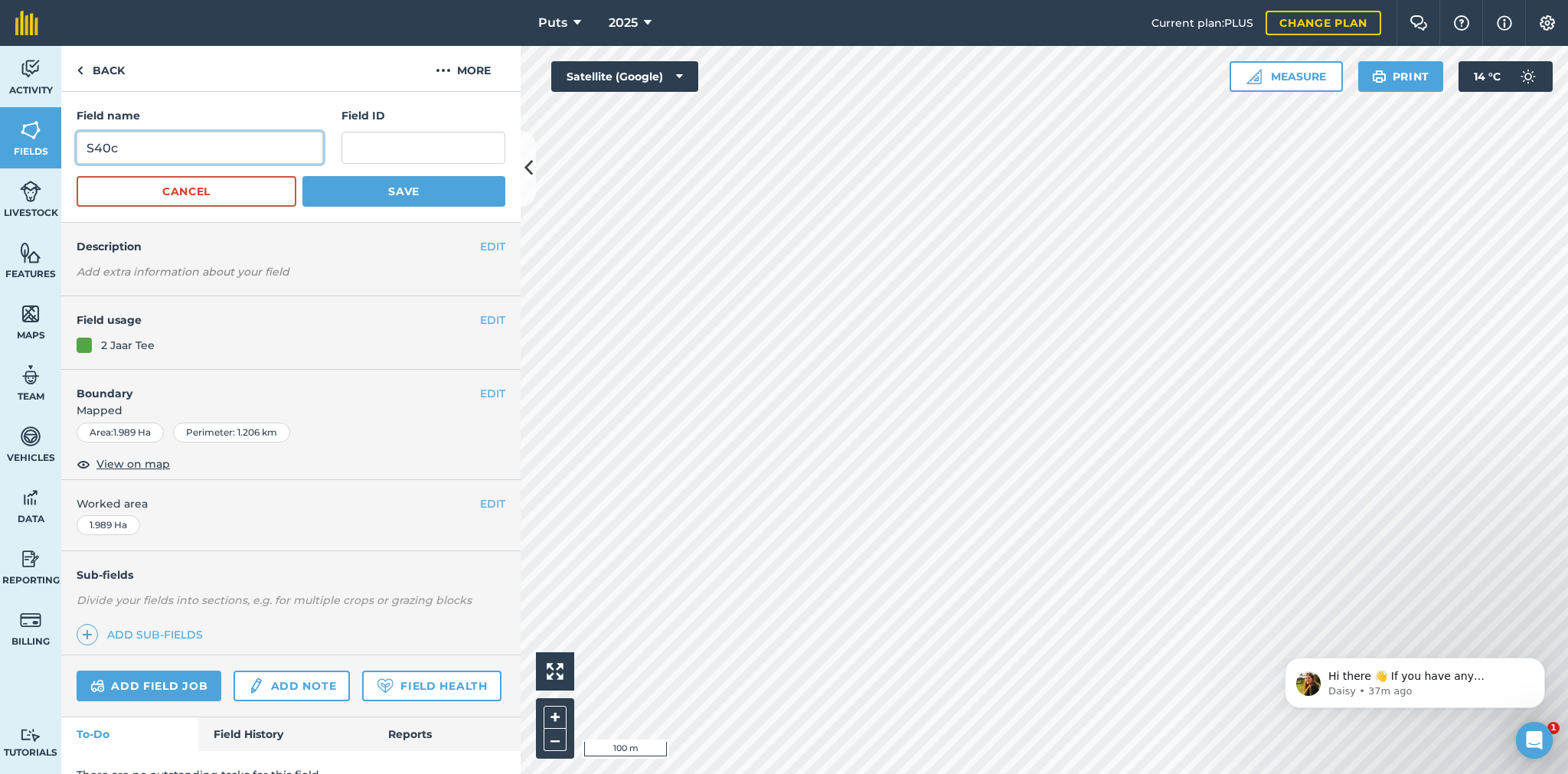
click at [107, 147] on input "S40c" at bounding box center [199, 148] width 246 height 33
type input "S46c"
click at [374, 193] on button "Save" at bounding box center [403, 190] width 203 height 31
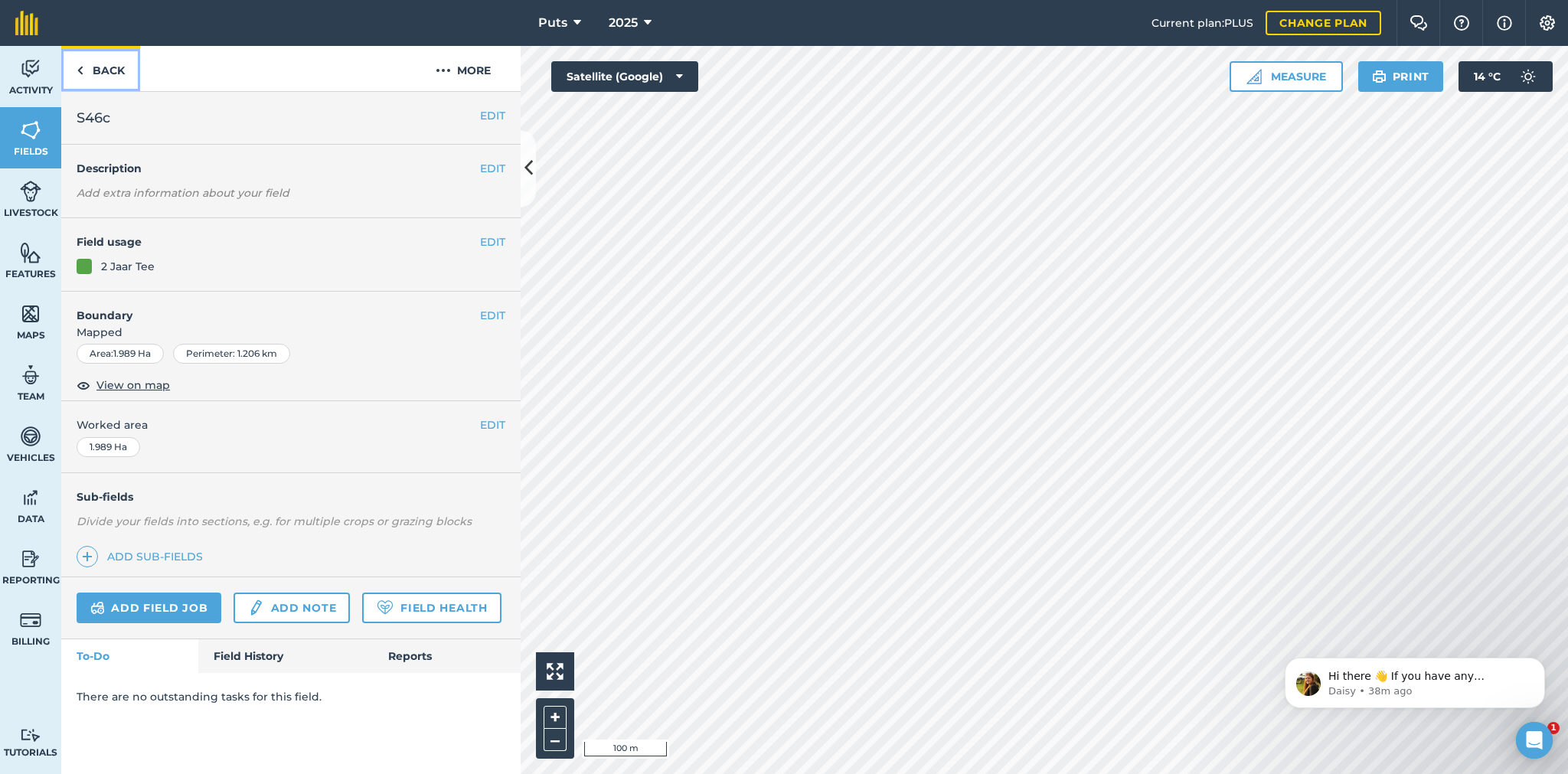
click at [101, 72] on link "Back" at bounding box center [100, 68] width 79 height 46
click at [490, 111] on button "EDIT" at bounding box center [492, 115] width 25 height 17
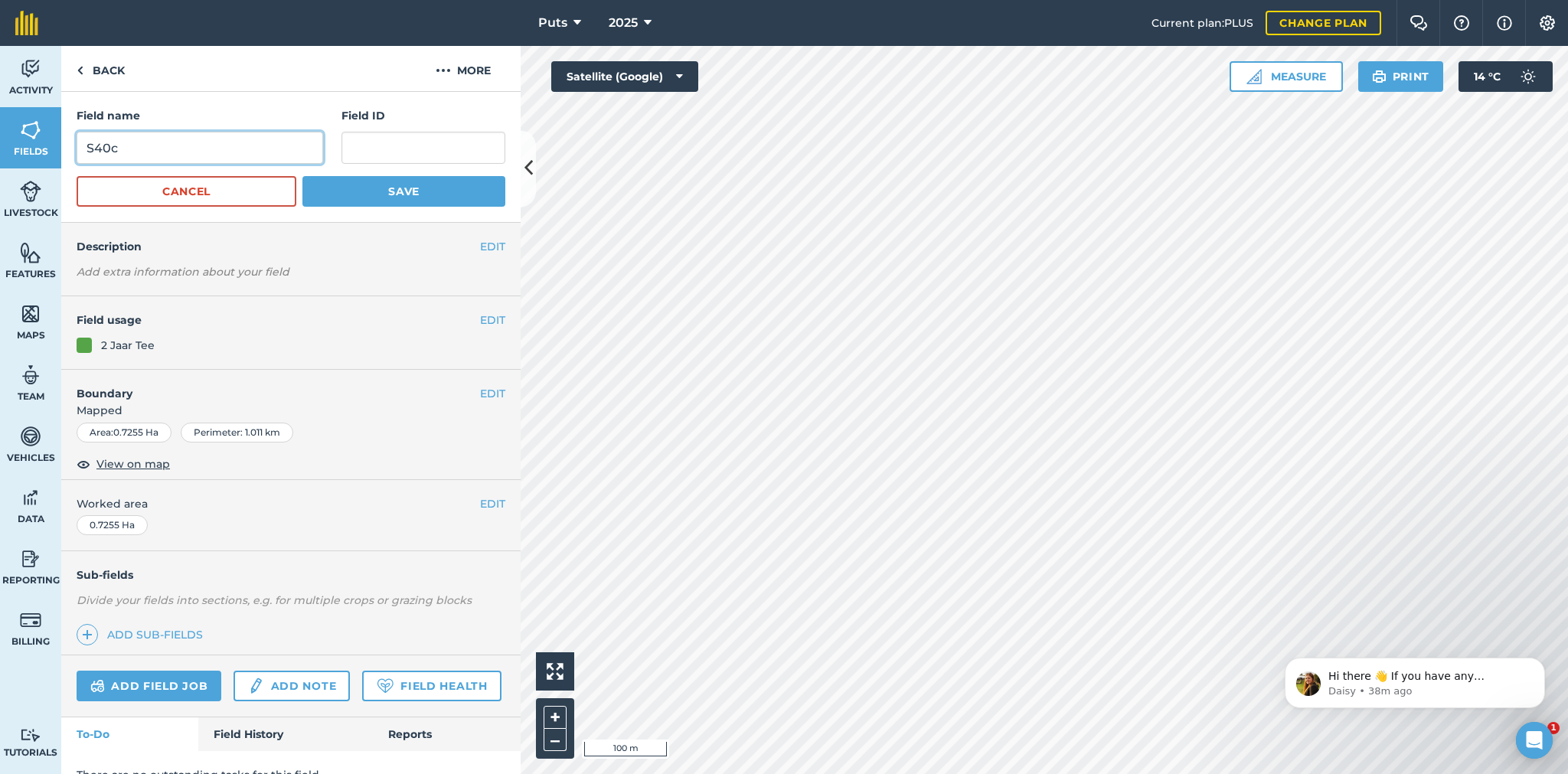
click at [107, 146] on input "S40c" at bounding box center [199, 148] width 246 height 33
type input "S46c"
click at [405, 191] on button "Save" at bounding box center [403, 190] width 203 height 31
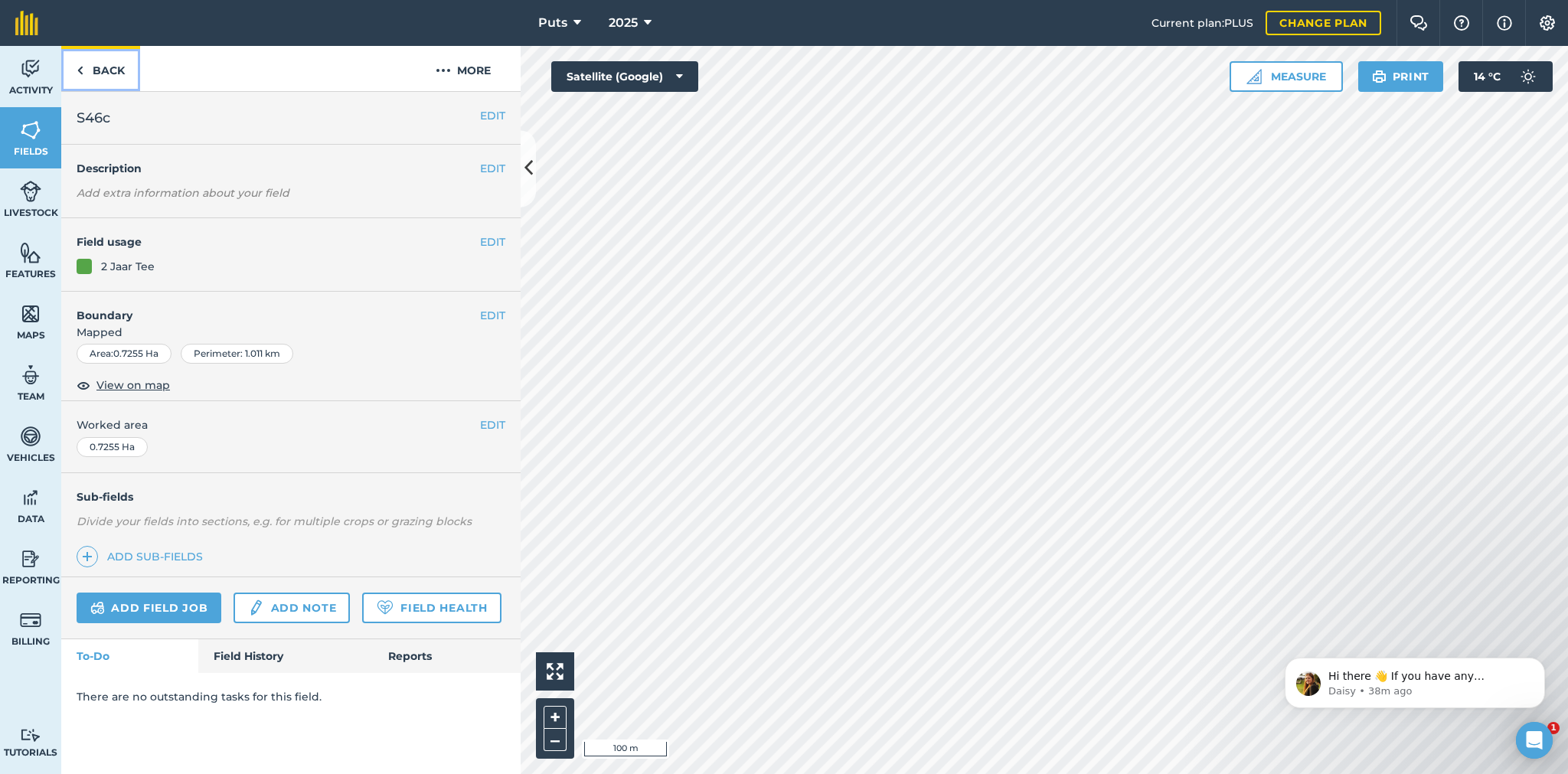
click at [107, 73] on link "Back" at bounding box center [100, 68] width 79 height 46
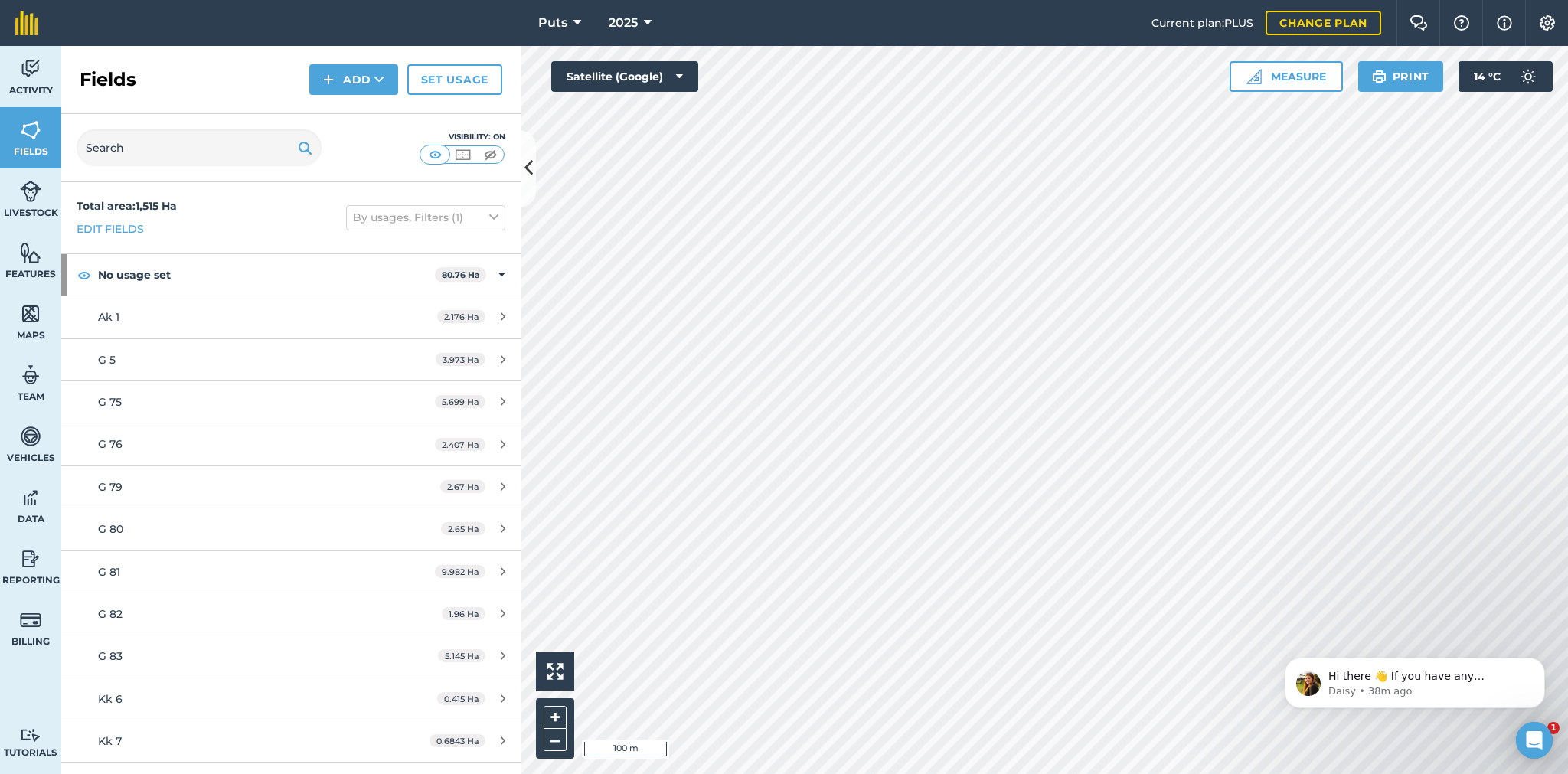
click at [1013, 773] on html "Puts 2025 Current plan : PLUS Change plan Farm Chat Help Info Settings Puts - 2…" at bounding box center [784, 387] width 1568 height 774
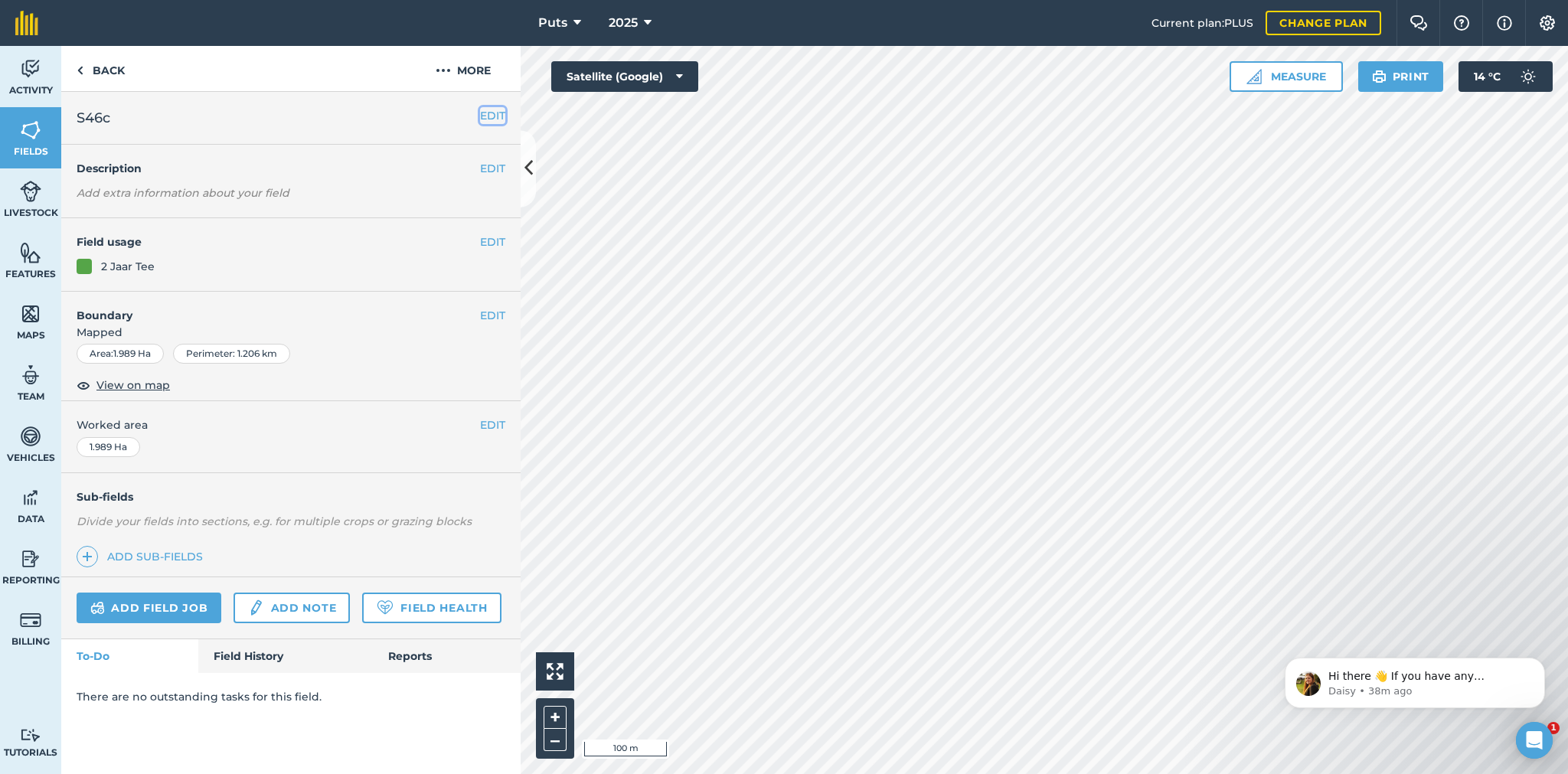
click at [491, 117] on button "EDIT" at bounding box center [492, 115] width 25 height 17
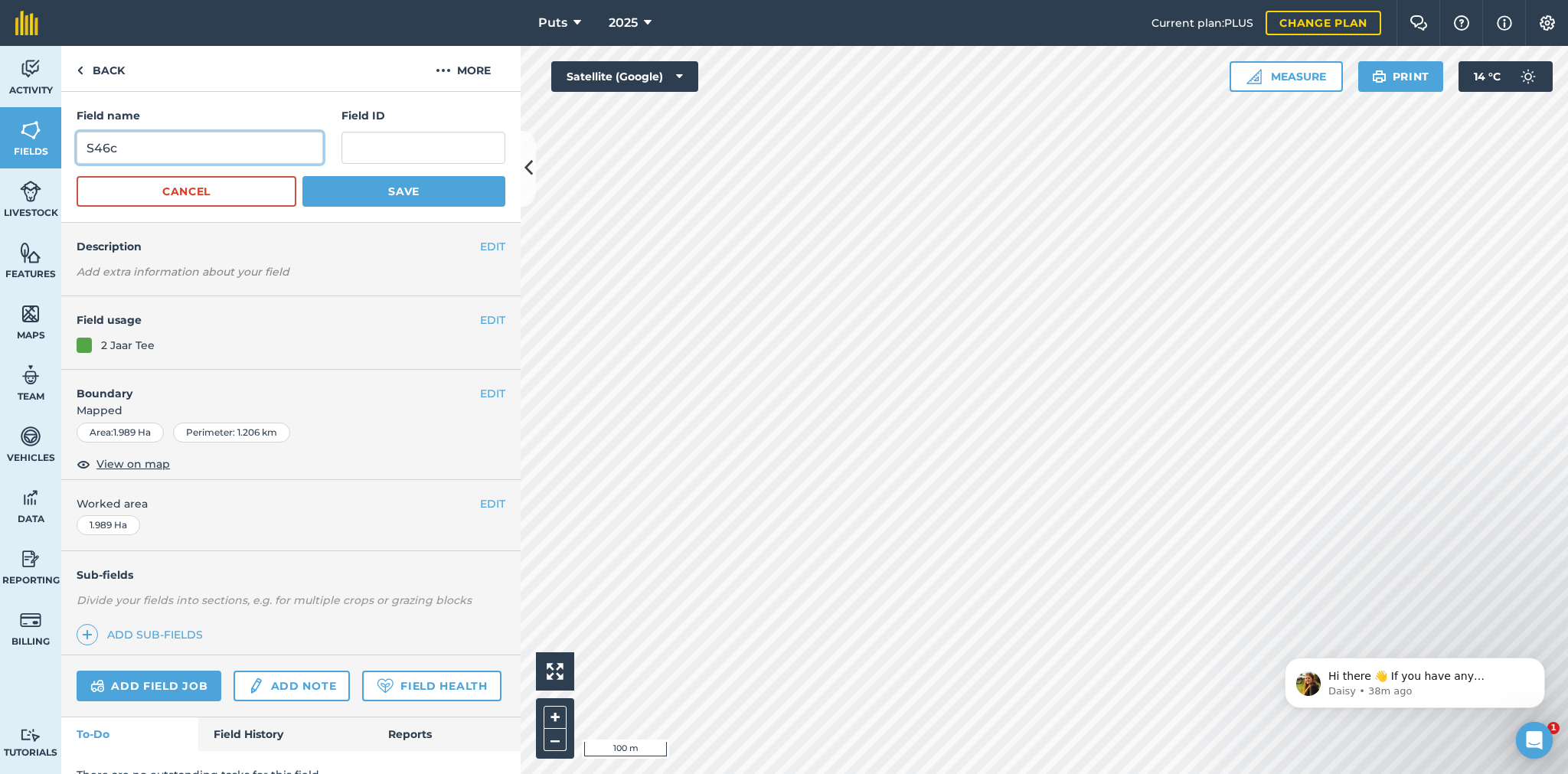
click at [115, 145] on input "S46c" at bounding box center [199, 148] width 246 height 33
type input "S46b"
click at [374, 182] on button "Save" at bounding box center [403, 190] width 203 height 31
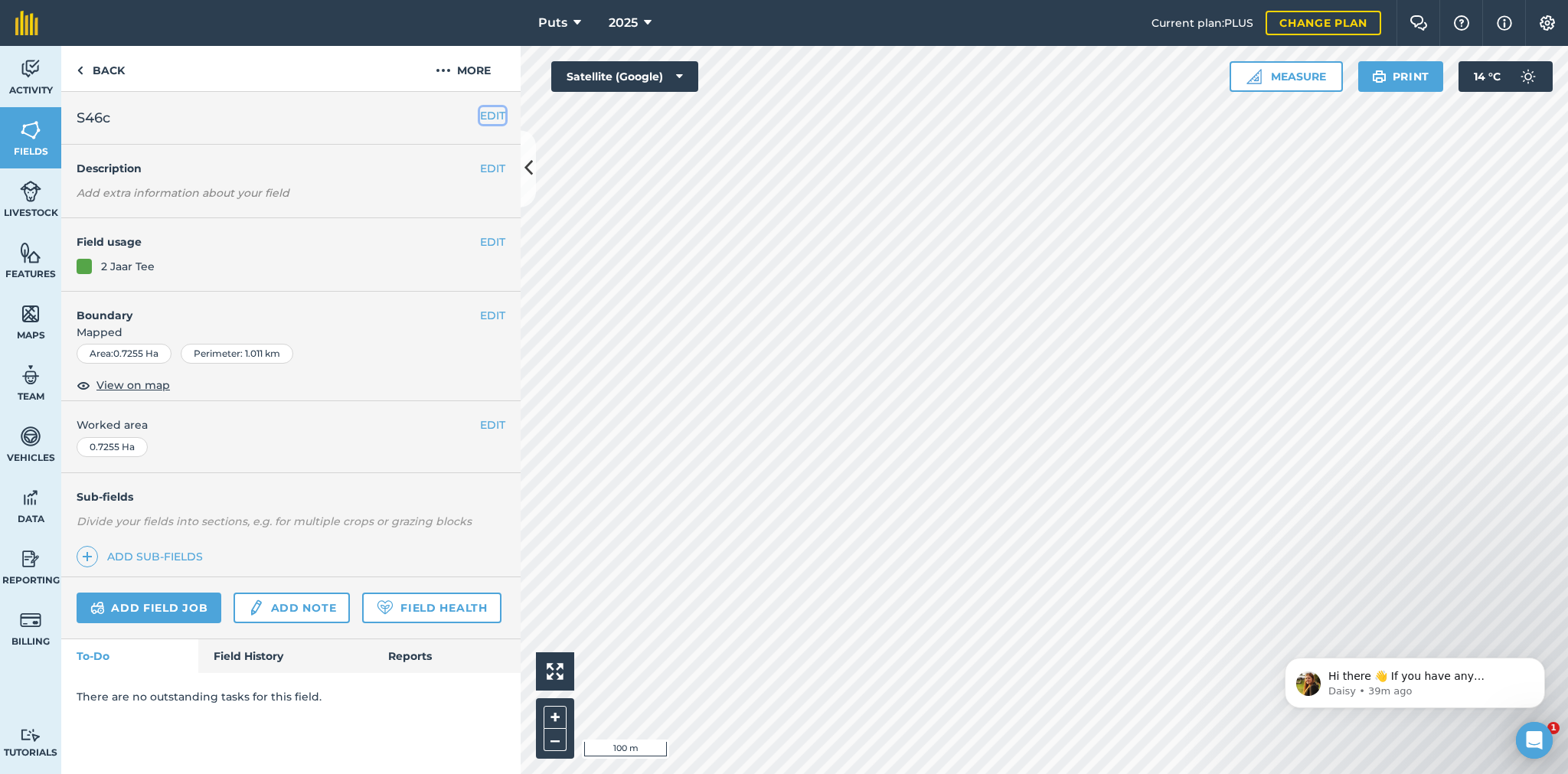
click at [493, 116] on button "EDIT" at bounding box center [492, 115] width 25 height 17
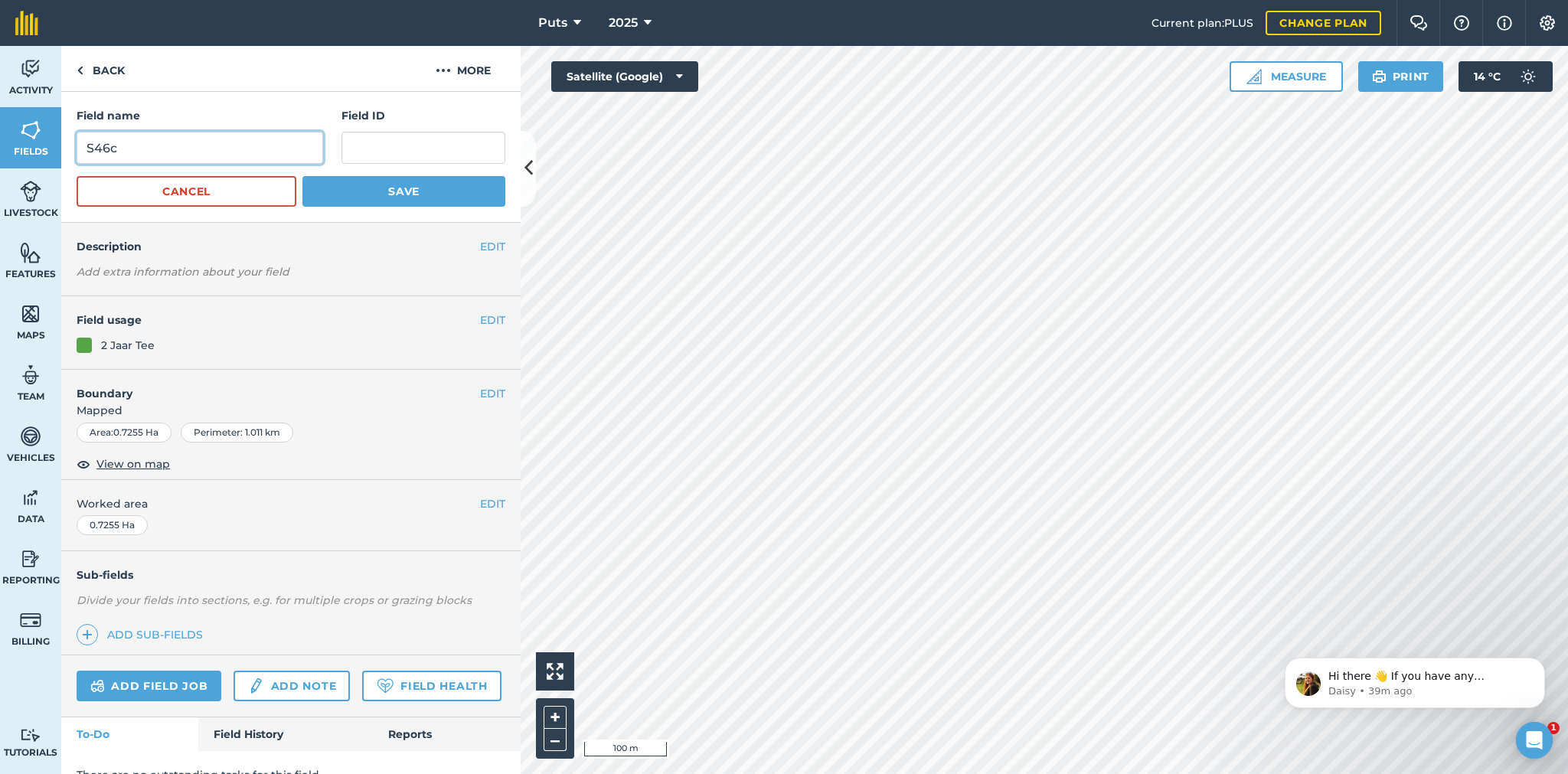
click at [118, 145] on input "S46c" at bounding box center [199, 148] width 246 height 33
click at [369, 193] on button "Save" at bounding box center [403, 190] width 203 height 31
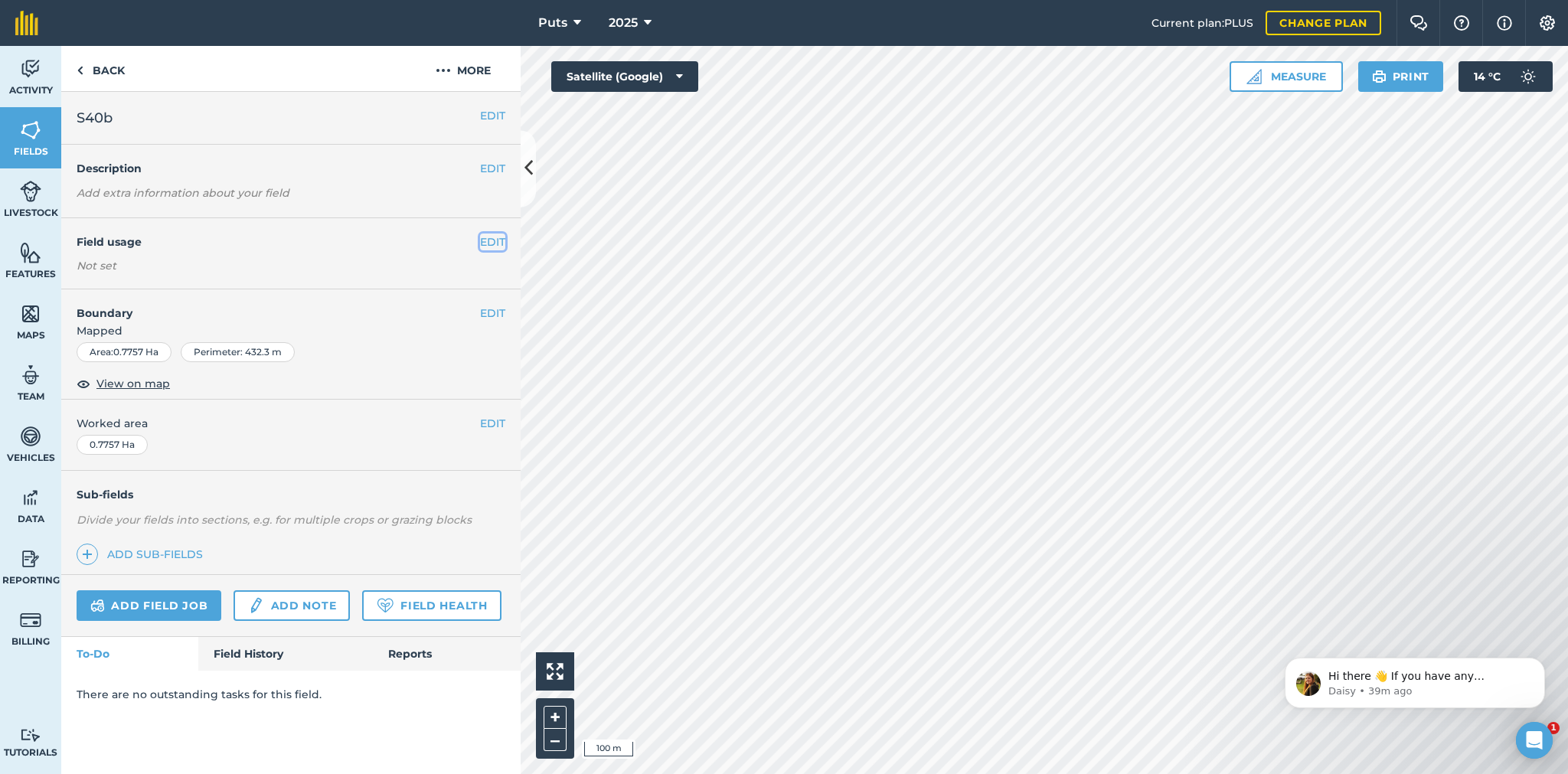
click at [493, 235] on button "EDIT" at bounding box center [492, 242] width 25 height 17
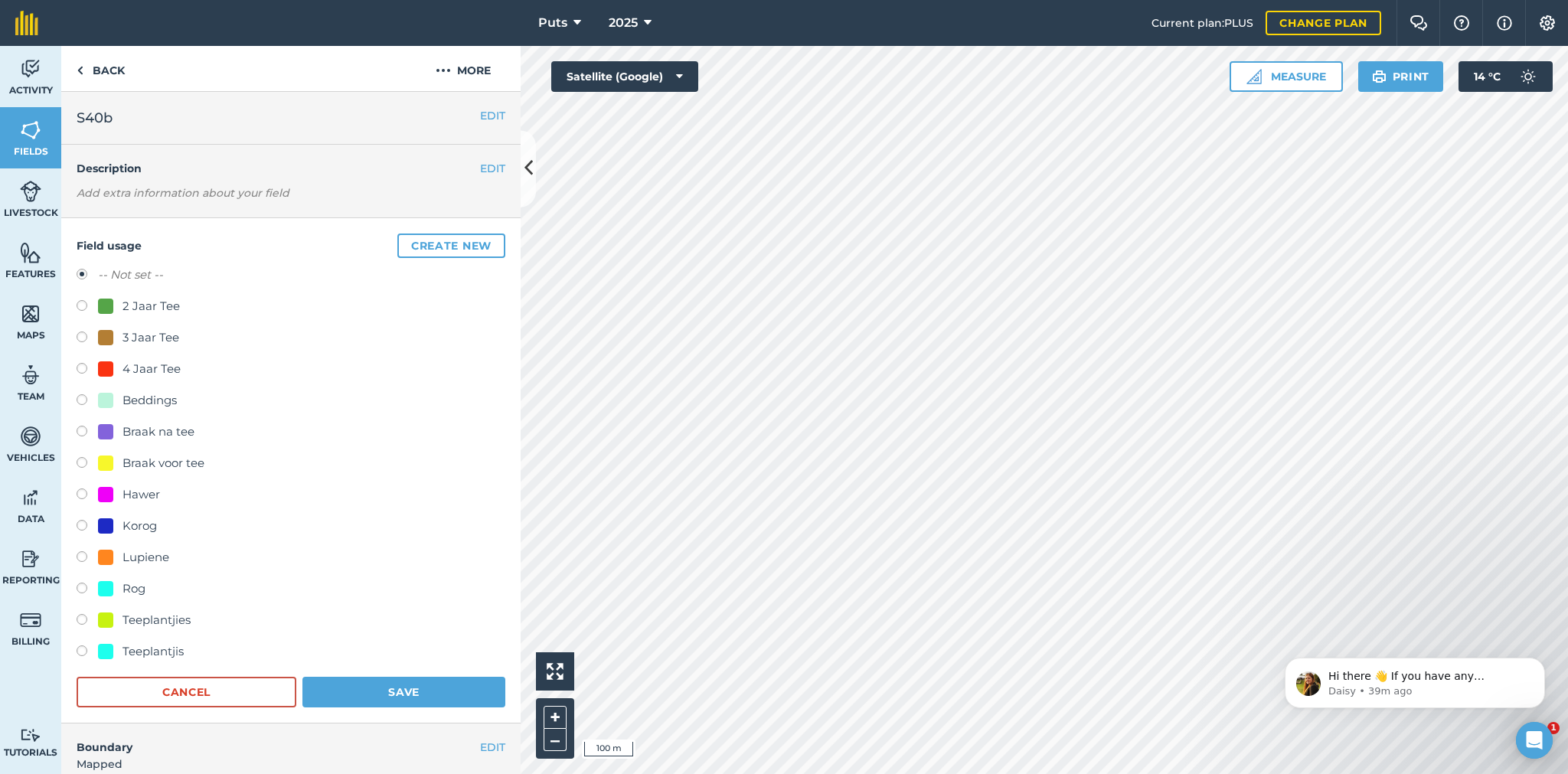
click at [84, 308] on label at bounding box center [86, 308] width 21 height 15
radio input "true"
radio input "false"
click at [436, 245] on button "Create new" at bounding box center [451, 245] width 108 height 24
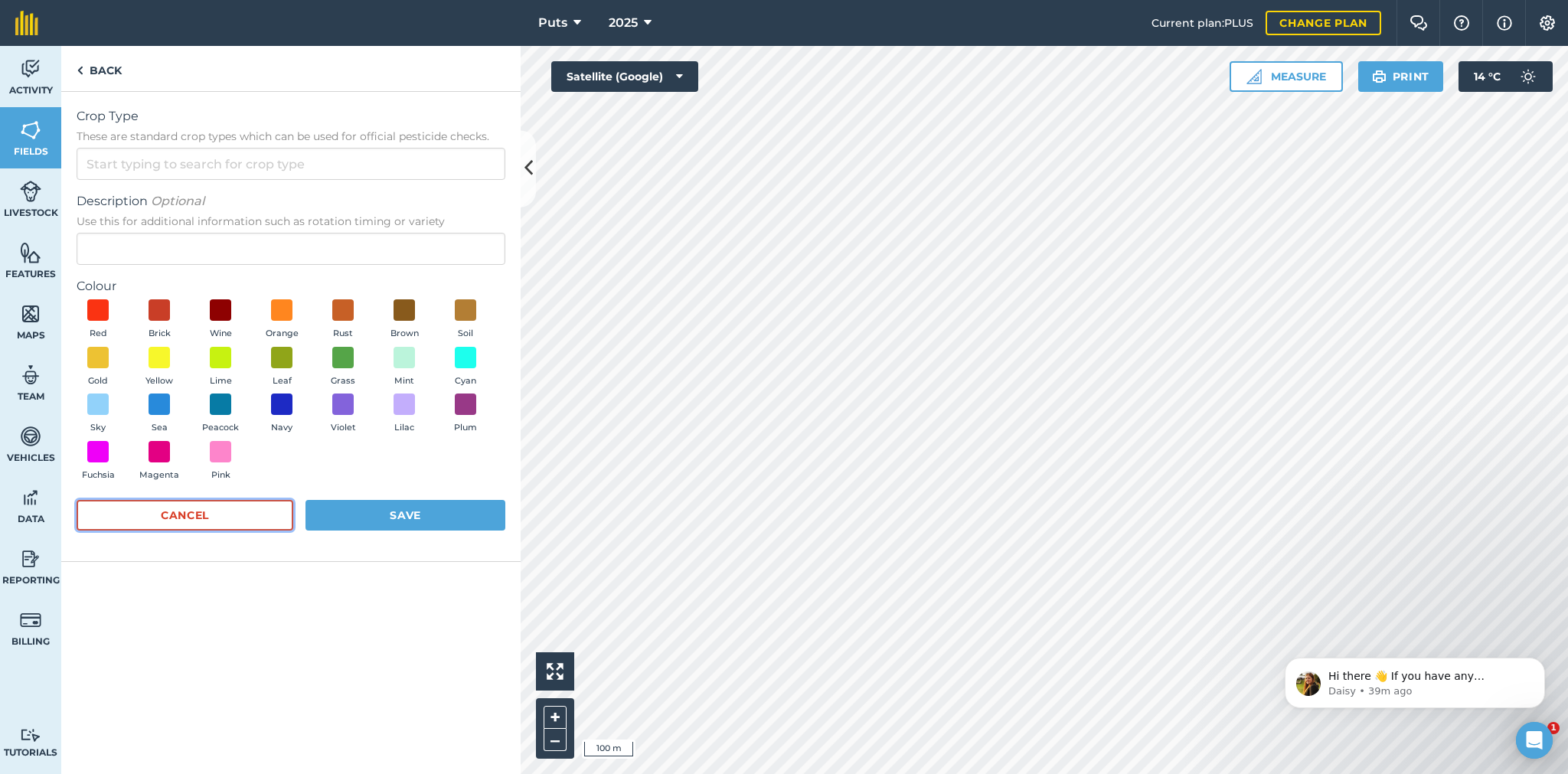
click at [236, 518] on button "Cancel" at bounding box center [184, 515] width 217 height 31
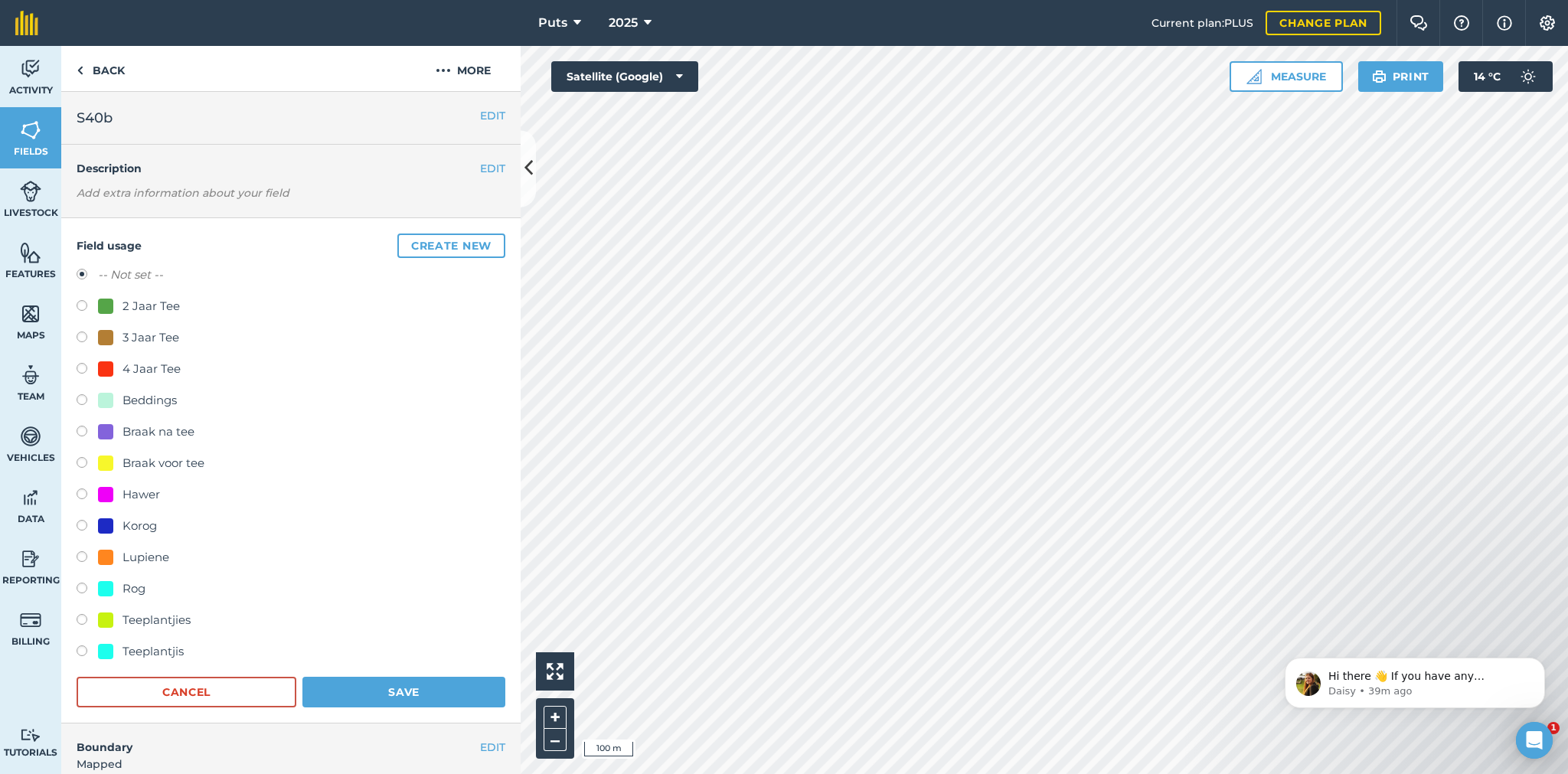
click at [80, 304] on label at bounding box center [86, 308] width 21 height 15
radio input "true"
radio input "false"
click at [480, 112] on button "EDIT" at bounding box center [492, 115] width 25 height 17
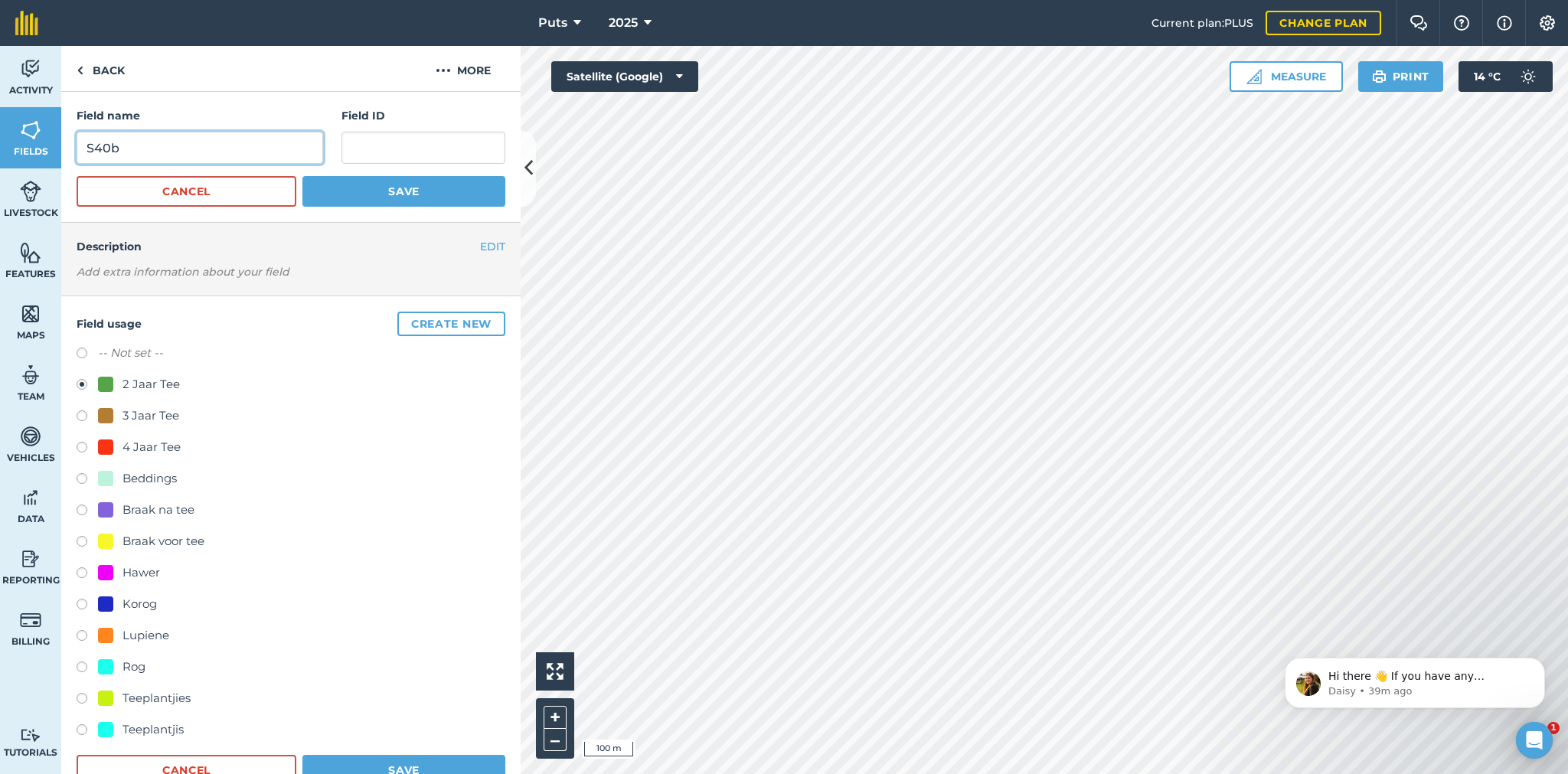
click at [107, 148] on input "S40b" at bounding box center [199, 148] width 246 height 33
type input "S46d"
click at [391, 188] on button "Save" at bounding box center [403, 190] width 203 height 31
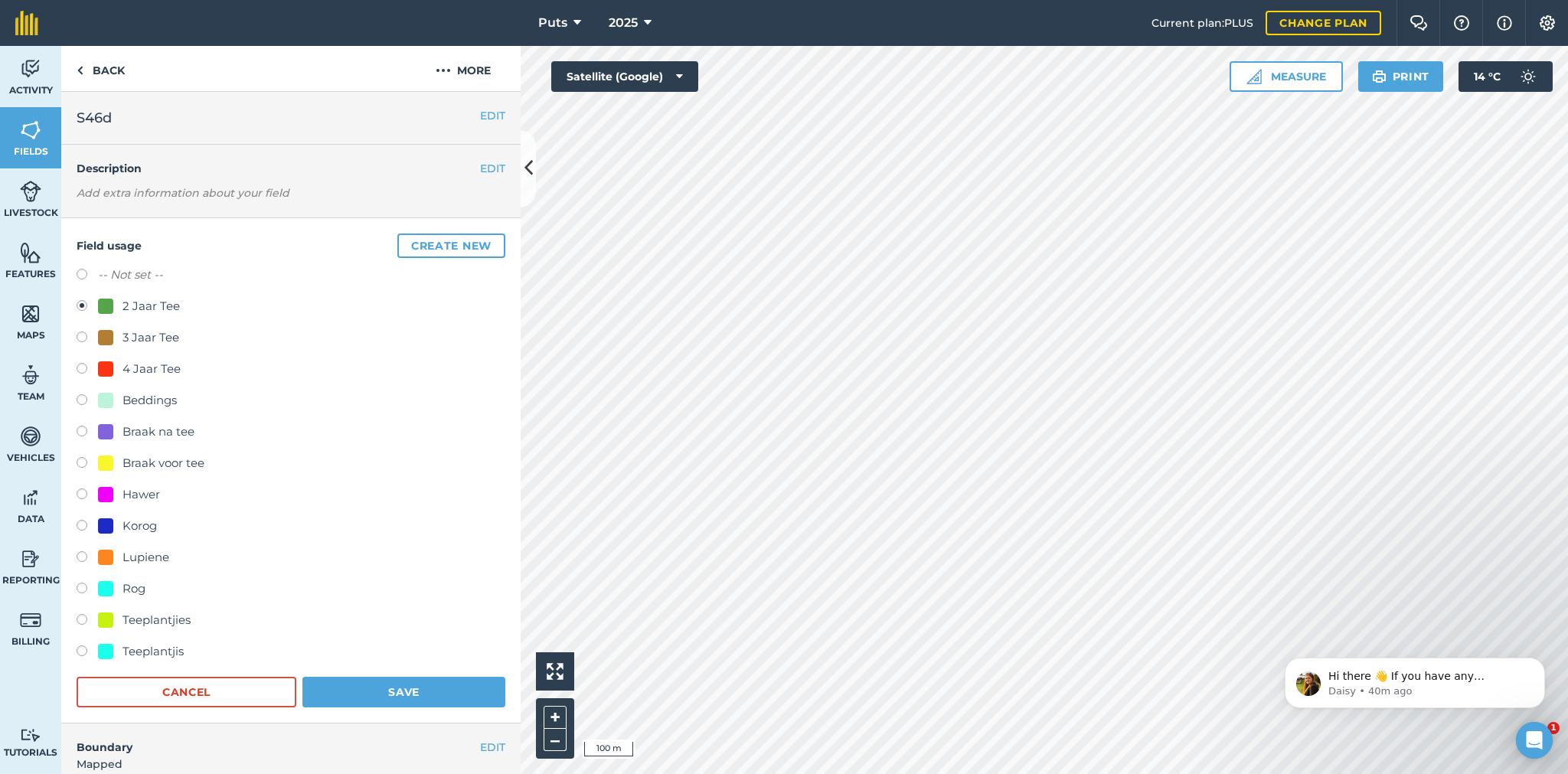
click at [80, 302] on label at bounding box center [86, 308] width 21 height 15
click at [395, 687] on button "Save" at bounding box center [403, 691] width 203 height 31
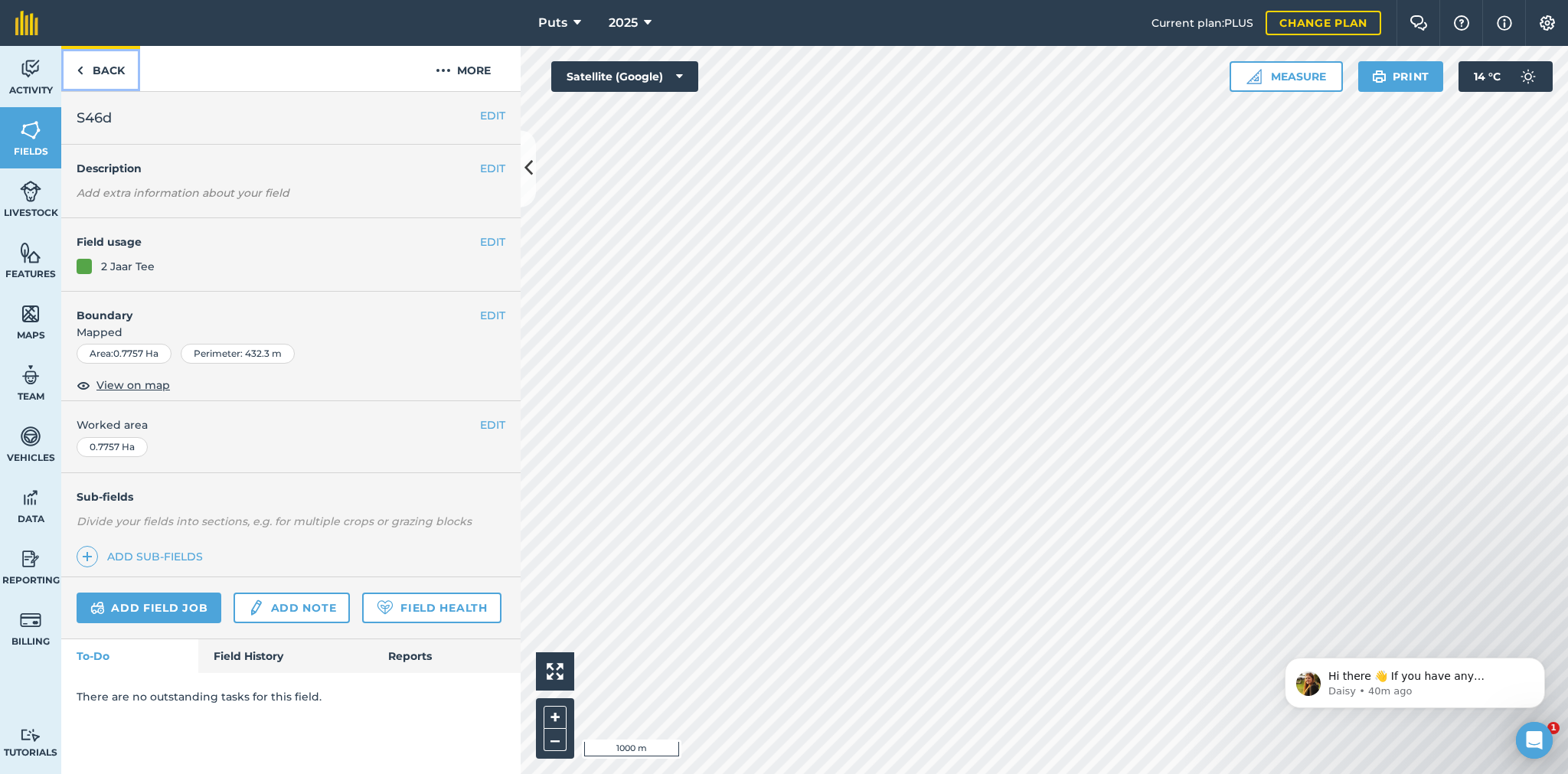
click at [93, 66] on link "Back" at bounding box center [100, 68] width 79 height 46
click at [102, 67] on link "Back" at bounding box center [100, 68] width 79 height 46
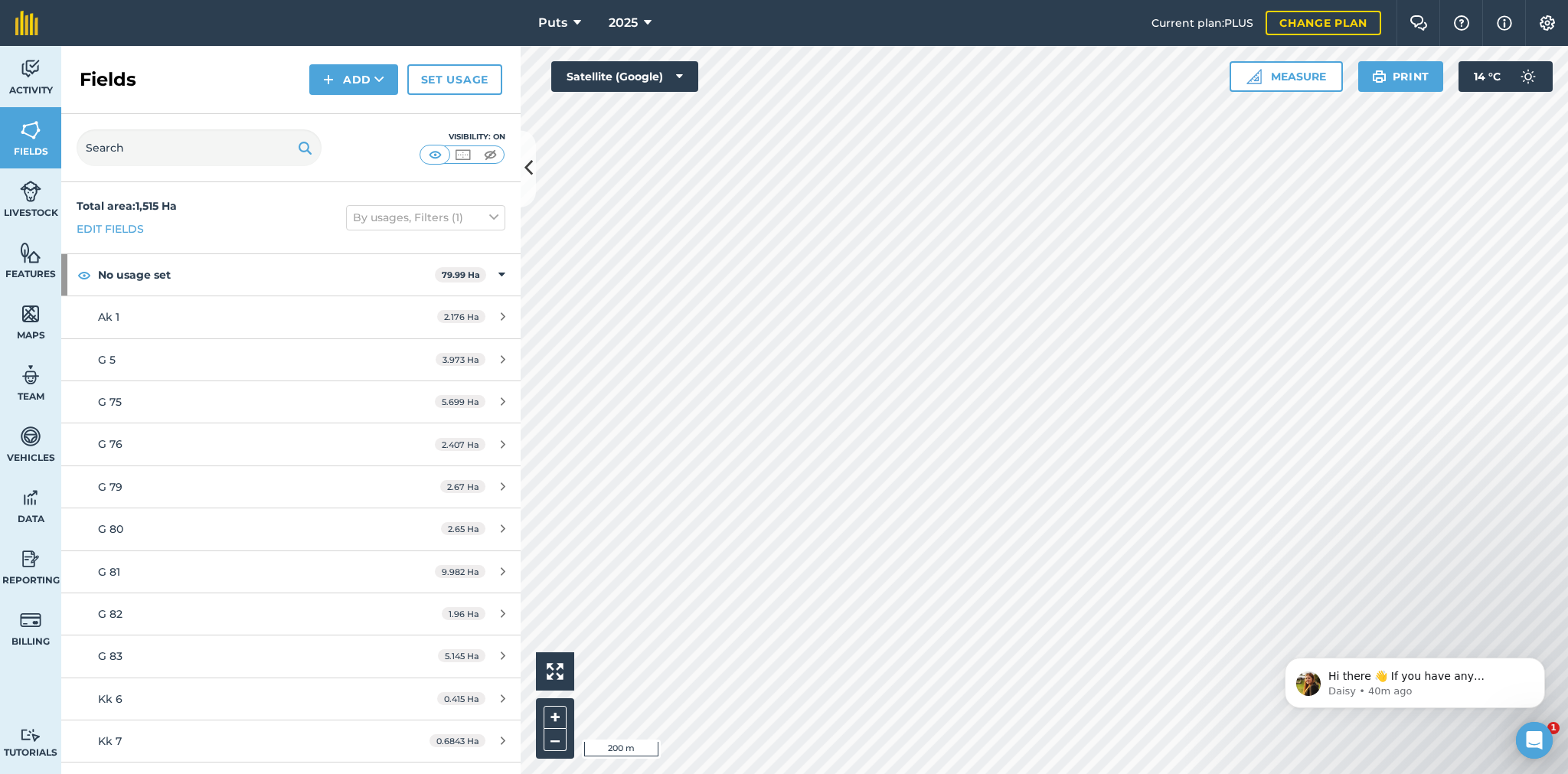
click at [713, 0] on html "Puts 2025 Current plan : PLUS Change plan Farm Chat Help Info Settings Puts - 2…" at bounding box center [784, 387] width 1568 height 774
click at [984, 0] on html "Puts 2025 Current plan : PLUS Change plan Farm Chat Help Info Settings Puts - 2…" at bounding box center [784, 387] width 1568 height 774
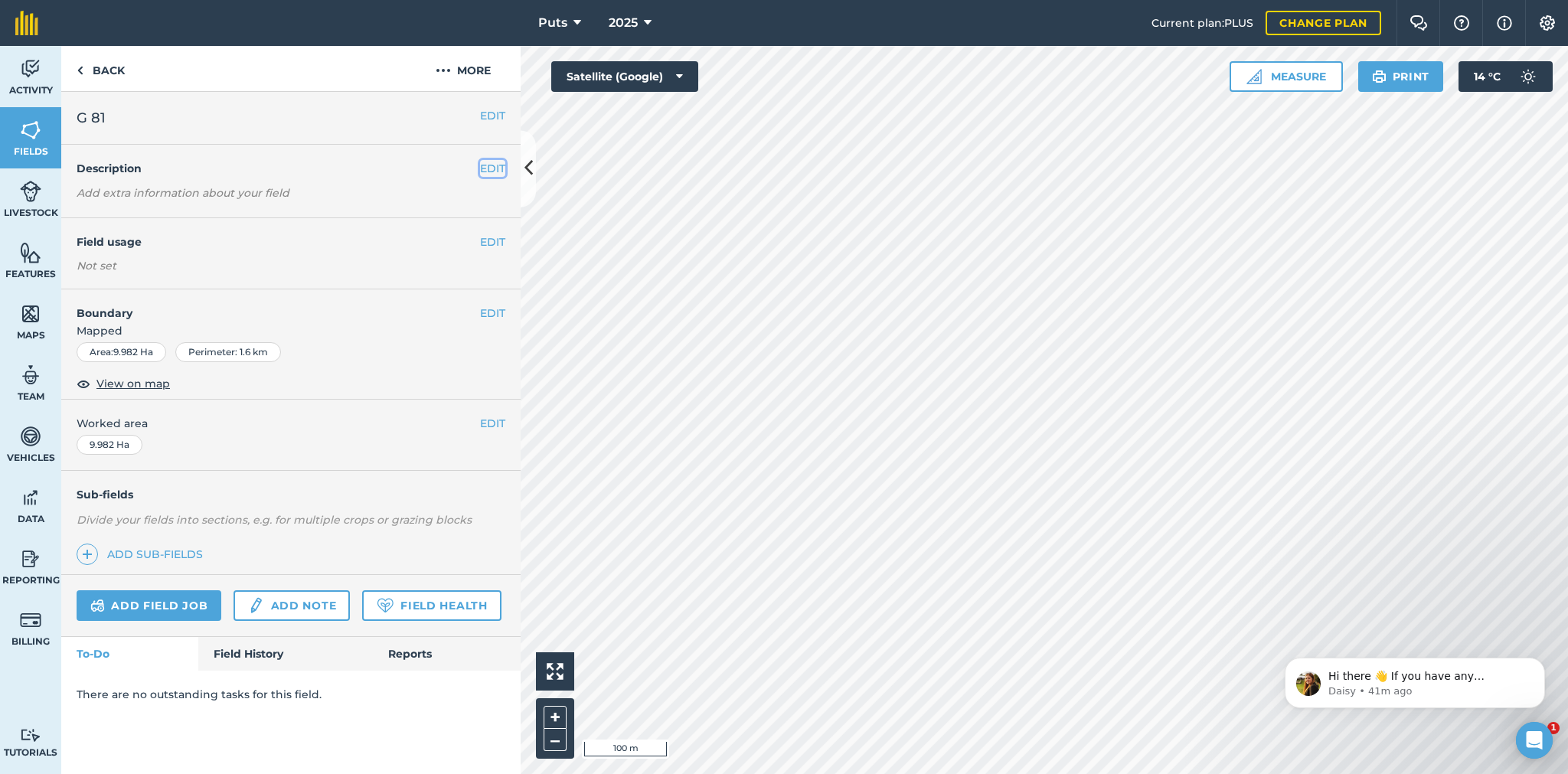
click at [485, 167] on button "EDIT" at bounding box center [492, 168] width 25 height 17
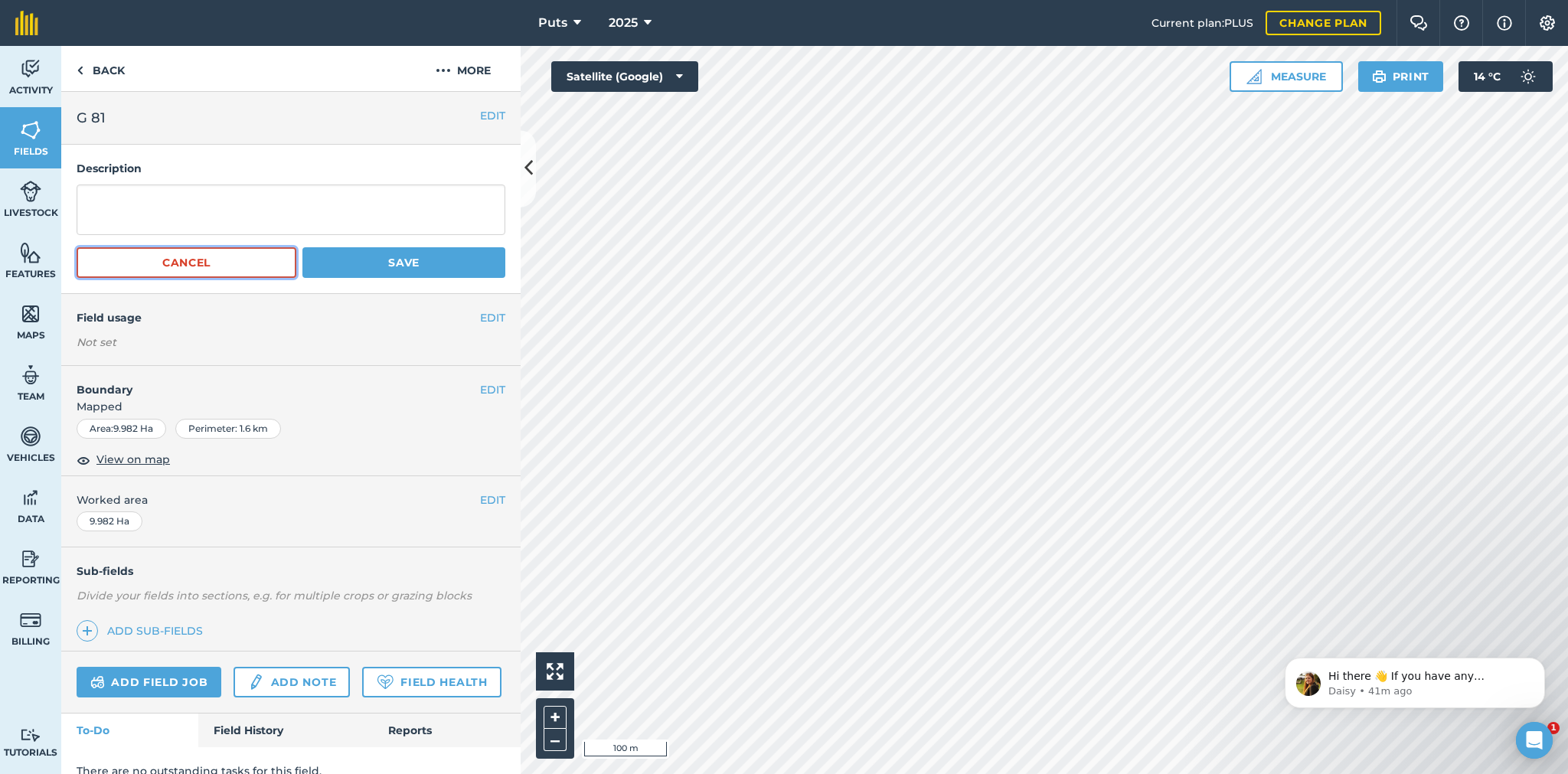
click at [208, 256] on button "Cancel" at bounding box center [186, 262] width 219 height 31
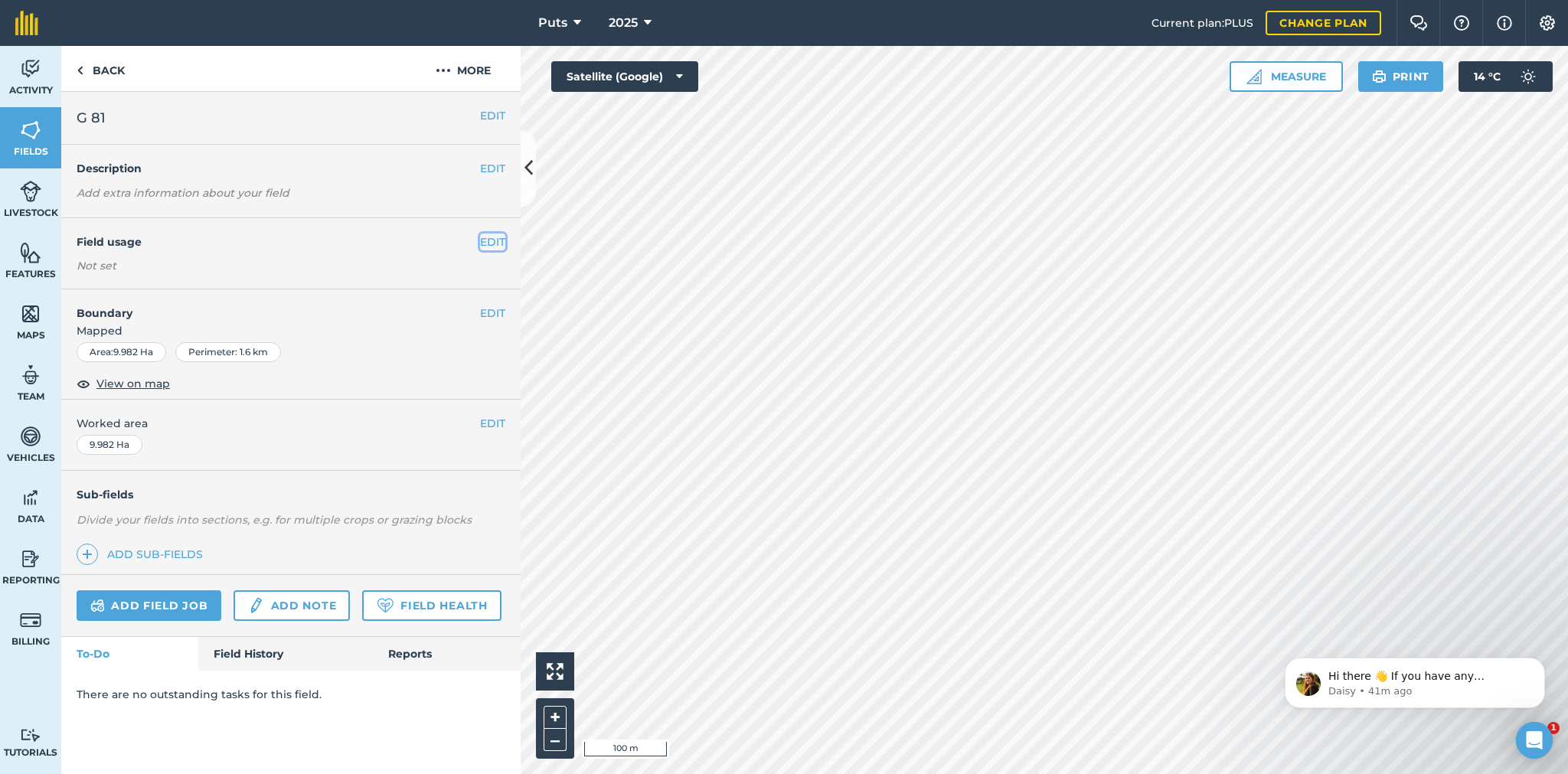
click at [493, 245] on button "EDIT" at bounding box center [492, 242] width 25 height 17
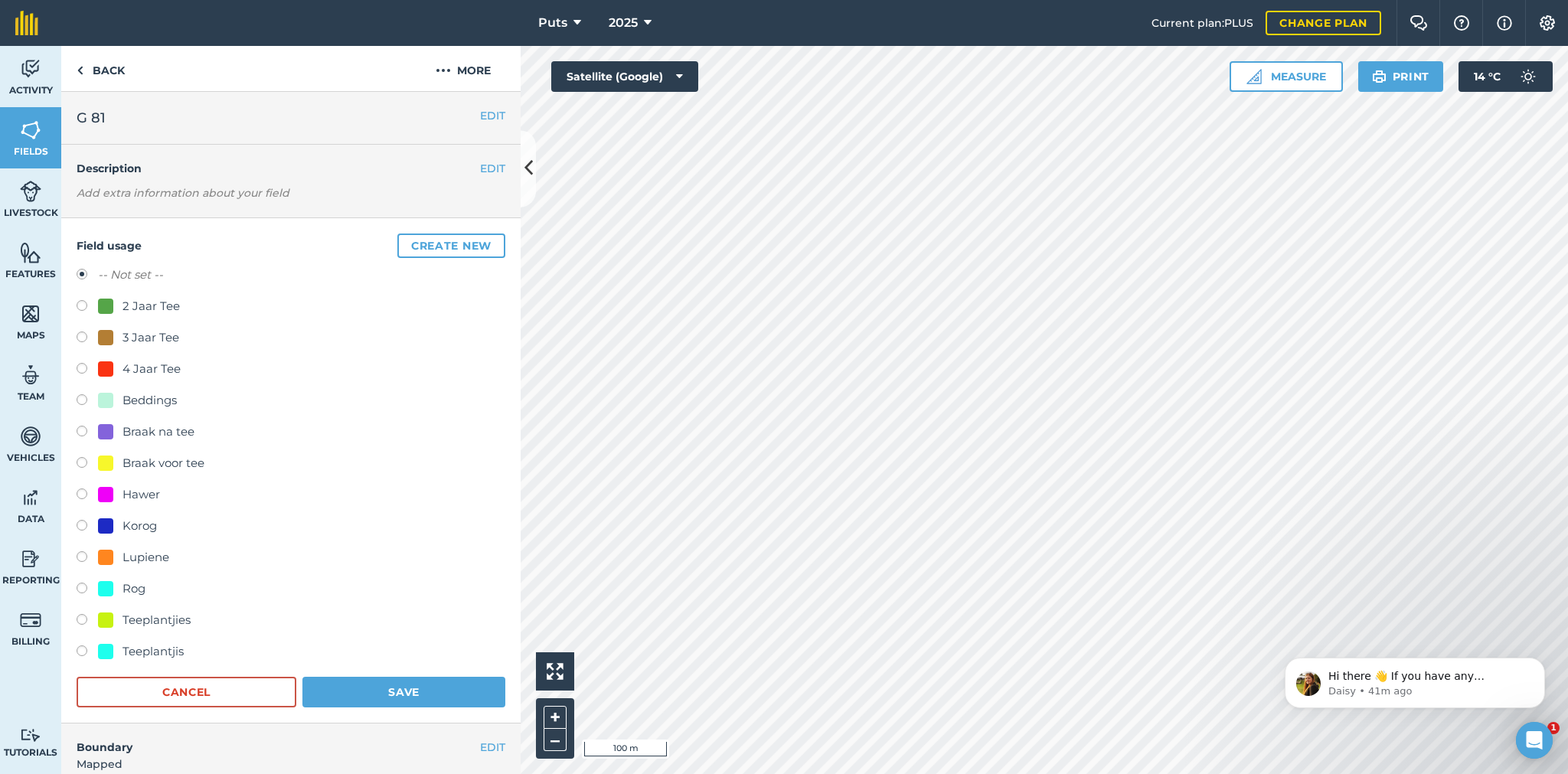
click at [82, 335] on label at bounding box center [86, 339] width 21 height 15
radio input "true"
radio input "false"
click at [389, 683] on button "Save" at bounding box center [403, 691] width 203 height 31
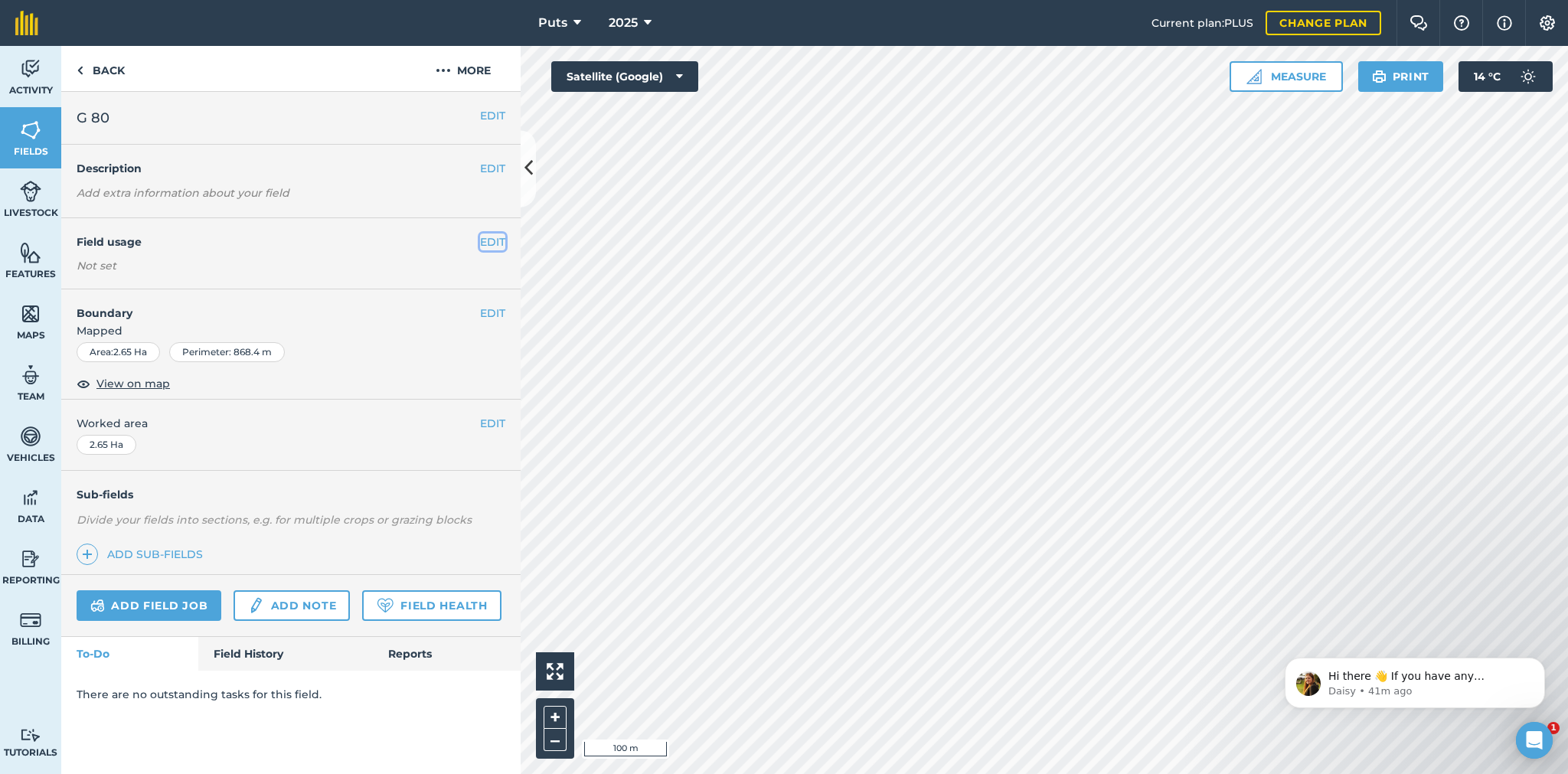
click at [493, 241] on button "EDIT" at bounding box center [492, 242] width 25 height 17
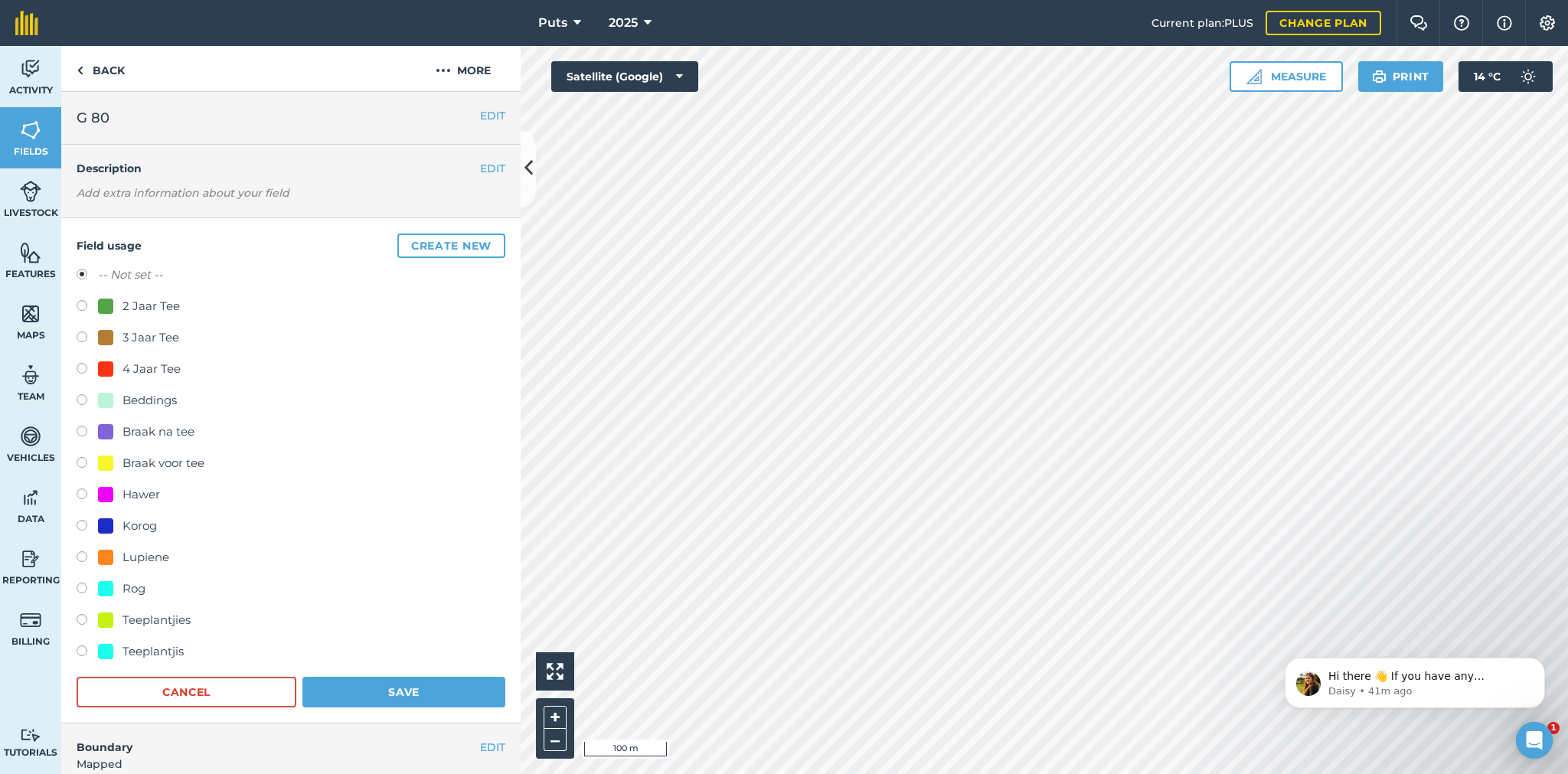
click at [85, 335] on label at bounding box center [86, 339] width 21 height 15
radio input "true"
radio input "false"
click at [448, 246] on button "Create new" at bounding box center [451, 245] width 108 height 24
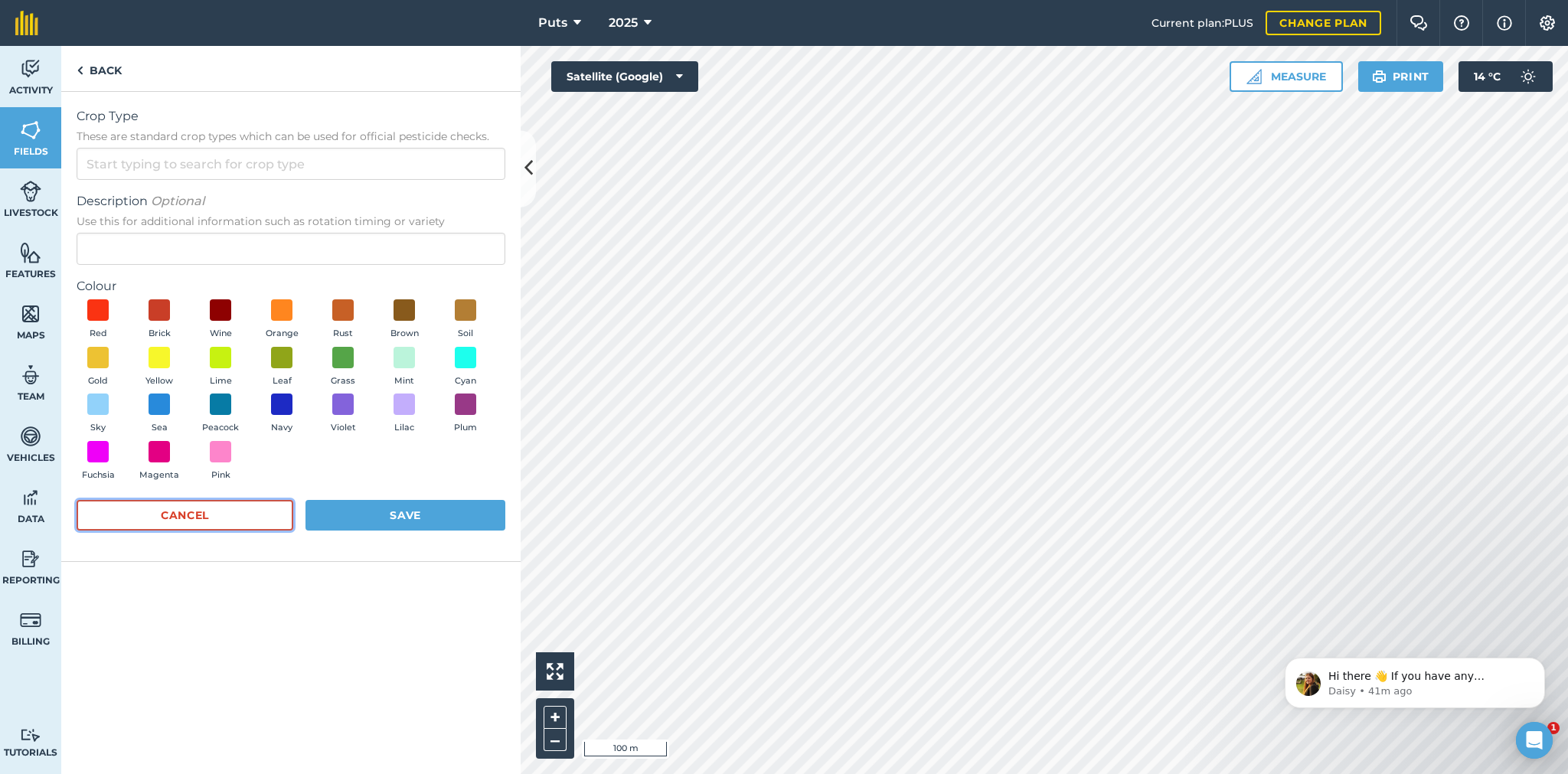
click at [205, 506] on button "Cancel" at bounding box center [184, 515] width 217 height 31
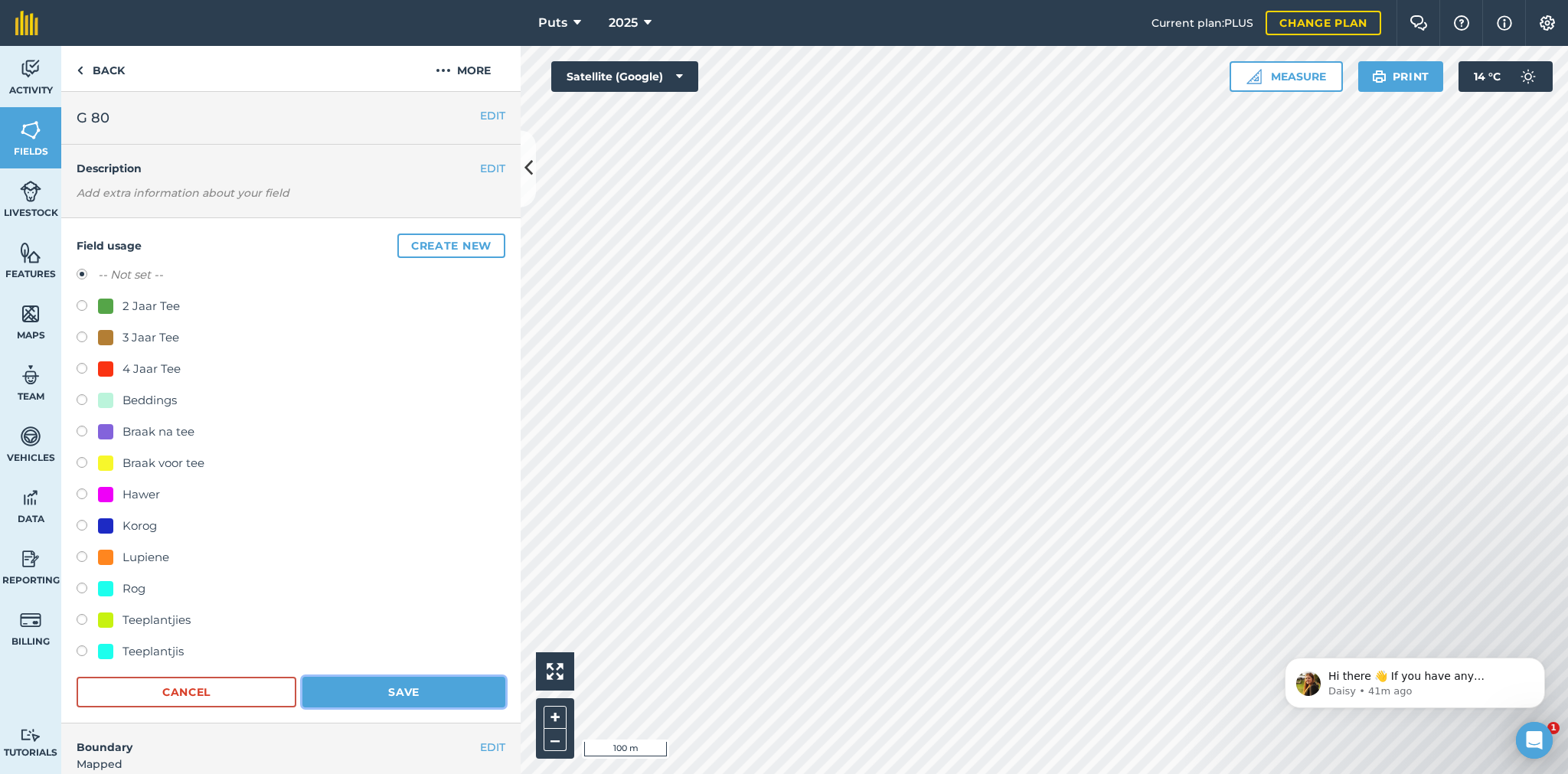
click at [402, 696] on button "Save" at bounding box center [403, 691] width 203 height 31
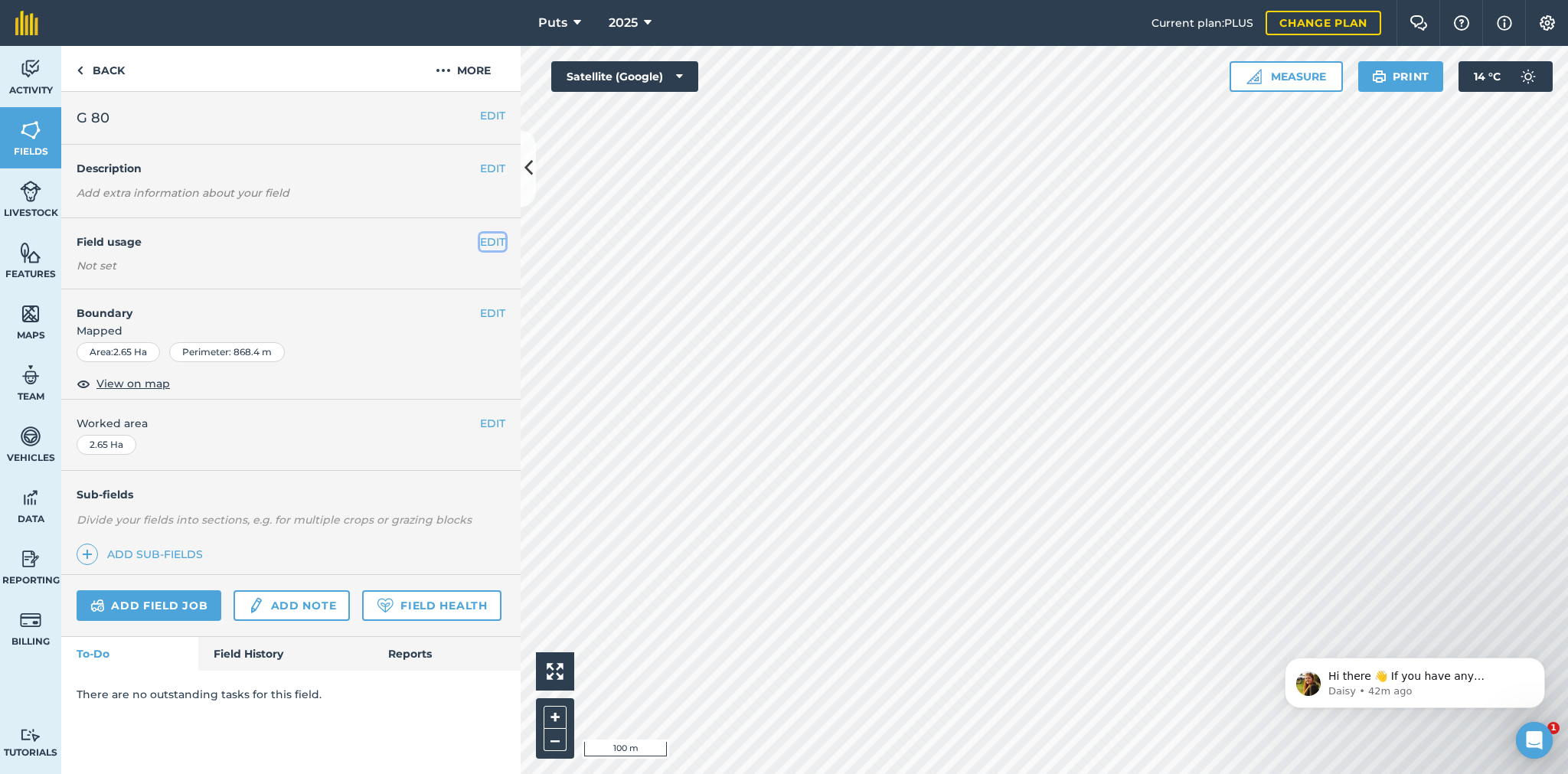
click at [499, 237] on button "EDIT" at bounding box center [492, 242] width 25 height 17
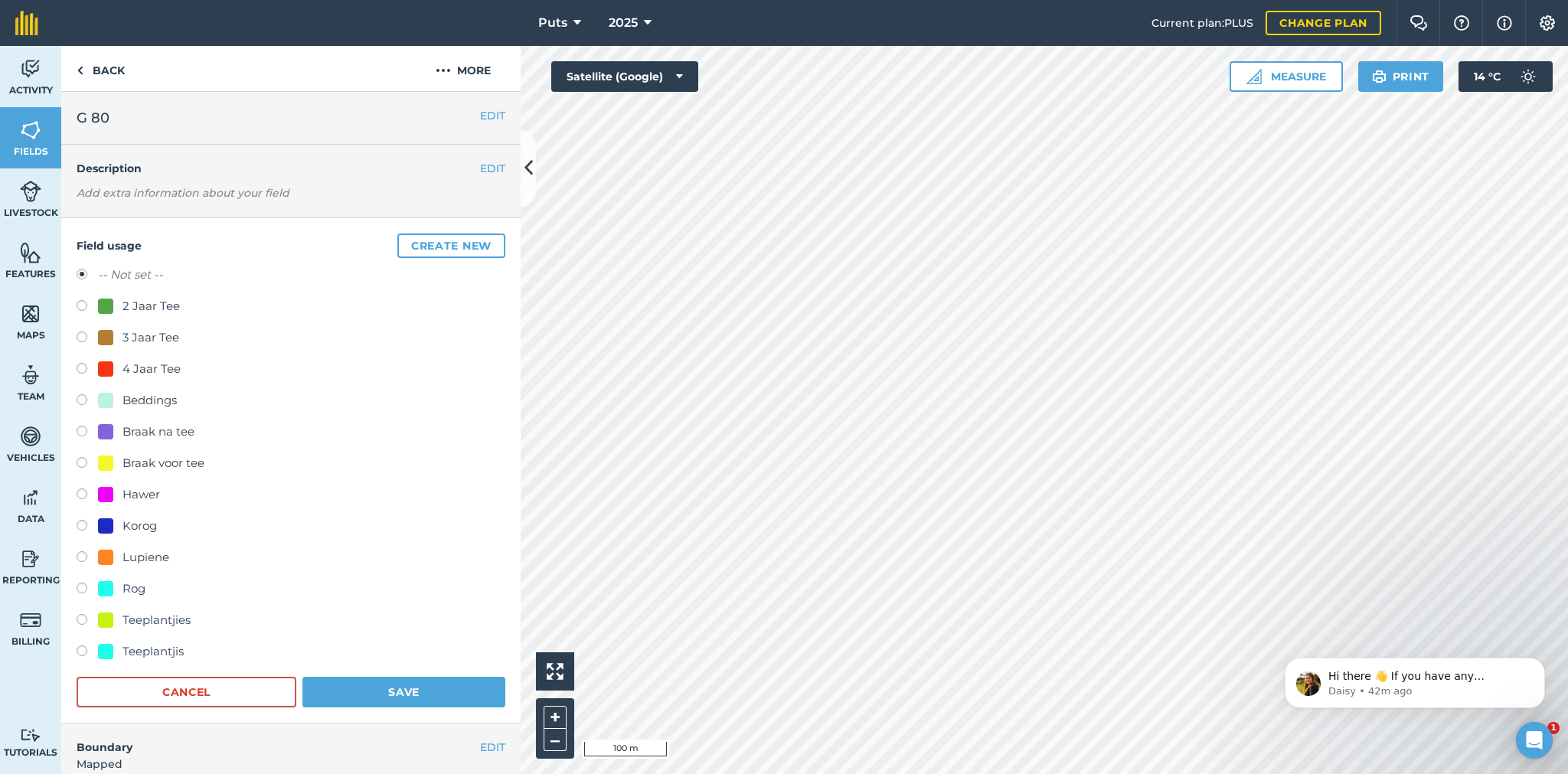
click at [80, 332] on label at bounding box center [86, 339] width 21 height 15
radio input "true"
radio input "false"
click at [415, 684] on button "Save" at bounding box center [403, 691] width 203 height 31
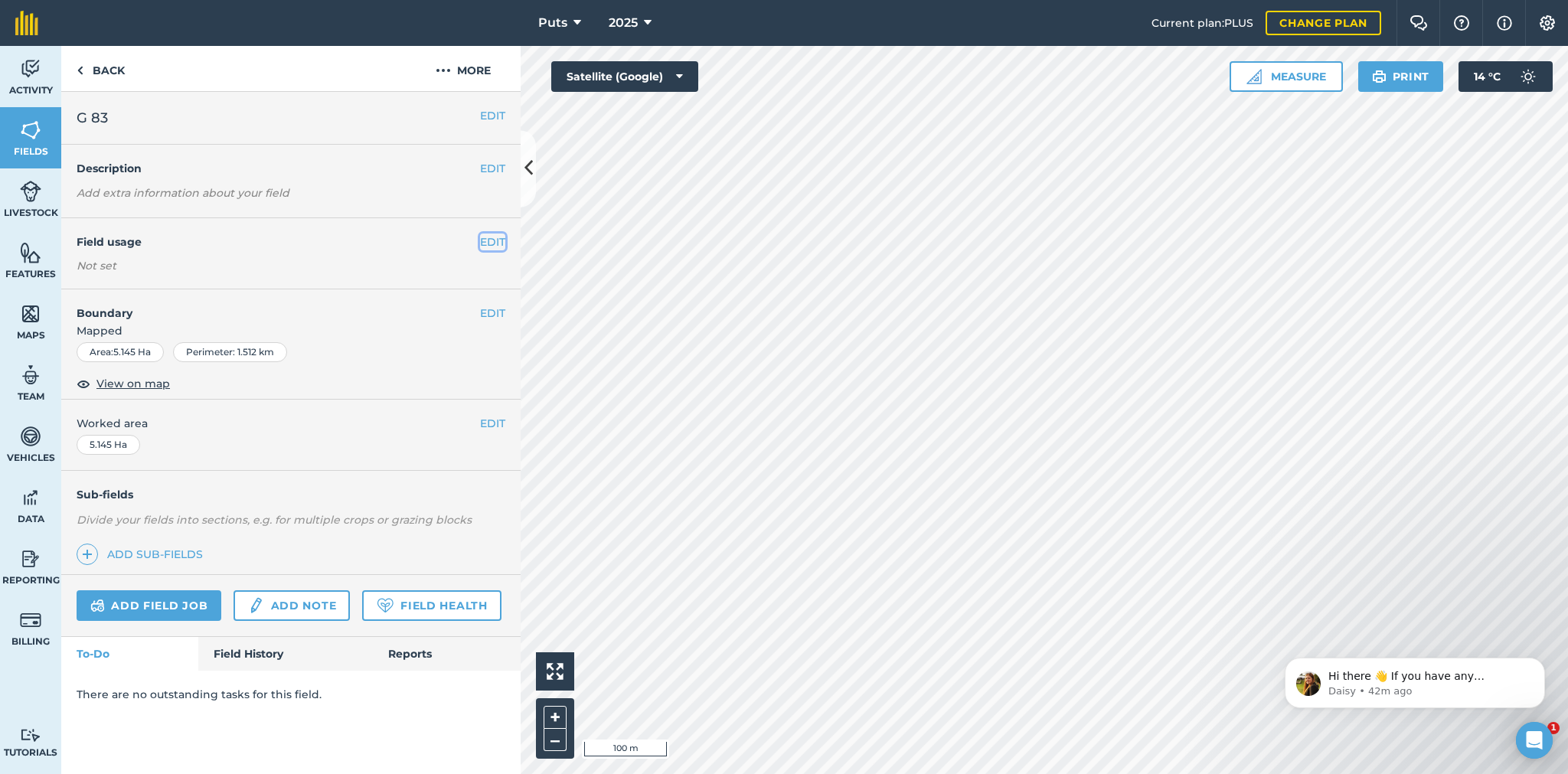
click at [492, 241] on button "EDIT" at bounding box center [492, 242] width 25 height 17
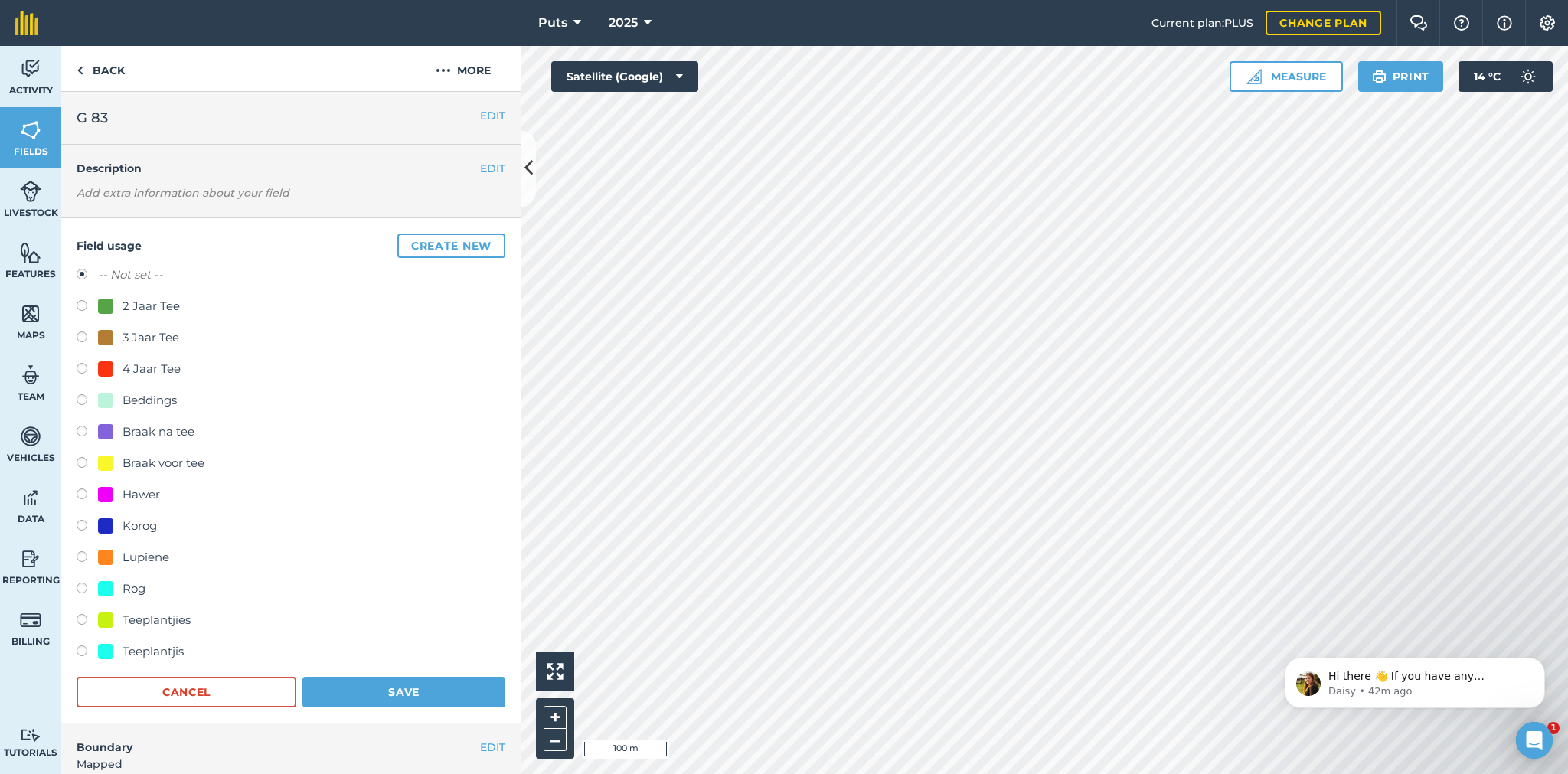
click at [85, 303] on label at bounding box center [86, 308] width 21 height 15
radio input "true"
radio input "false"
click at [396, 691] on button "Save" at bounding box center [403, 691] width 203 height 31
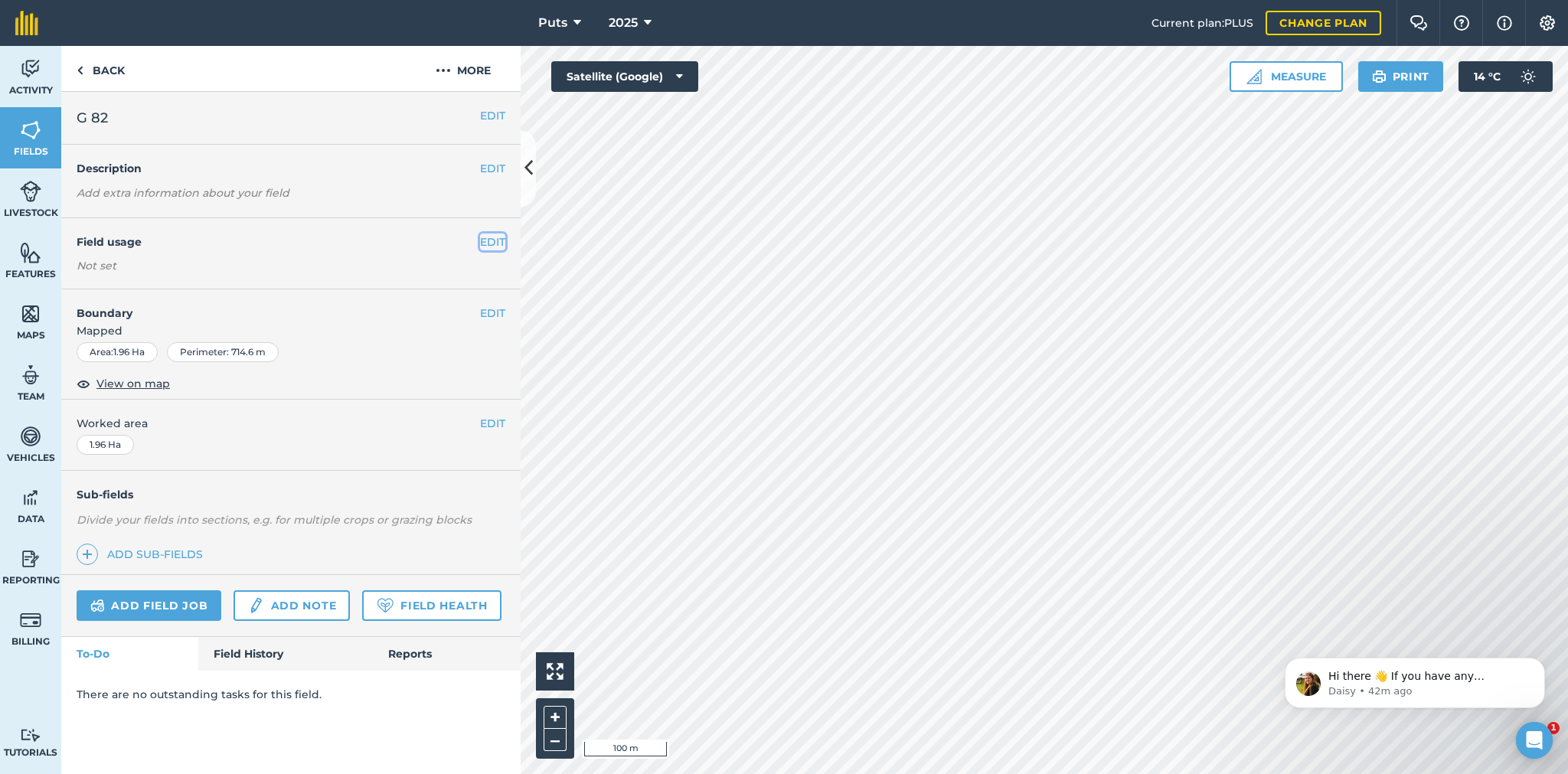
click at [492, 237] on button "EDIT" at bounding box center [492, 242] width 25 height 17
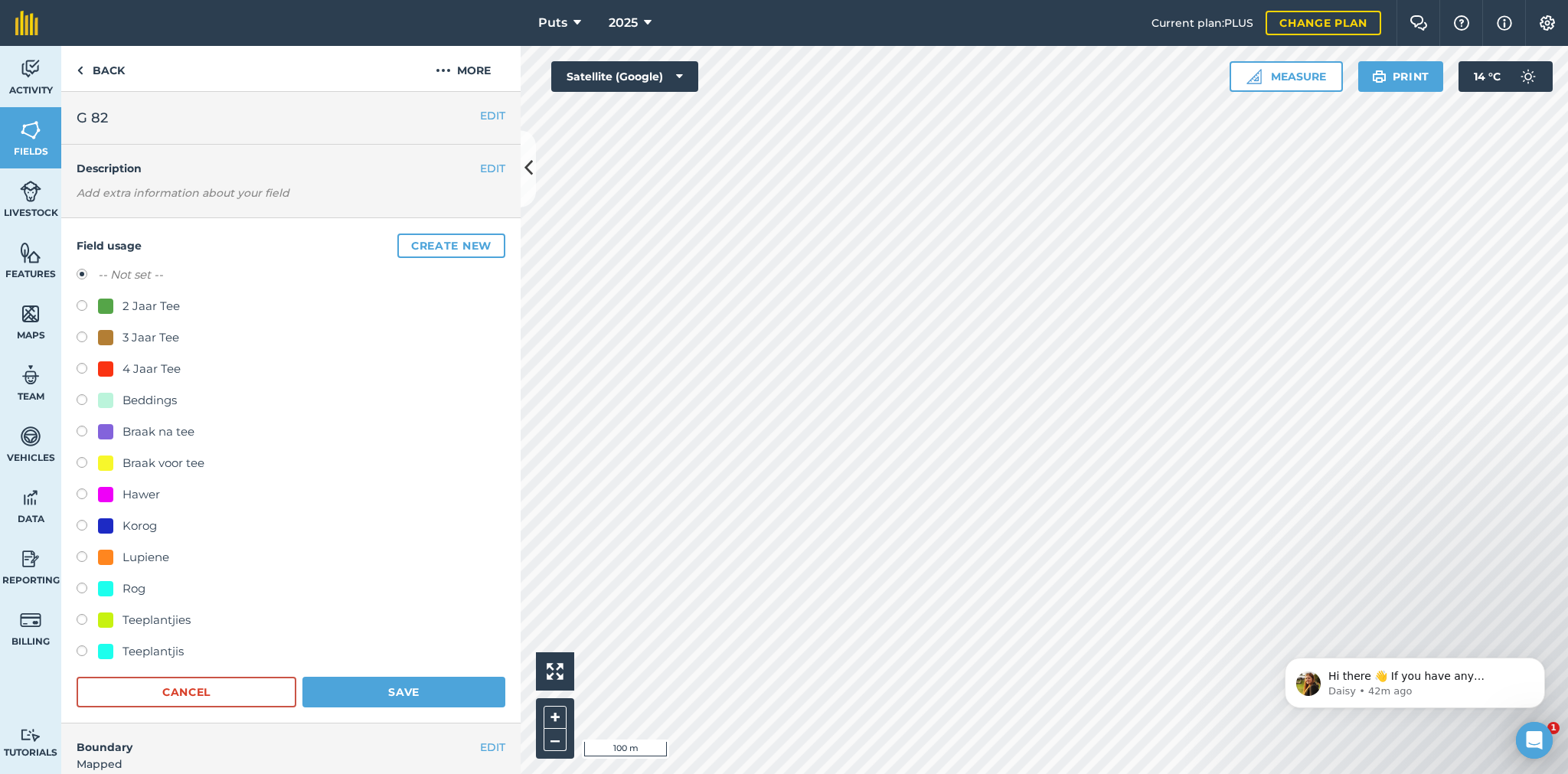
click at [83, 334] on label at bounding box center [86, 339] width 21 height 15
radio input "true"
radio input "false"
click at [384, 689] on button "Save" at bounding box center [403, 691] width 203 height 31
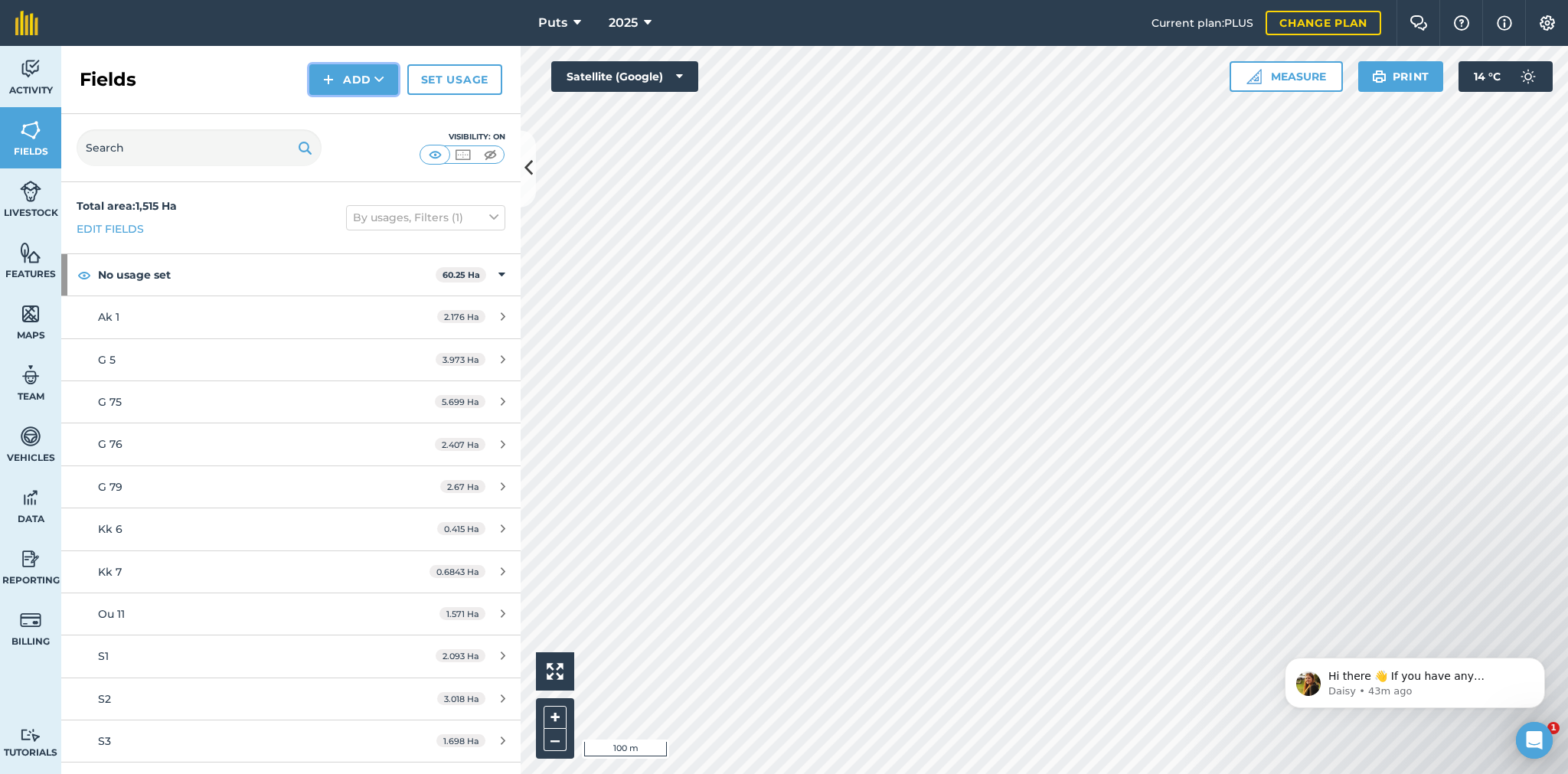
click at [367, 81] on button "Add" at bounding box center [354, 79] width 89 height 31
click at [351, 106] on link "Draw" at bounding box center [353, 114] width 85 height 33
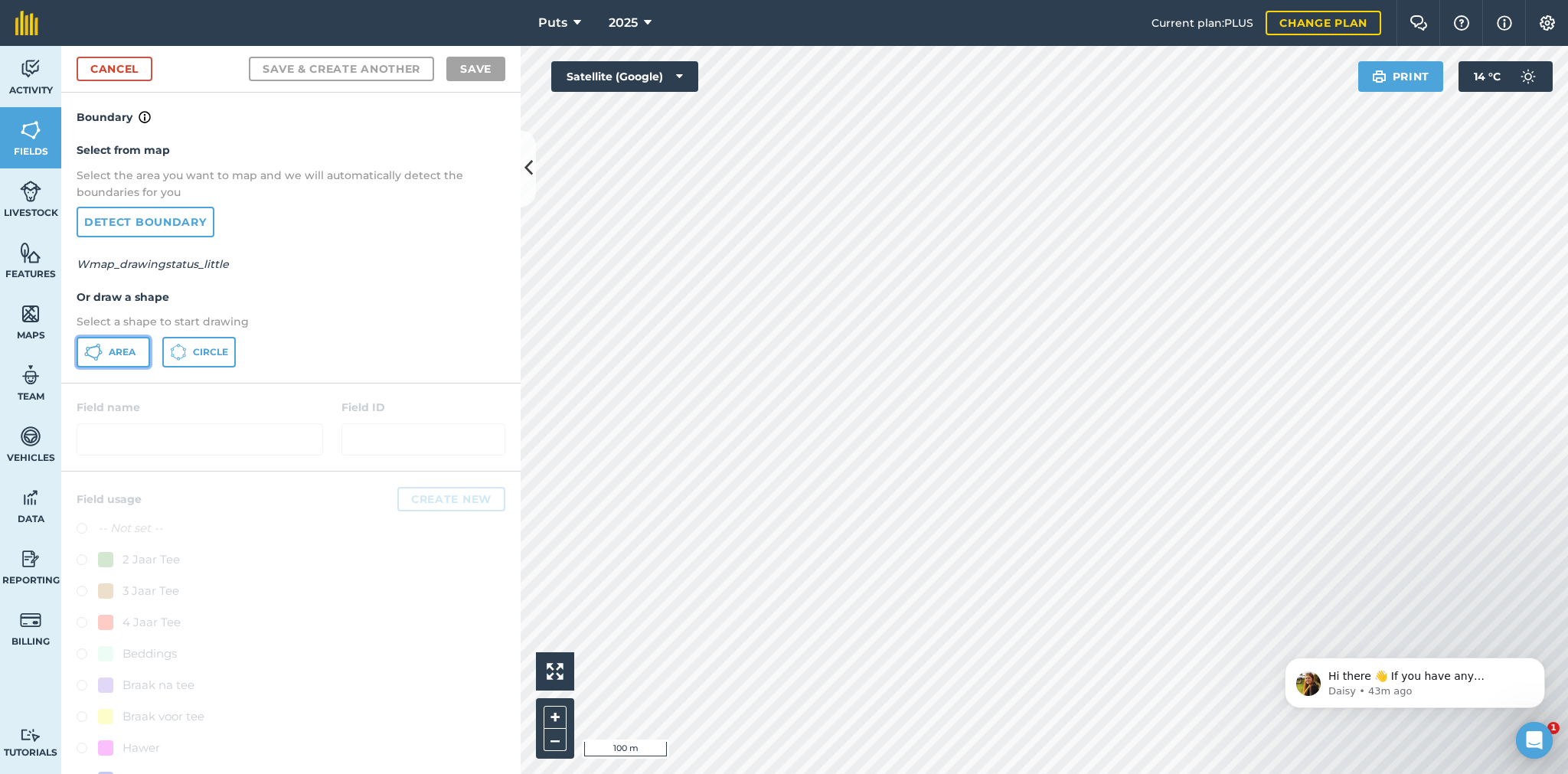
click at [117, 355] on span "Area" at bounding box center [122, 351] width 27 height 12
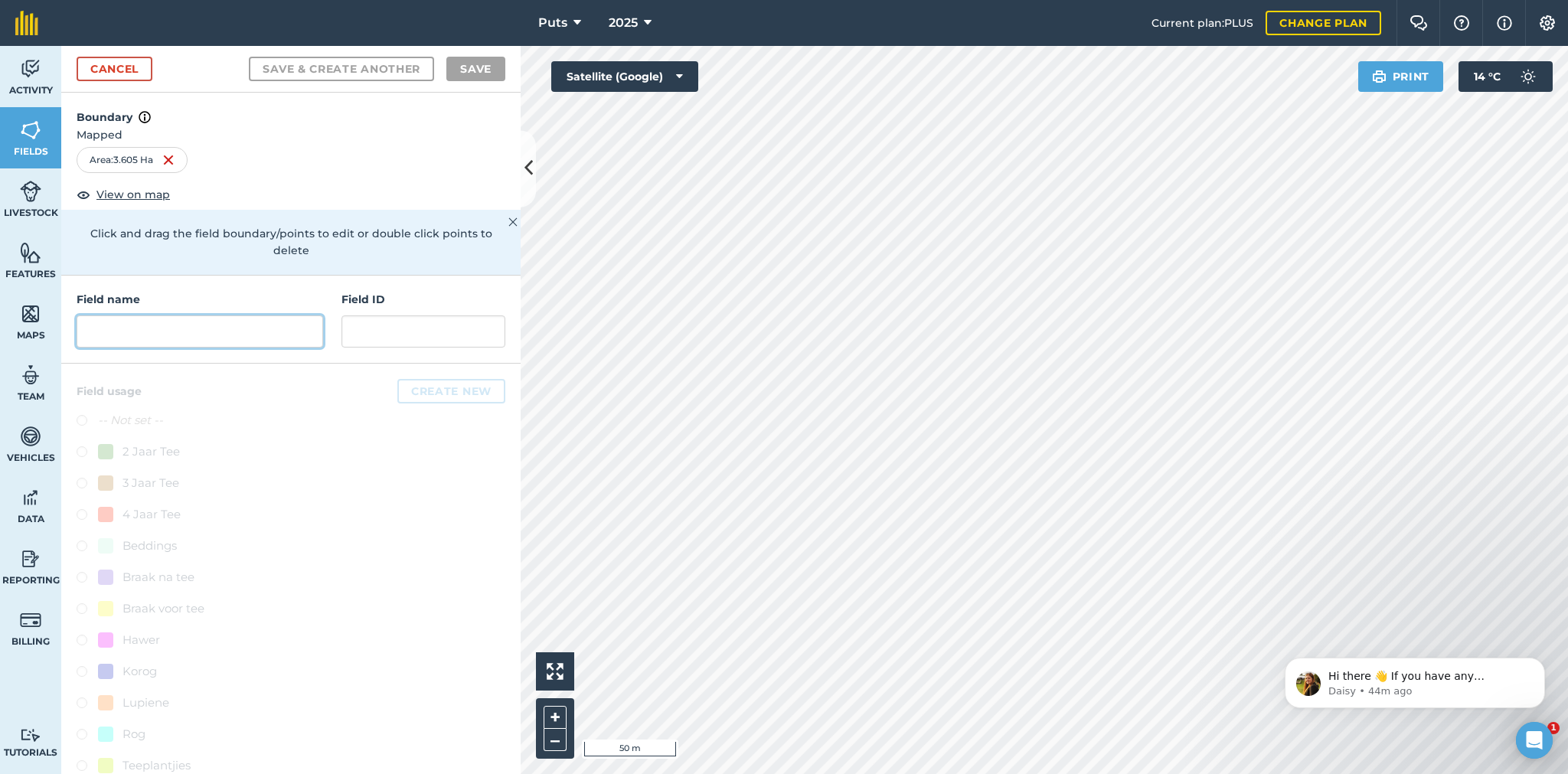
click at [107, 337] on input "text" at bounding box center [199, 331] width 246 height 33
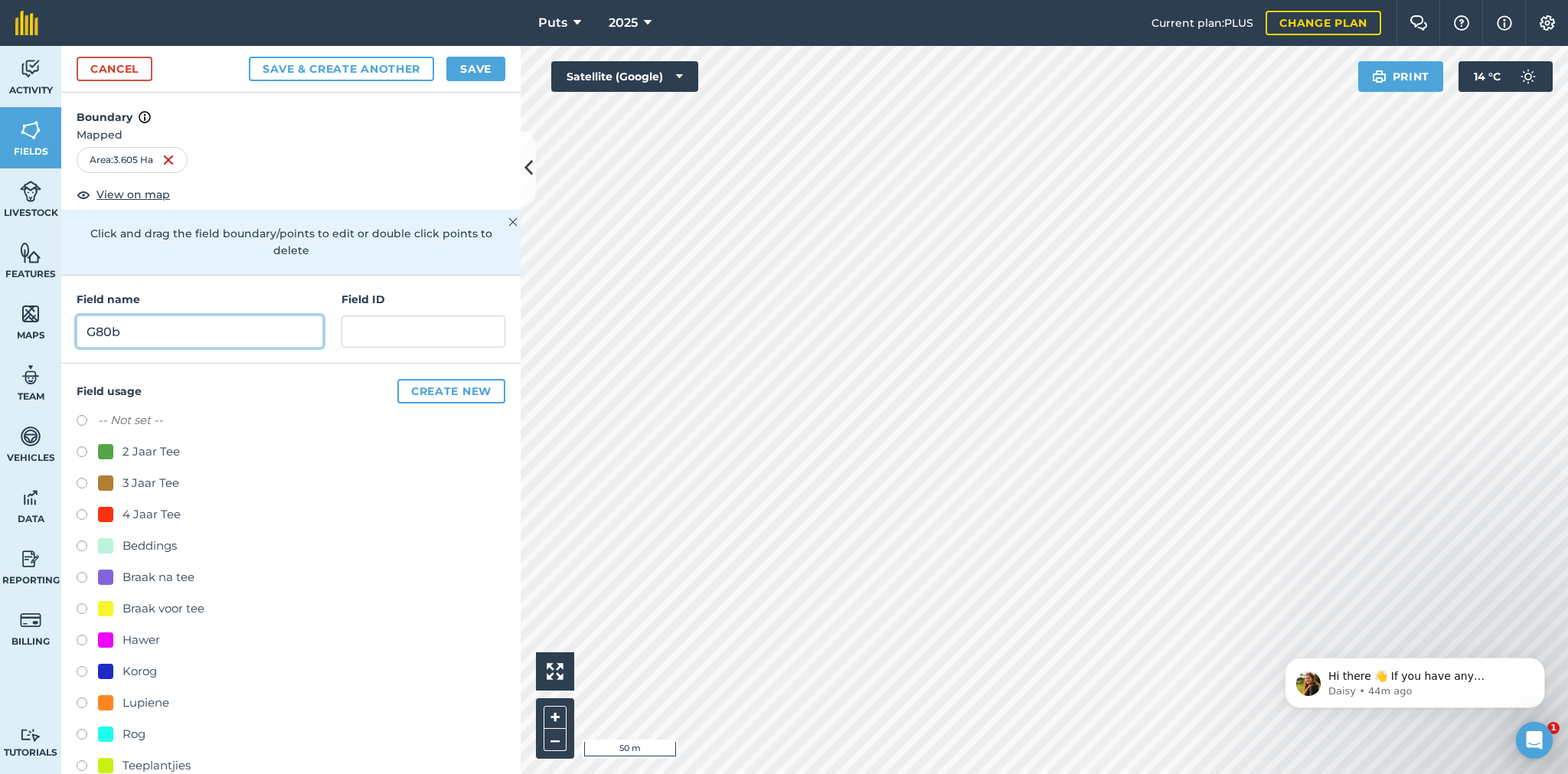
type input "G80b"
click at [470, 69] on button "Save" at bounding box center [475, 69] width 59 height 24
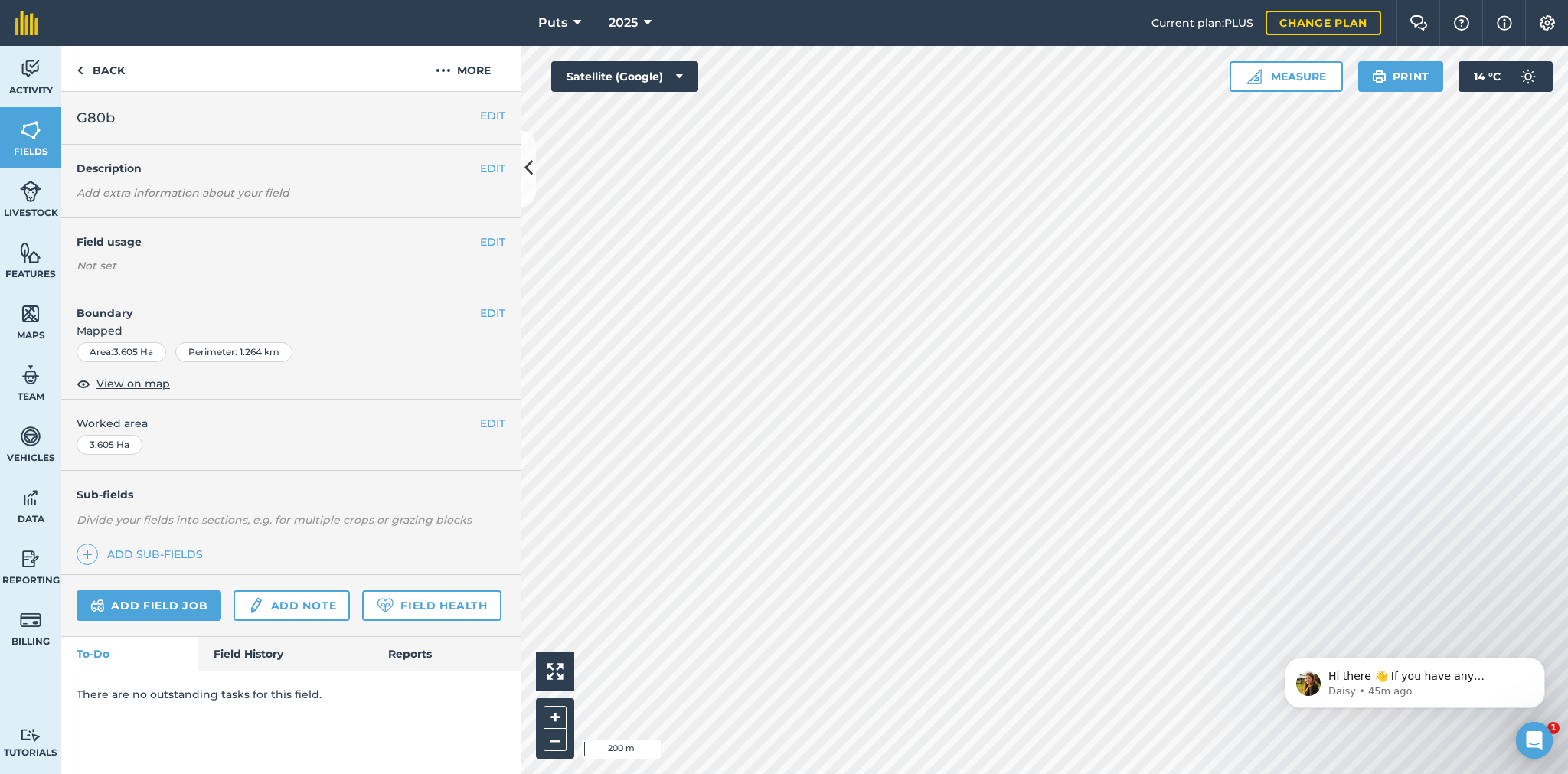
click at [478, 241] on h4 "Field usage" at bounding box center [278, 242] width 403 height 17
click at [492, 240] on button "EDIT" at bounding box center [492, 242] width 25 height 17
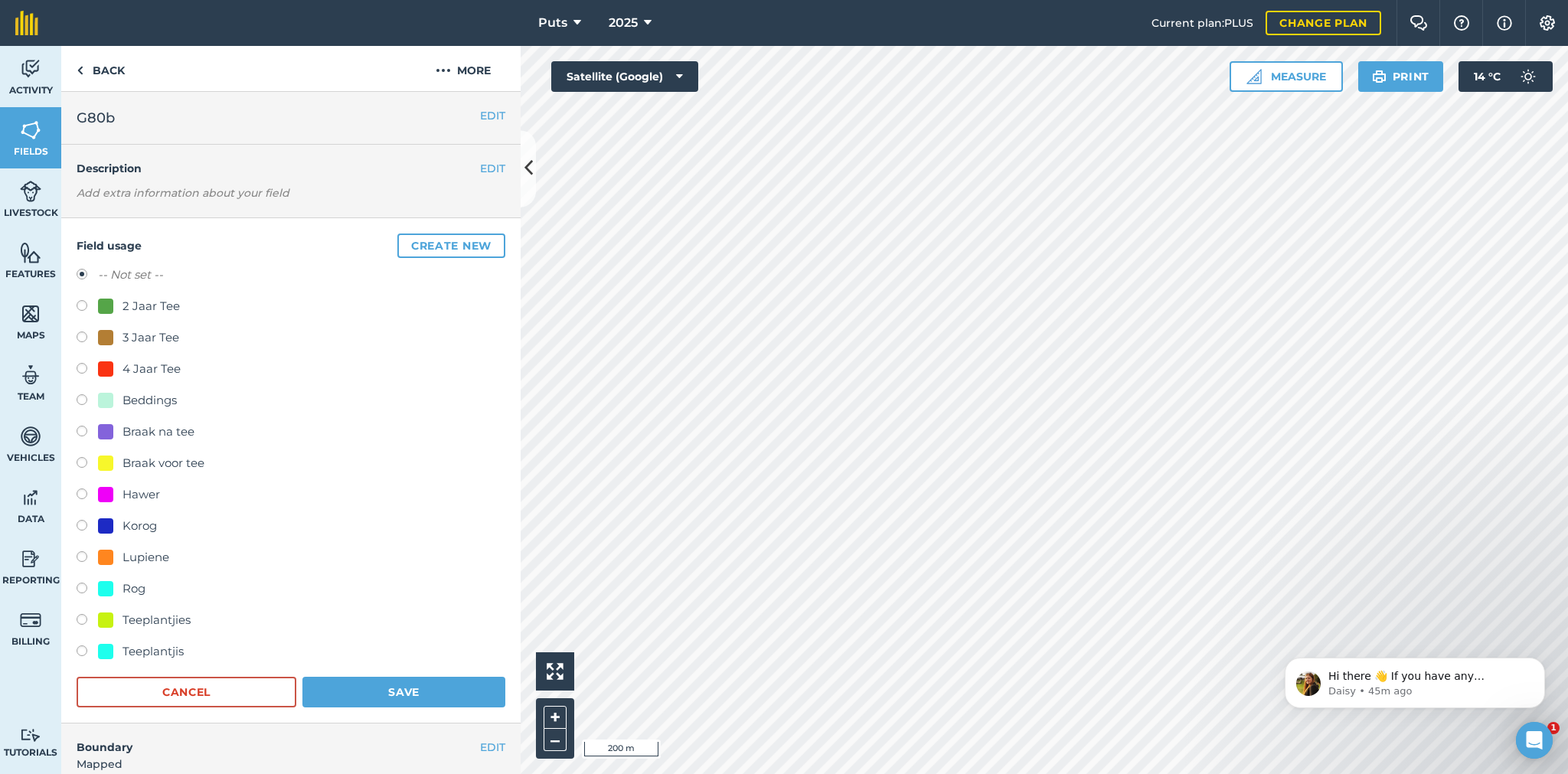
click at [76, 583] on label at bounding box center [86, 590] width 21 height 15
radio input "true"
radio input "false"
click at [375, 691] on button "Save" at bounding box center [403, 691] width 203 height 31
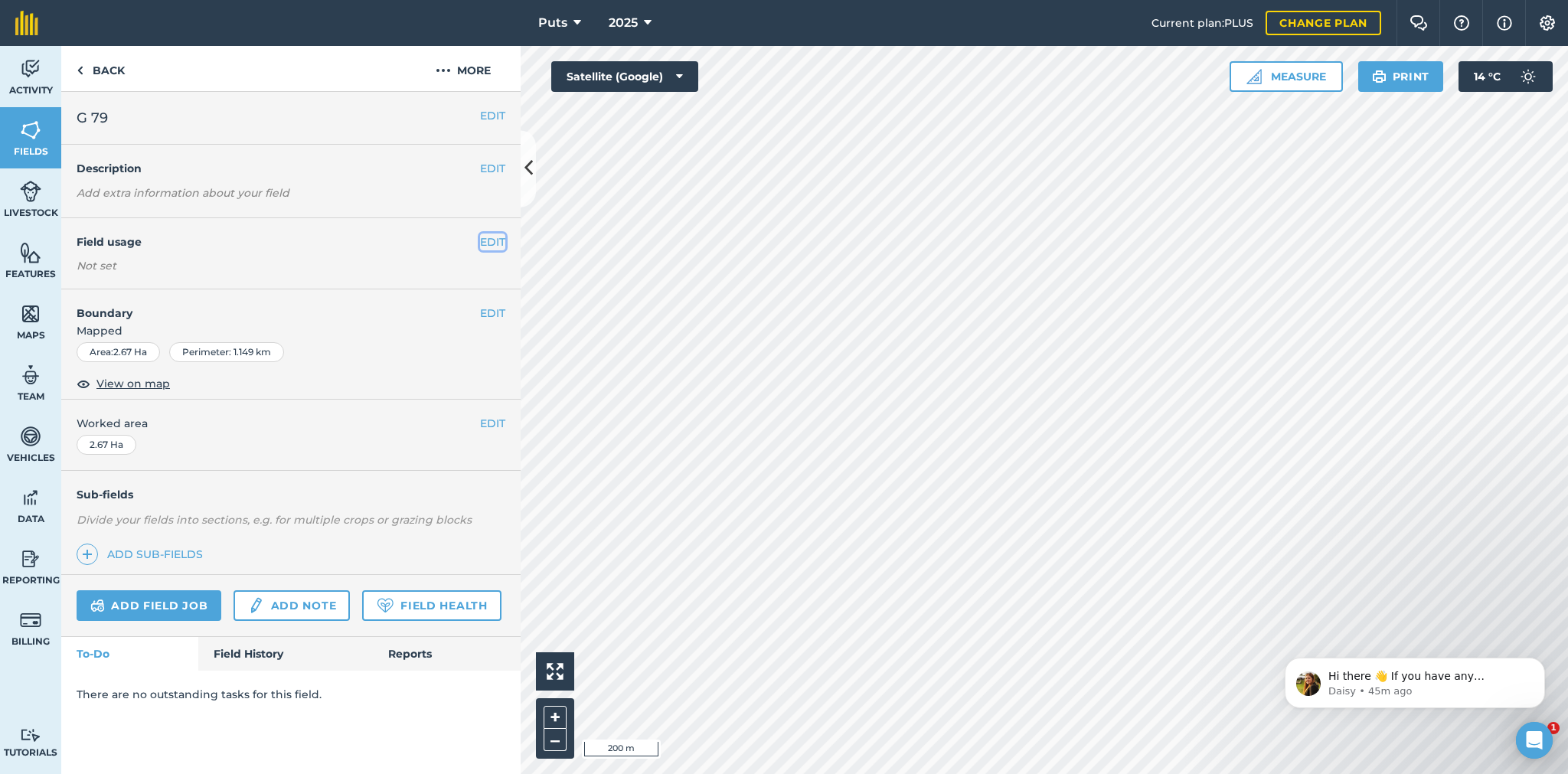
click at [487, 245] on button "EDIT" at bounding box center [492, 242] width 25 height 17
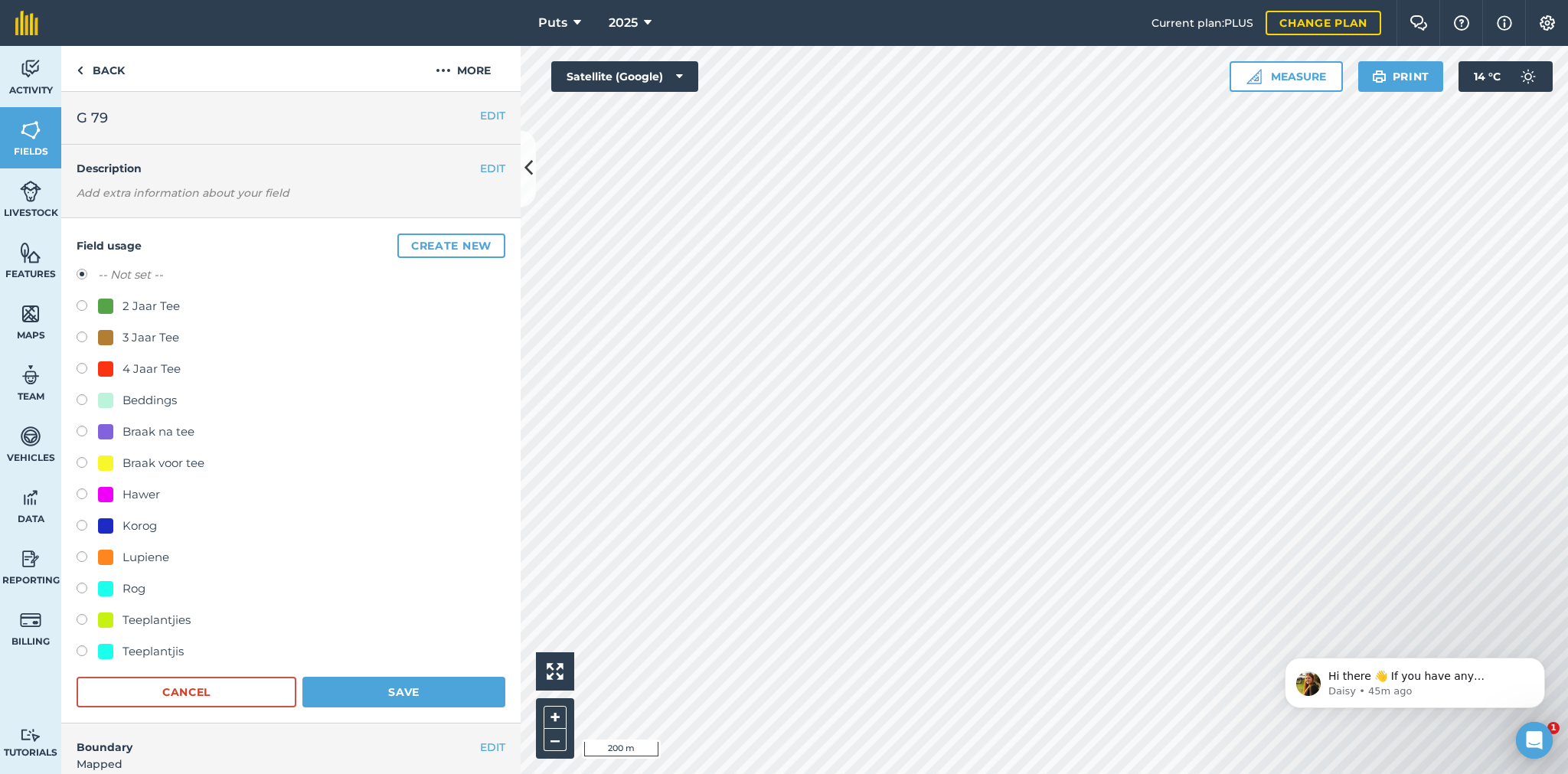
click at [84, 586] on label at bounding box center [86, 590] width 21 height 15
radio input "true"
radio input "false"
click at [389, 683] on button "Save" at bounding box center [403, 691] width 203 height 31
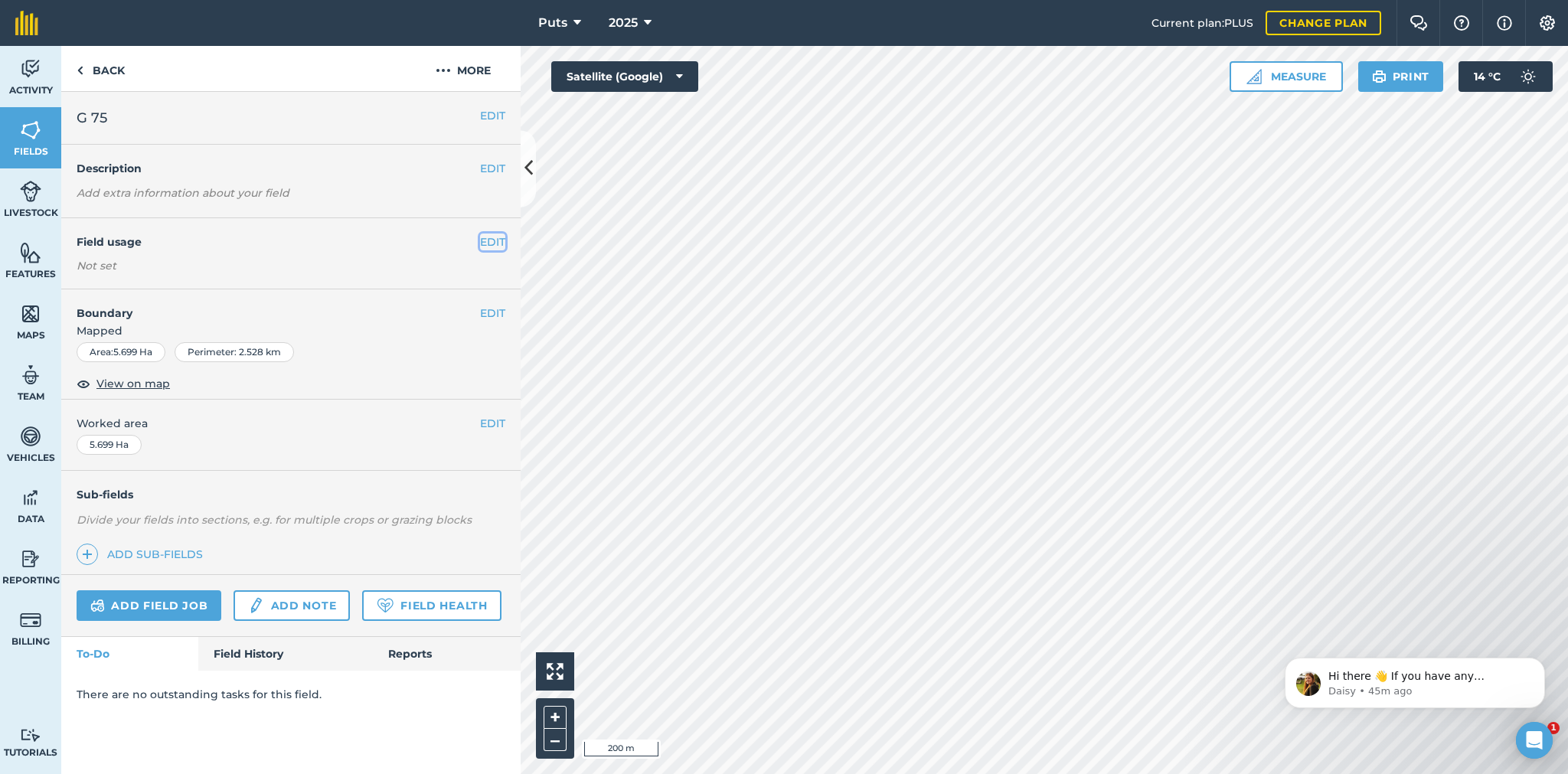
click at [496, 238] on button "EDIT" at bounding box center [492, 242] width 25 height 17
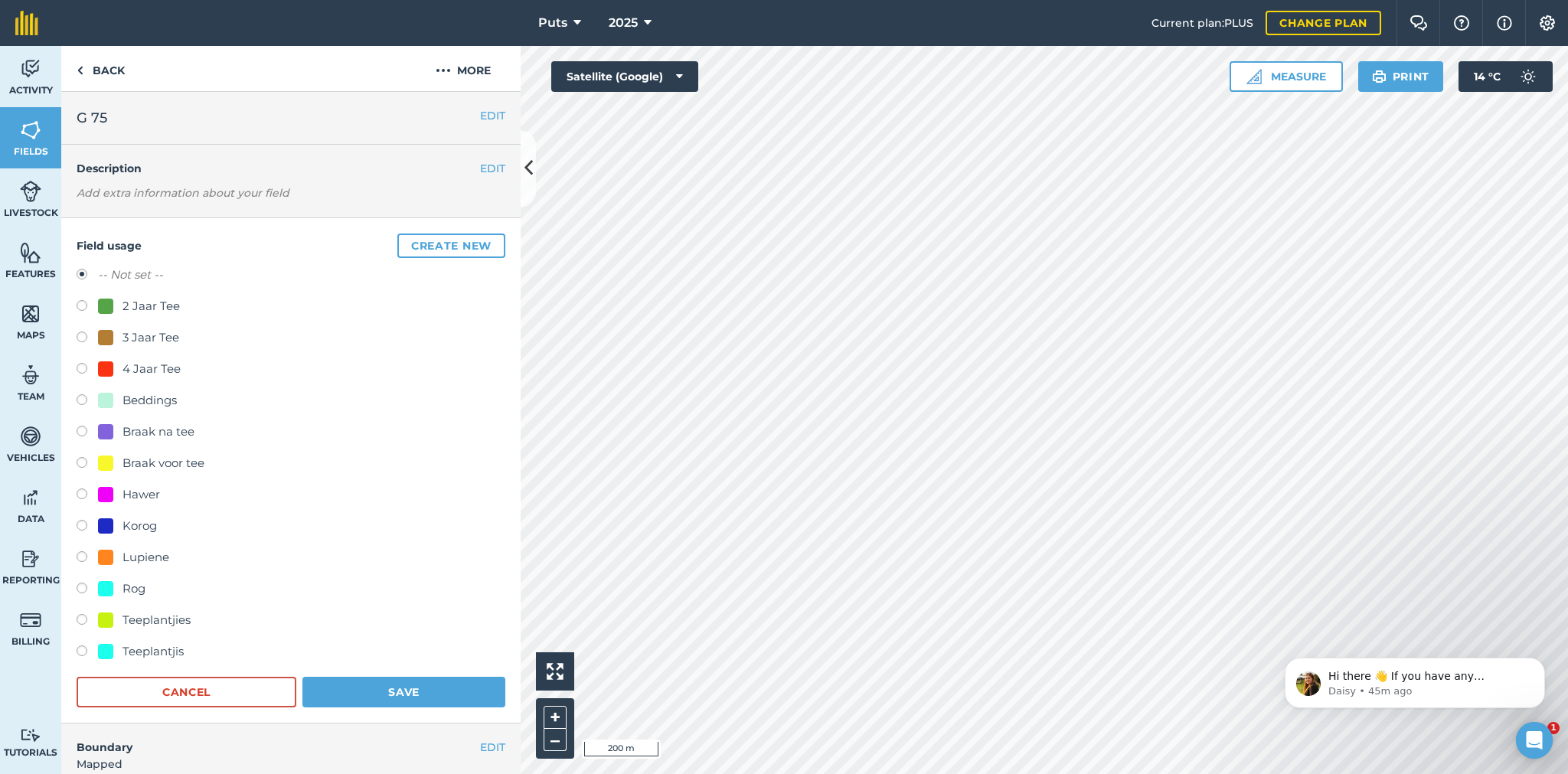
click at [83, 589] on label at bounding box center [86, 590] width 21 height 15
radio input "true"
radio input "false"
click at [384, 689] on button "Save" at bounding box center [403, 691] width 203 height 31
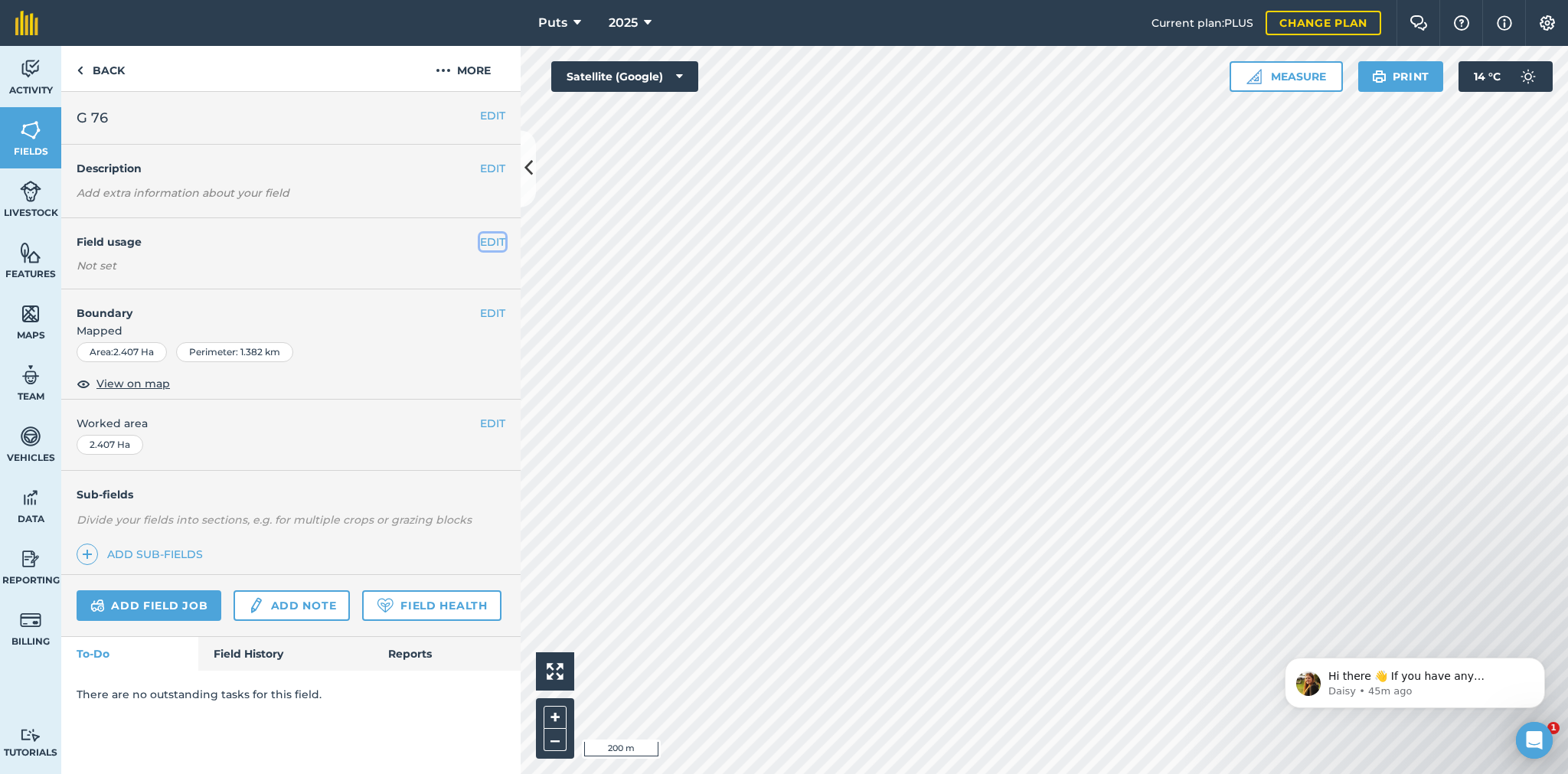
click at [487, 243] on button "EDIT" at bounding box center [492, 242] width 25 height 17
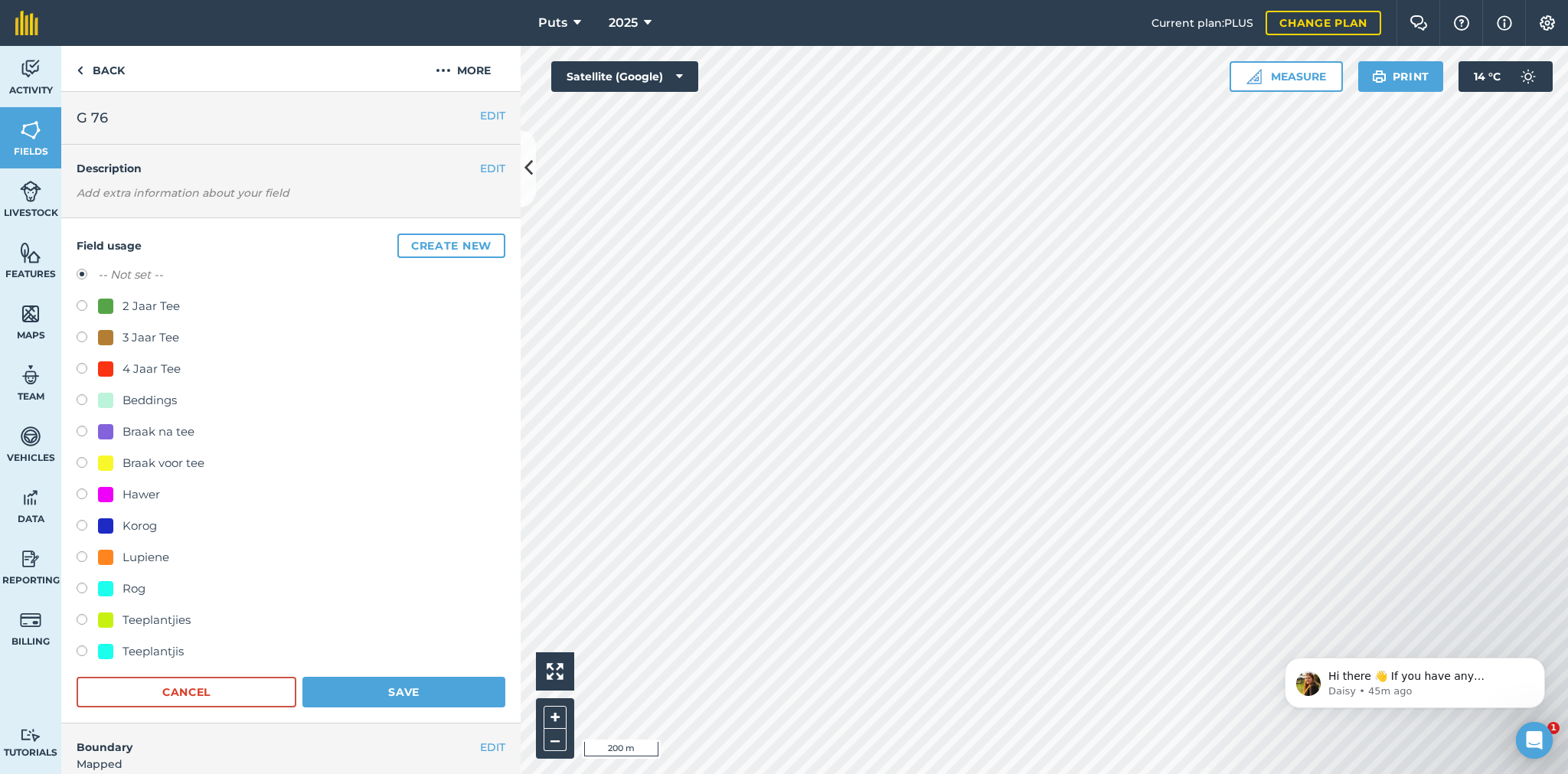
click at [80, 589] on label at bounding box center [86, 590] width 21 height 15
radio input "true"
radio input "false"
click at [352, 691] on button "Save" at bounding box center [403, 691] width 203 height 31
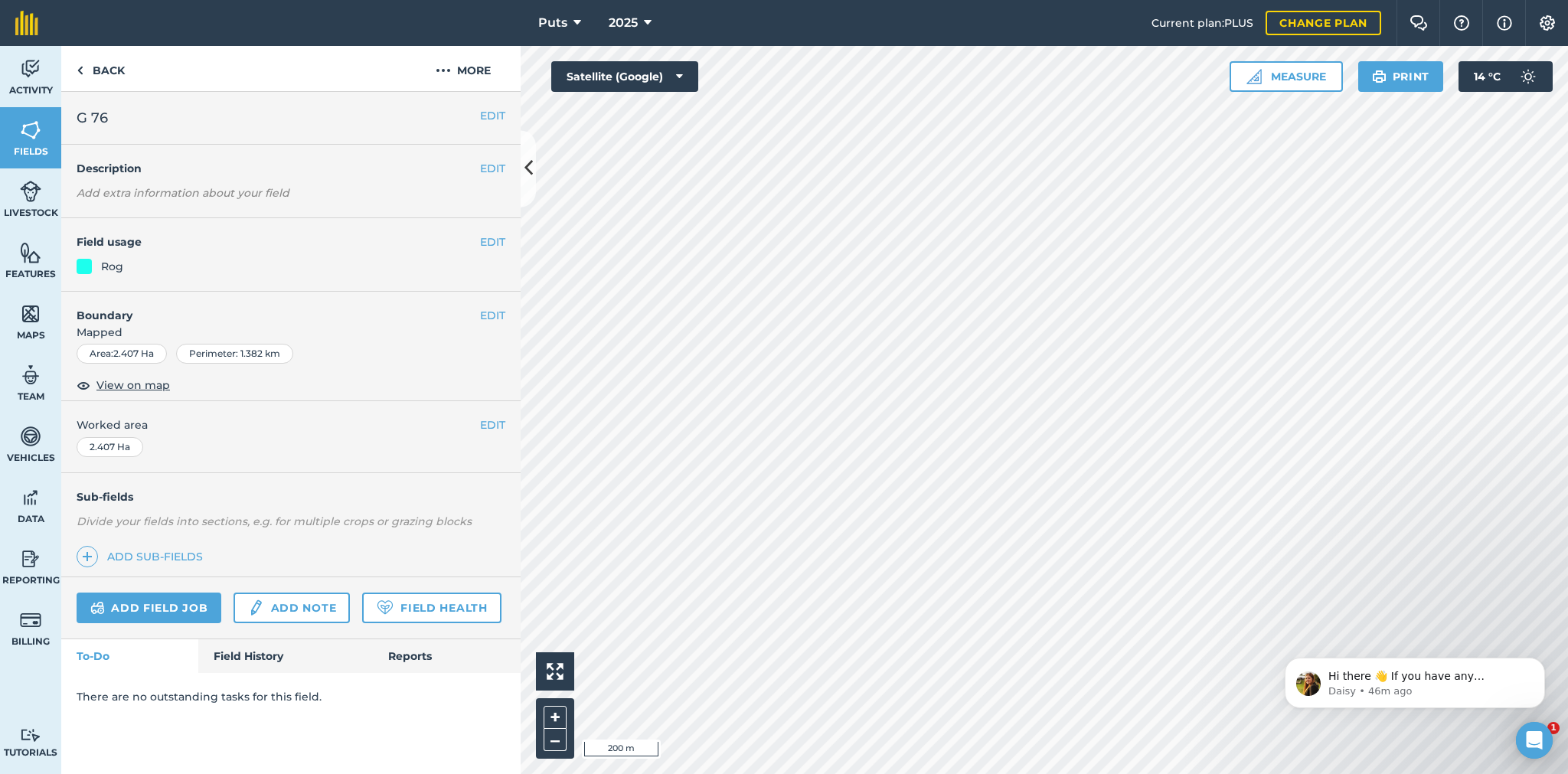
click at [508, 624] on div "Activity Fields Livestock Features Maps Team Vehicles Data Reporting Billing Tu…" at bounding box center [784, 409] width 1568 height 728
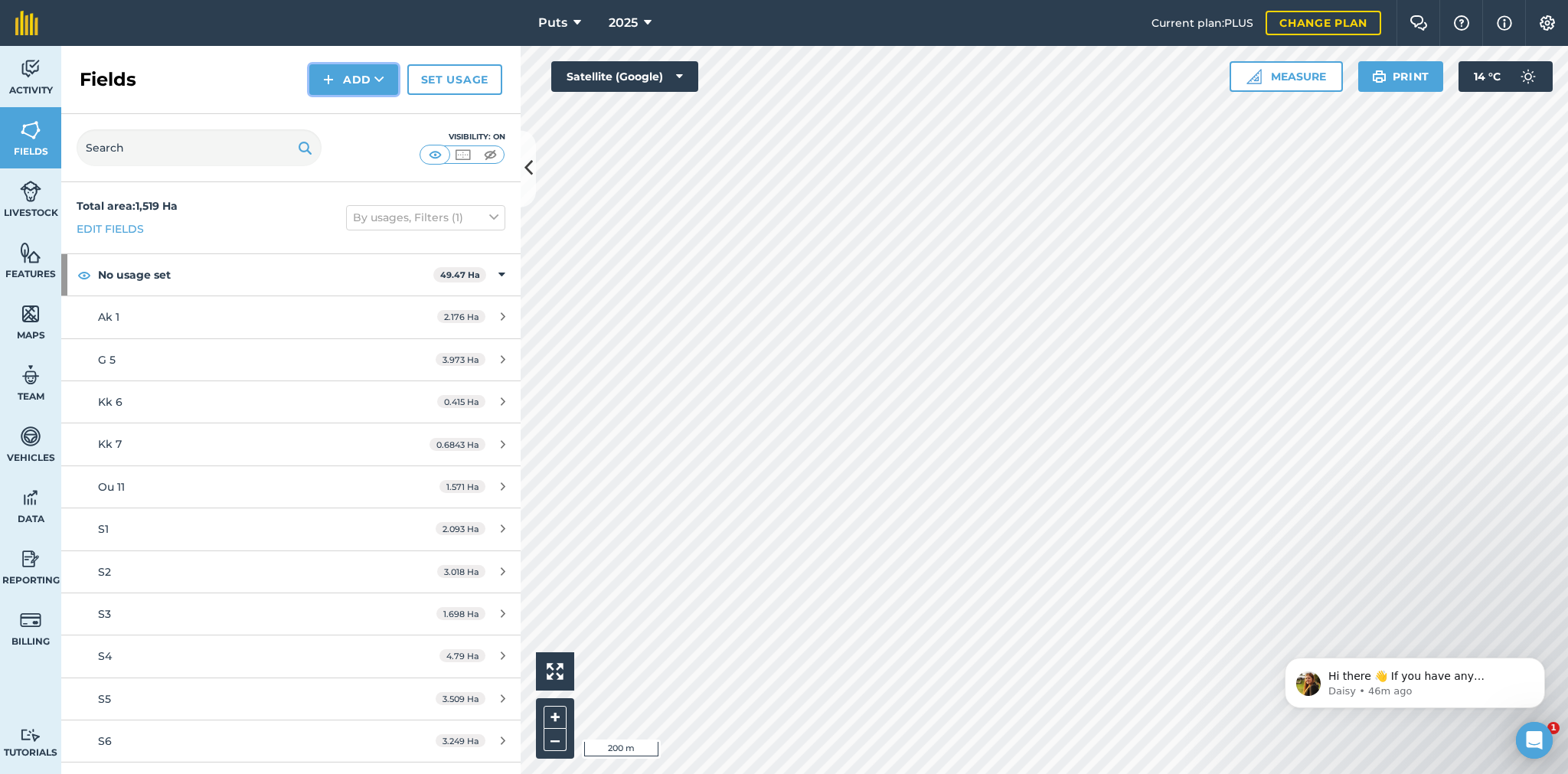
click at [358, 71] on button "Add" at bounding box center [354, 79] width 89 height 31
click at [357, 113] on link "Draw" at bounding box center [353, 114] width 85 height 33
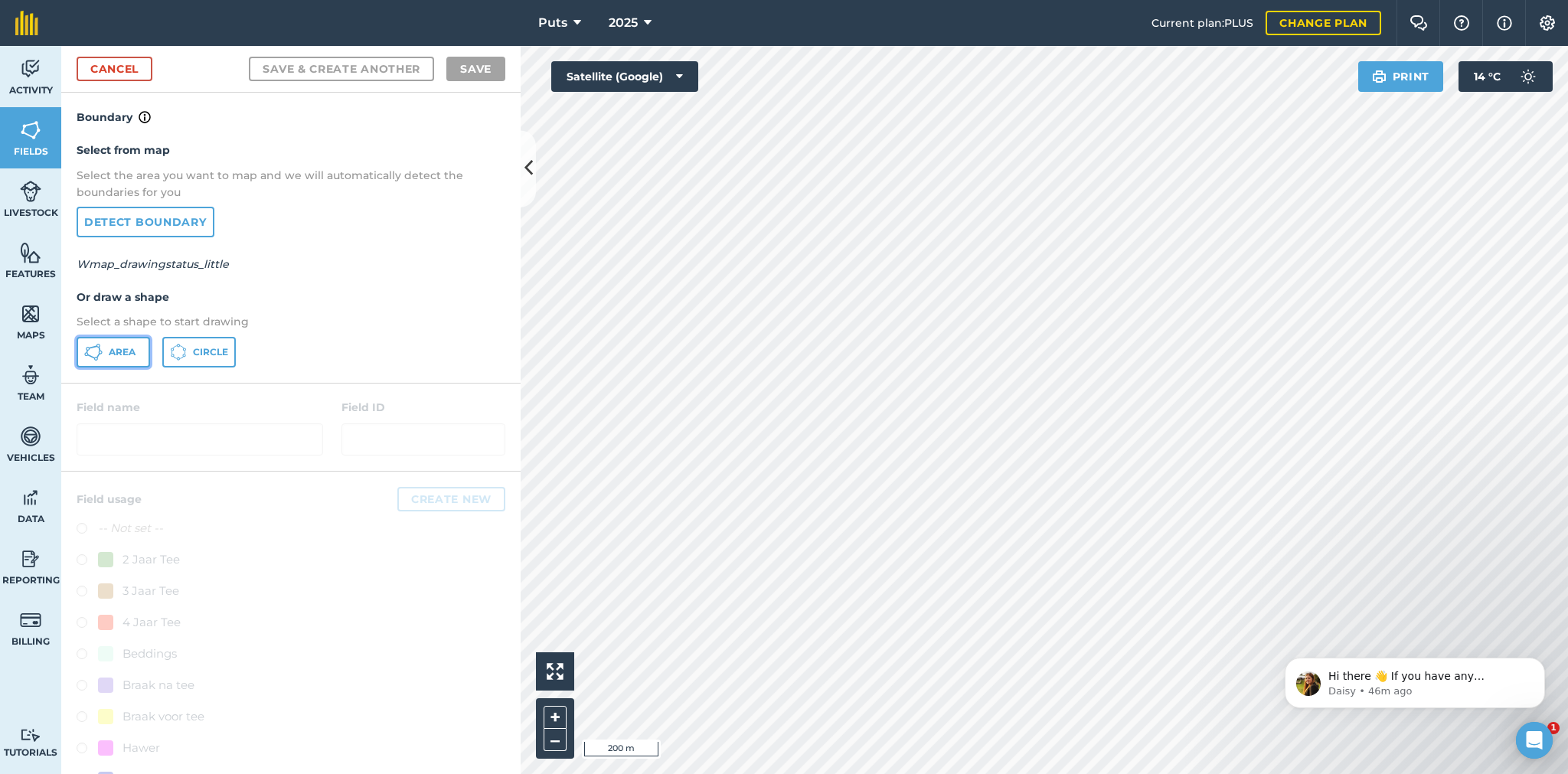
click at [106, 350] on button "Area" at bounding box center [112, 351] width 73 height 31
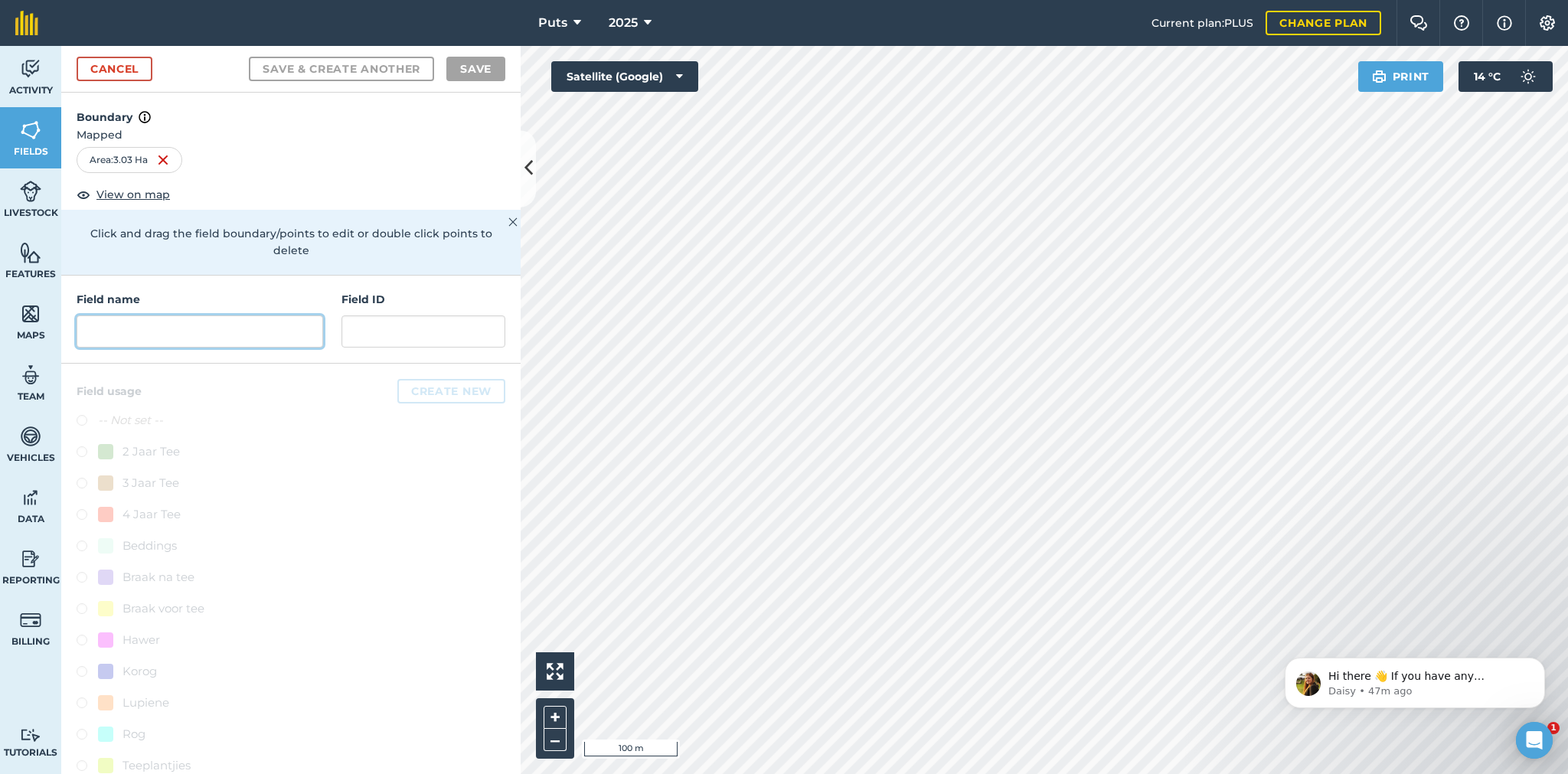
click at [138, 323] on input "text" at bounding box center [199, 331] width 246 height 33
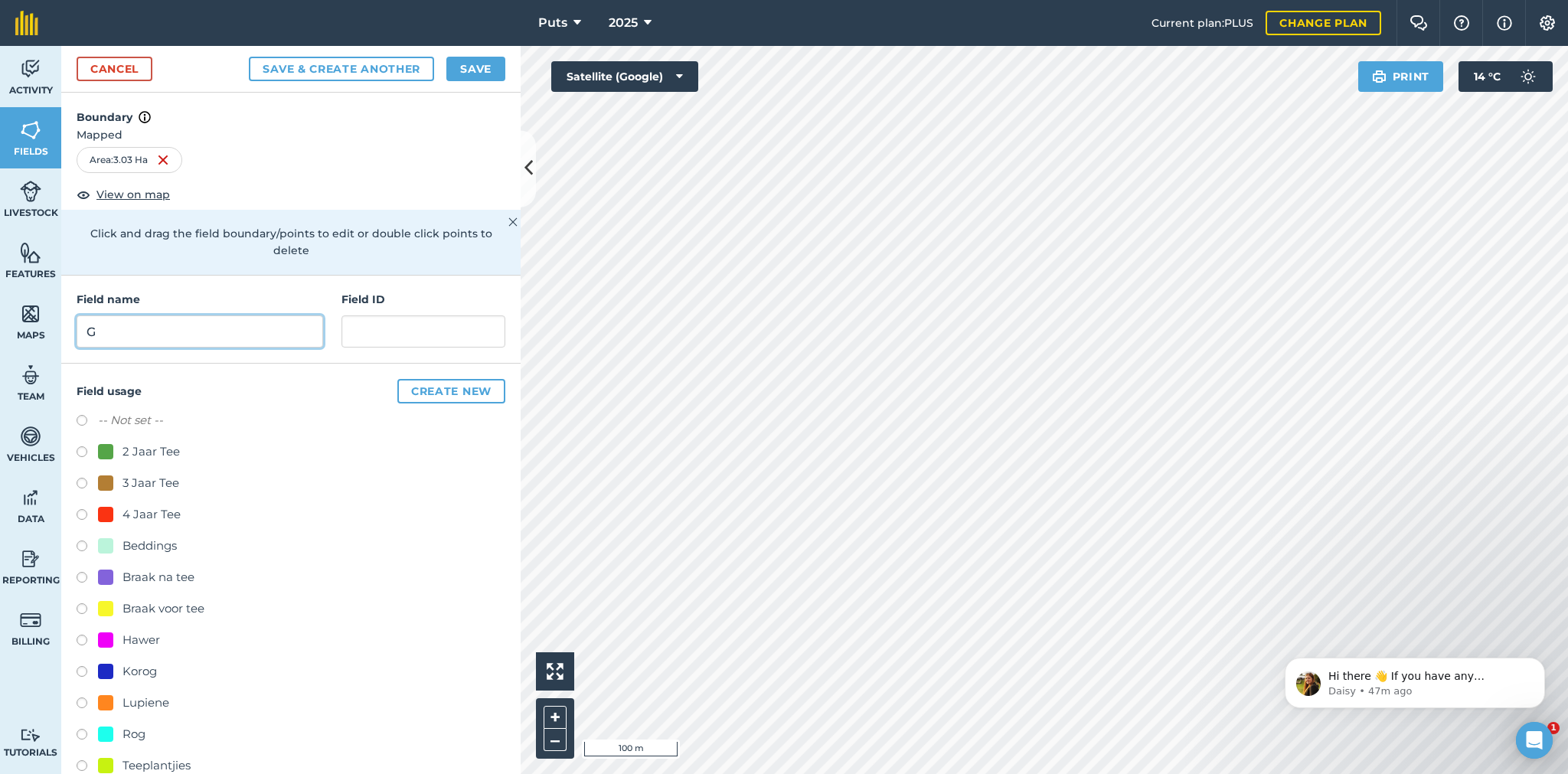
type input "G"
click at [80, 449] on label at bounding box center [86, 453] width 21 height 15
radio input "true"
click at [473, 71] on button "Save" at bounding box center [475, 69] width 59 height 24
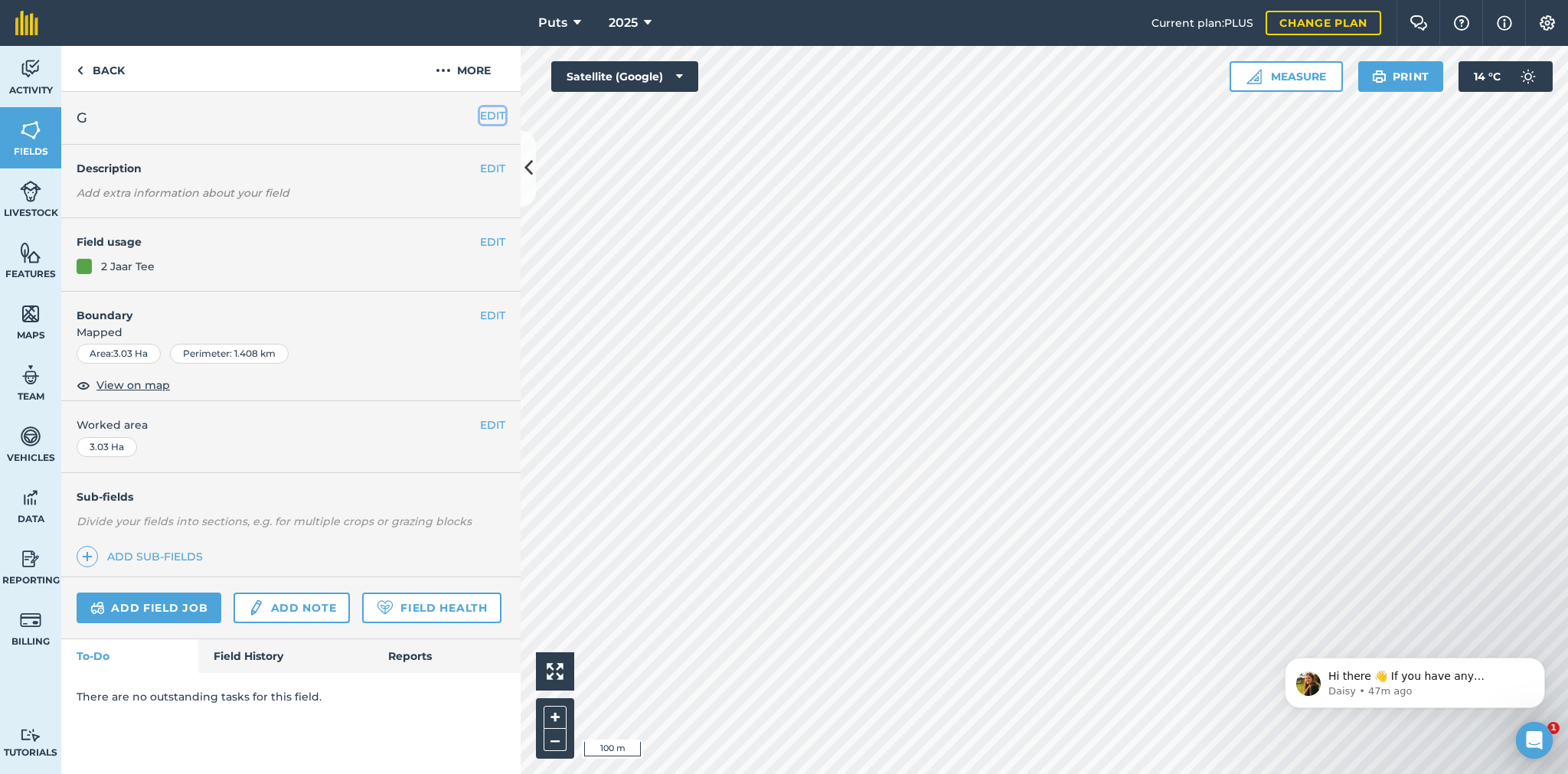
click at [487, 115] on button "EDIT" at bounding box center [492, 115] width 25 height 17
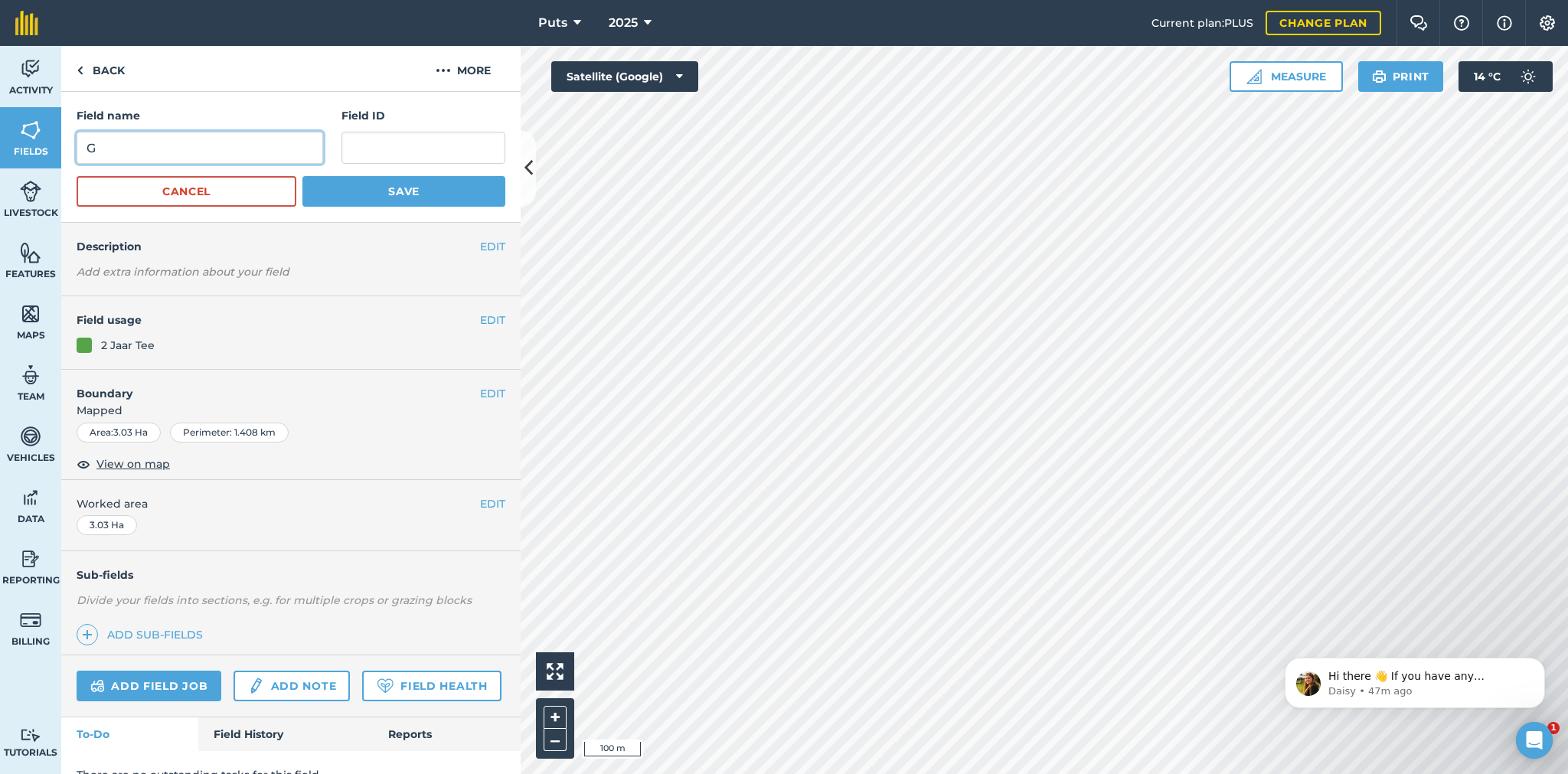
click at [103, 151] on input "G" at bounding box center [199, 148] width 246 height 33
type input "G78d"
click at [385, 189] on button "Save" at bounding box center [403, 190] width 203 height 31
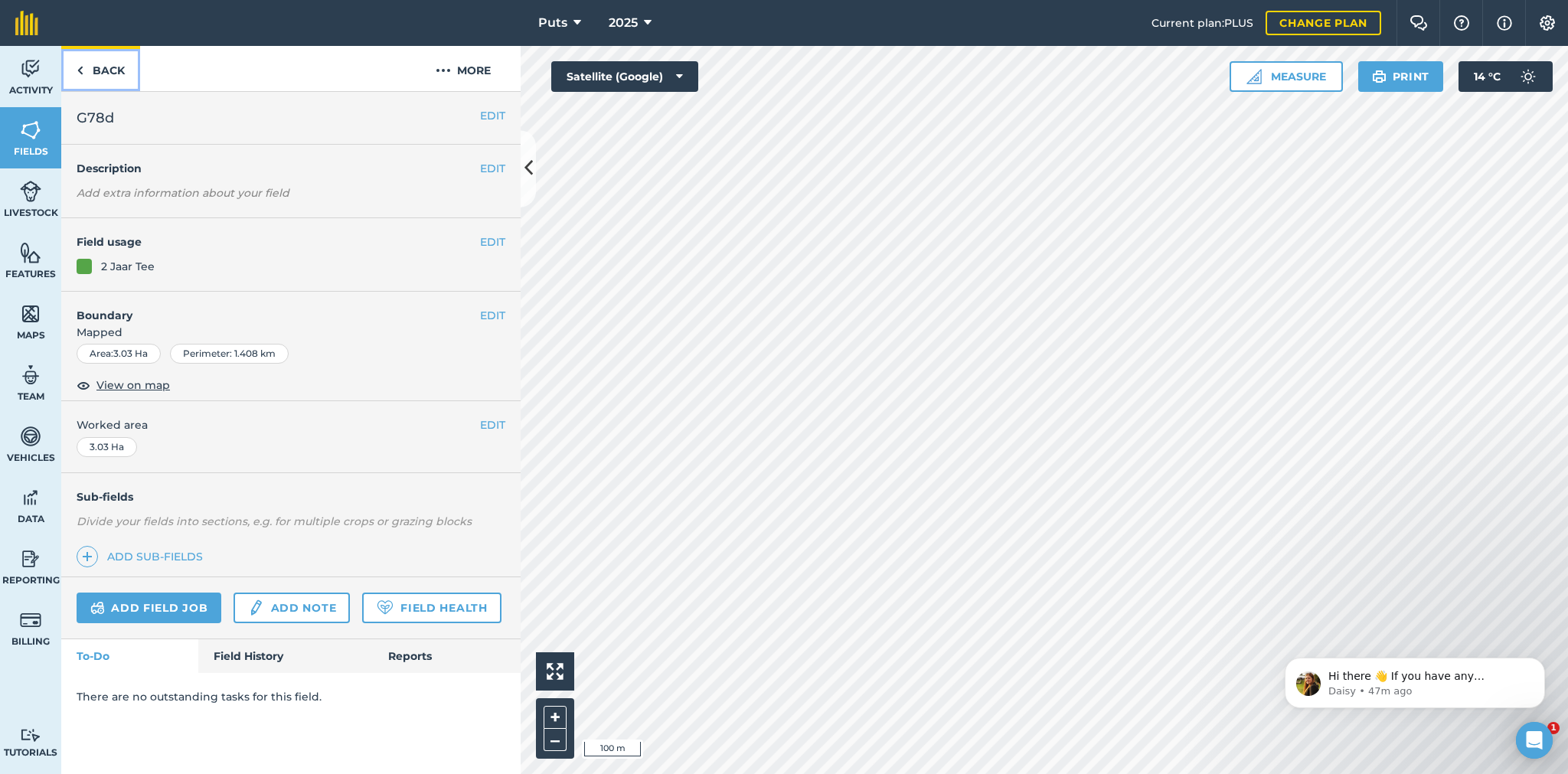
click at [103, 69] on link "Back" at bounding box center [100, 68] width 79 height 46
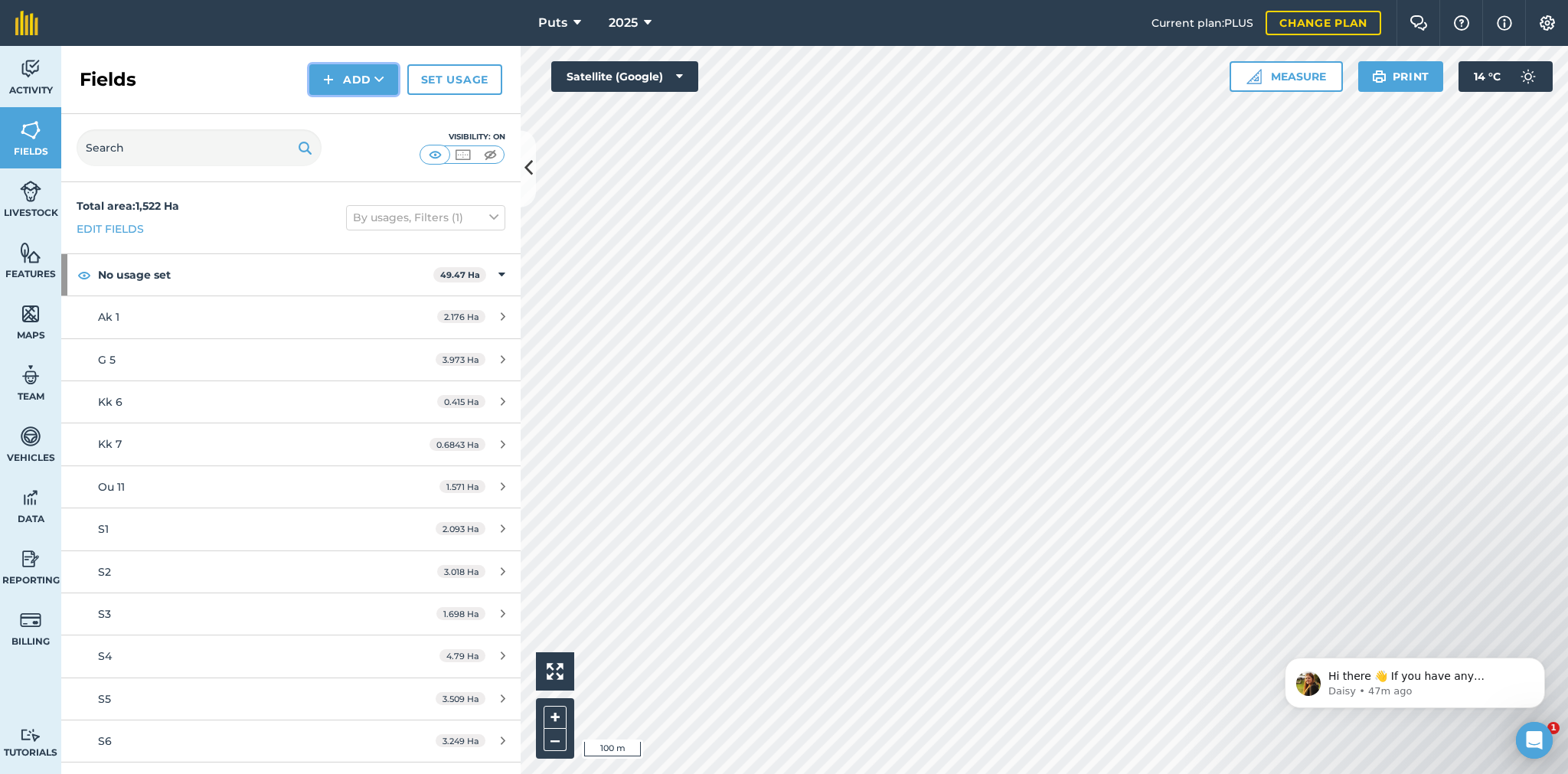
click at [358, 78] on button "Add" at bounding box center [354, 79] width 89 height 31
click at [364, 116] on link "Draw" at bounding box center [353, 114] width 85 height 33
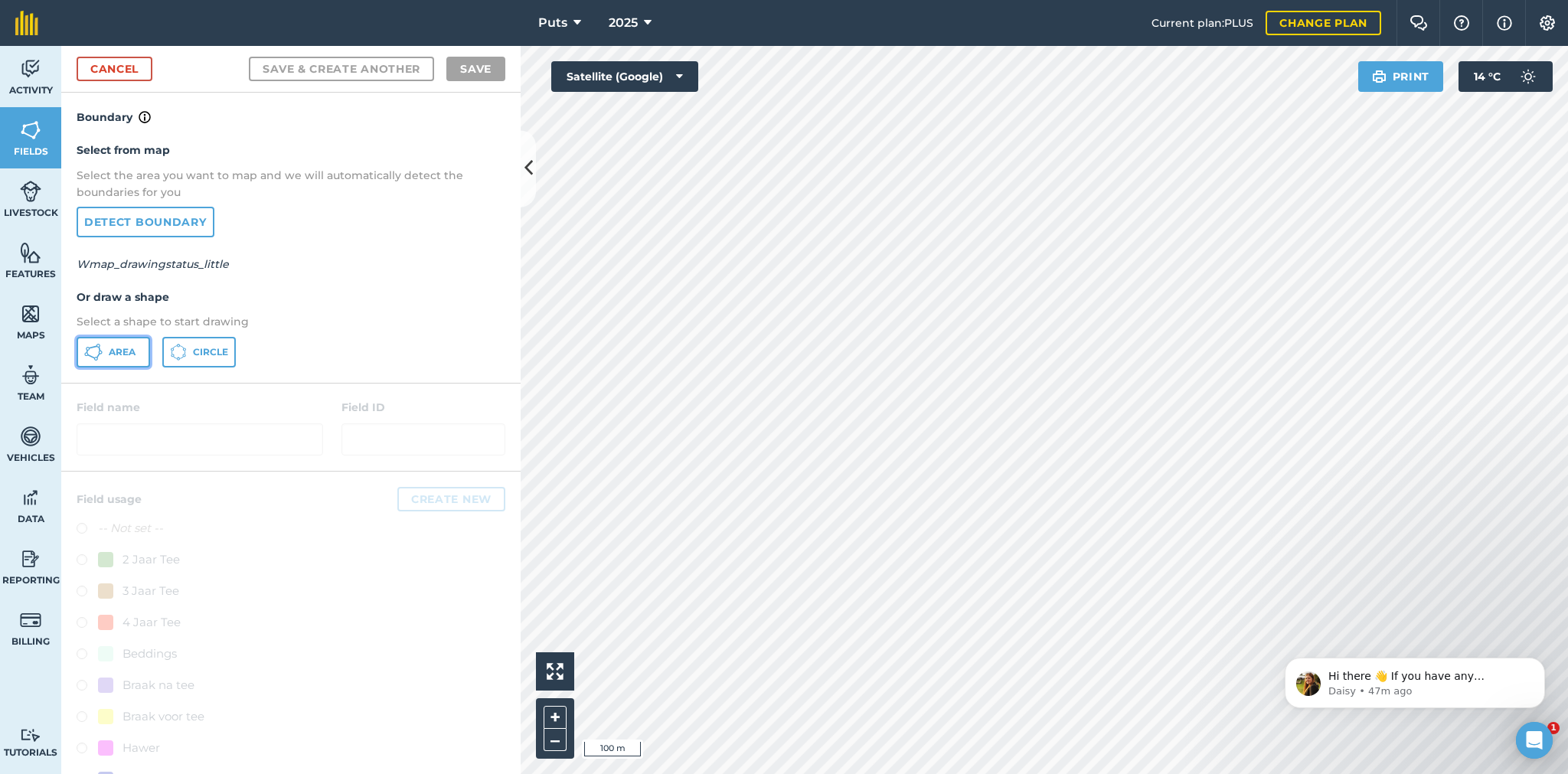
click at [124, 348] on span "Area" at bounding box center [122, 351] width 27 height 12
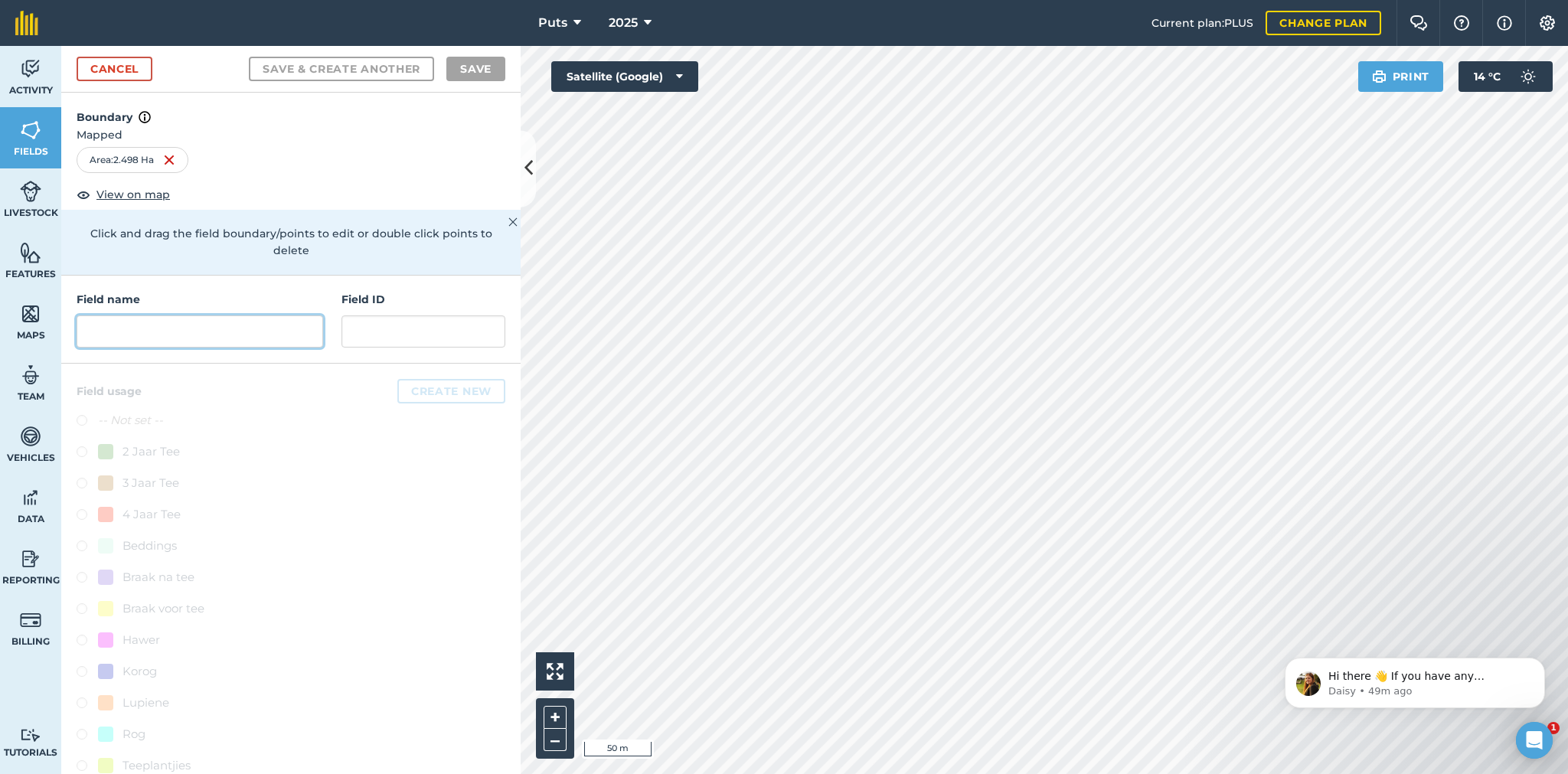
click at [144, 332] on input "text" at bounding box center [199, 331] width 246 height 33
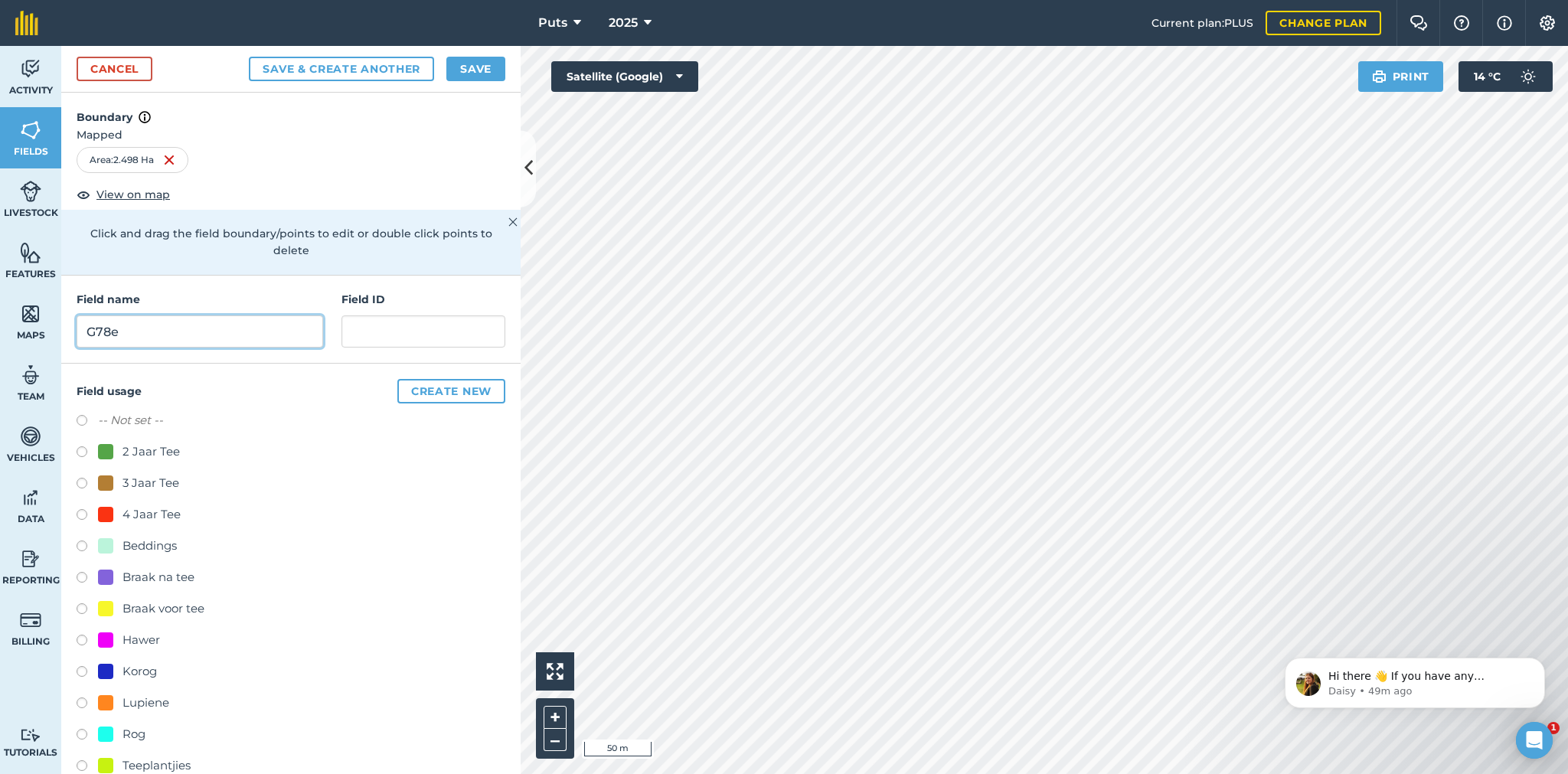
type input "G78e"
click at [80, 449] on label at bounding box center [86, 453] width 21 height 15
radio input "true"
click at [459, 63] on button "Save" at bounding box center [475, 69] width 59 height 24
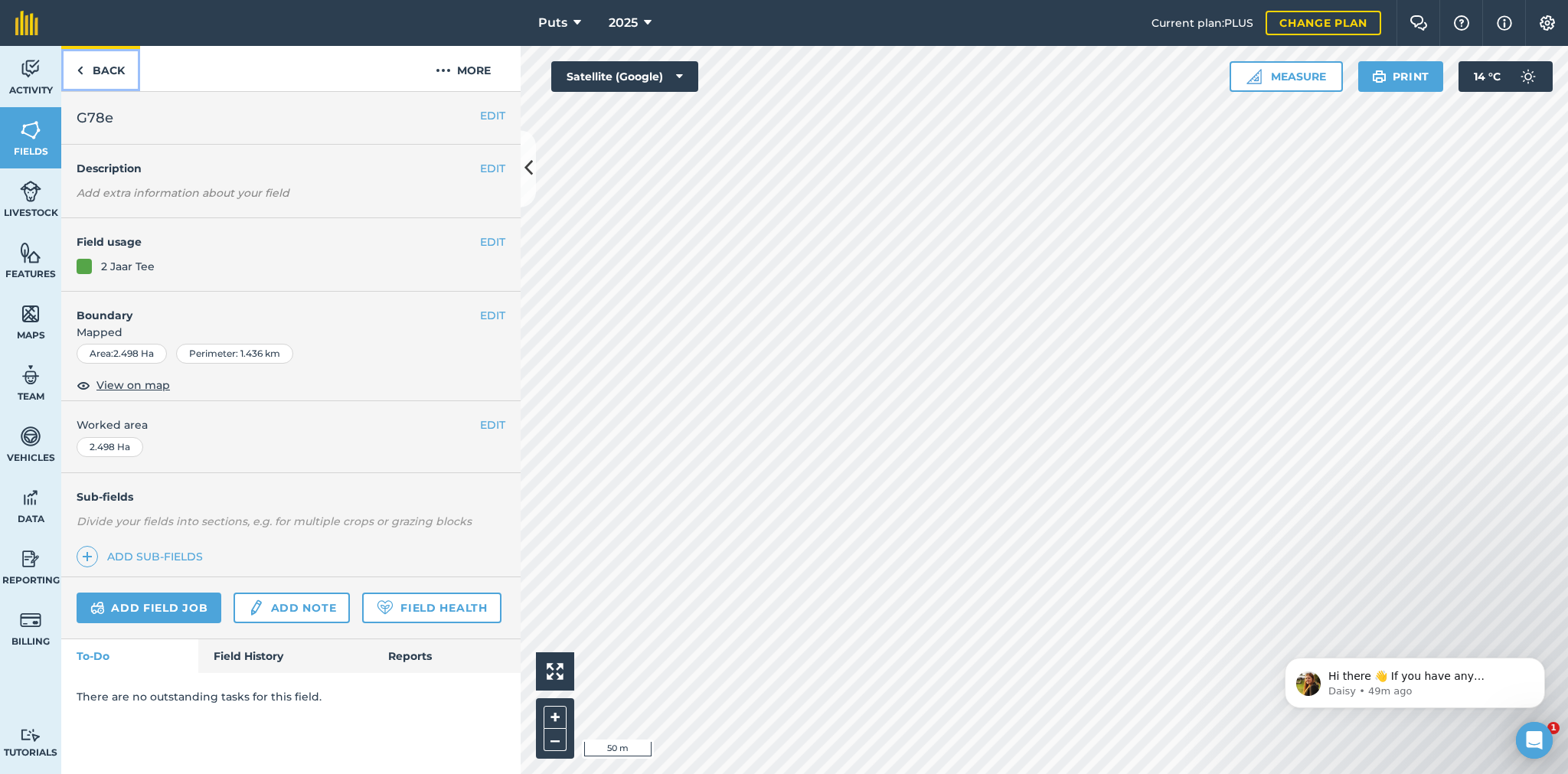
click at [93, 67] on link "Back" at bounding box center [100, 68] width 79 height 46
click at [100, 67] on link "Back" at bounding box center [100, 68] width 79 height 46
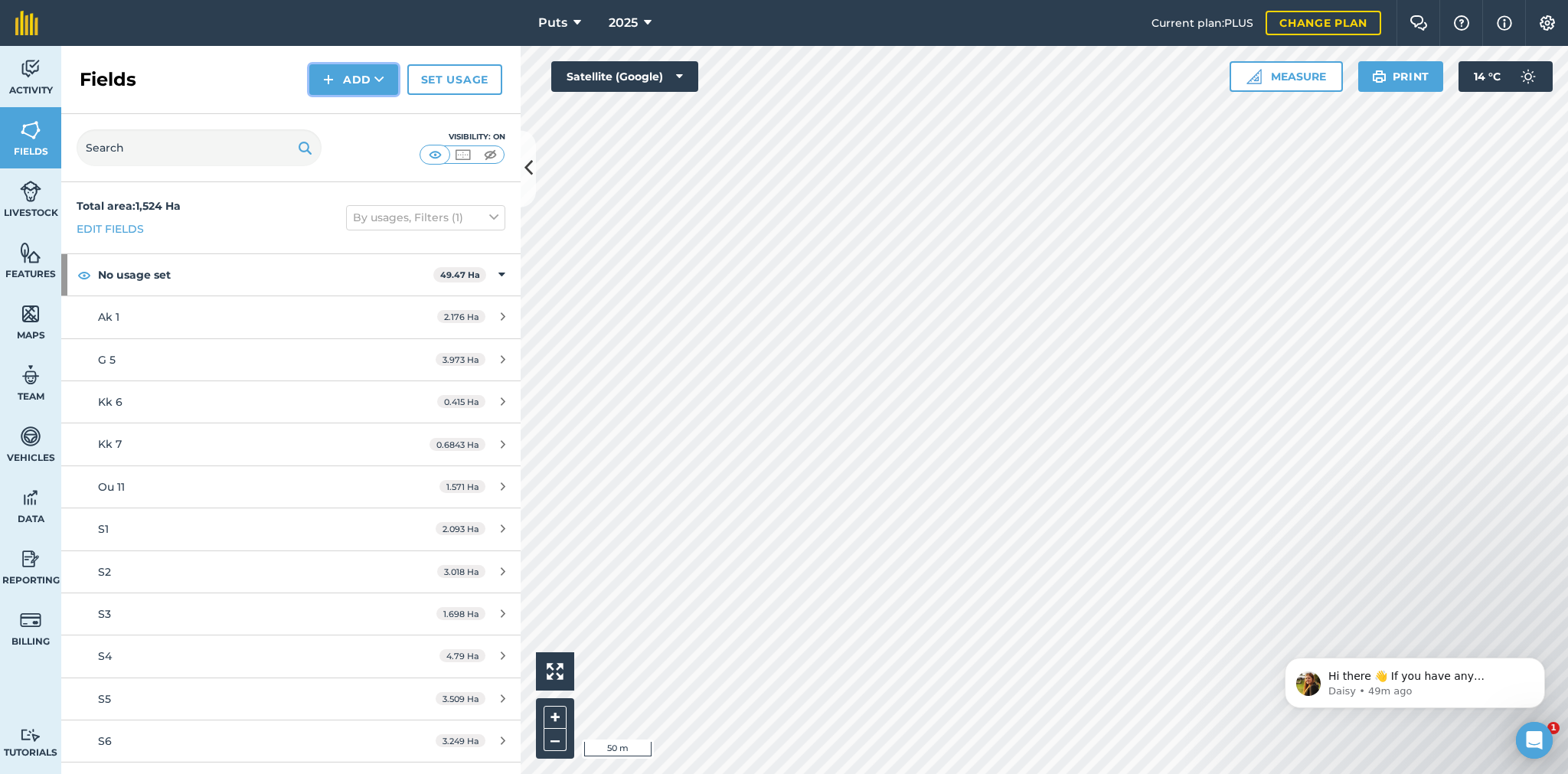
click at [343, 76] on button "Add" at bounding box center [354, 79] width 89 height 31
click at [357, 112] on link "Draw" at bounding box center [353, 114] width 85 height 33
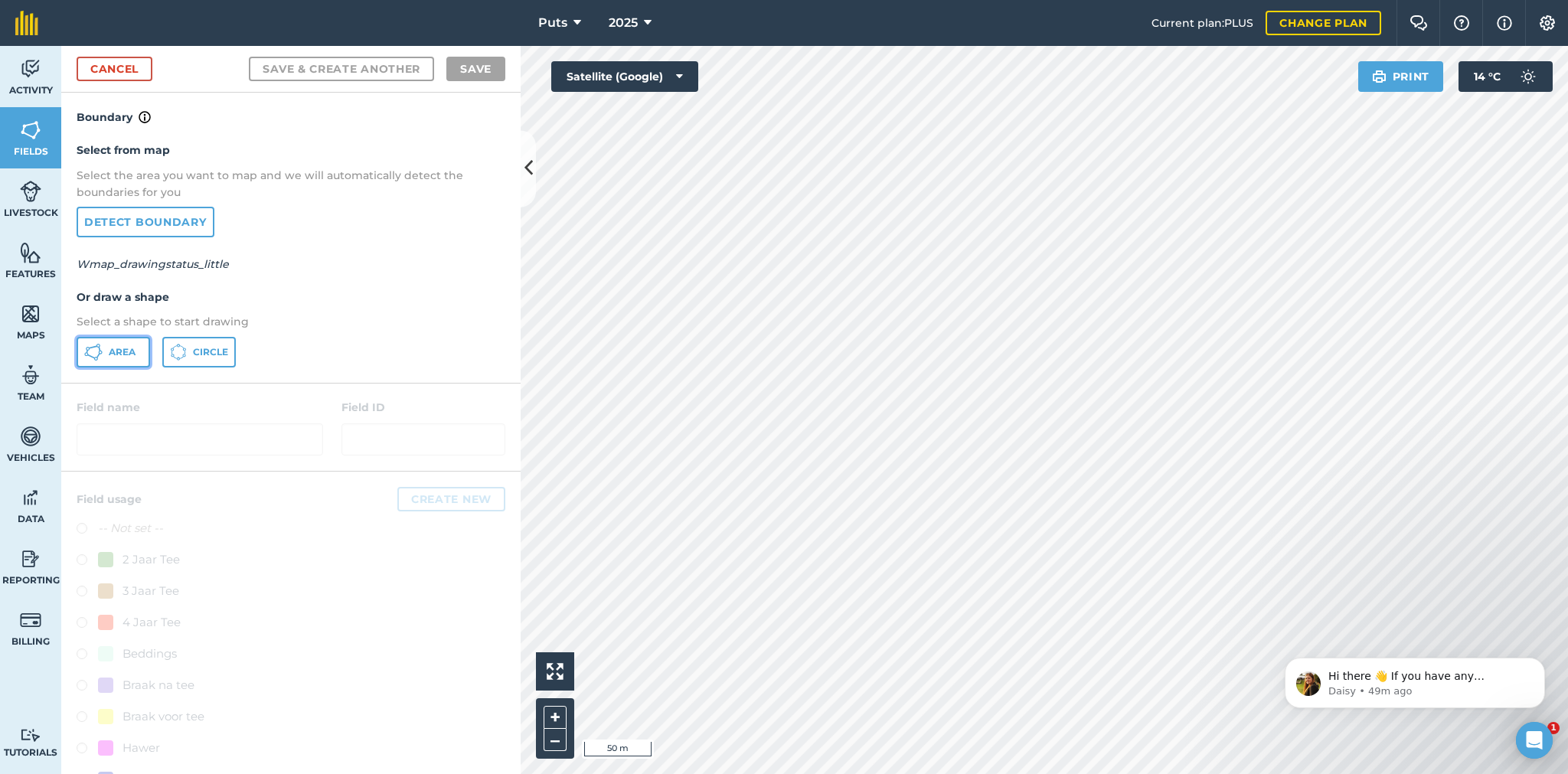
click at [124, 354] on span "Area" at bounding box center [122, 351] width 27 height 12
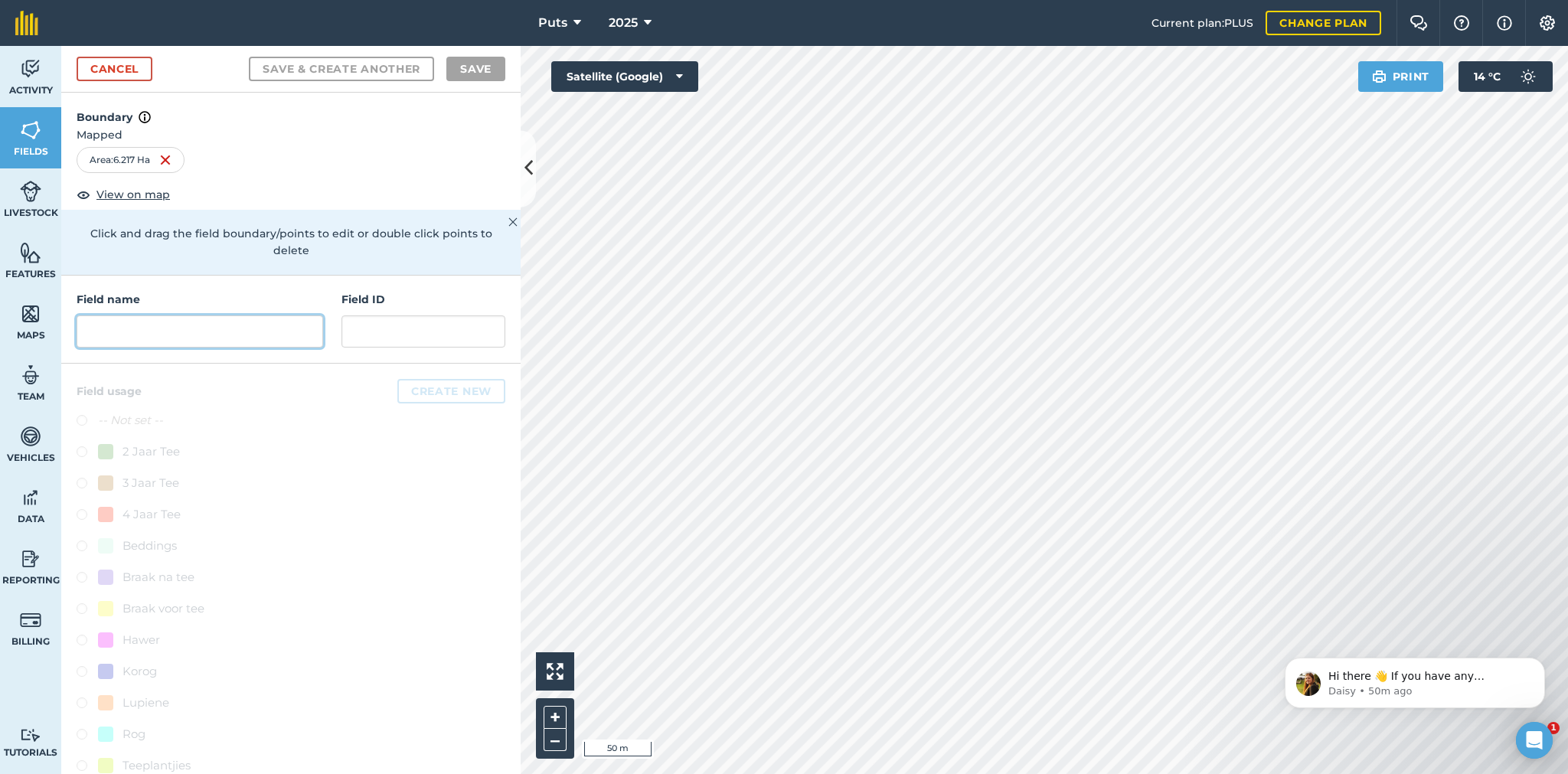
click at [167, 328] on input "text" at bounding box center [199, 331] width 246 height 33
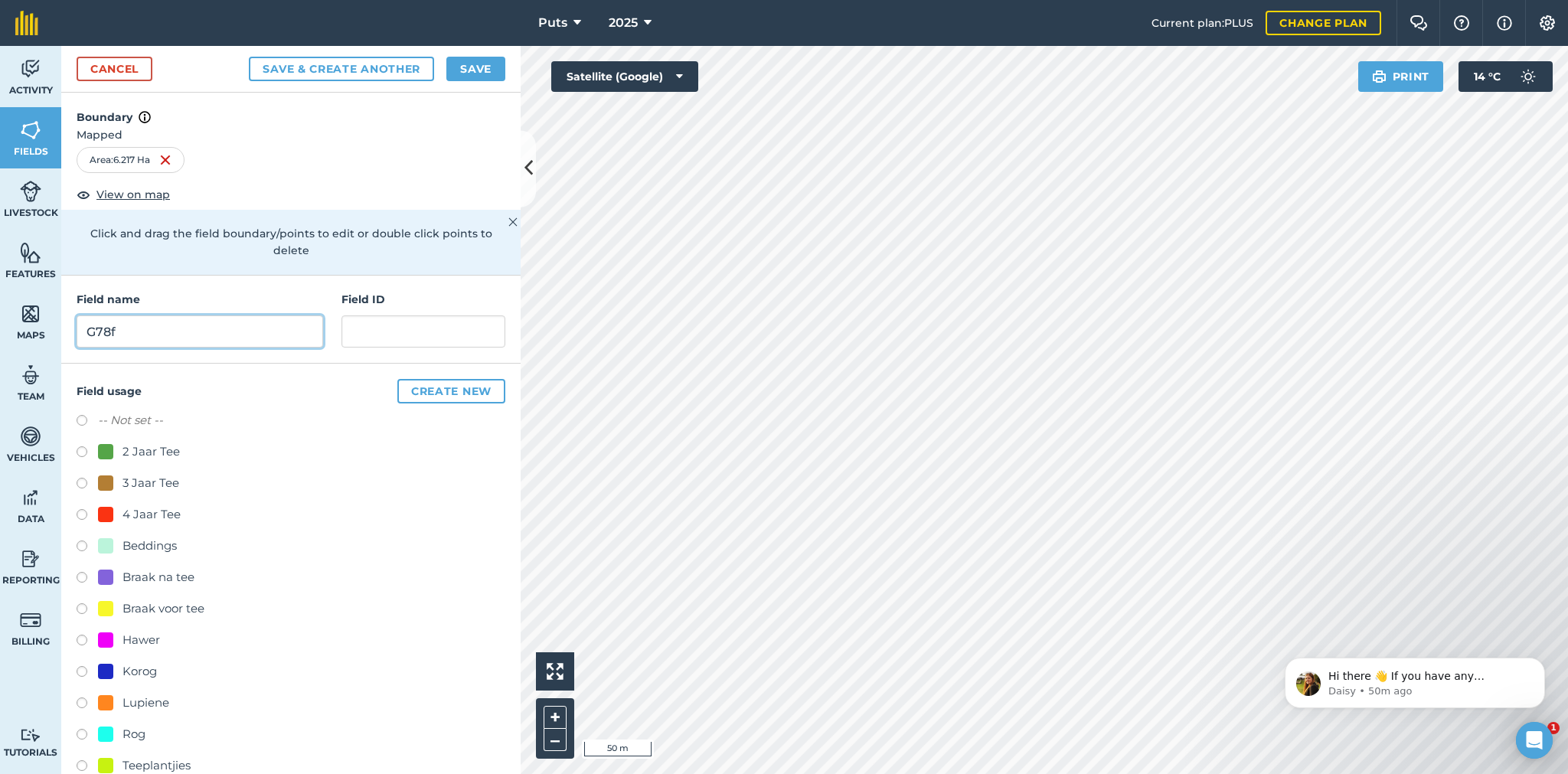
type input "G78f"
click at [80, 449] on label at bounding box center [86, 453] width 21 height 15
radio input "true"
click at [467, 69] on button "Save" at bounding box center [475, 69] width 59 height 24
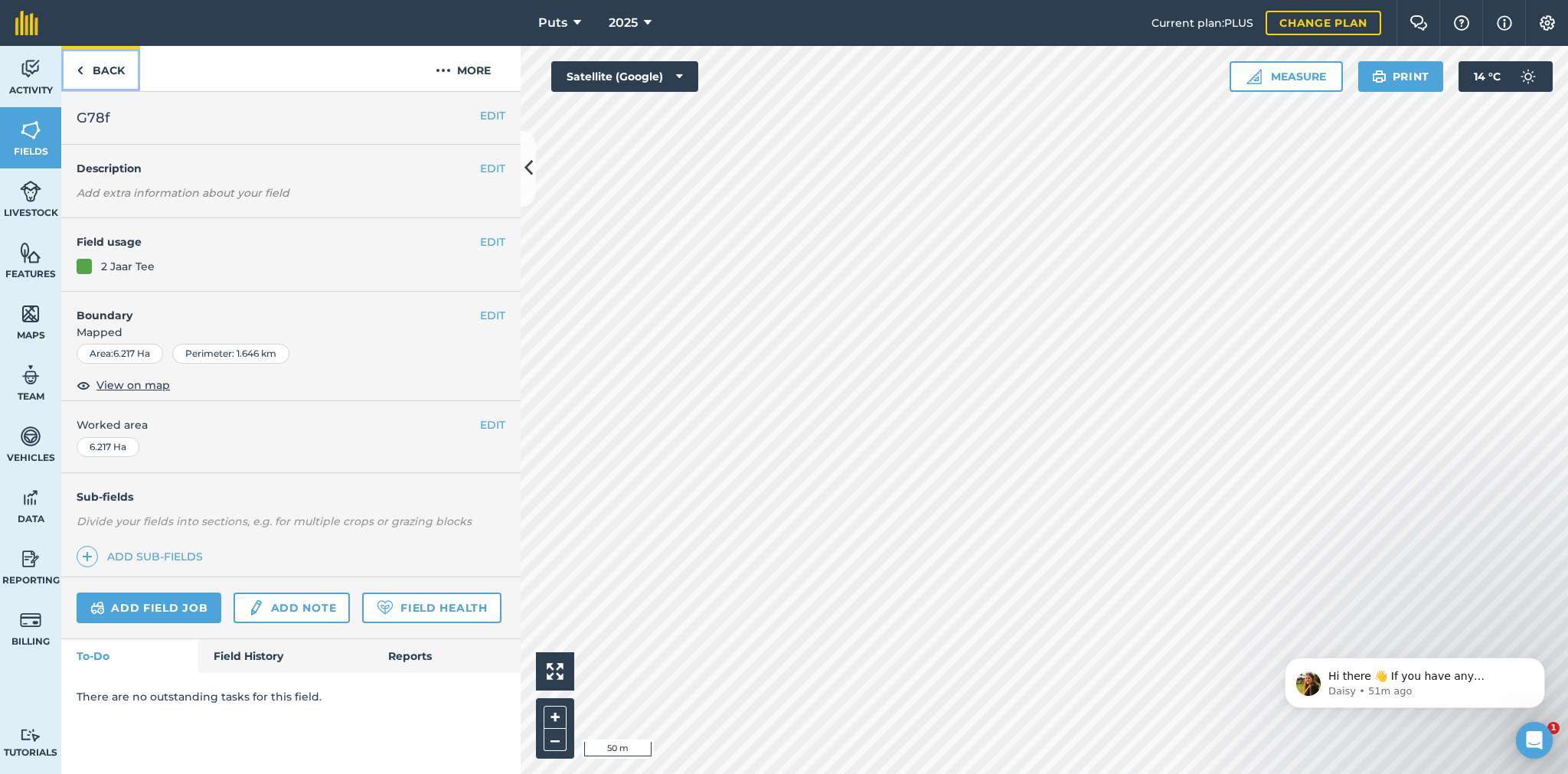
click at [113, 67] on link "Back" at bounding box center [100, 68] width 79 height 46
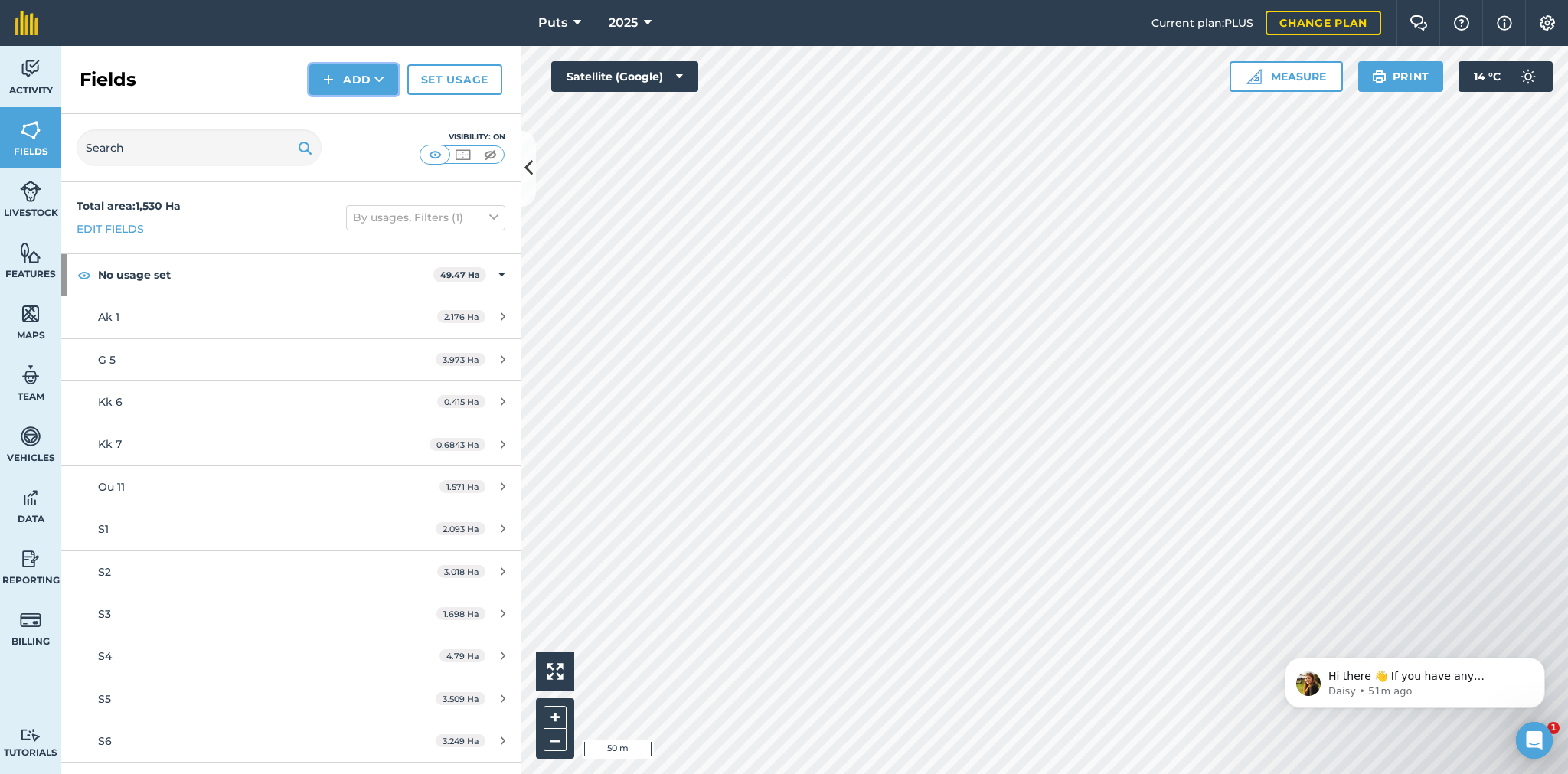
click at [358, 68] on button "Add" at bounding box center [354, 79] width 89 height 31
click at [356, 109] on link "Draw" at bounding box center [353, 114] width 85 height 33
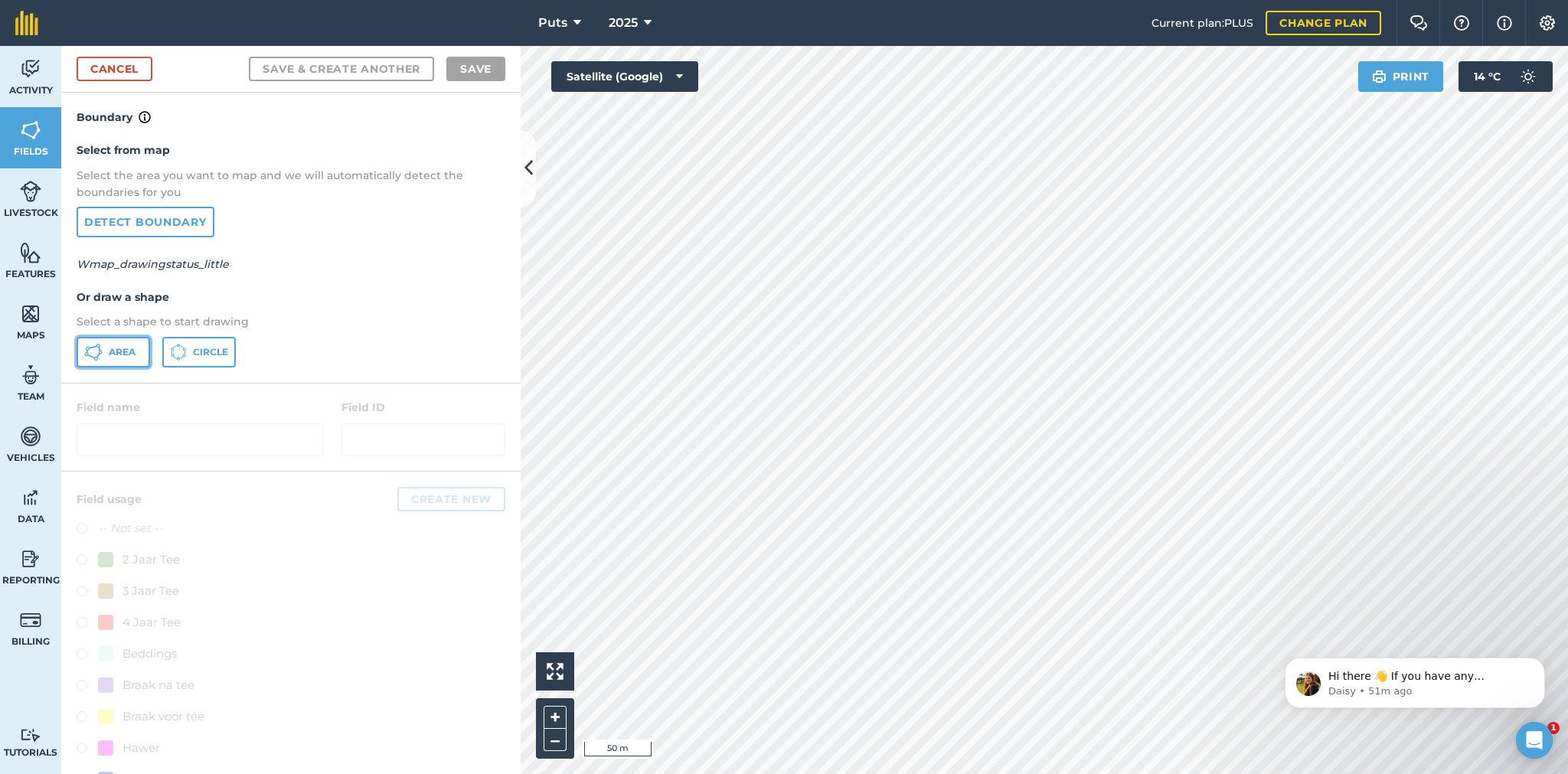
click at [118, 348] on span "Area" at bounding box center [122, 351] width 27 height 12
click at [1282, 630] on html "Hi there 👋 If you have any questions about our pricing or which plan is right f…" at bounding box center [1414, 678] width 306 height 107
click at [1286, 631] on body "Hi there 👋 If you have any questions about our pricing or which plan is right f…" at bounding box center [1415, 678] width 294 height 95
drag, startPoint x: 1272, startPoint y: 631, endPoint x: 1050, endPoint y: 410, distance: 313.2
click at [1261, 625] on html "Hi there 👋 If you have any questions about our pricing or which plan is right f…" at bounding box center [1414, 678] width 306 height 107
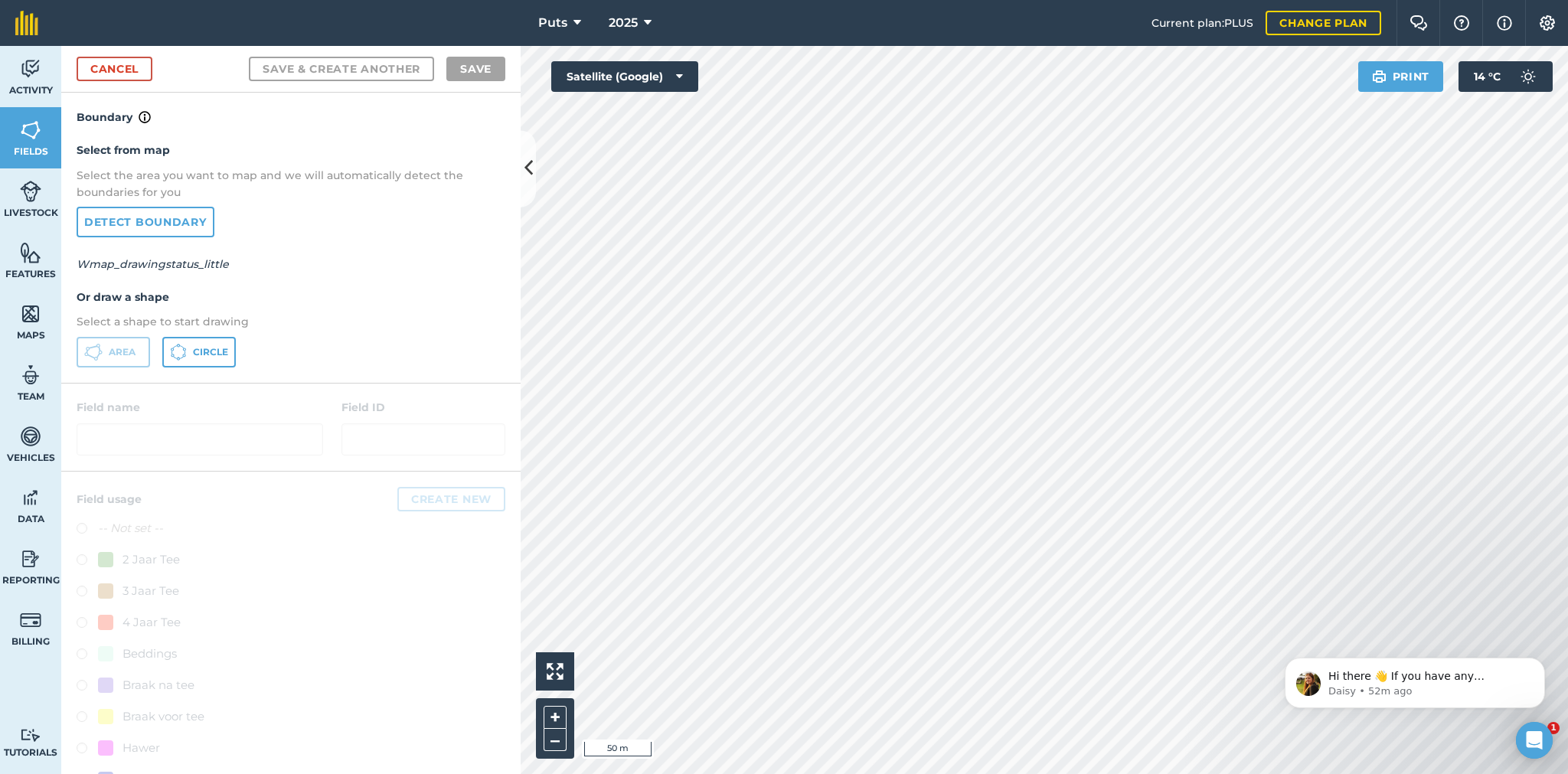
drag, startPoint x: 1281, startPoint y: 687, endPoint x: 1107, endPoint y: 536, distance: 230.4
click at [1261, 625] on html "Hi there 👋 If you have any questions about our pricing or which plan is right f…" at bounding box center [1414, 678] width 306 height 107
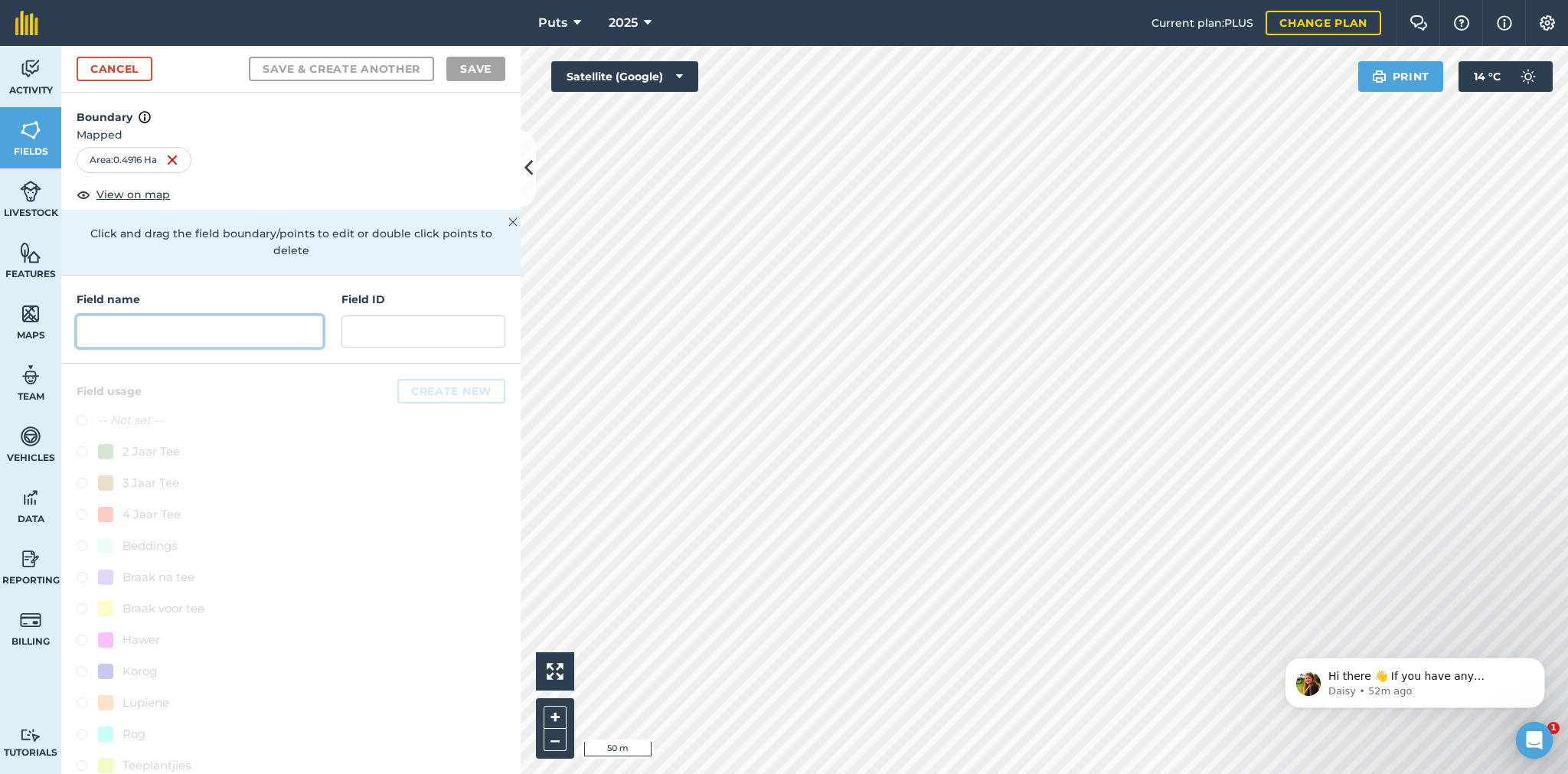
click at [112, 335] on input "text" at bounding box center [199, 331] width 246 height 33
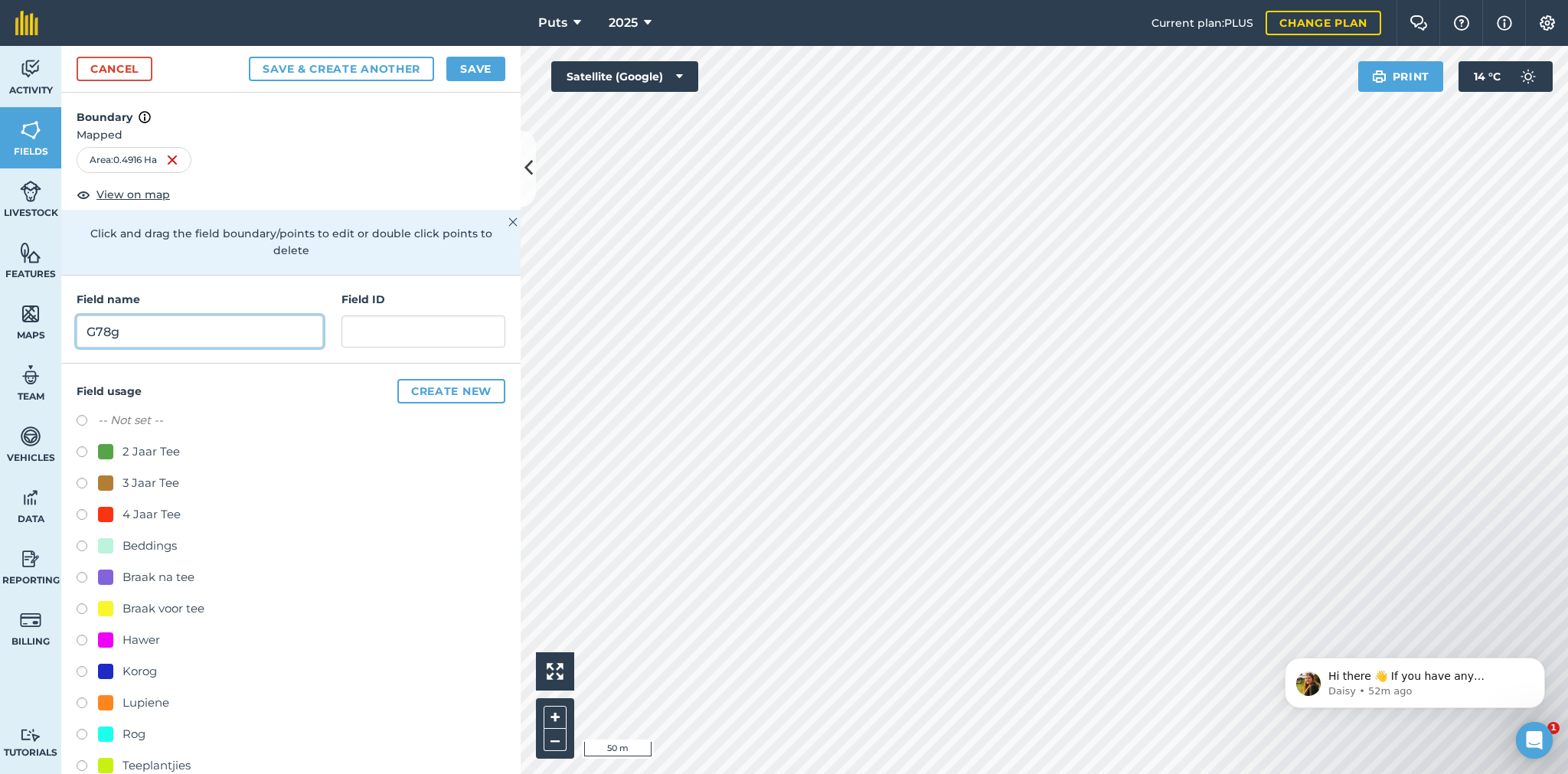
type input "G78g"
click at [84, 453] on label at bounding box center [86, 453] width 21 height 15
radio input "true"
click at [468, 69] on button "Save" at bounding box center [475, 69] width 59 height 24
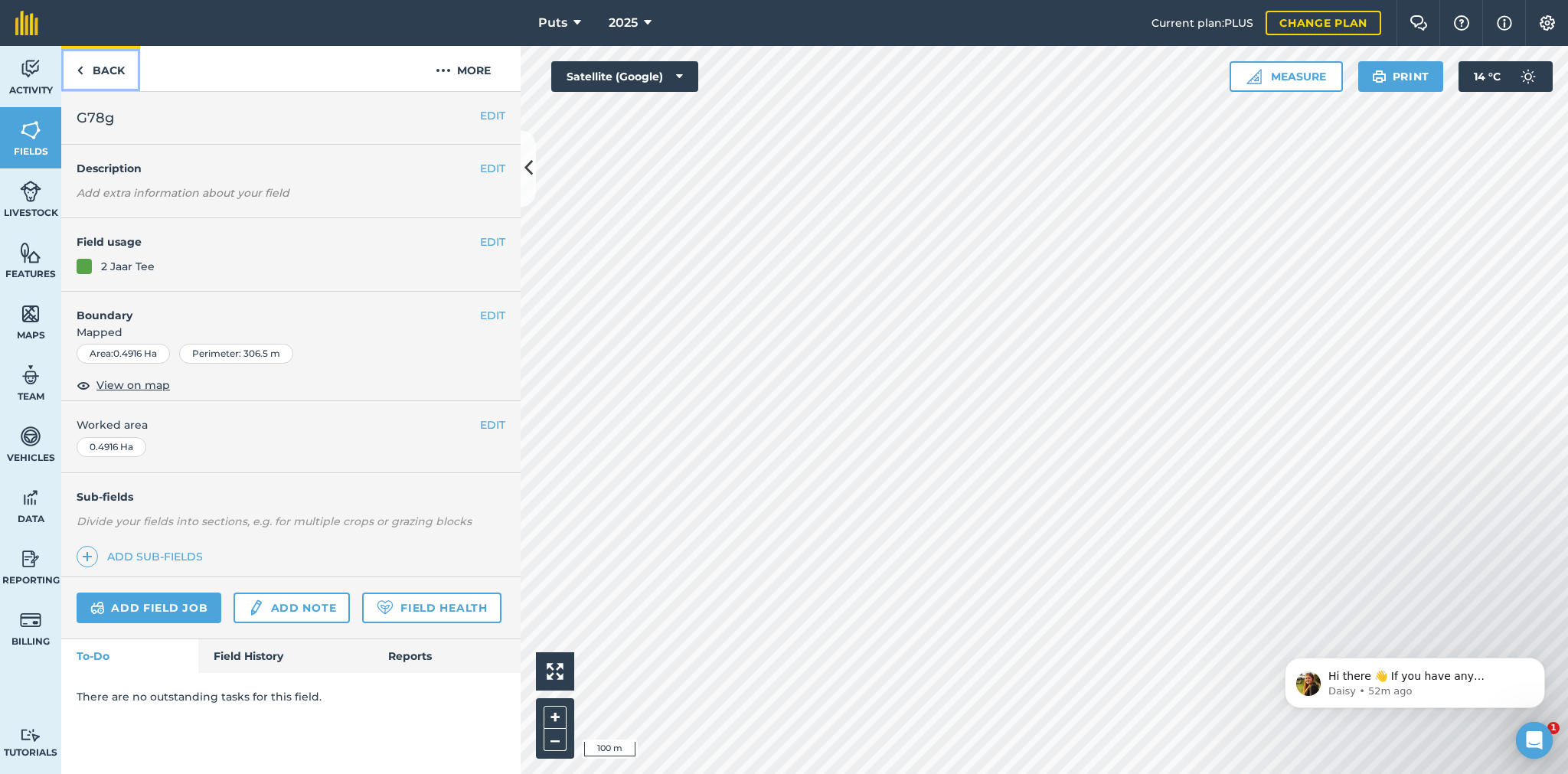
click at [110, 70] on link "Back" at bounding box center [100, 68] width 79 height 46
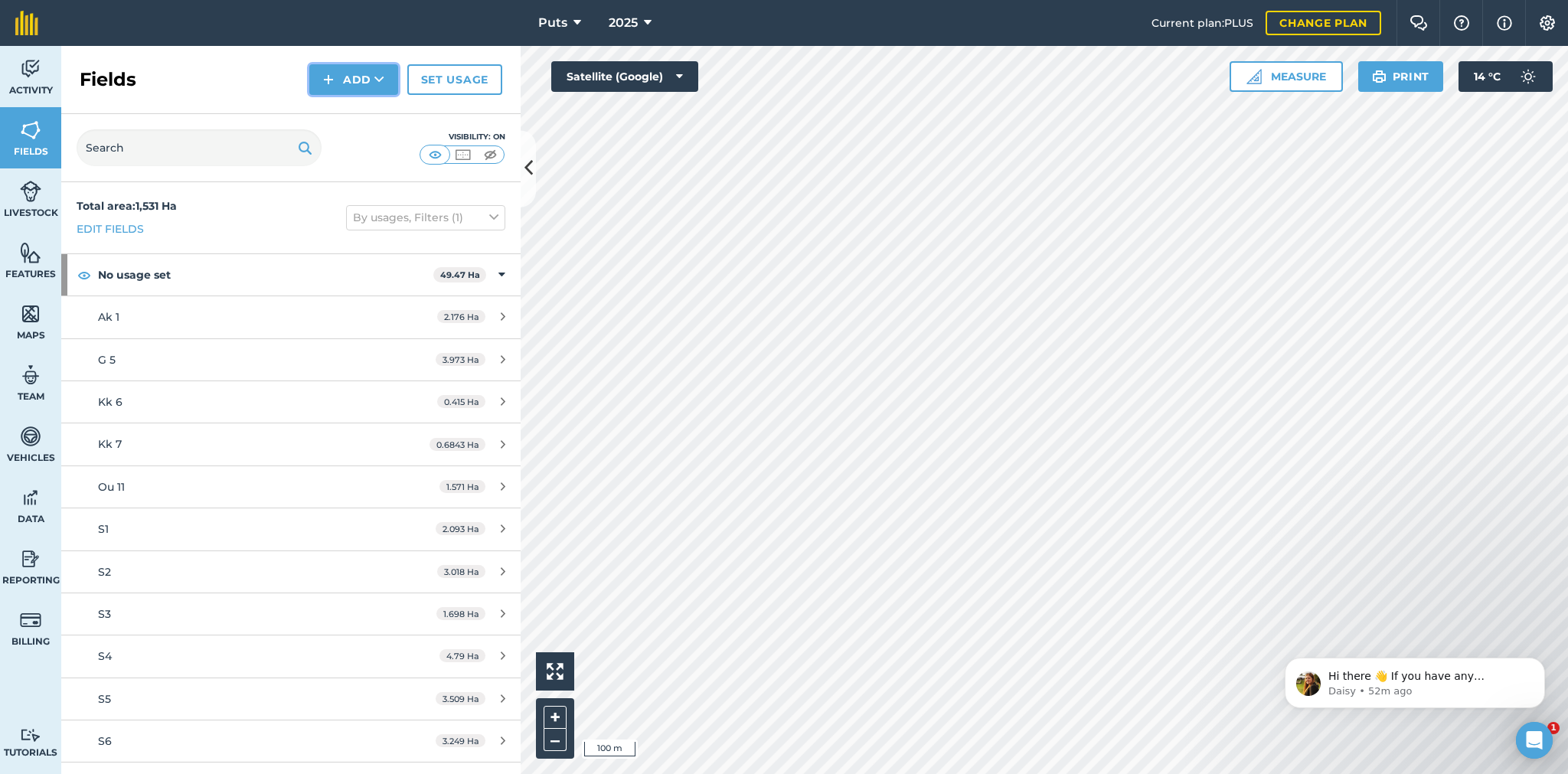
click at [376, 78] on icon at bounding box center [379, 79] width 10 height 15
click at [353, 115] on link "Draw" at bounding box center [353, 114] width 85 height 33
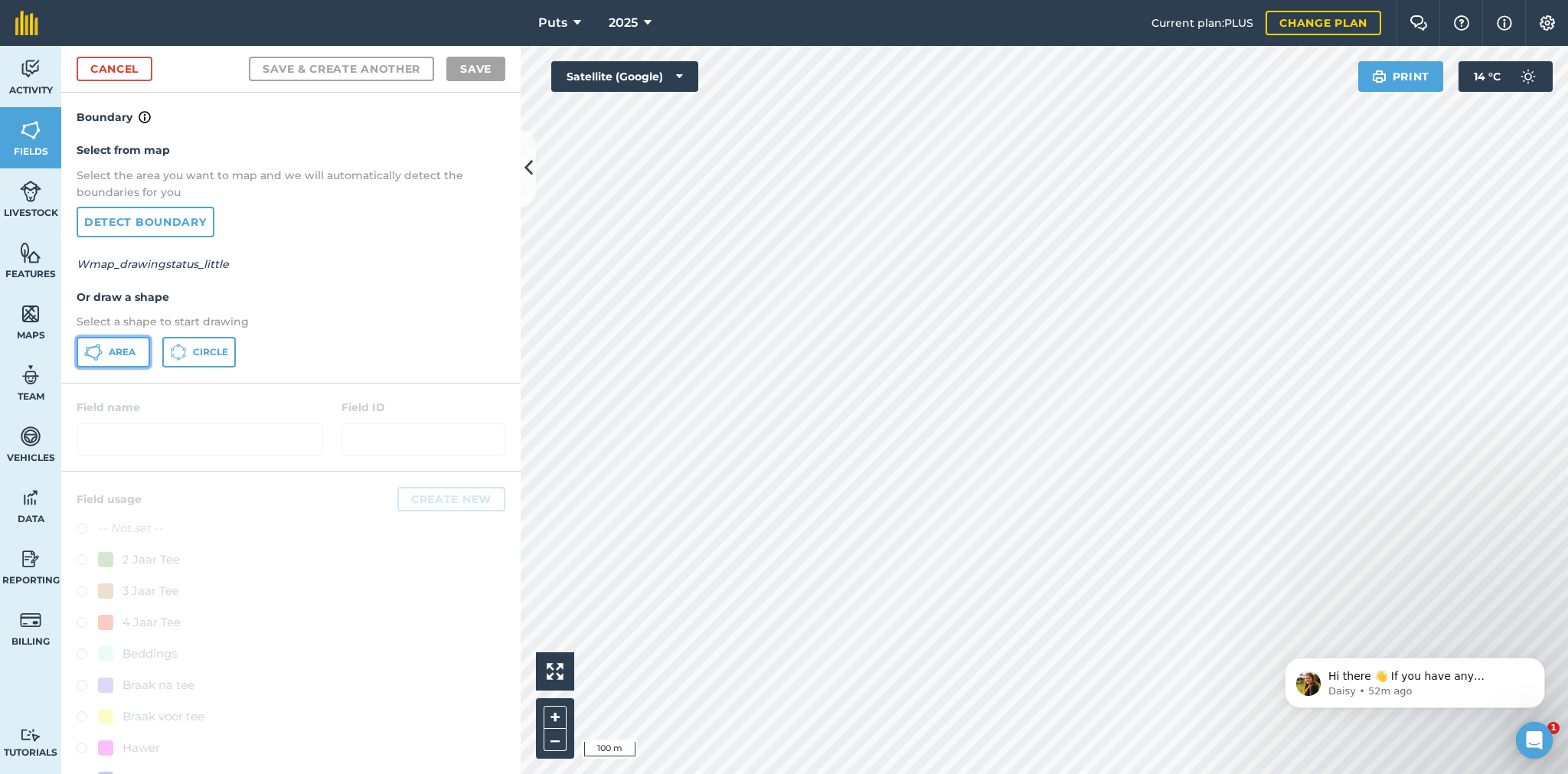
click at [131, 352] on span "Area" at bounding box center [122, 351] width 27 height 12
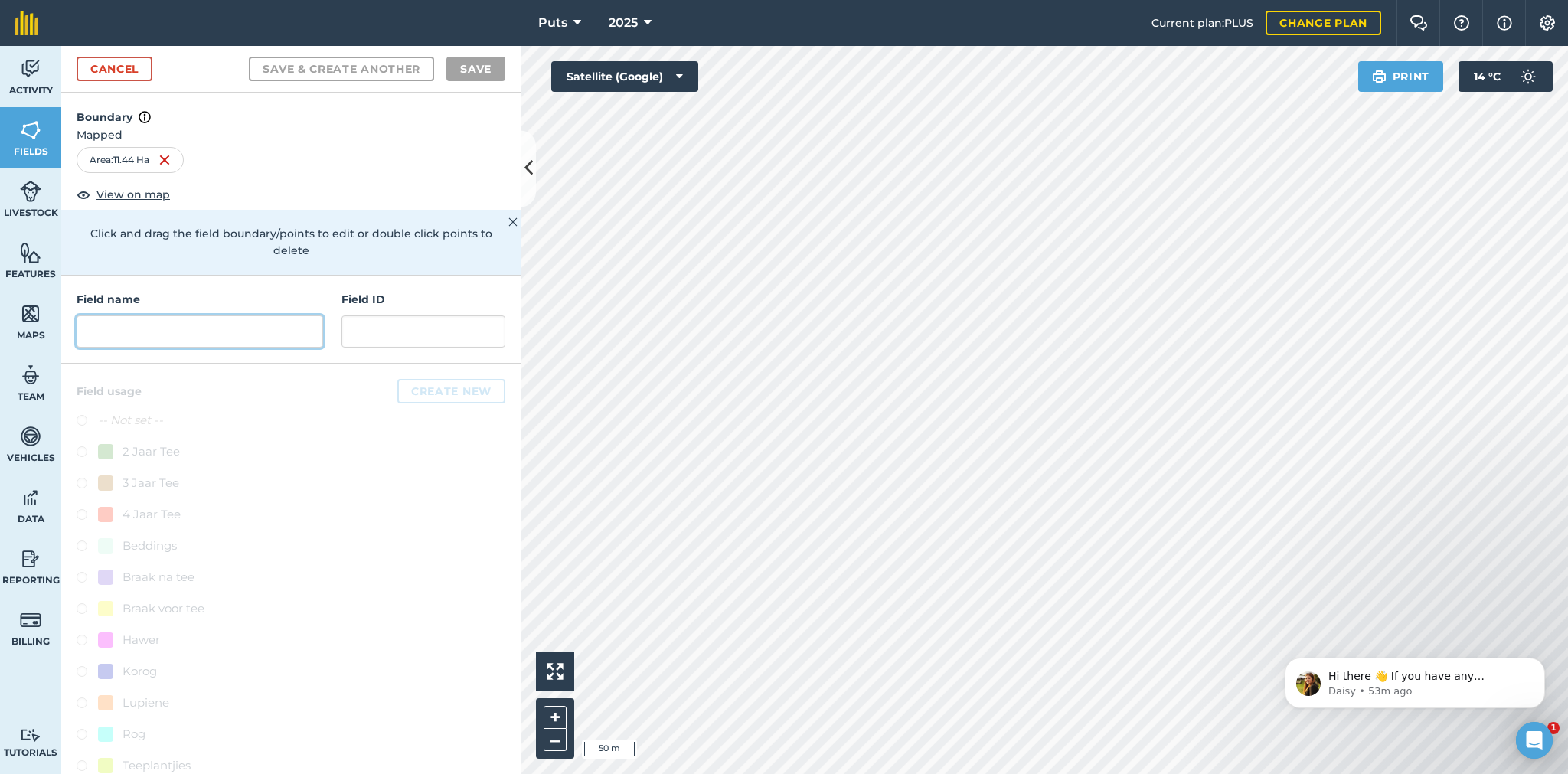
click at [128, 338] on input "text" at bounding box center [199, 331] width 246 height 33
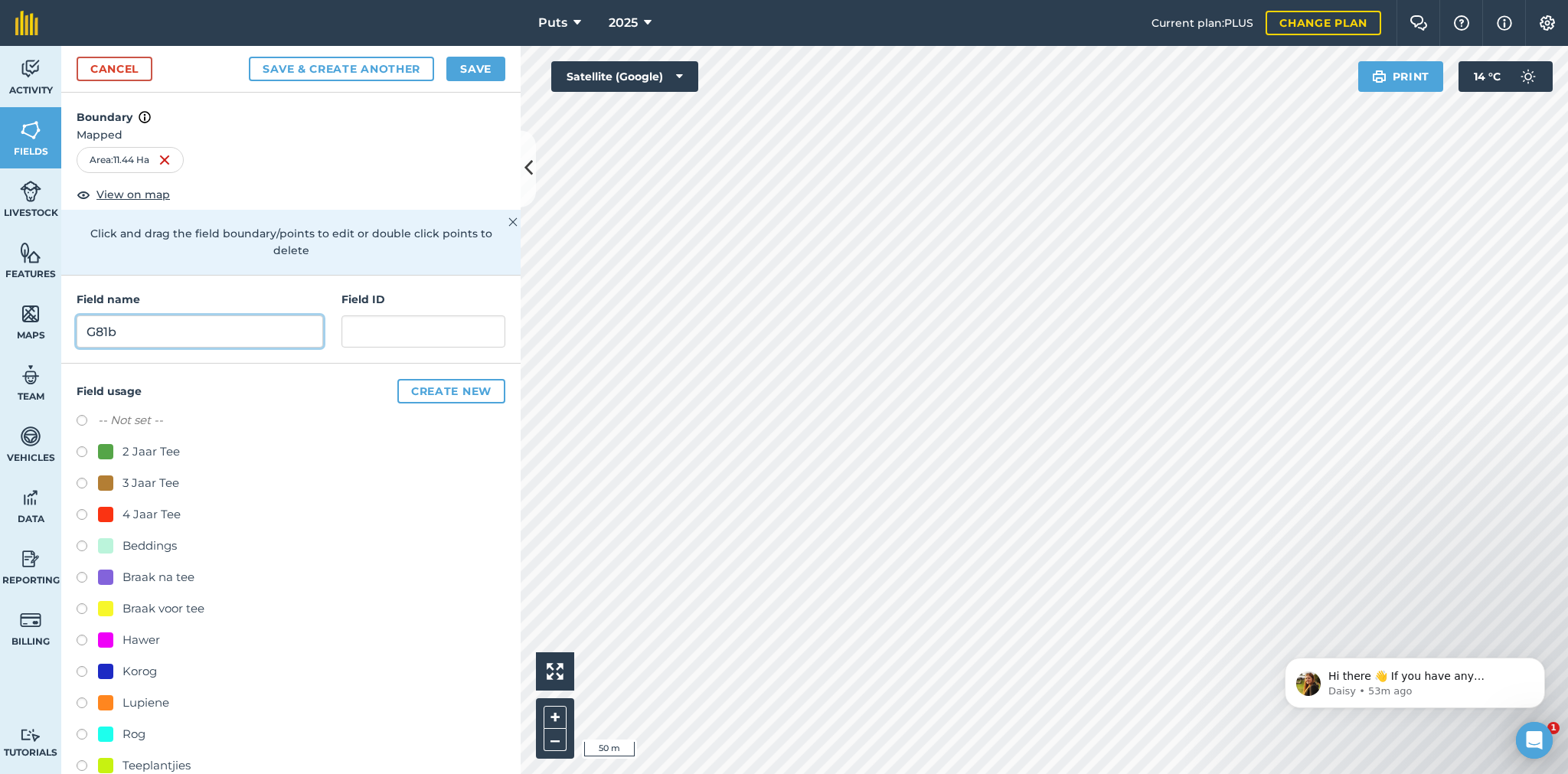
type input "G81b"
click at [80, 449] on label at bounding box center [86, 453] width 21 height 15
radio input "true"
click at [469, 72] on button "Save" at bounding box center [475, 69] width 59 height 24
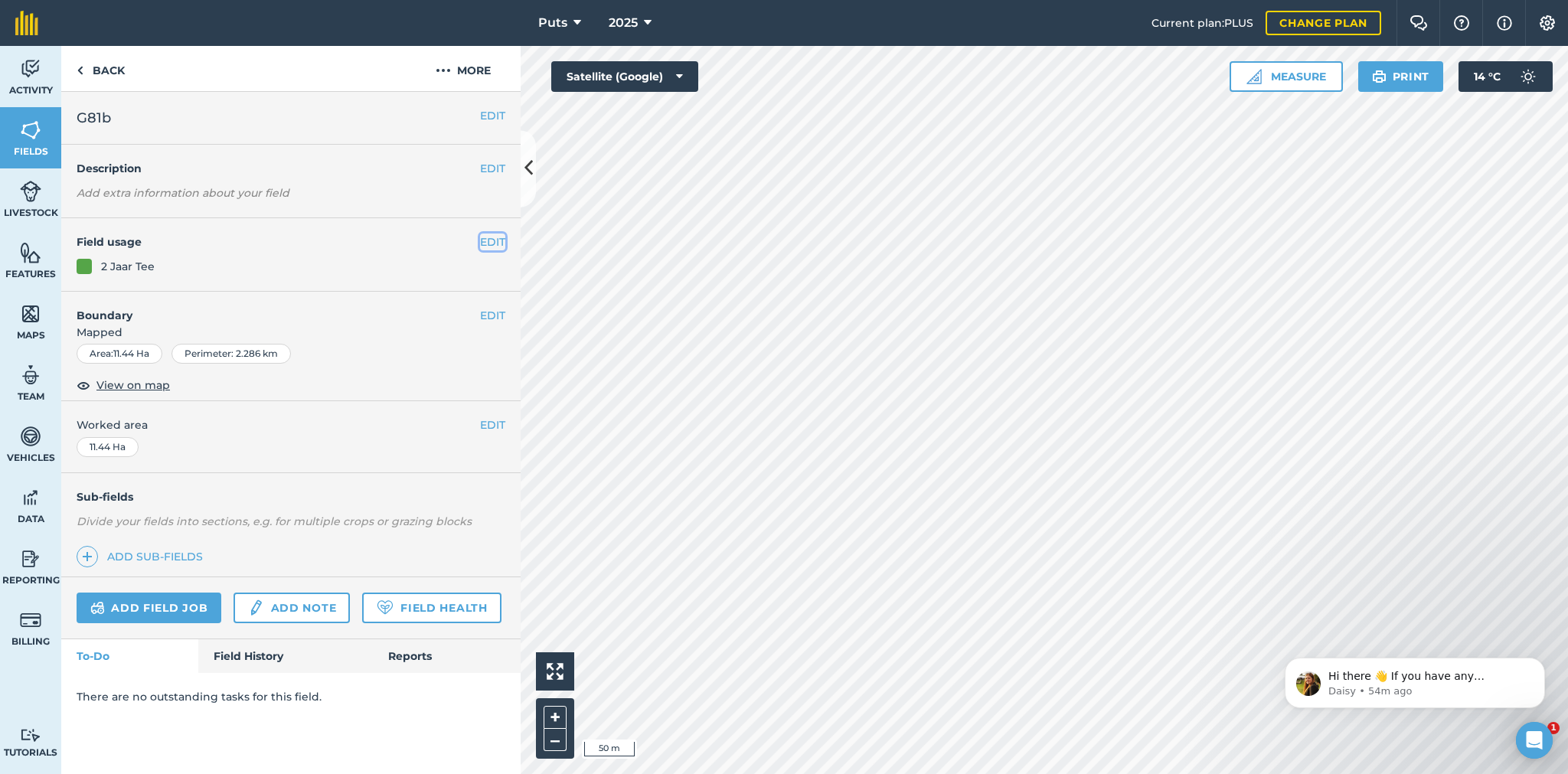
click at [482, 245] on button "EDIT" at bounding box center [492, 242] width 25 height 17
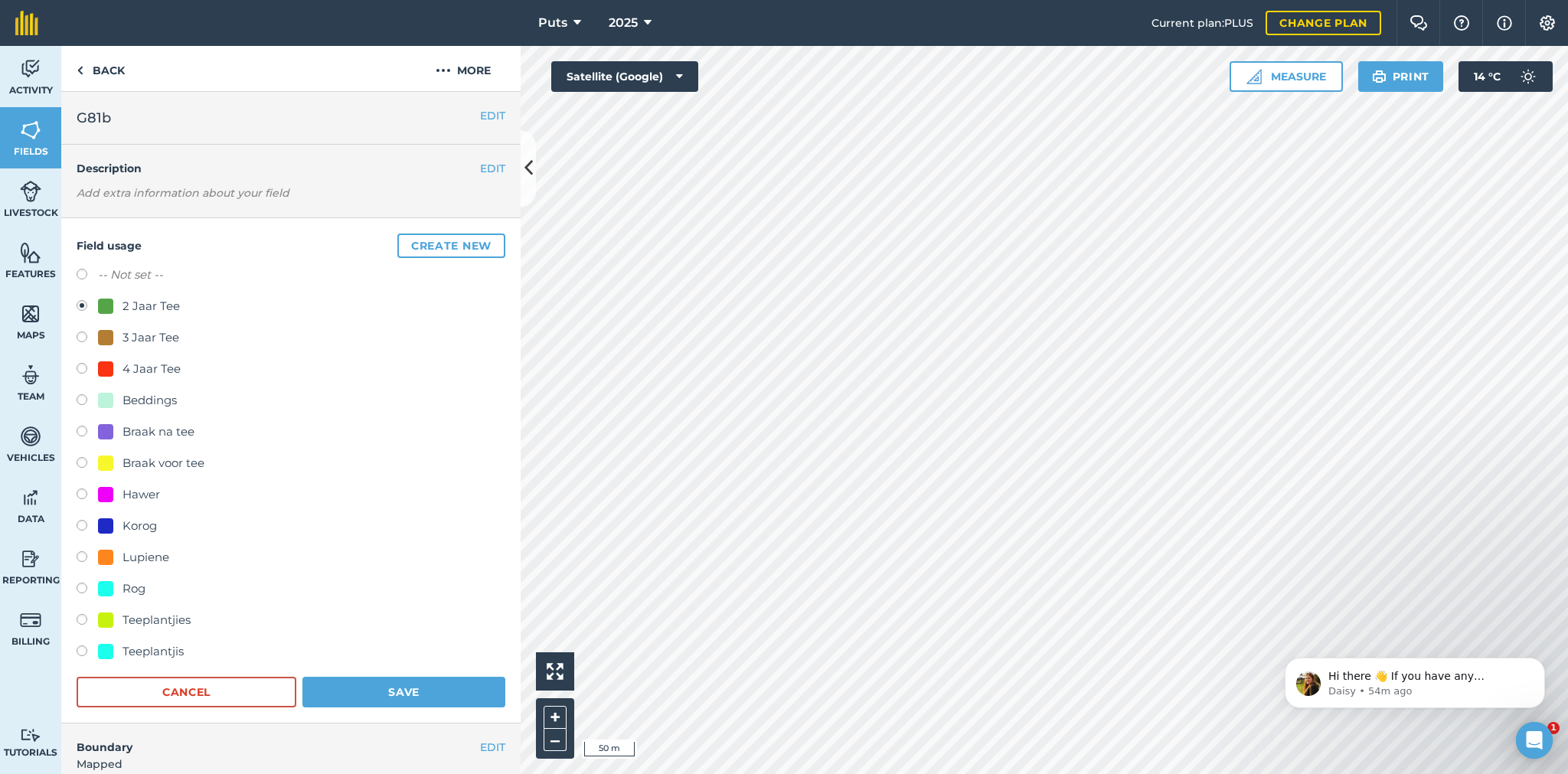
click at [83, 586] on label at bounding box center [86, 590] width 21 height 15
radio input "true"
radio input "false"
click at [397, 682] on button "Save" at bounding box center [403, 691] width 203 height 31
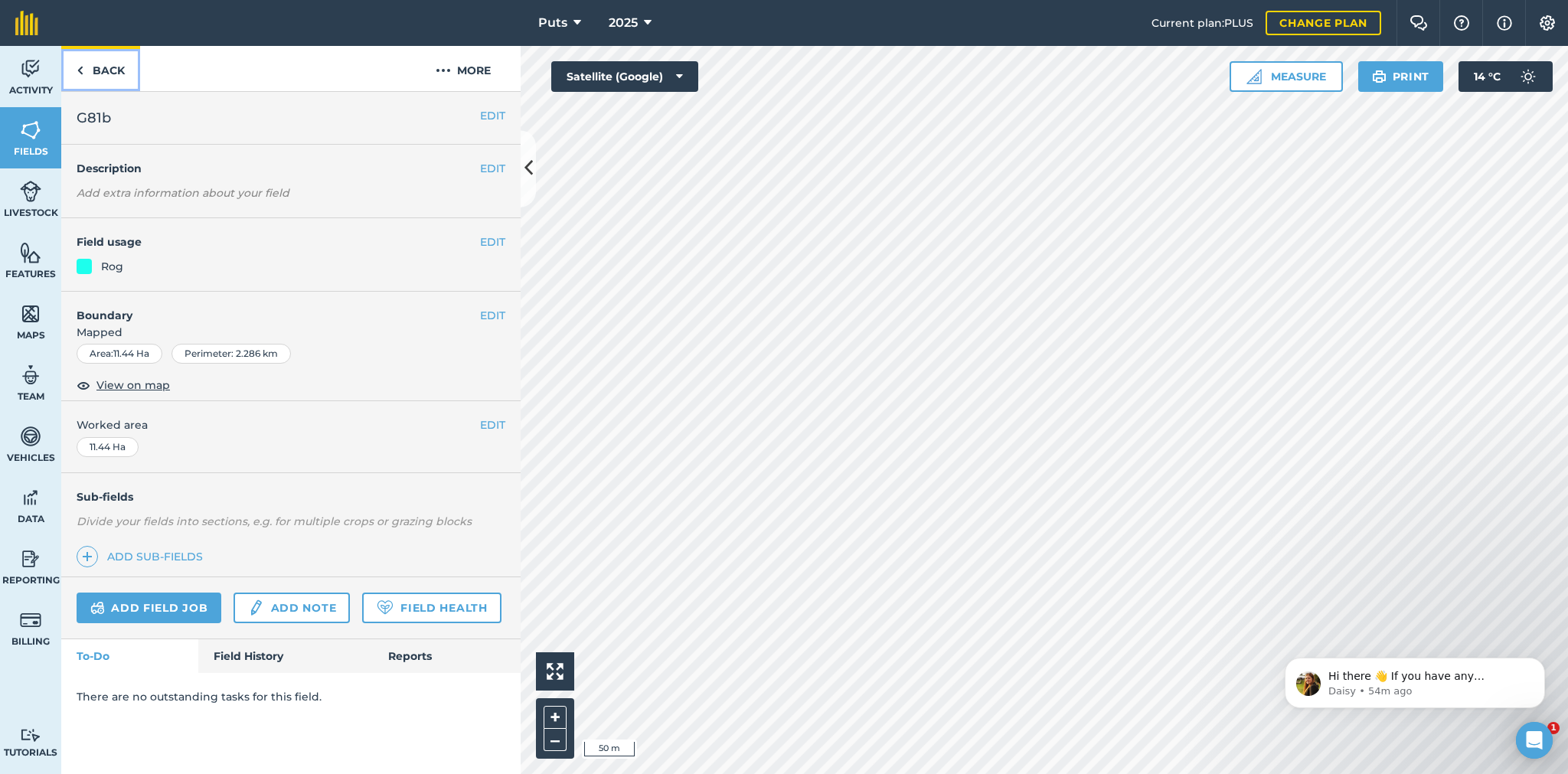
click at [103, 61] on link "Back" at bounding box center [100, 68] width 79 height 46
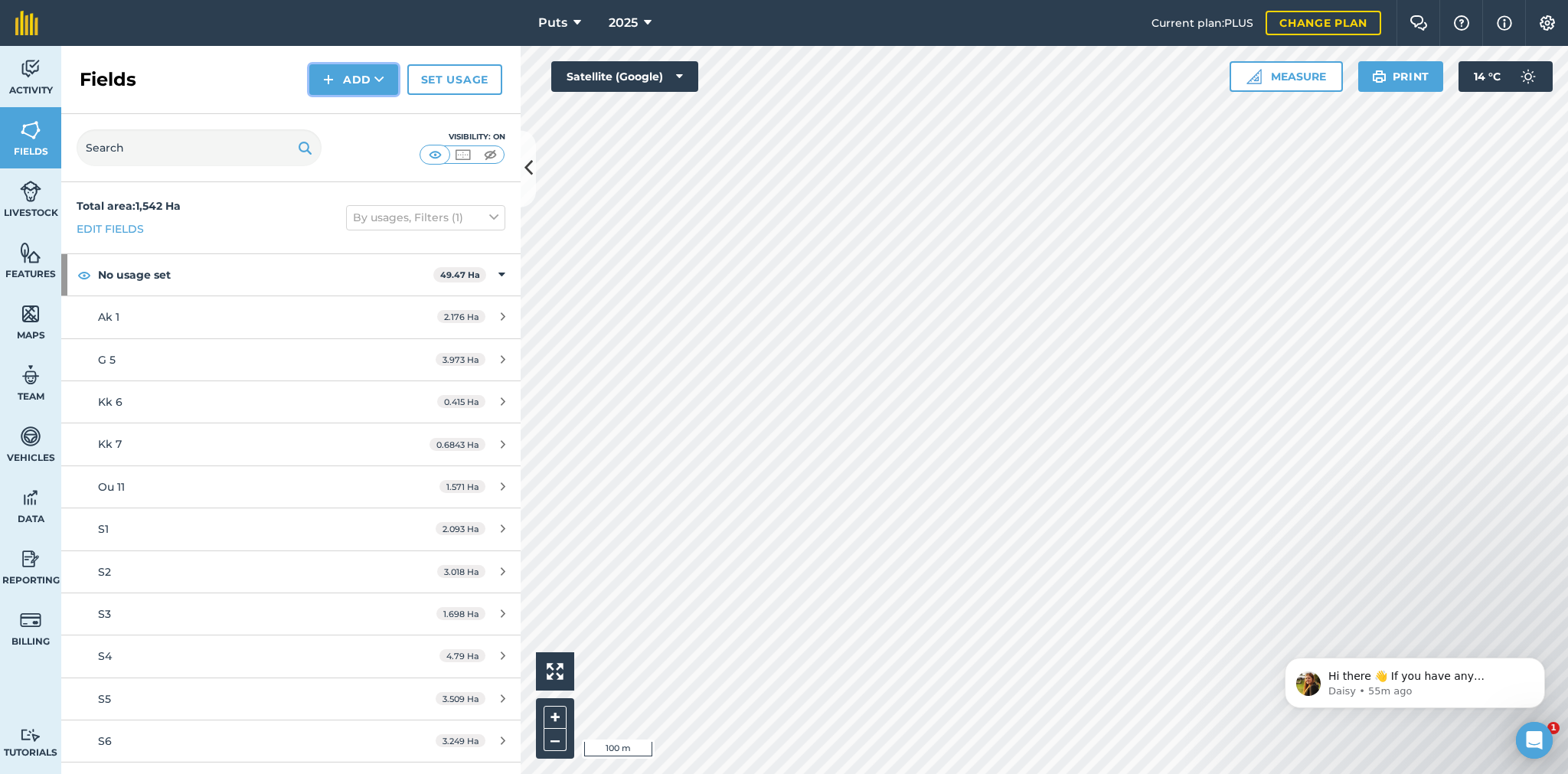
click at [375, 75] on icon at bounding box center [379, 79] width 10 height 15
click at [351, 115] on link "Draw" at bounding box center [353, 114] width 85 height 33
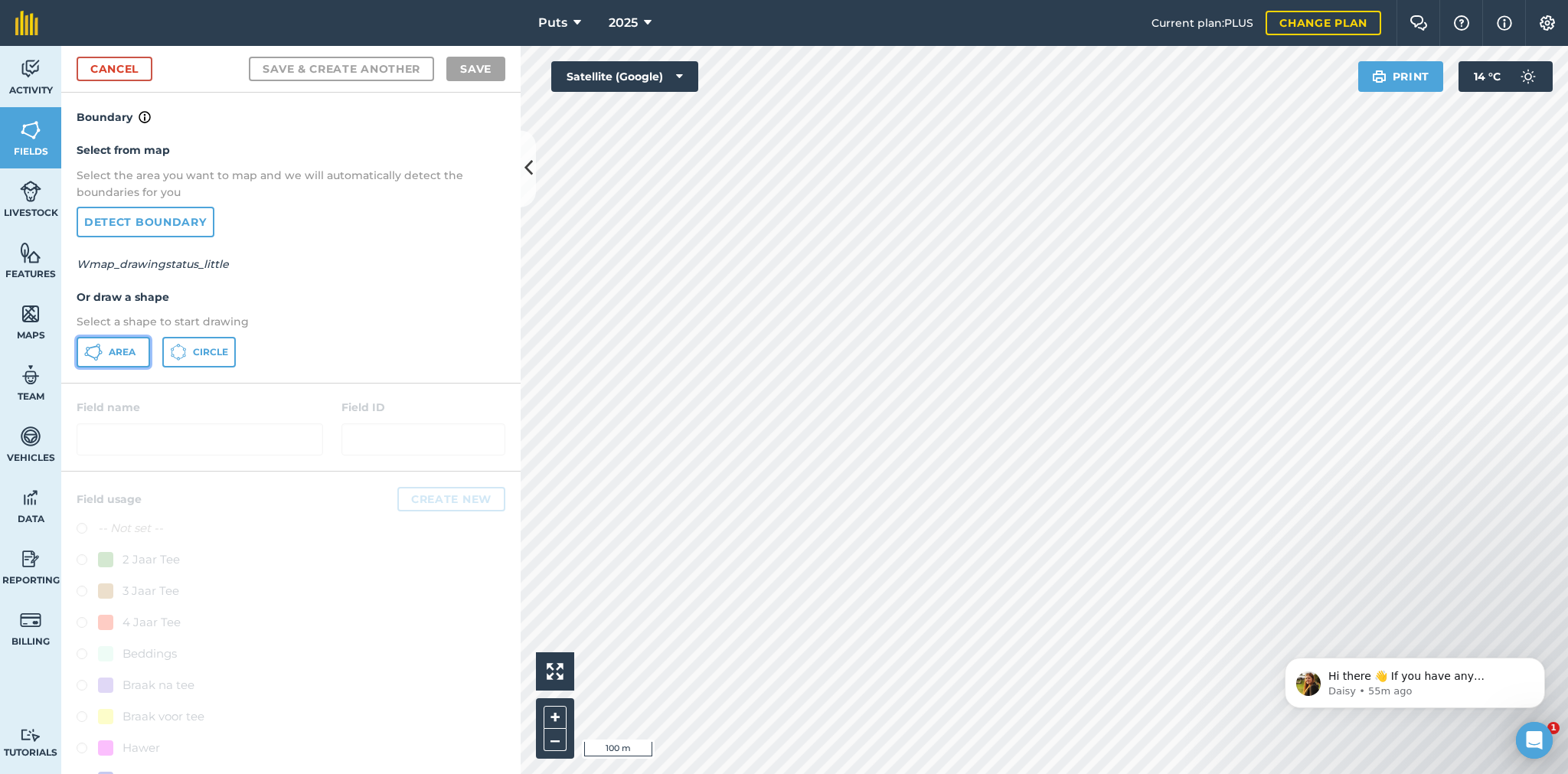
click at [115, 346] on span "Area" at bounding box center [122, 351] width 27 height 12
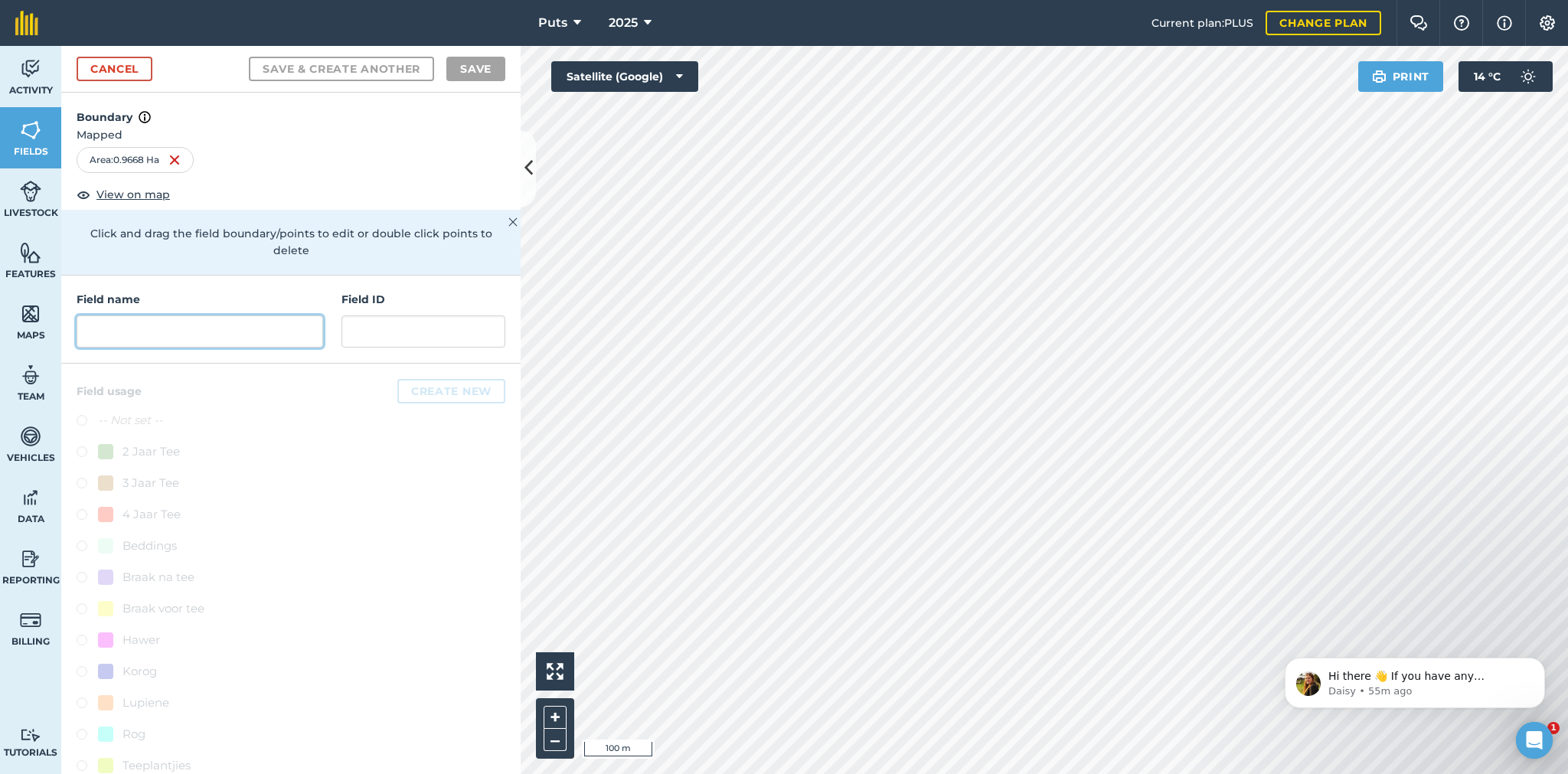
click at [146, 327] on input "text" at bounding box center [199, 331] width 246 height 33
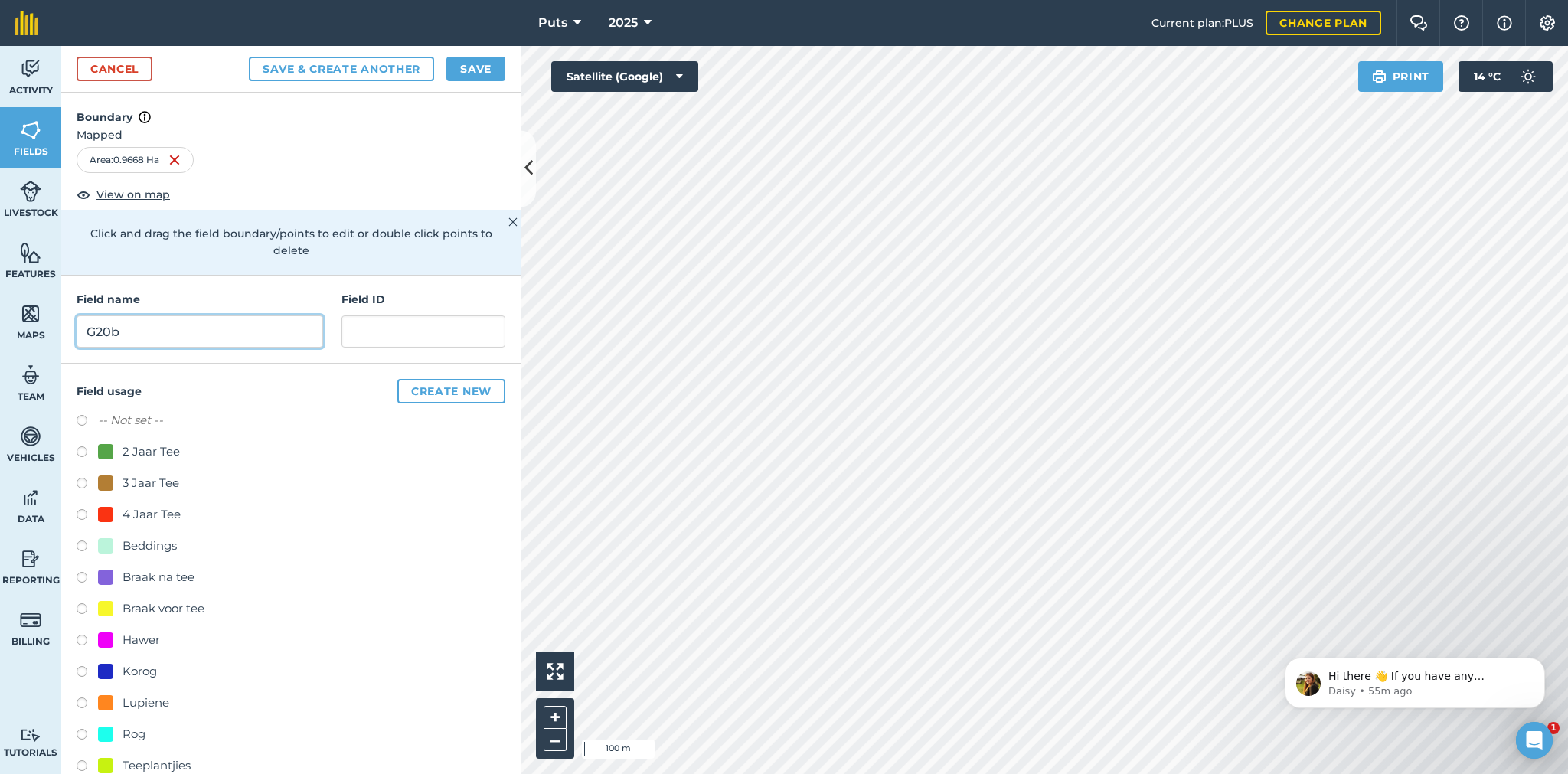
type input "G20b"
click at [83, 730] on label at bounding box center [86, 736] width 21 height 15
radio input "true"
click at [480, 57] on button "Save" at bounding box center [475, 69] width 59 height 24
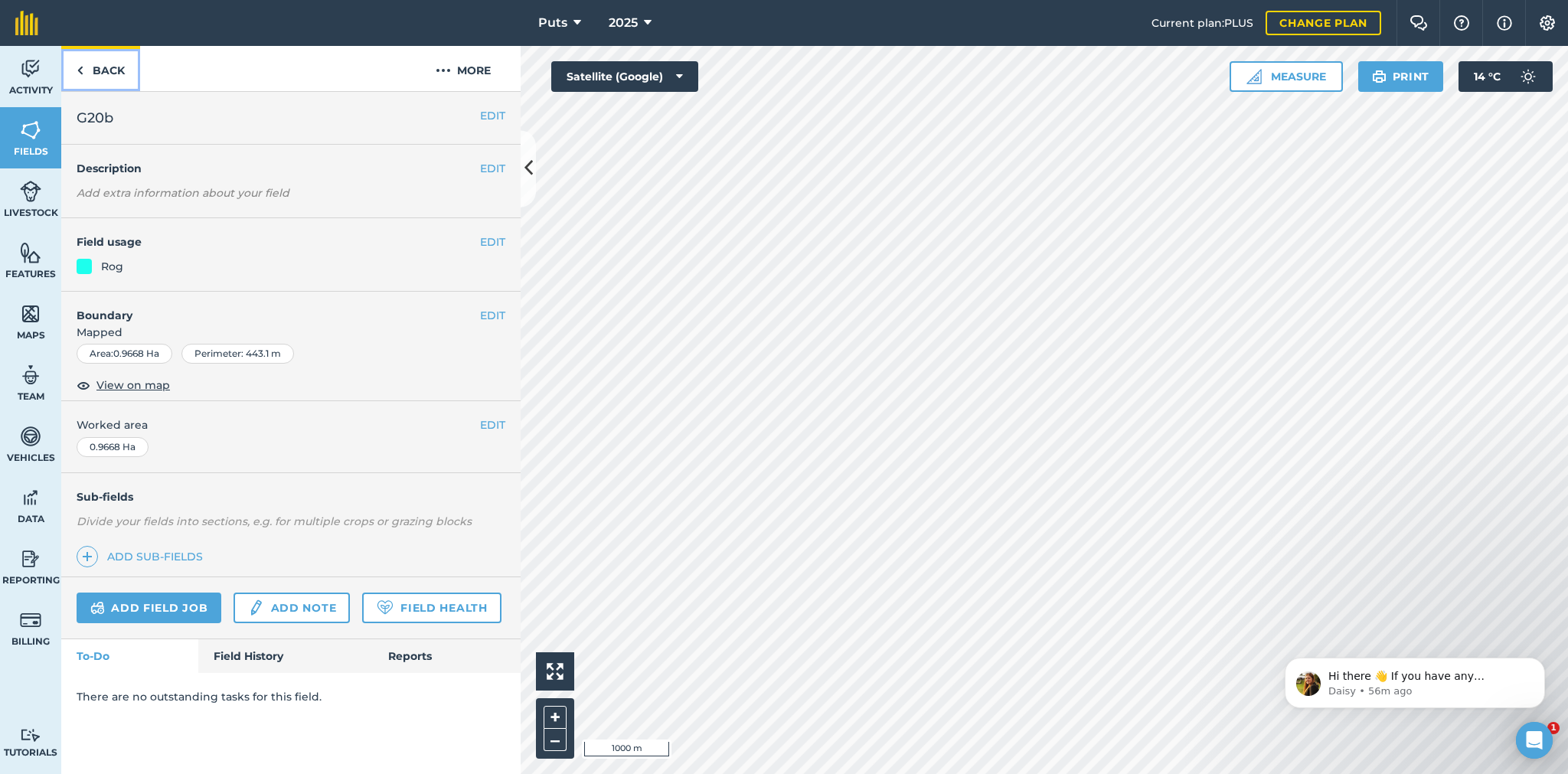
click at [105, 67] on link "Back" at bounding box center [100, 68] width 79 height 46
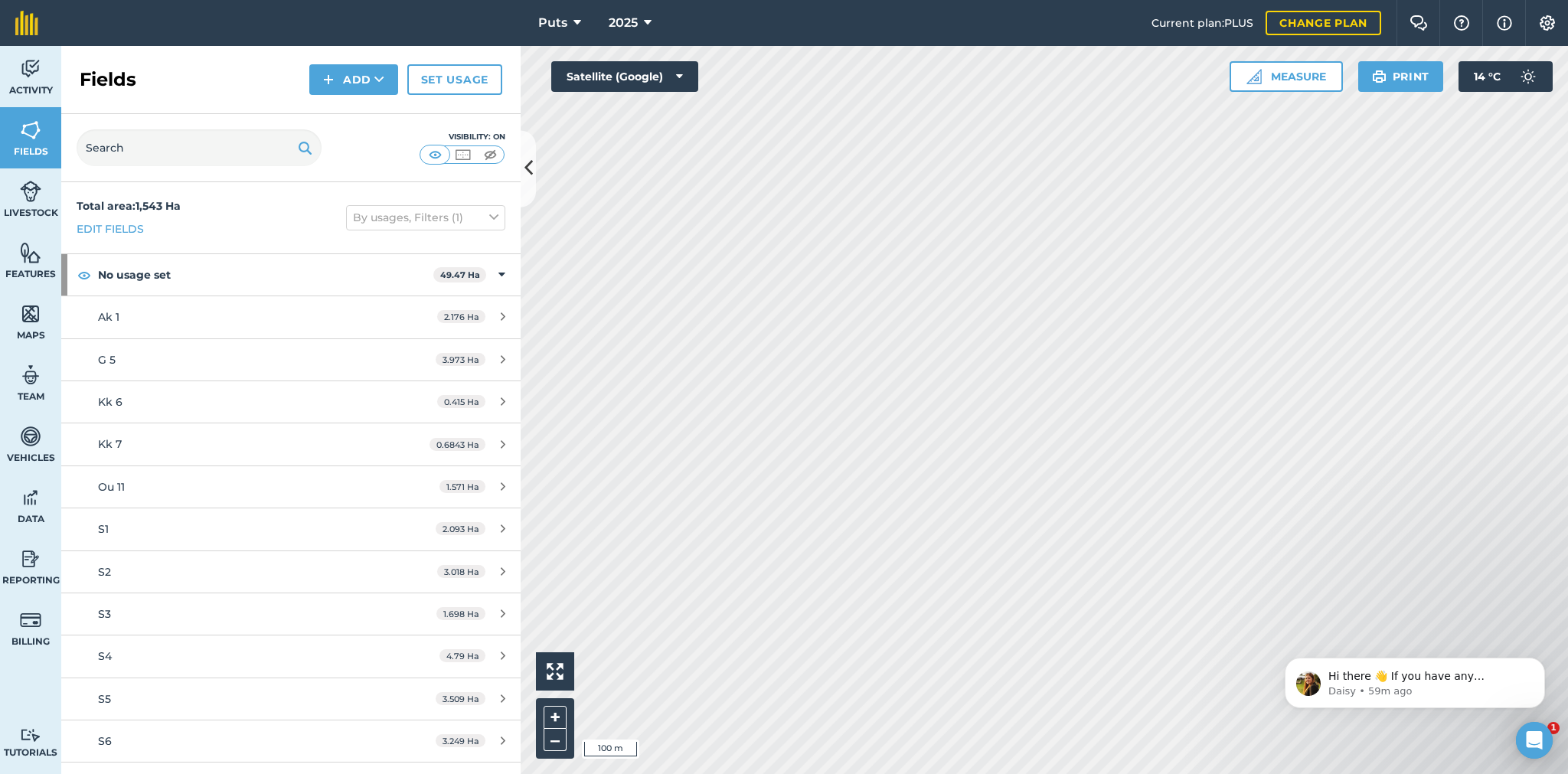
click at [1220, 0] on html "Puts 2025 Current plan : PLUS Change plan Farm Chat Help Info Settings Puts - 2…" at bounding box center [784, 387] width 1568 height 774
click at [976, 0] on html "Puts 2025 Current plan : PLUS Change plan Farm Chat Help Info Settings Puts - 2…" at bounding box center [784, 387] width 1568 height 774
click at [285, 462] on div "Activity Fields Livestock Features Maps Team Vehicles Data Reporting Billing Tu…" at bounding box center [784, 409] width 1568 height 728
click at [1292, 77] on button "Measure" at bounding box center [1286, 76] width 113 height 31
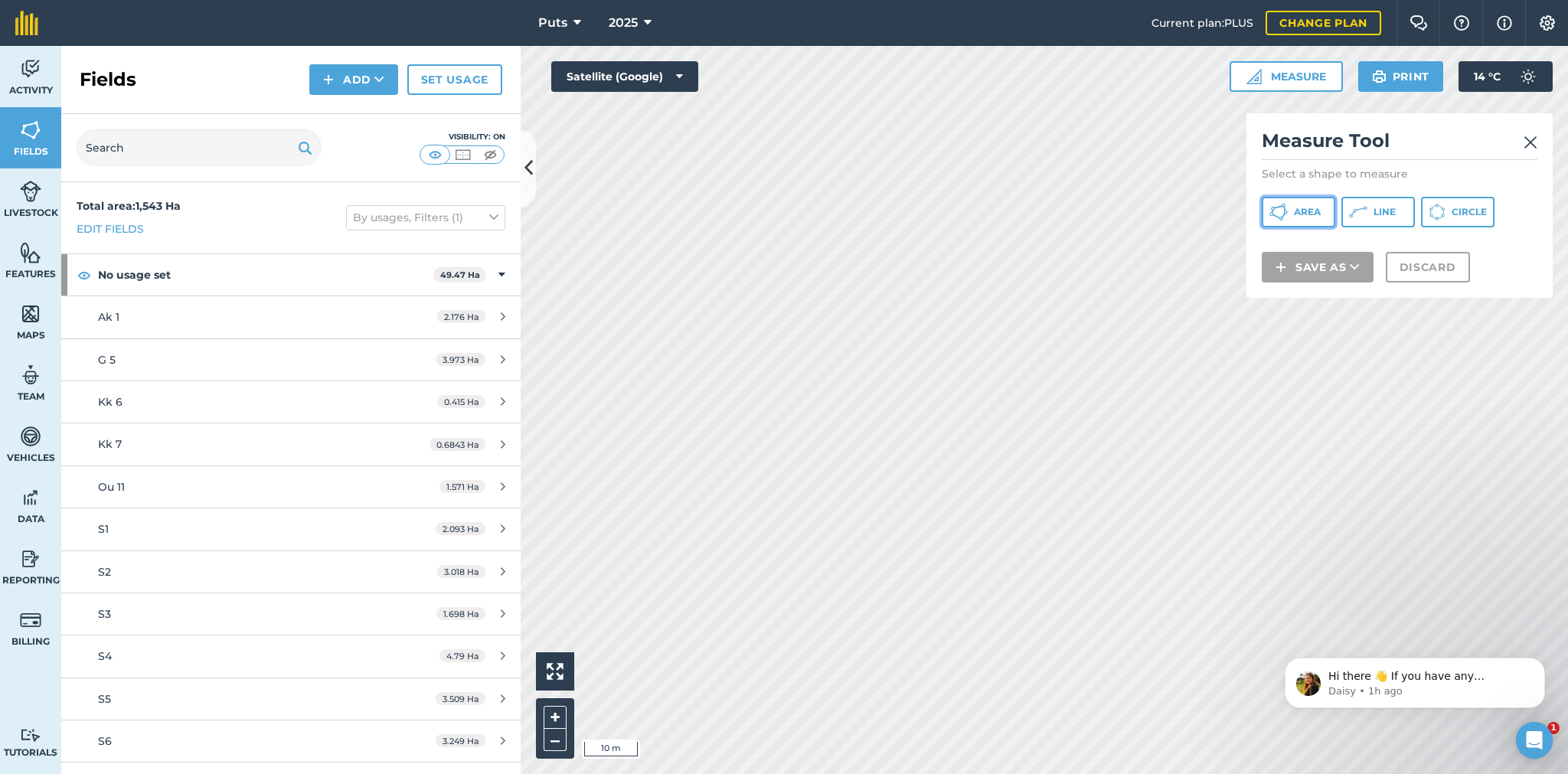
click at [1297, 210] on span "Area" at bounding box center [1307, 212] width 27 height 12
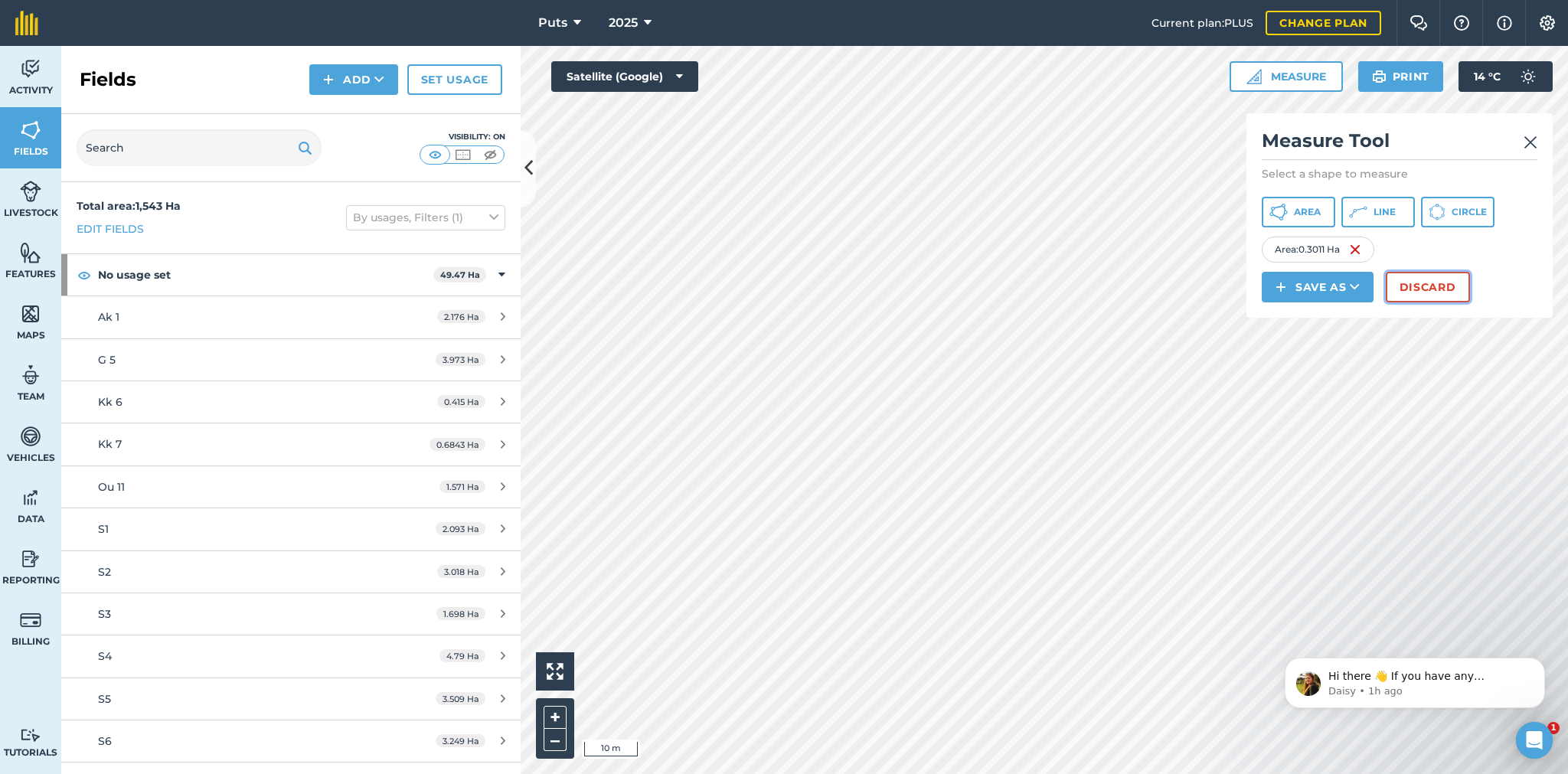
click at [1442, 289] on button "Discard" at bounding box center [1428, 286] width 85 height 31
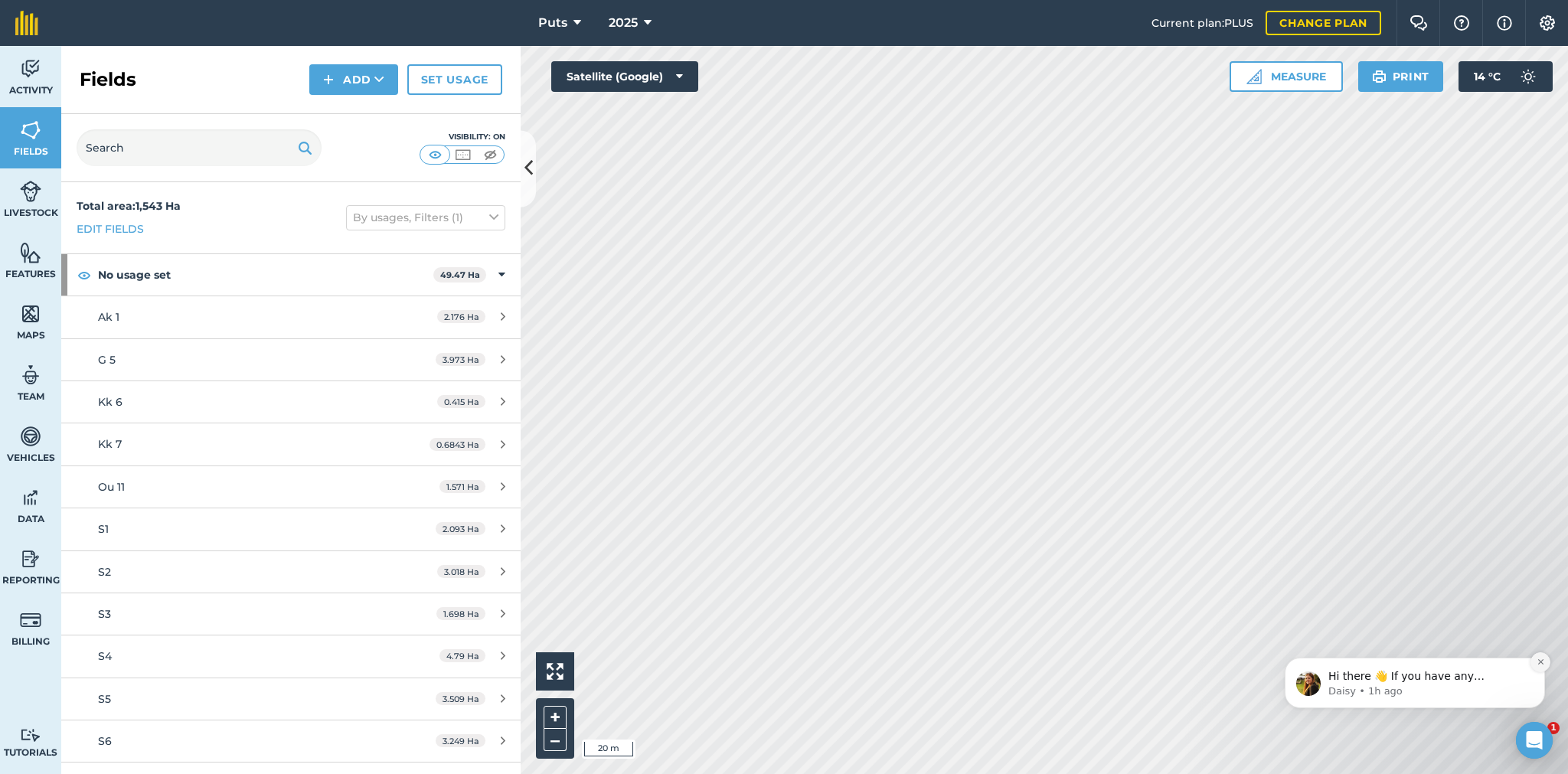
click at [1539, 662] on icon "Dismiss notification" at bounding box center [1540, 662] width 6 height 6
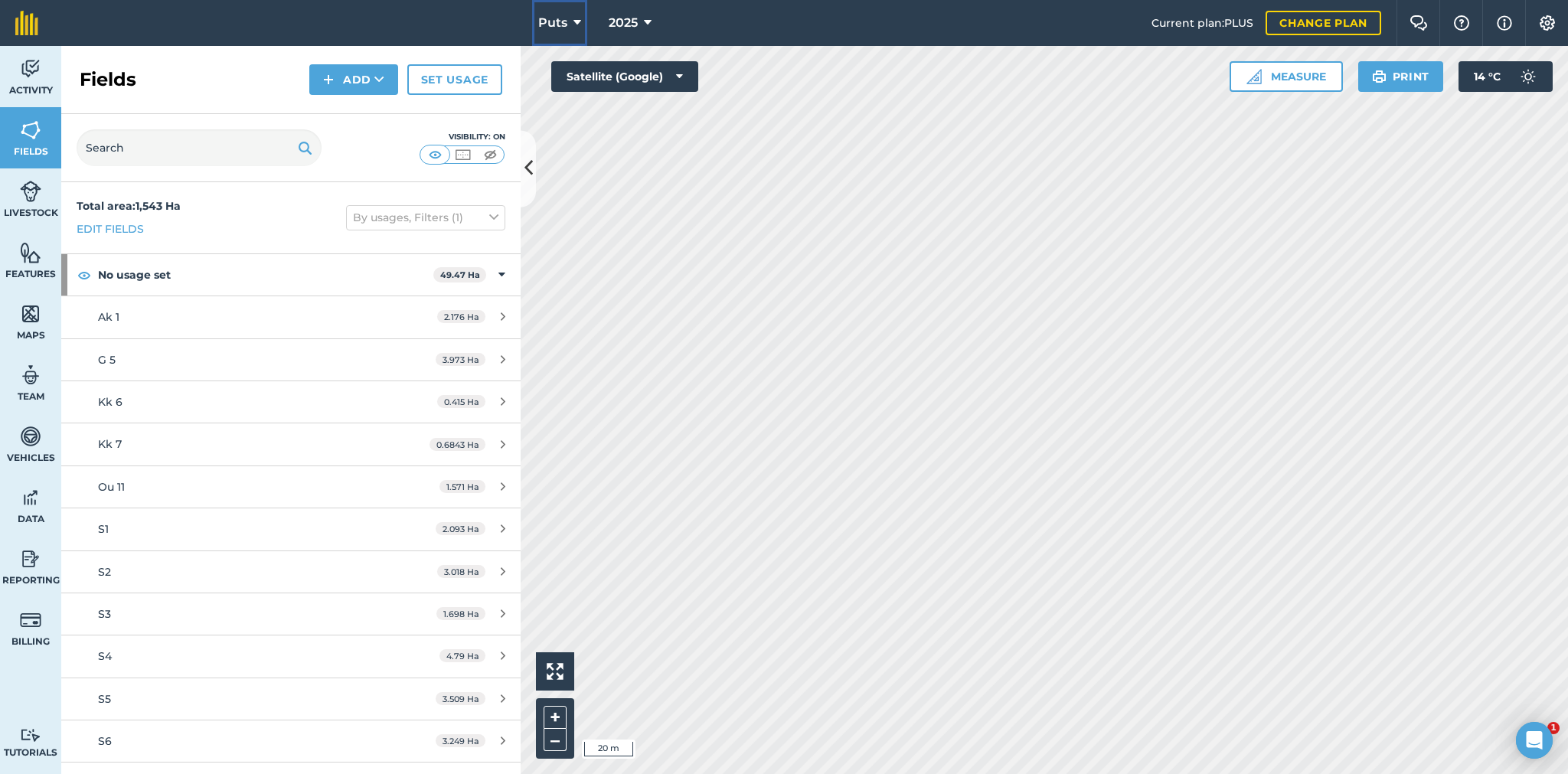
click at [573, 20] on icon at bounding box center [577, 23] width 7 height 19
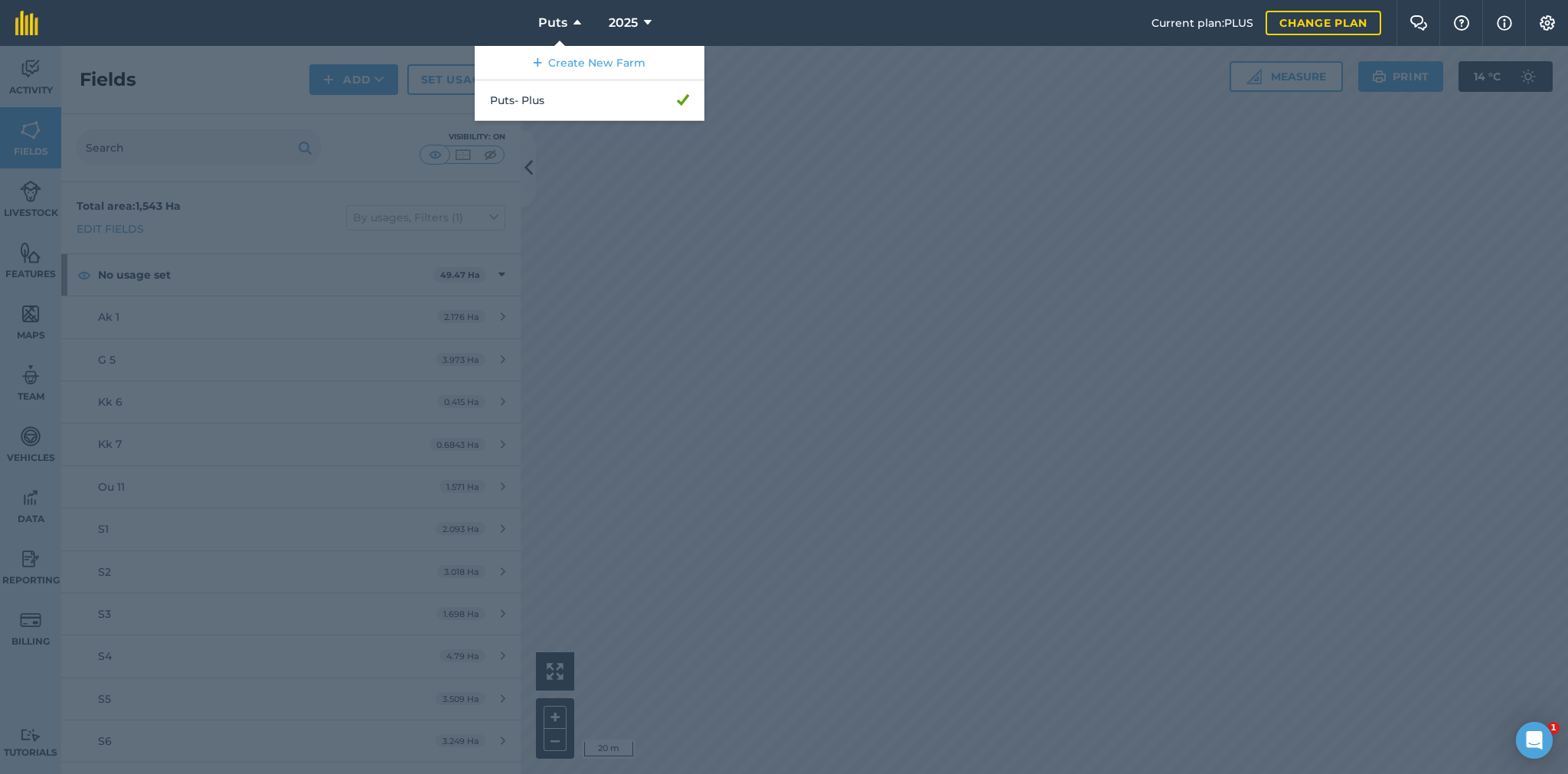
click at [1081, 167] on div at bounding box center [784, 409] width 1568 height 728
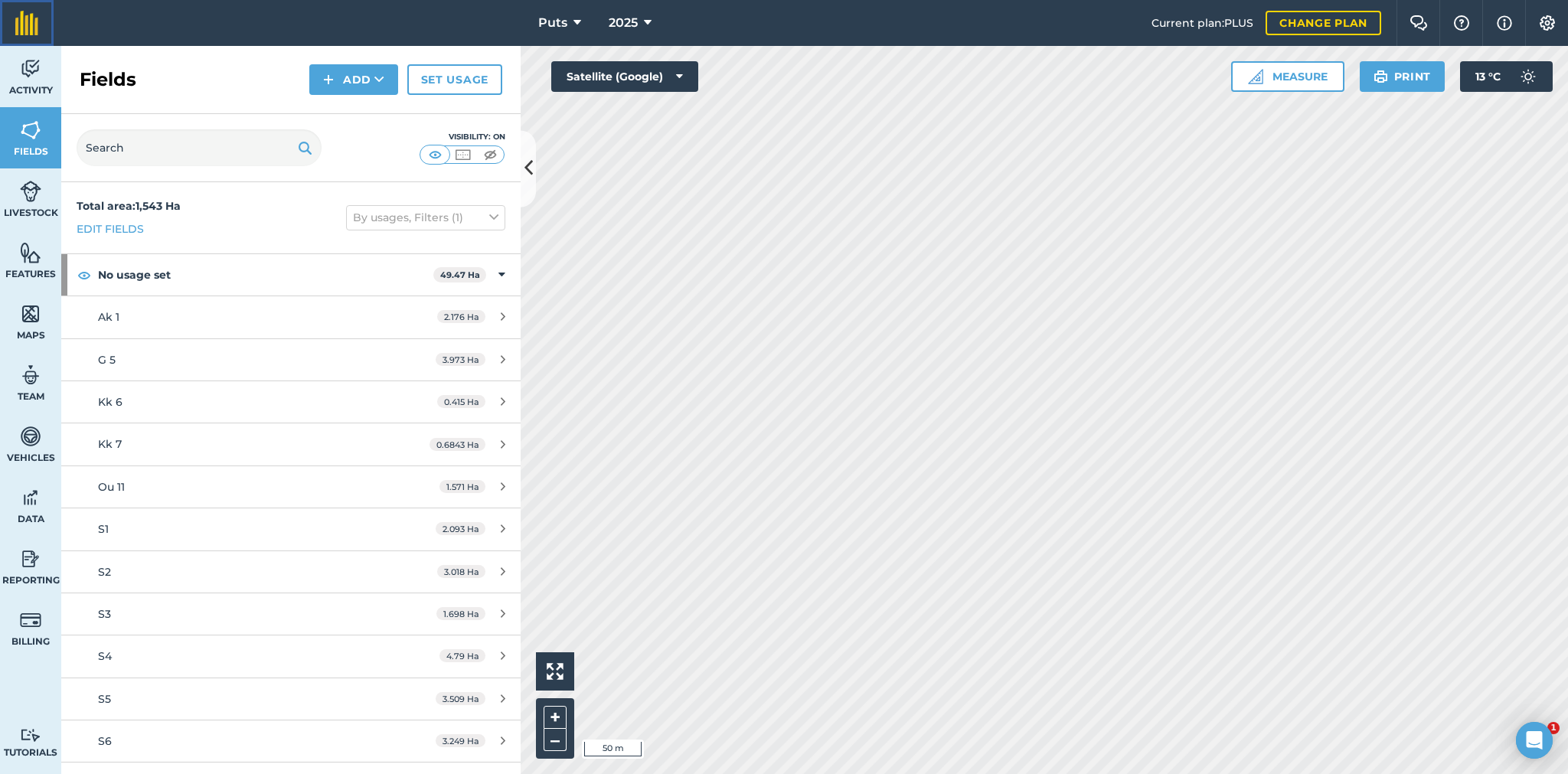
click at [28, 20] on img at bounding box center [26, 23] width 23 height 24
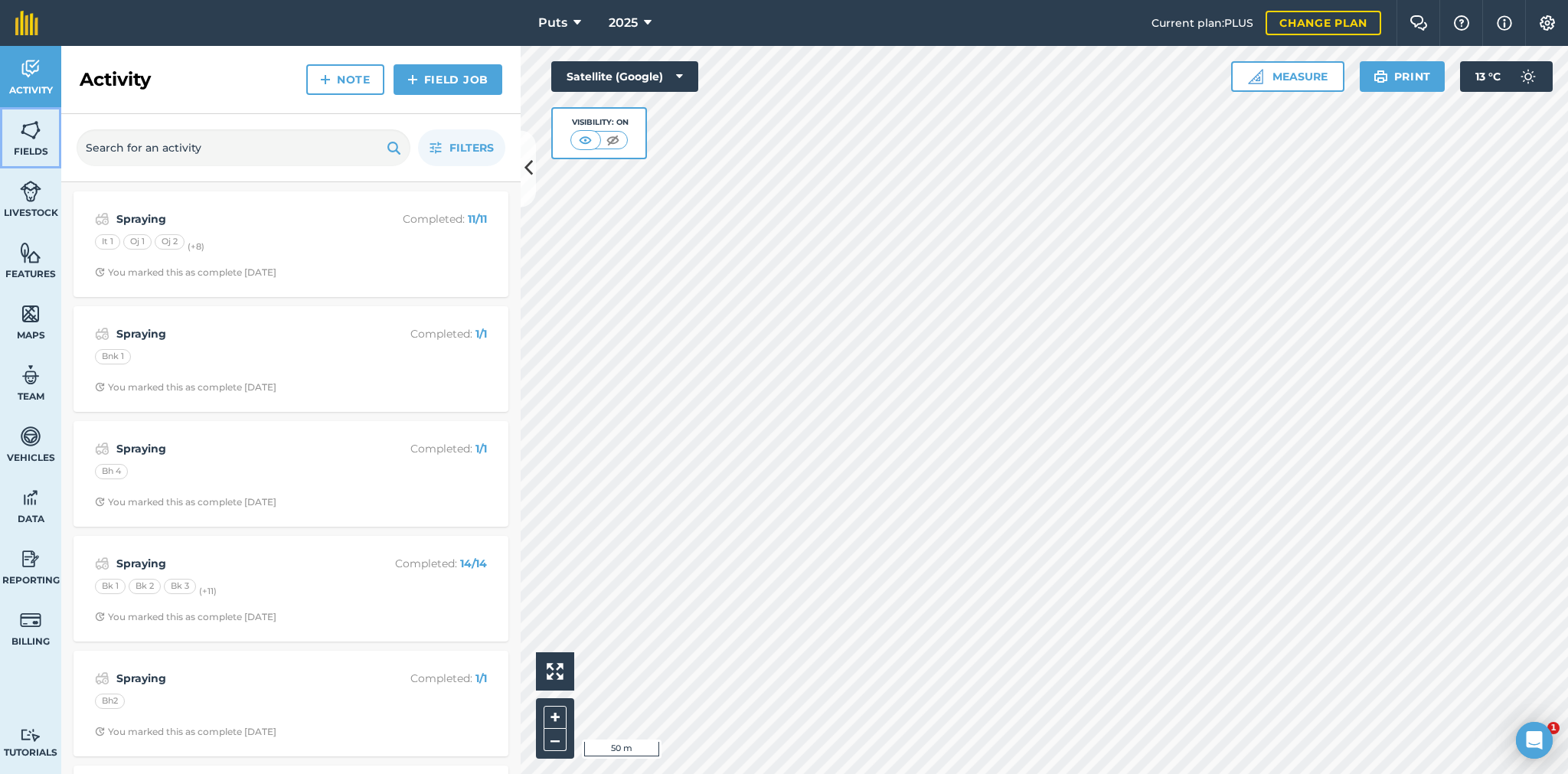
click at [20, 154] on span "Fields" at bounding box center [31, 151] width 61 height 12
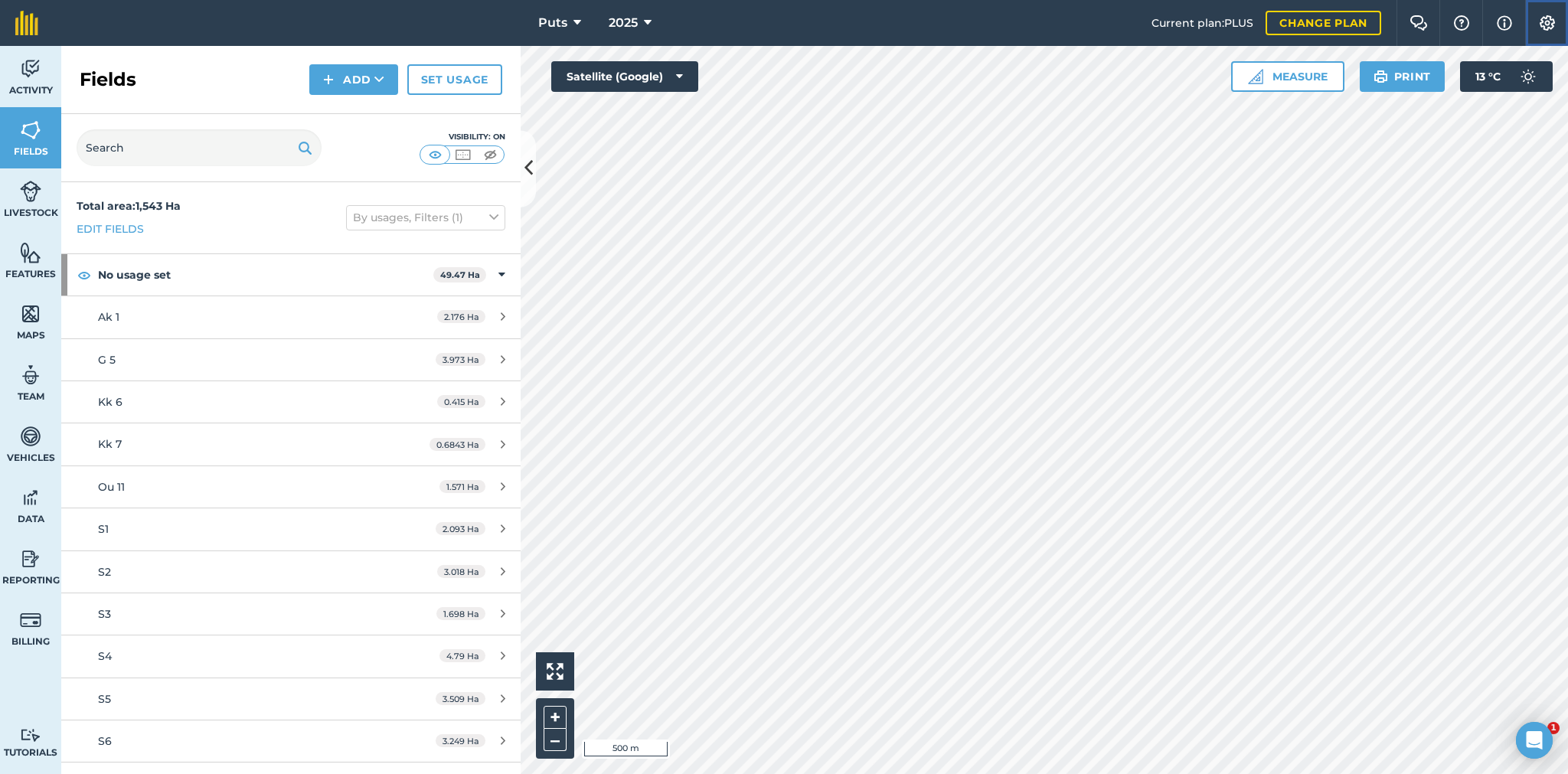
click at [1546, 25] on img at bounding box center [1547, 22] width 19 height 15
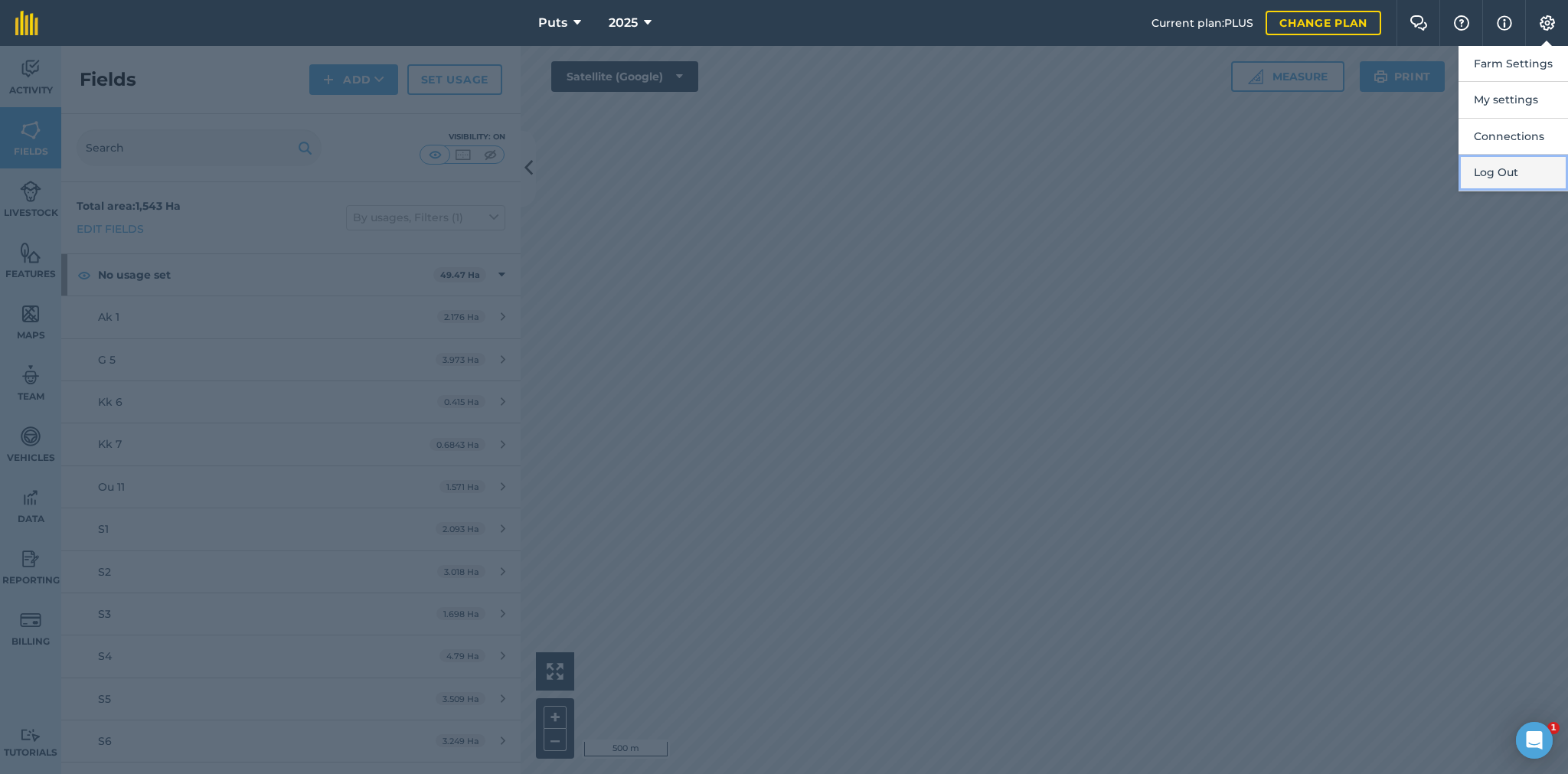
click at [1494, 171] on button "Log Out" at bounding box center [1513, 172] width 110 height 36
